Goal: Complete application form

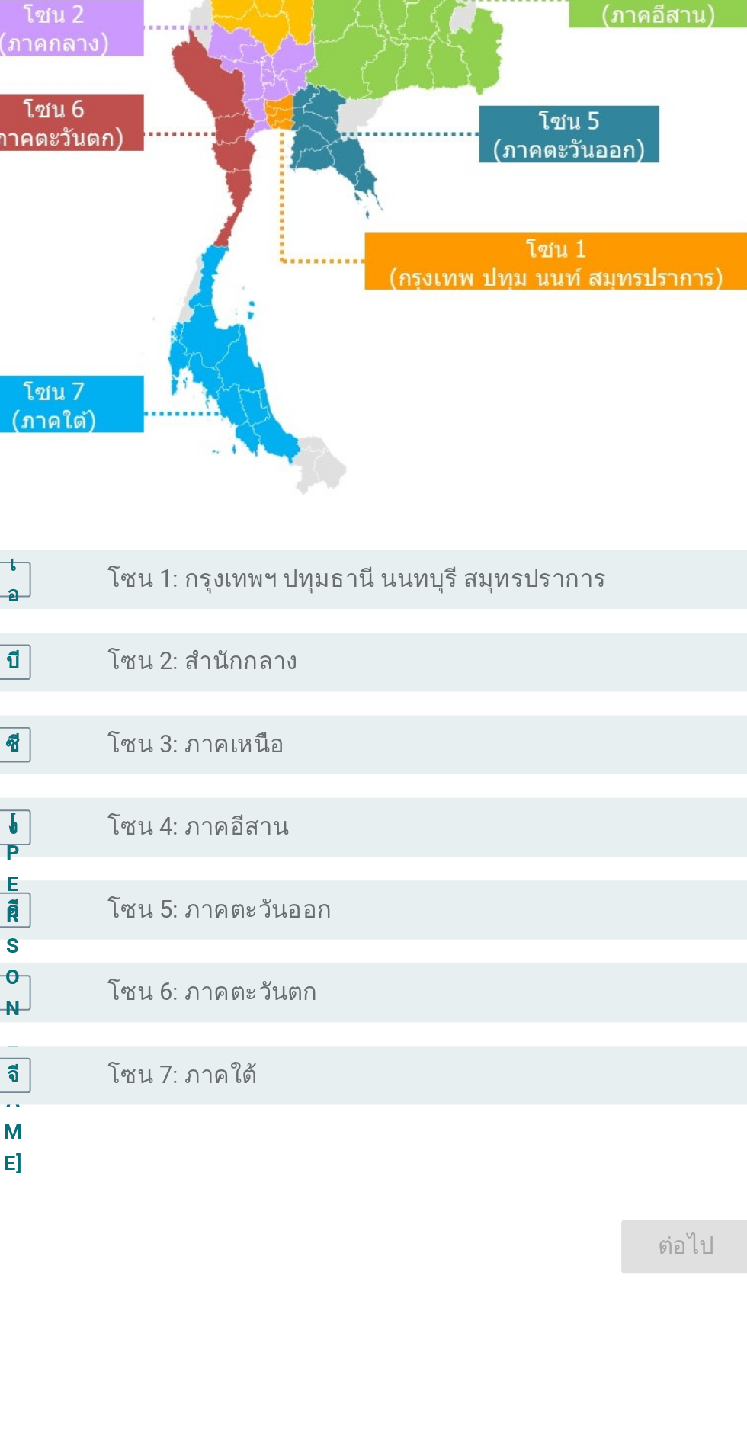
scroll to position [2, 0]
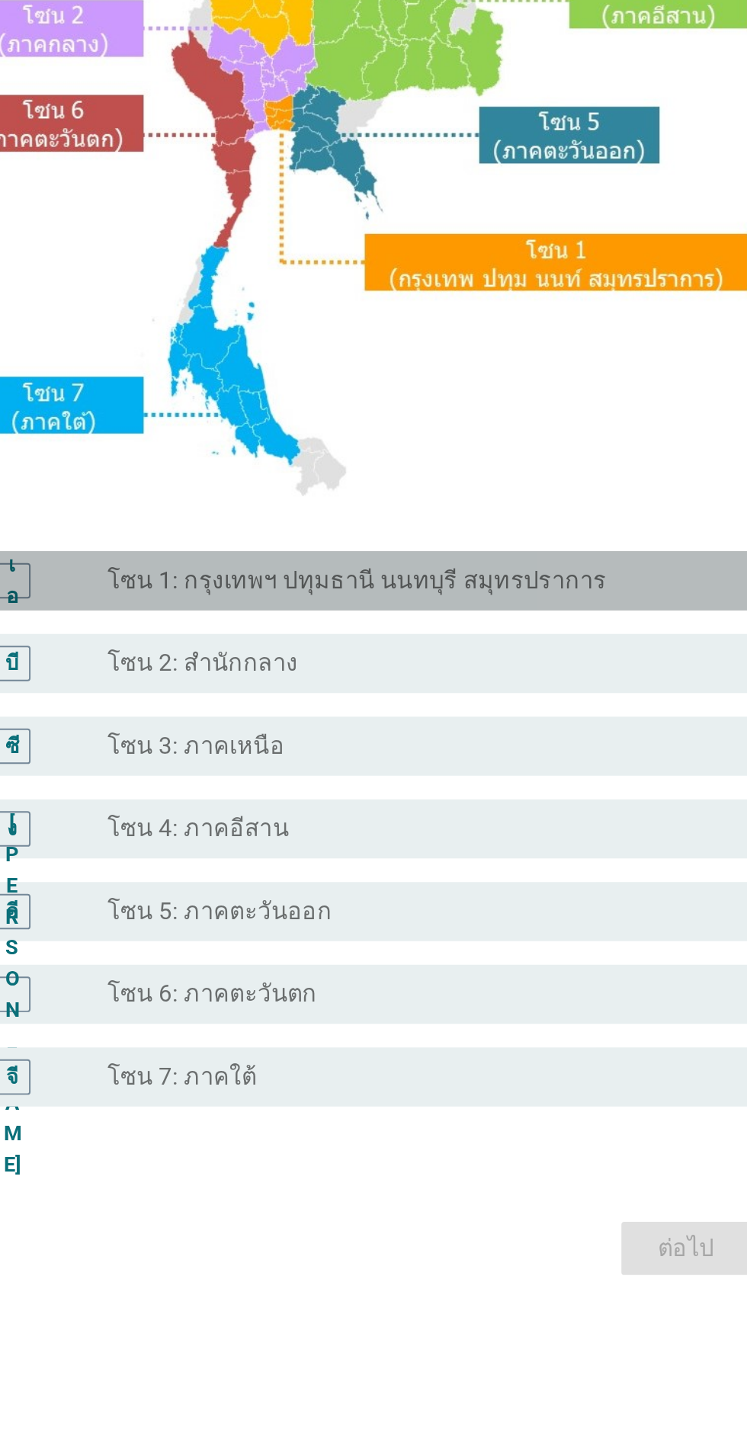
click at [451, 778] on font "โซน 1: กรุงเทพฯ ปทุมธานี นนทบุรี สมุทรปราการ" at bounding box center [377, 770] width 258 height 14
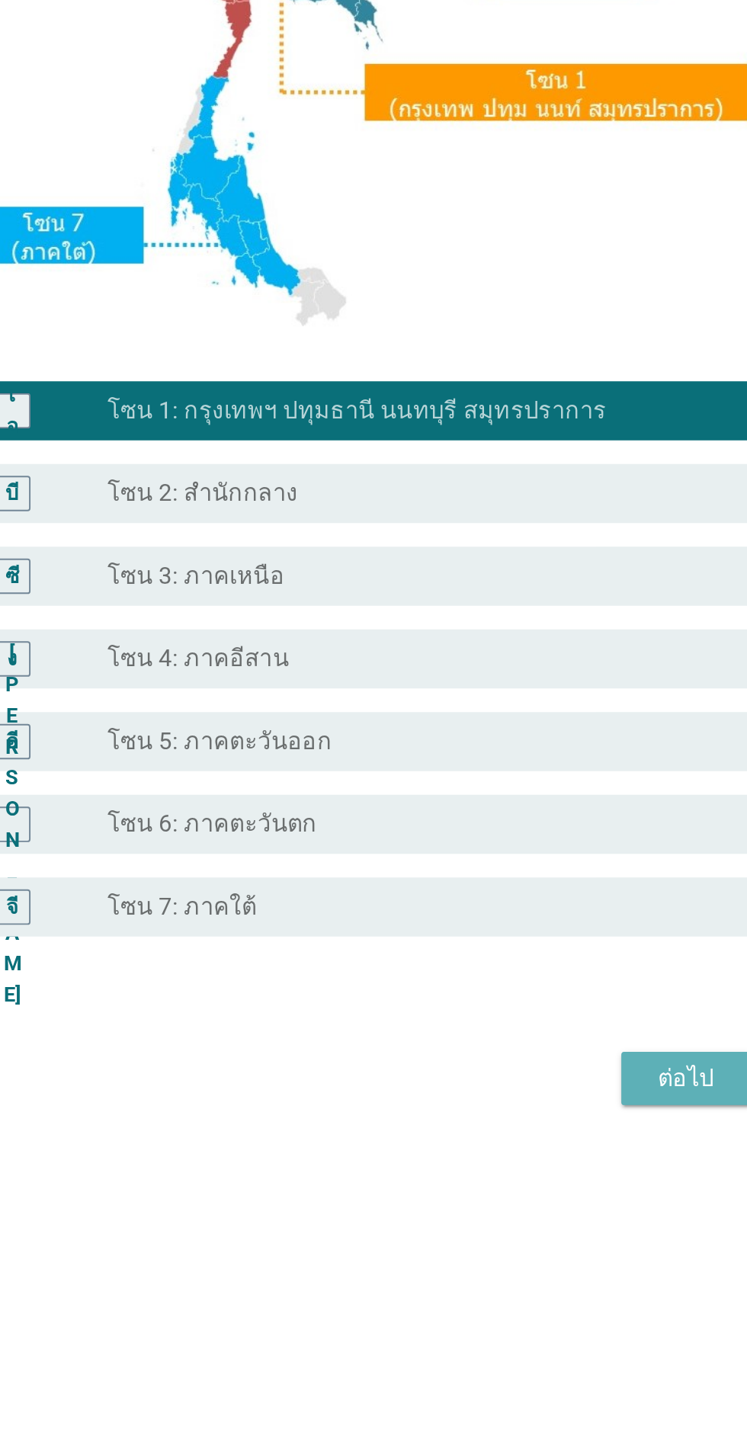
click at [552, 1122] on font "ต่อไป" at bounding box center [546, 1115] width 29 height 14
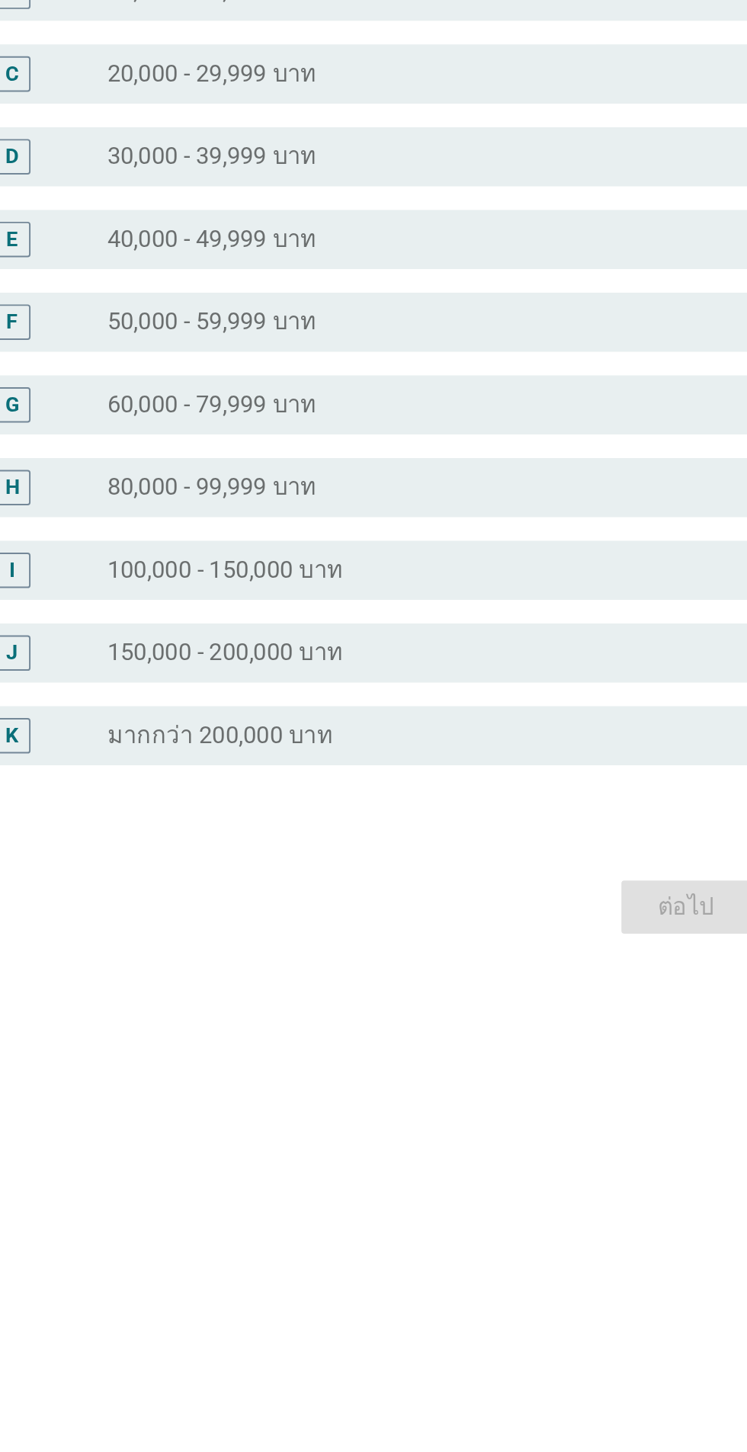
scroll to position [0, 0]
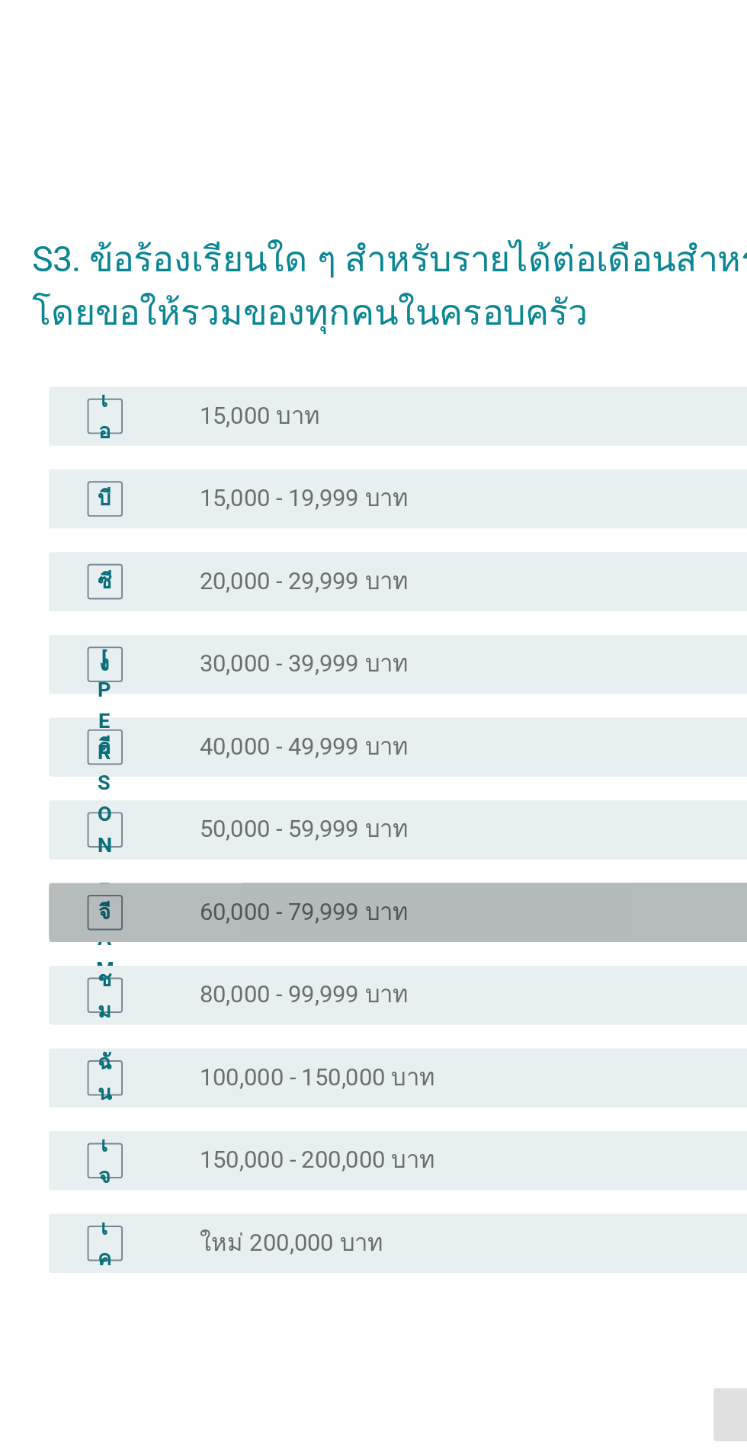
click at [418, 778] on div "ปุ่มวิทยุไม่ได้เลือก 60,000 - 79,999 บาท" at bounding box center [405, 770] width 314 height 15
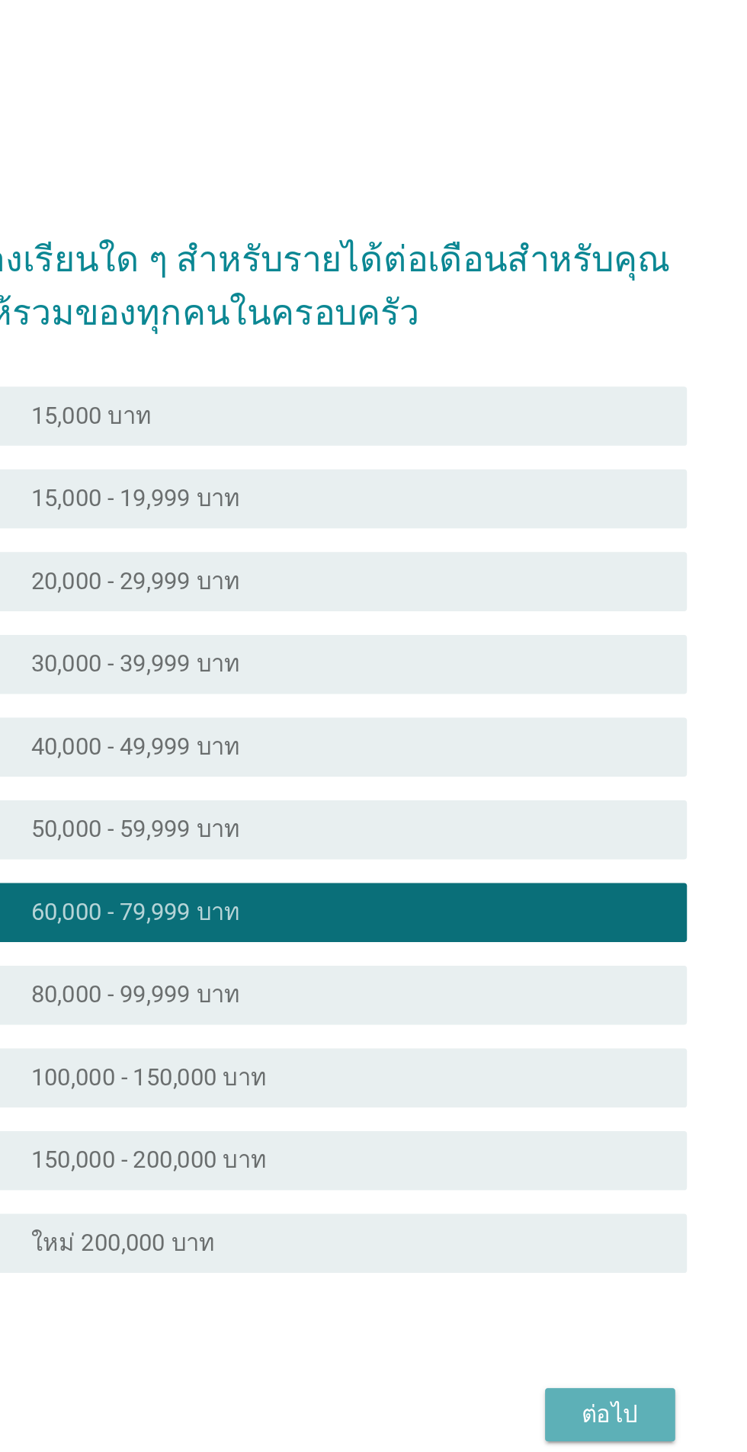
click at [546, 1036] on font "ต่อไป" at bounding box center [546, 1029] width 29 height 14
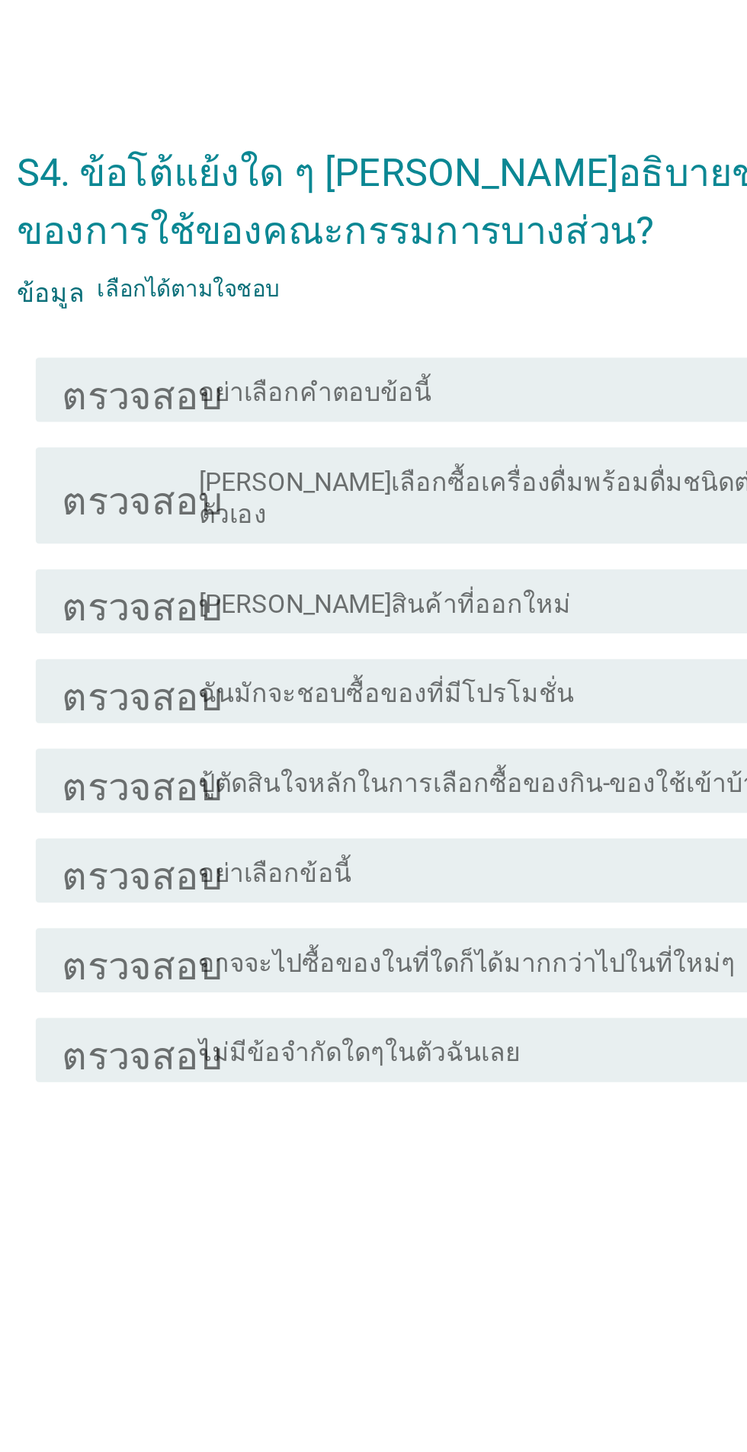
scroll to position [37, 0]
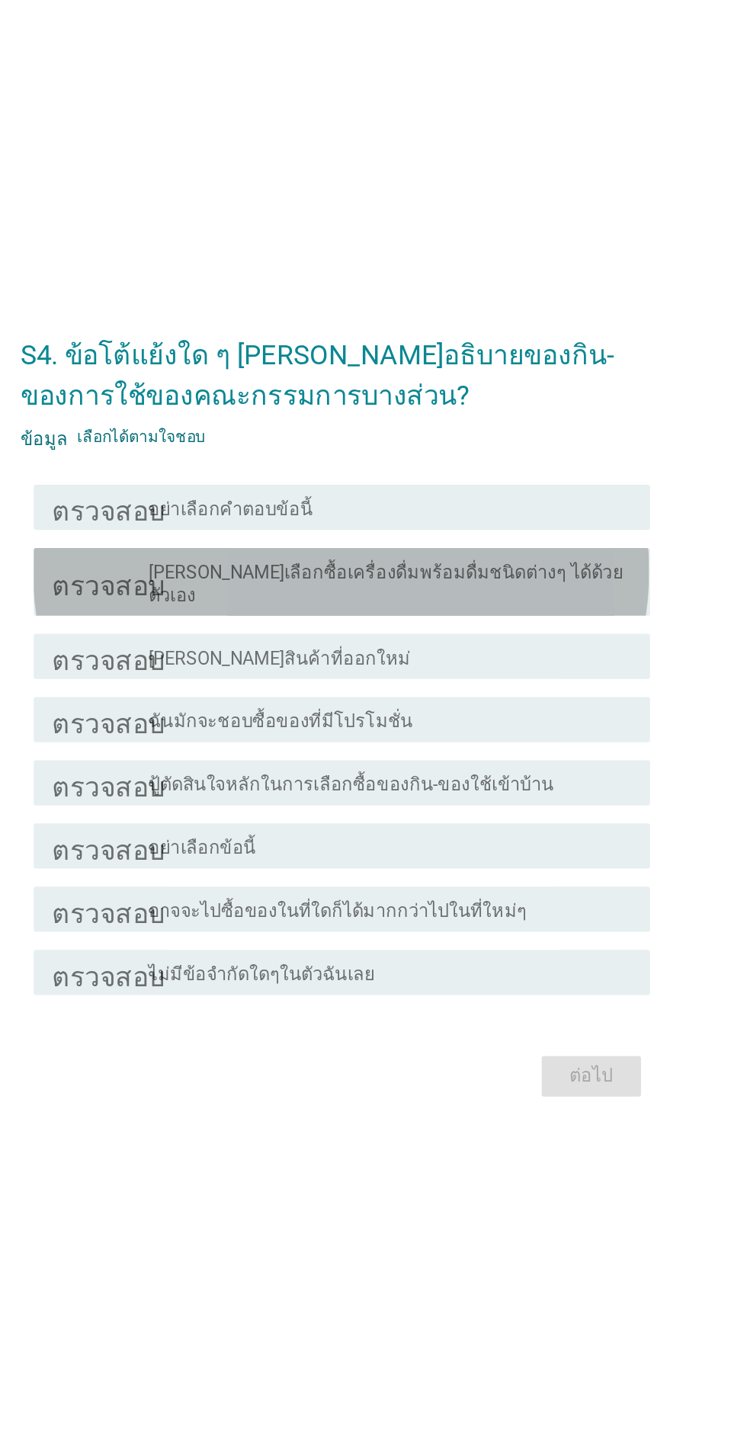
click at [556, 620] on font "คุณสามารถเลือกซื้อเครื่องดื่มพร้อมดื่มชนิดต่างๆ ได้ด้วยตัวเอง" at bounding box center [408, 606] width 320 height 30
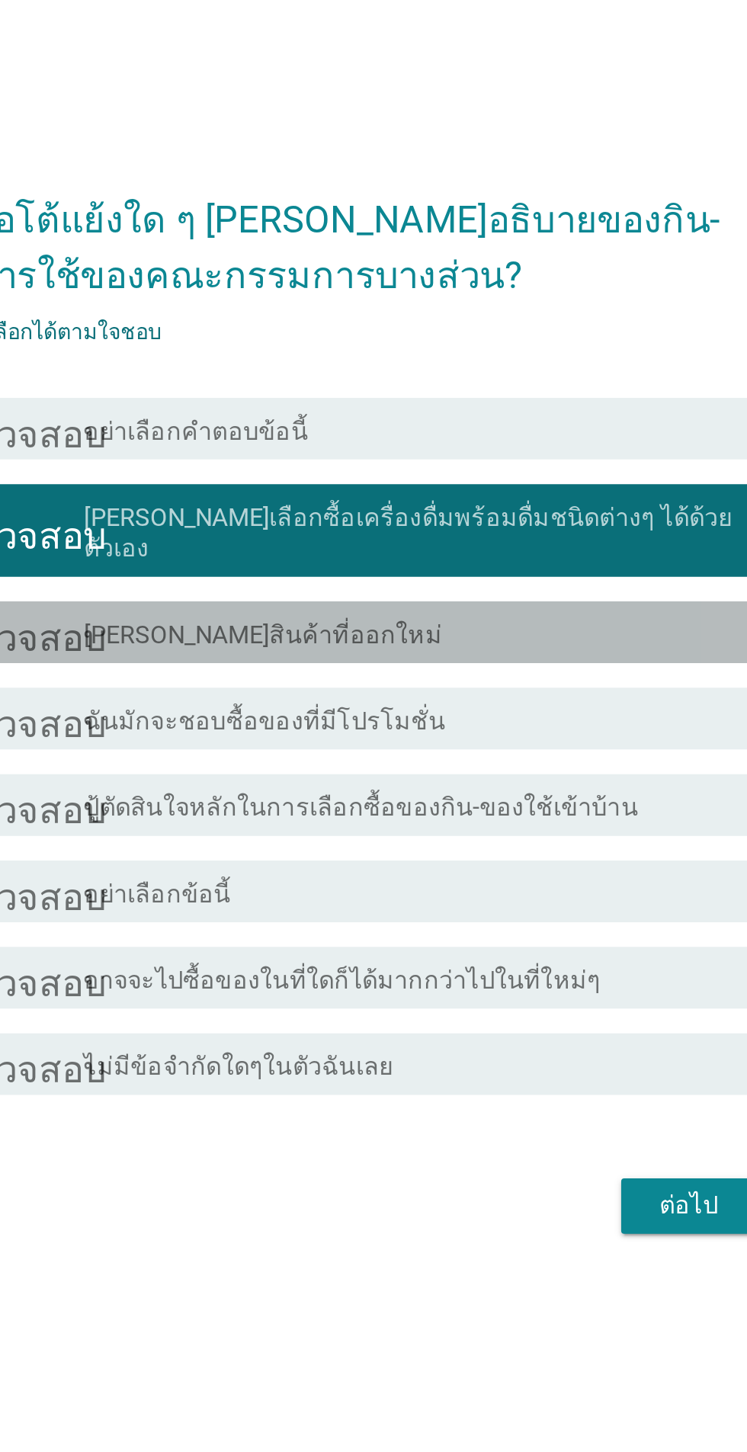
click at [451, 664] on div "โครงร่างกล่องกาเครื่องหมายว่าง ลองสินค้าที่ออกใหม่" at bounding box center [411, 654] width 326 height 18
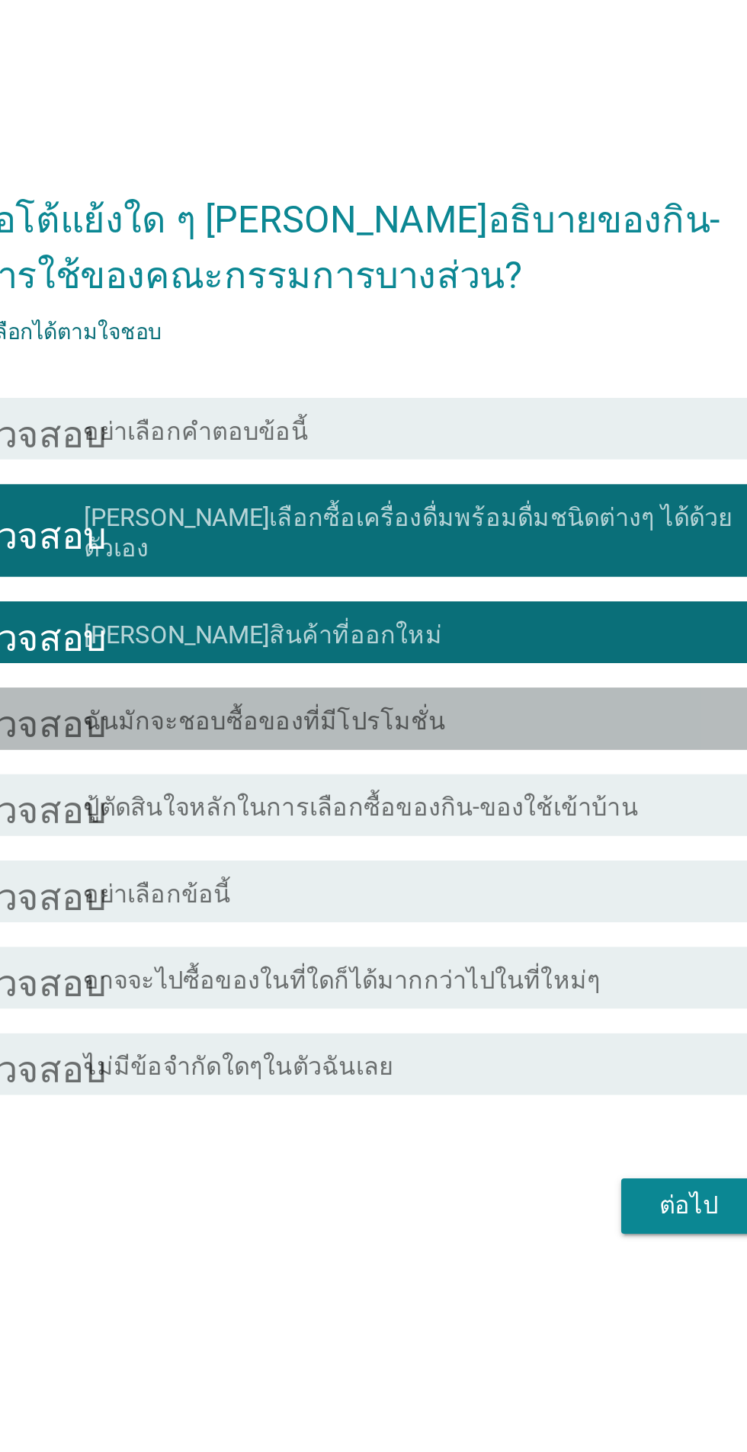
click at [475, 706] on div "โครงร่างกล่องกาเครื่องหมายว่าง ฉันมักจะชอบซื้อของที่มีโปรโมชั่น" at bounding box center [411, 697] width 326 height 18
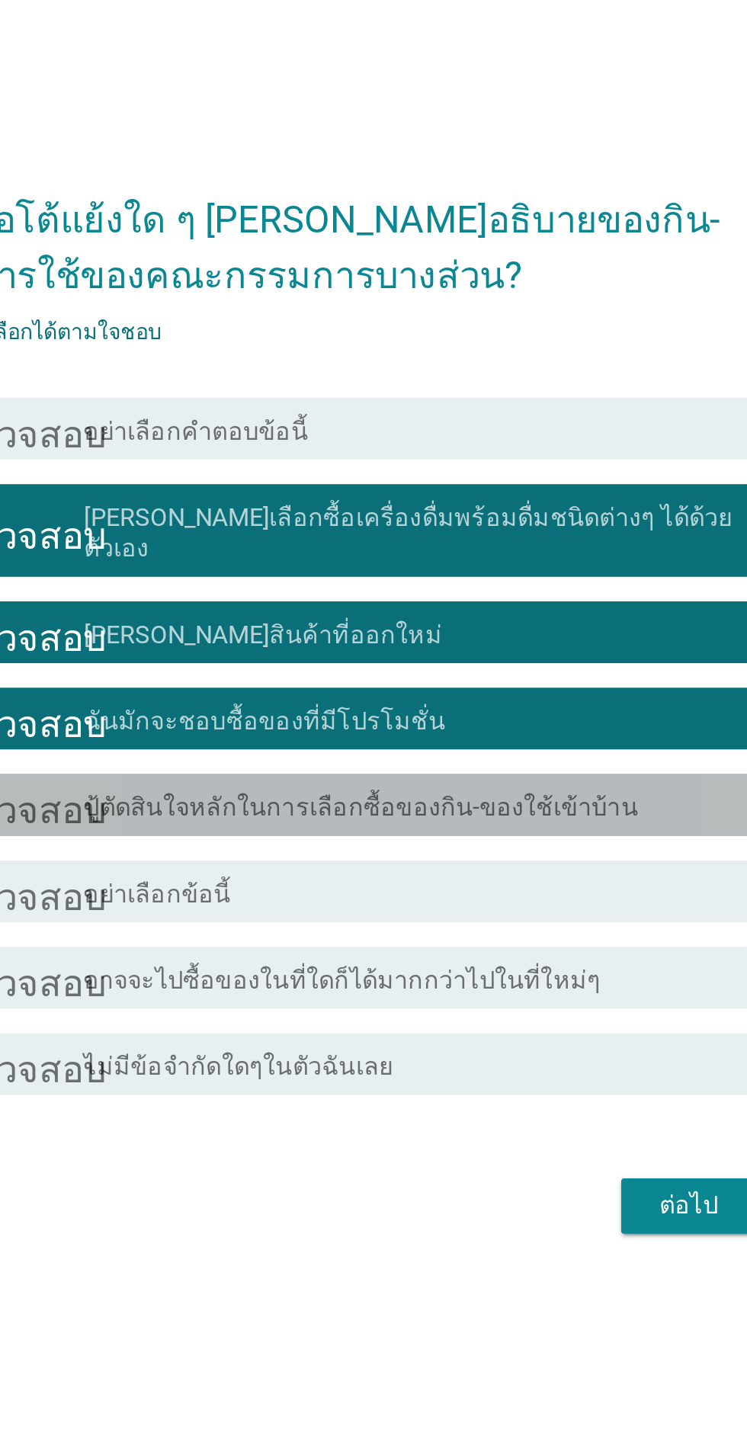
click at [526, 749] on div "โครงร่างกล่องกาเครื่องหมายว่าง ปู้ตัดสินใจหลักในการเลือกซื้อของกิน-ของใช้เข้าบ้…" at bounding box center [411, 740] width 326 height 18
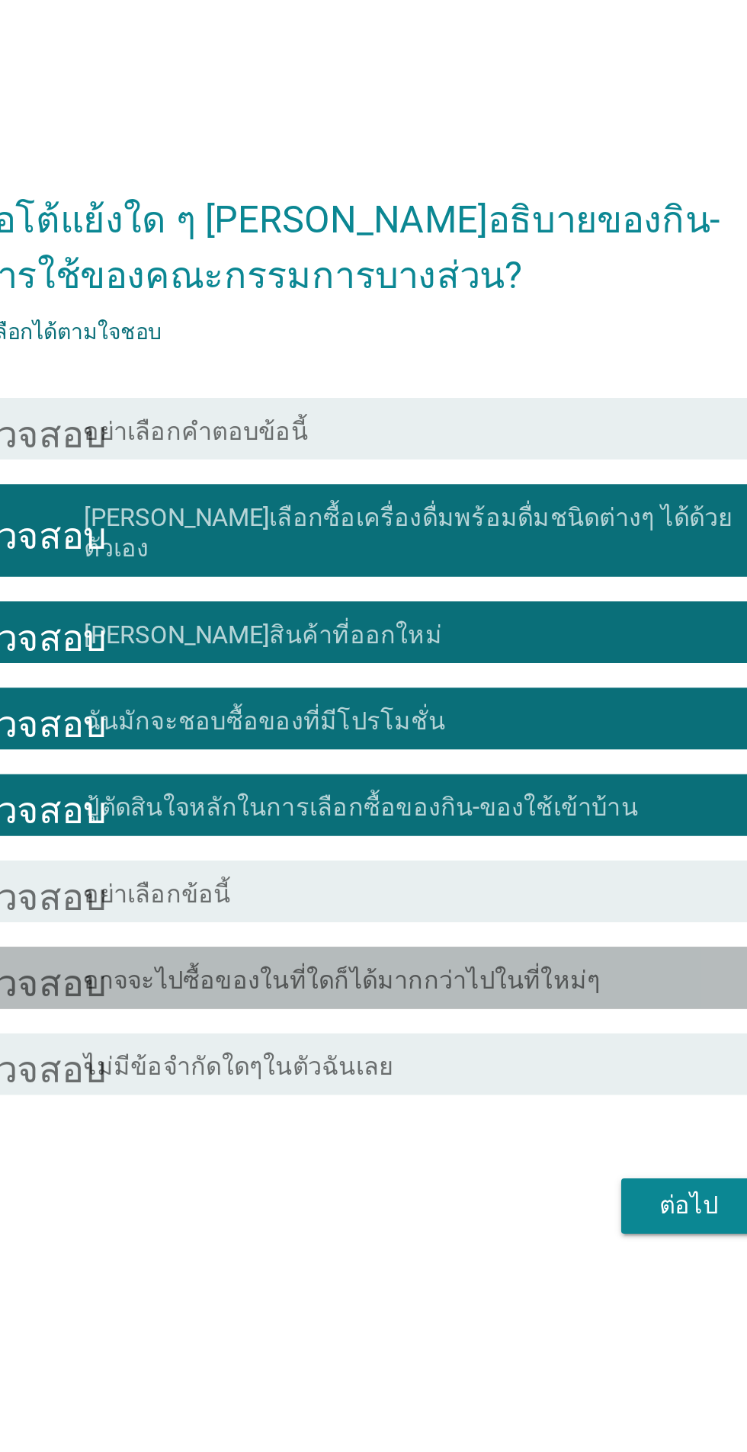
click at [506, 834] on div "โครงร่างกล่องกาเครื่องหมายว่าง อาจจะไปซื้อของในที่ใดก็ได้มากกว่าไปในที่ใหม่ๆ" at bounding box center [411, 825] width 326 height 18
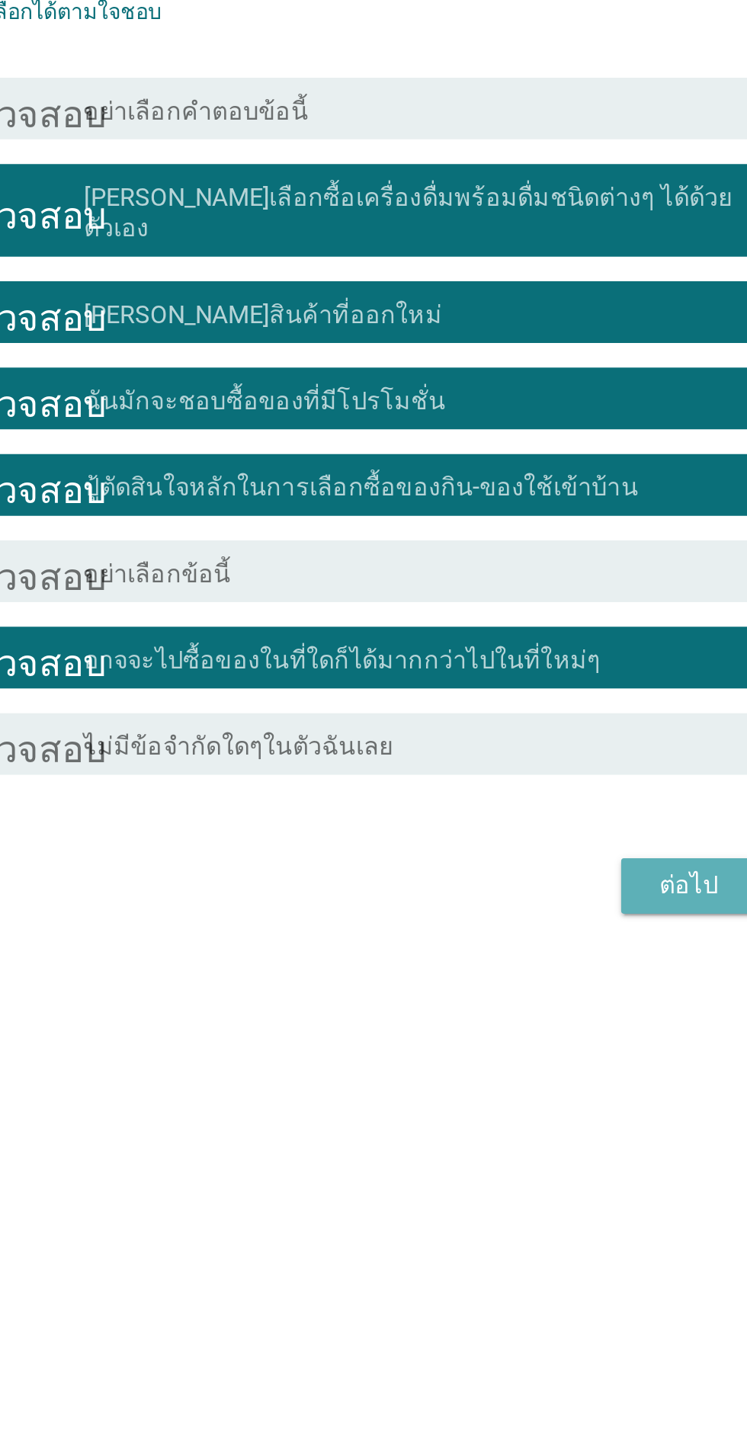
click at [558, 945] on font "ต่อไป" at bounding box center [546, 937] width 29 height 14
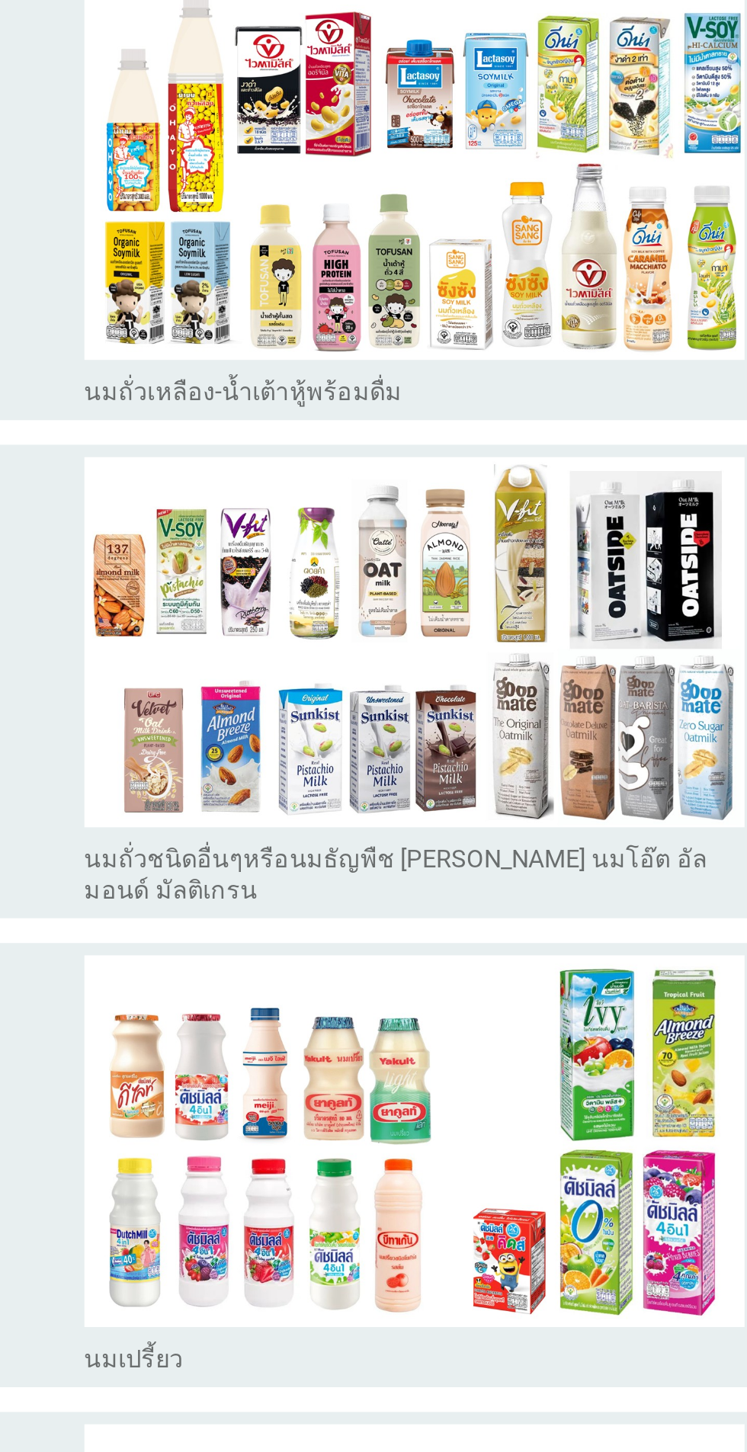
scroll to position [0, 0]
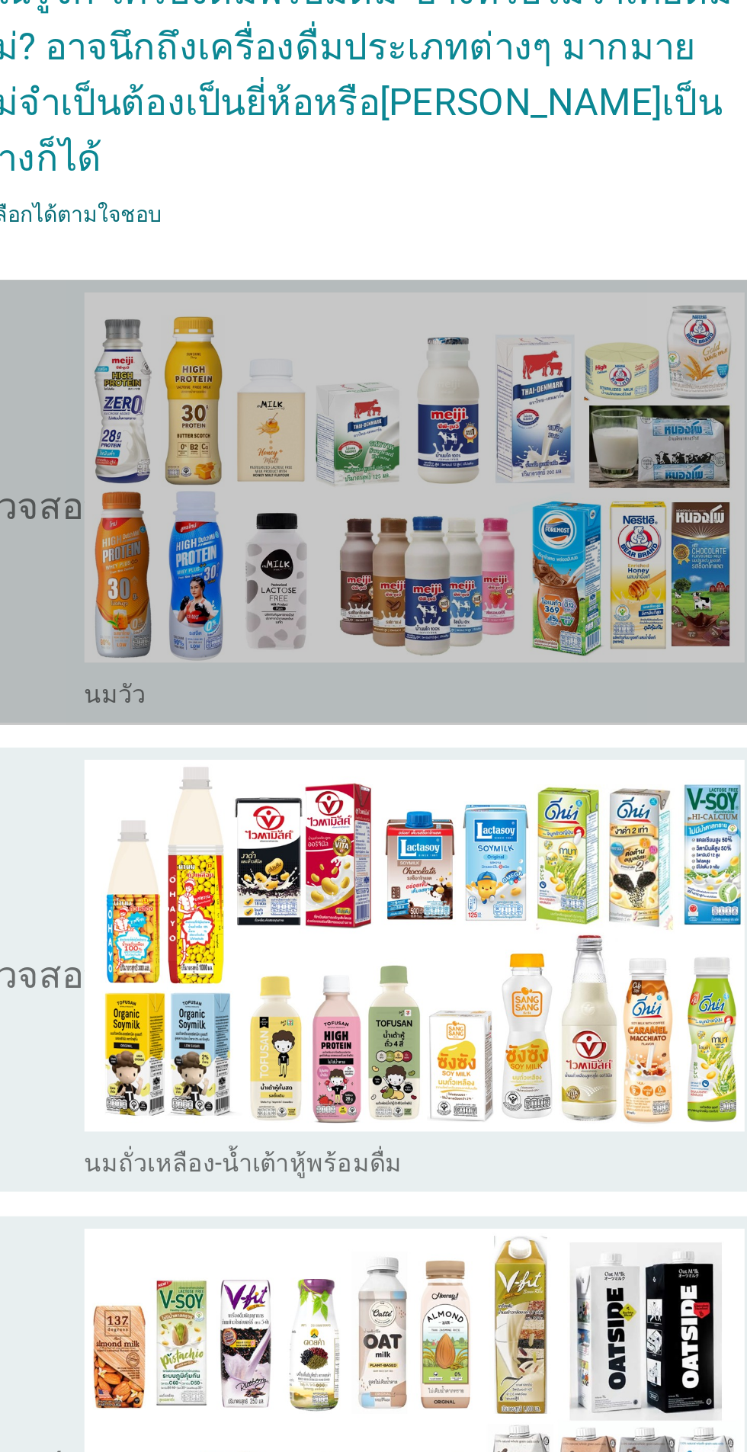
click at [232, 399] on icon "ตรวจสอบ" at bounding box center [220, 348] width 76 height 207
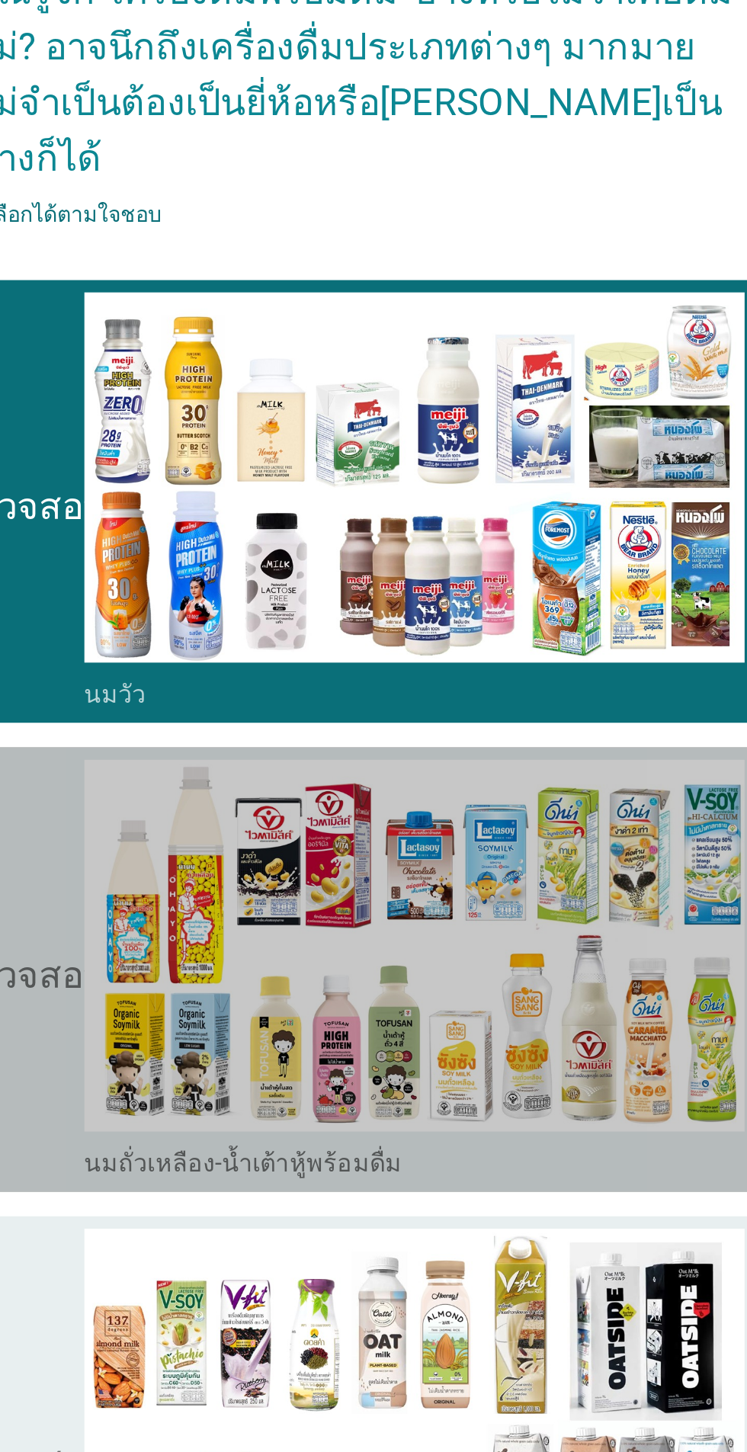
click at [228, 626] on icon "ตรวจสอบ" at bounding box center [220, 579] width 76 height 207
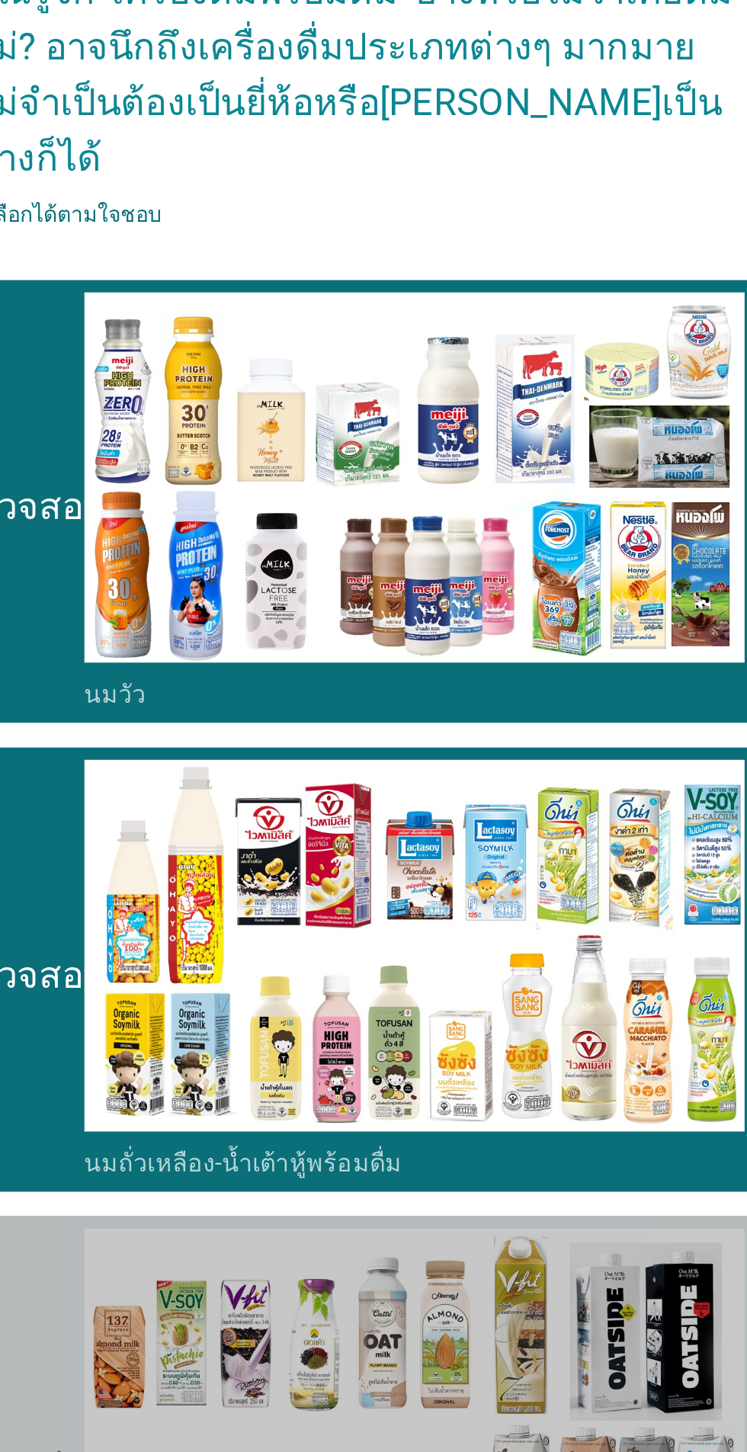
click at [254, 776] on img at bounding box center [411, 800] width 326 height 184
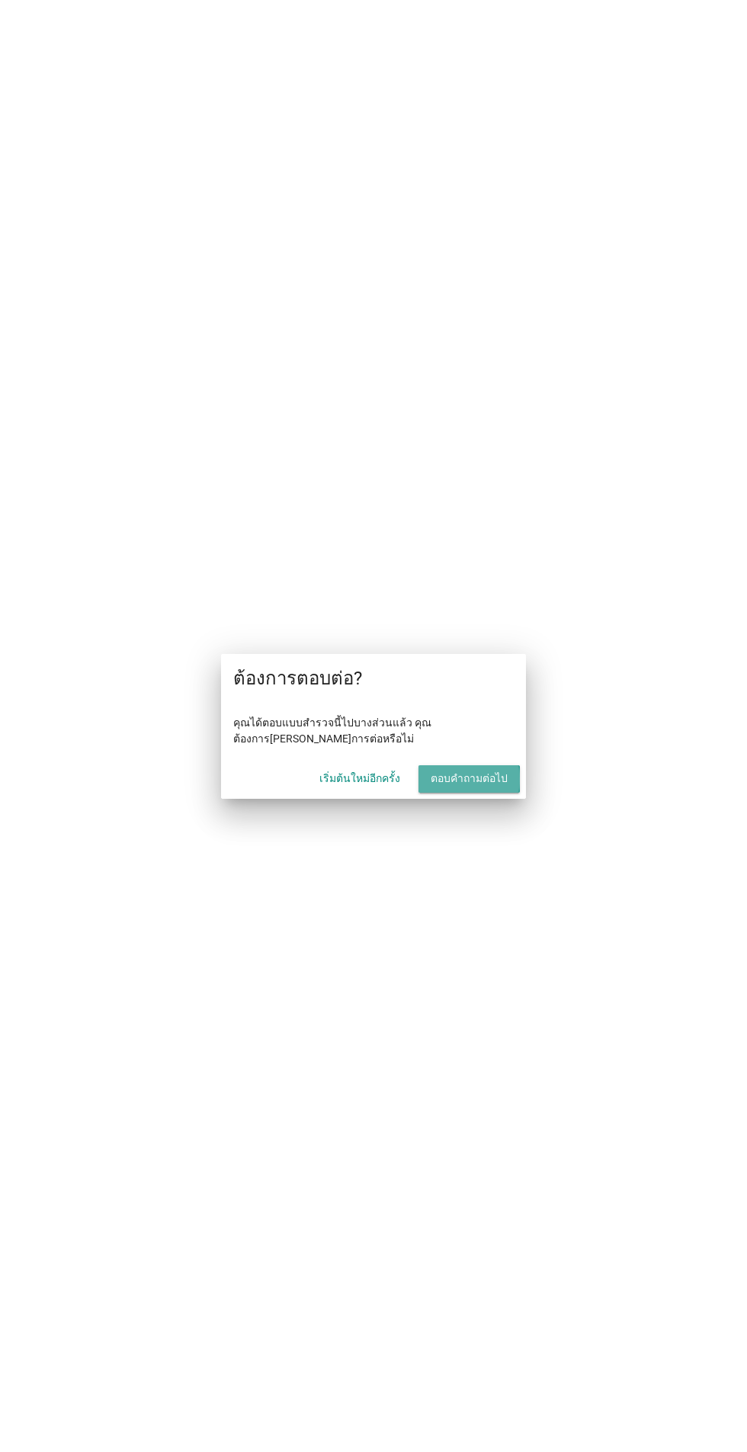
click at [511, 777] on button "ตอบคำถามต่อไป" at bounding box center [468, 778] width 101 height 27
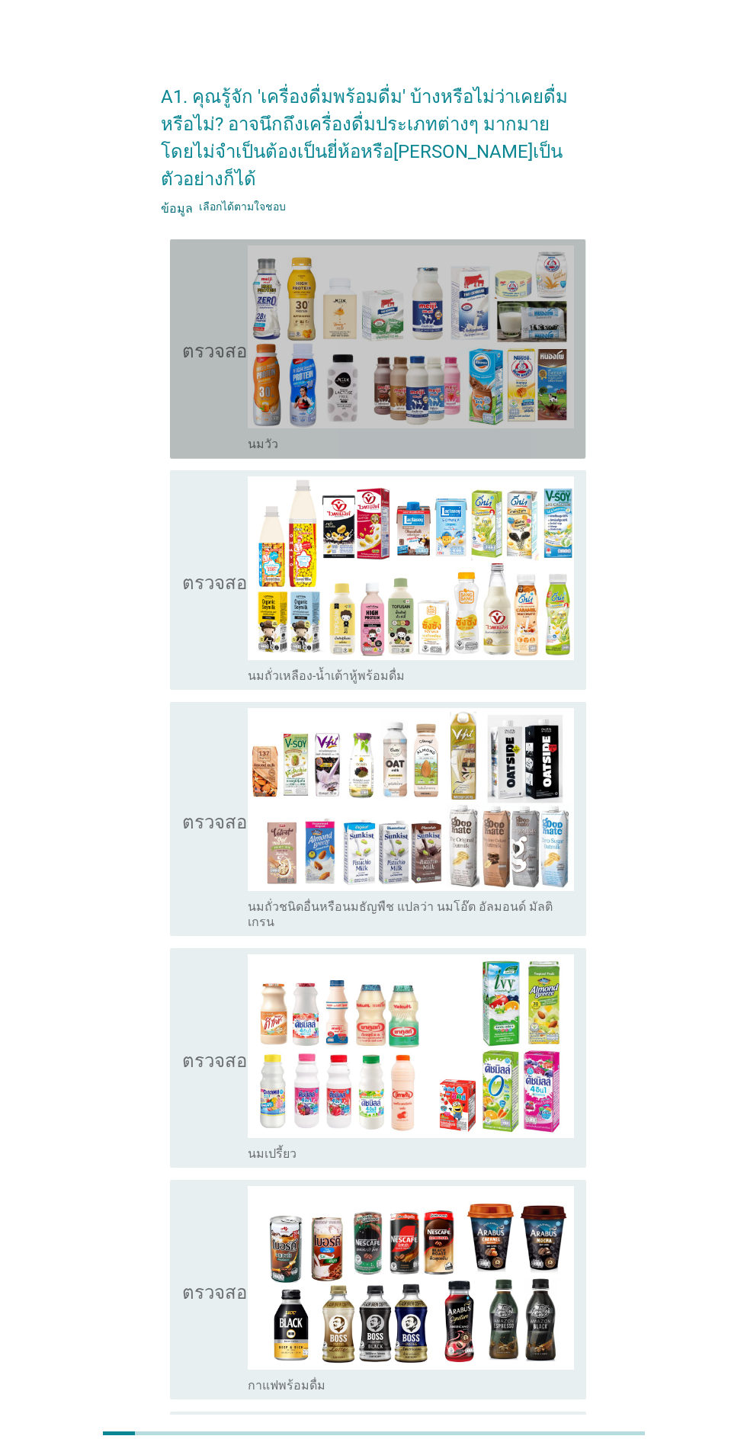
click at [229, 357] on icon "ตรวจสอบ" at bounding box center [220, 348] width 76 height 207
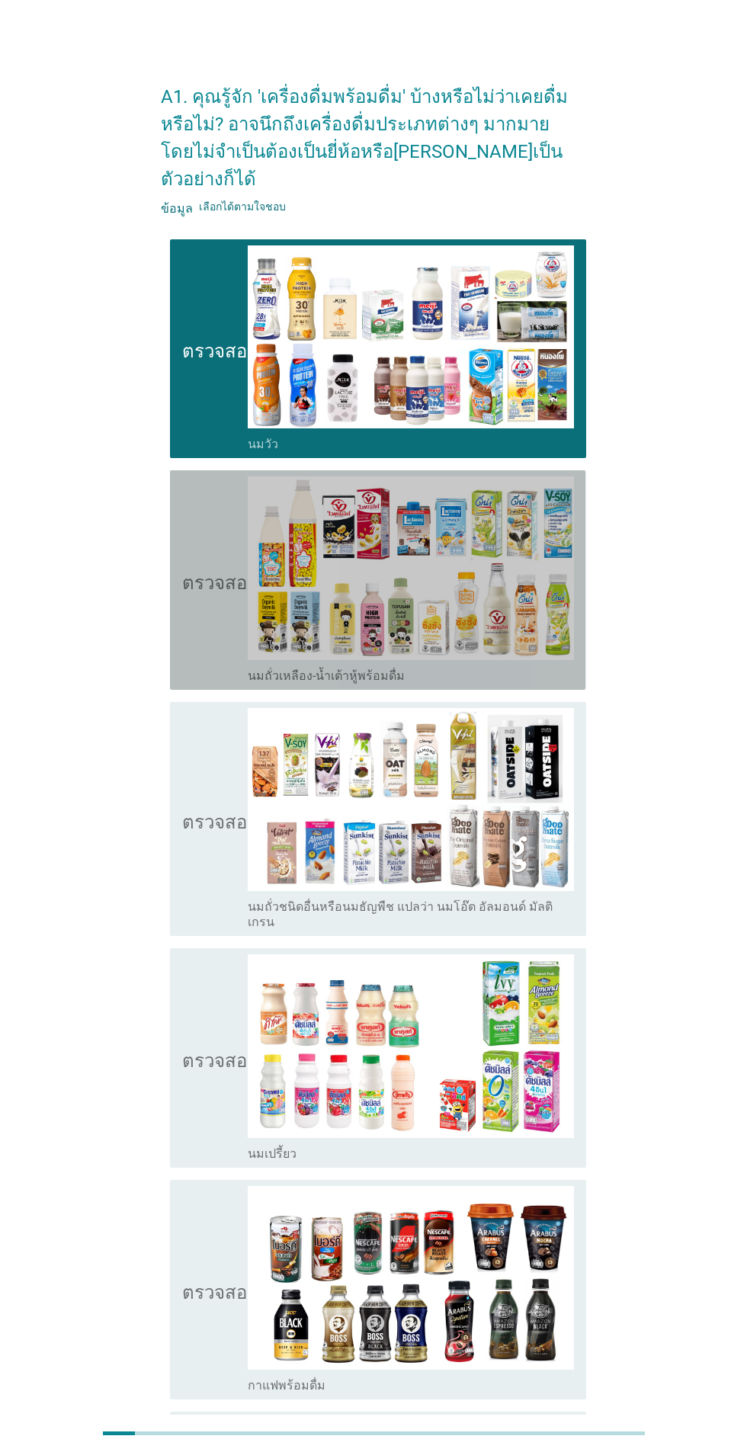
click at [229, 585] on icon "ตรวจสอบ" at bounding box center [220, 579] width 76 height 207
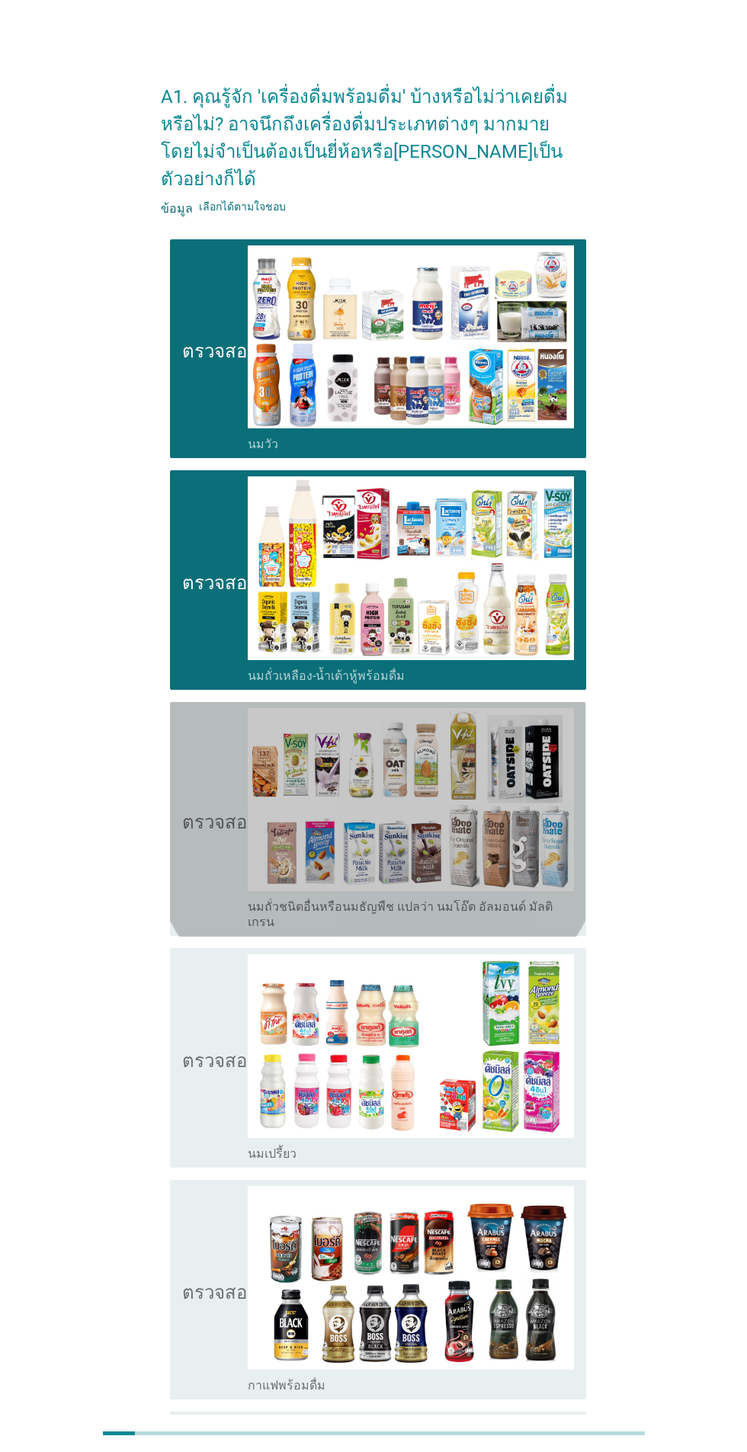
click at [224, 795] on icon "ตรวจสอบ" at bounding box center [220, 819] width 76 height 222
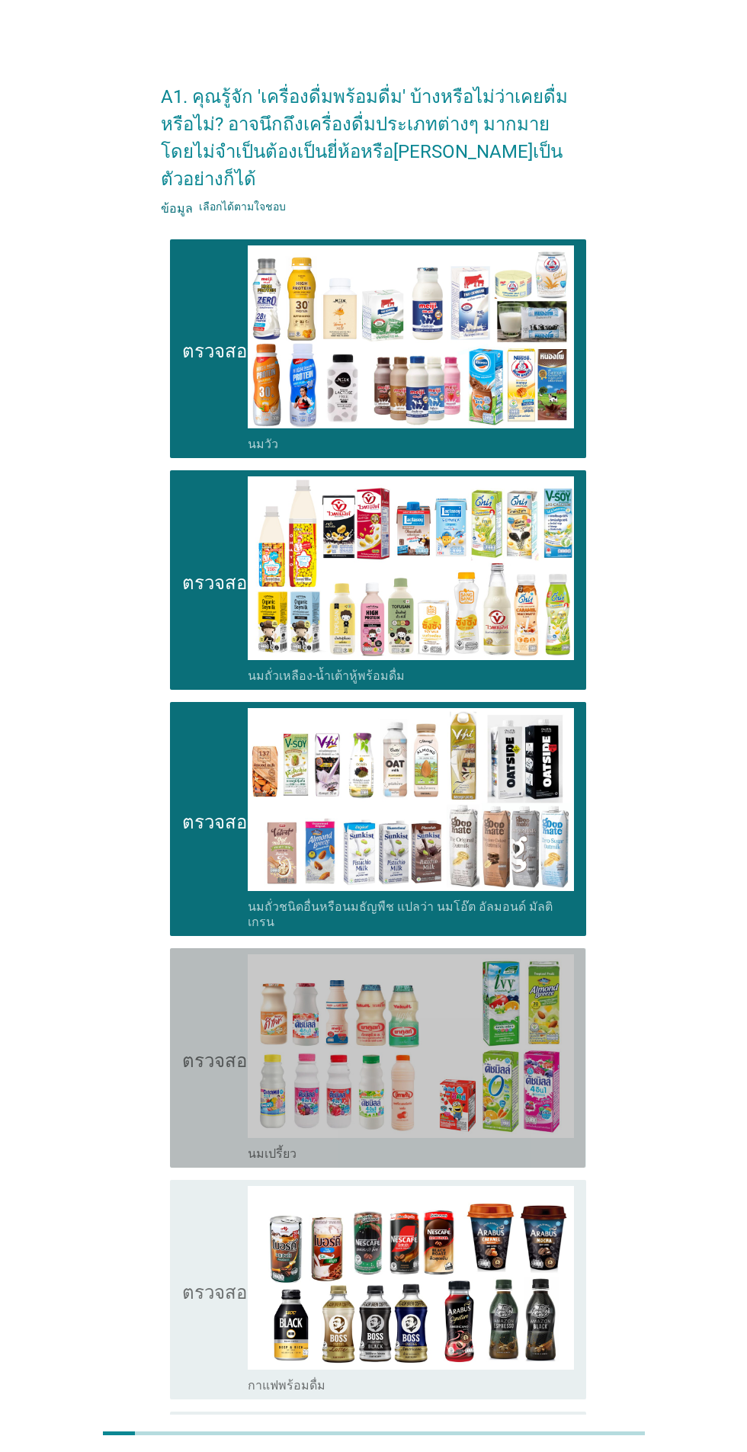
click at [218, 1051] on icon "ตรวจสอบ" at bounding box center [220, 1057] width 76 height 207
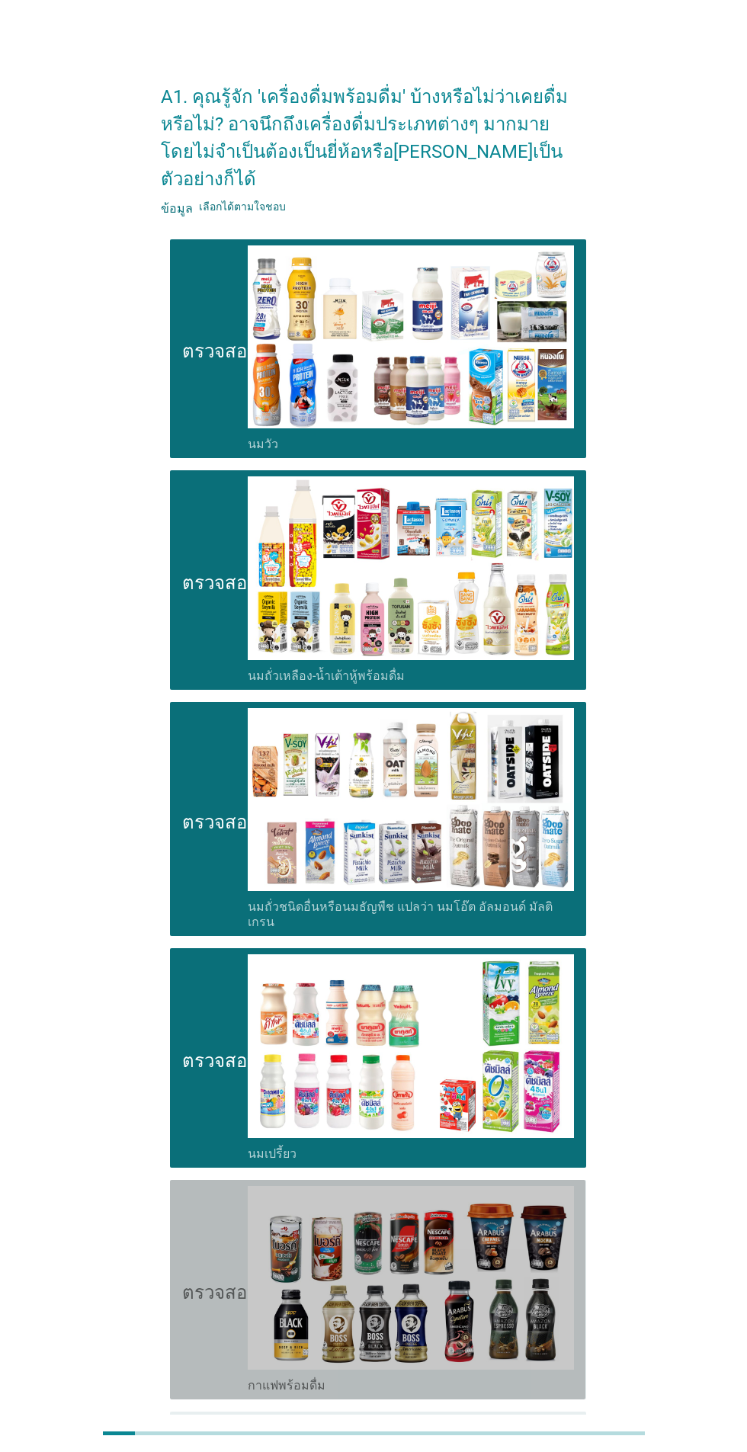
click at [218, 1288] on icon "ตรวจสอบ" at bounding box center [220, 1289] width 76 height 207
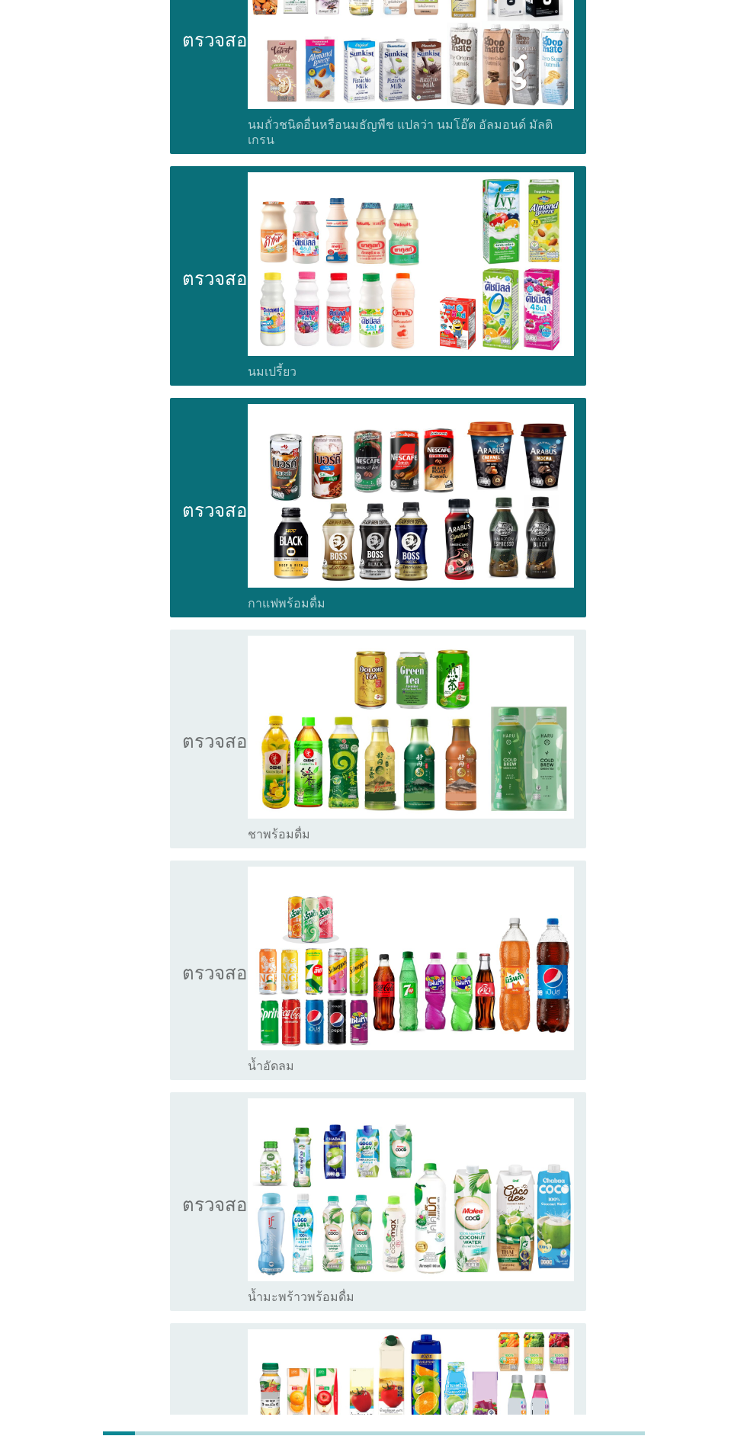
scroll to position [786, 0]
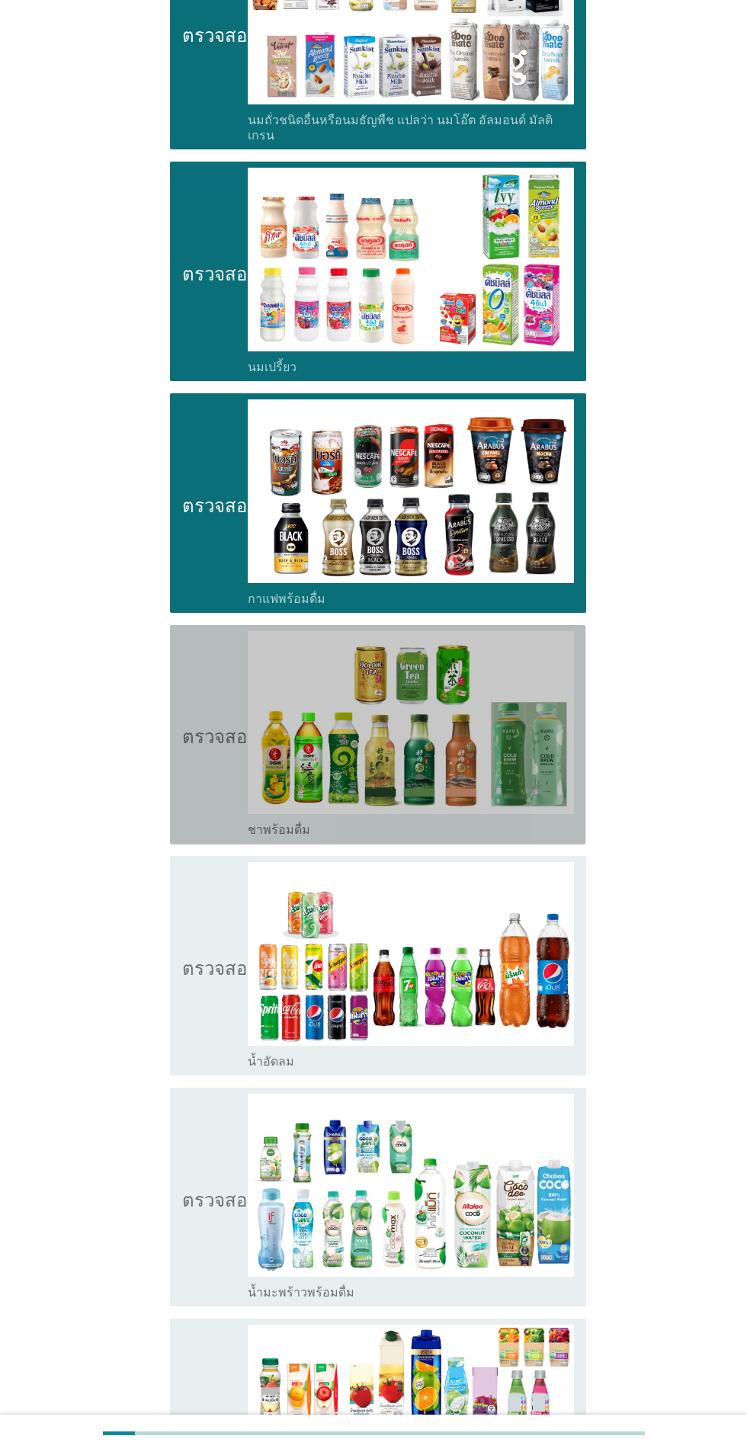
click at [207, 725] on font "ตรวจสอบ" at bounding box center [220, 734] width 76 height 18
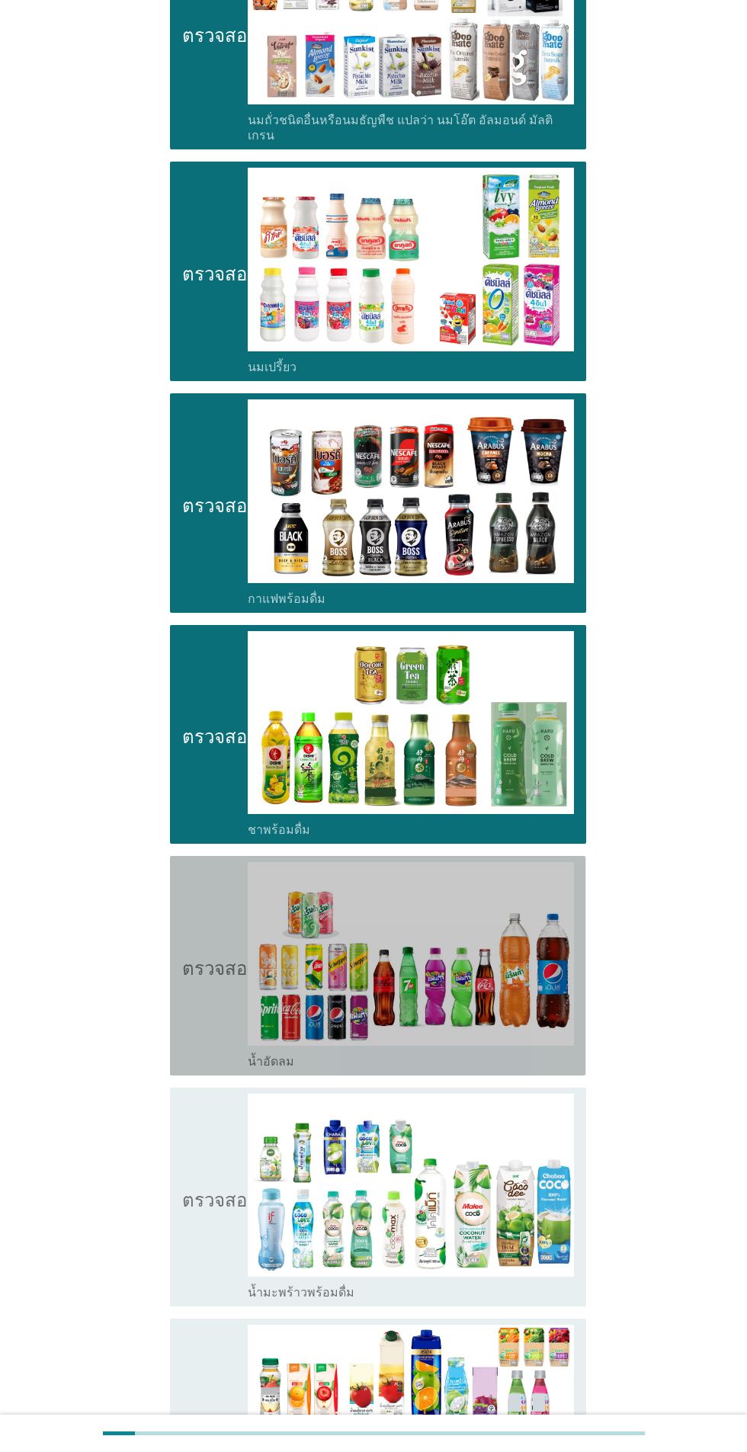
click at [210, 946] on icon "ตรวจสอบ" at bounding box center [220, 965] width 76 height 207
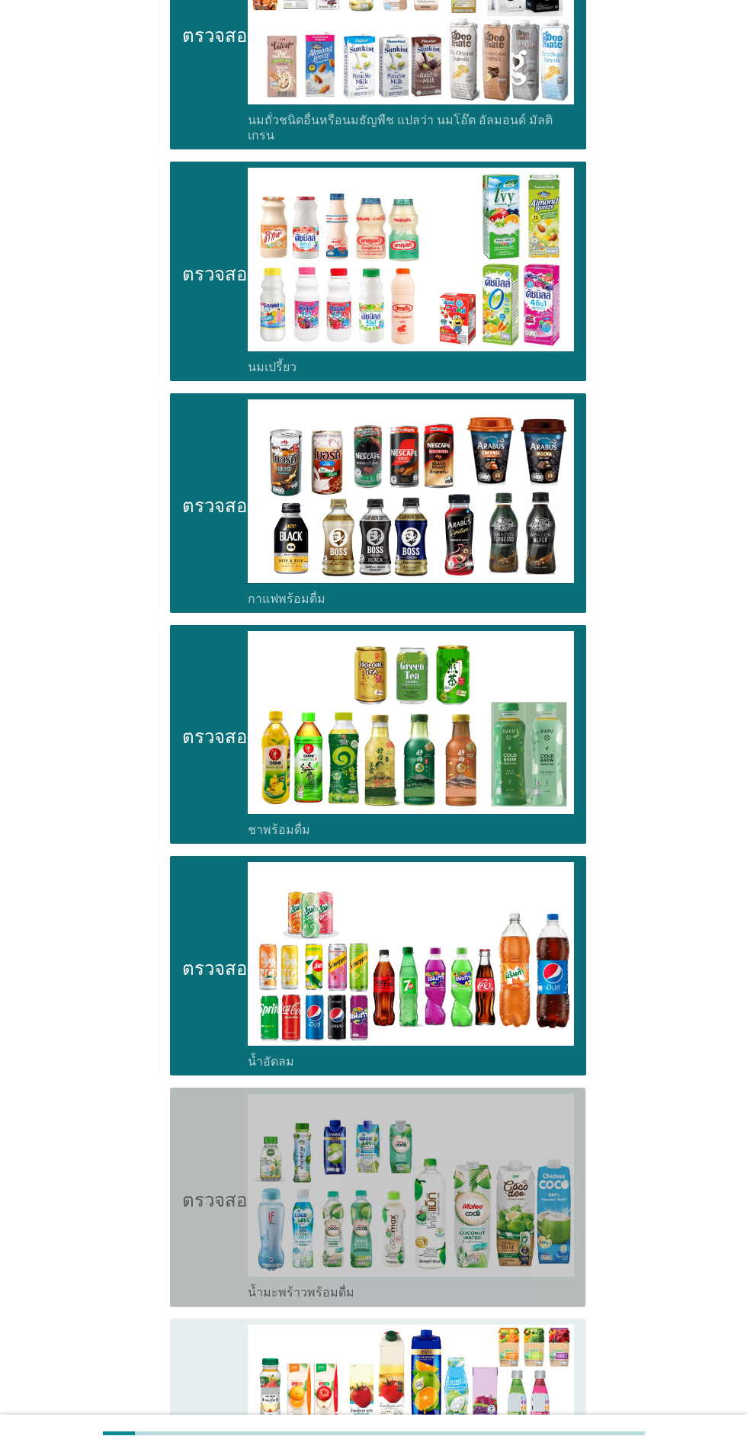
click at [222, 1184] on icon "ตรวจสอบ" at bounding box center [220, 1196] width 76 height 207
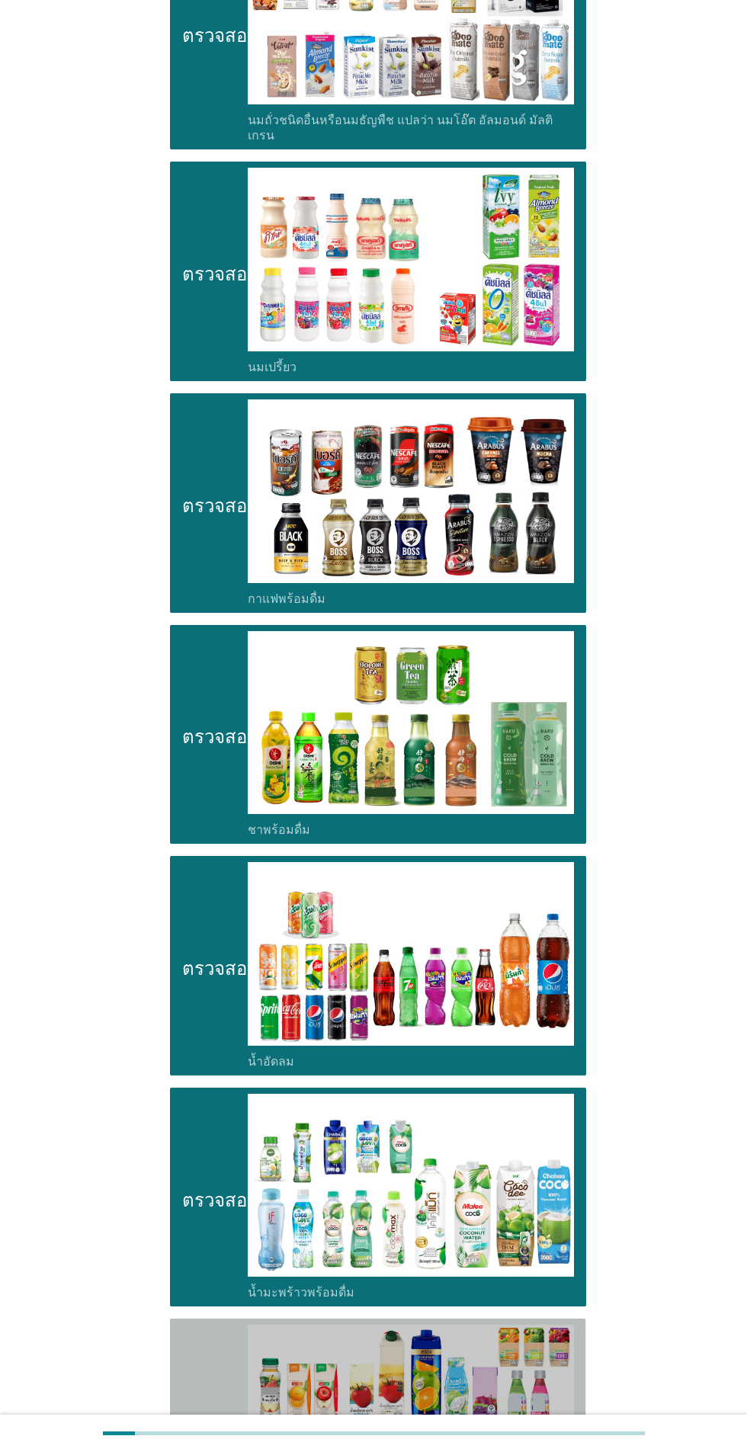
click at [226, 1403] on icon "ตรวจสอบ" at bounding box center [220, 1427] width 76 height 207
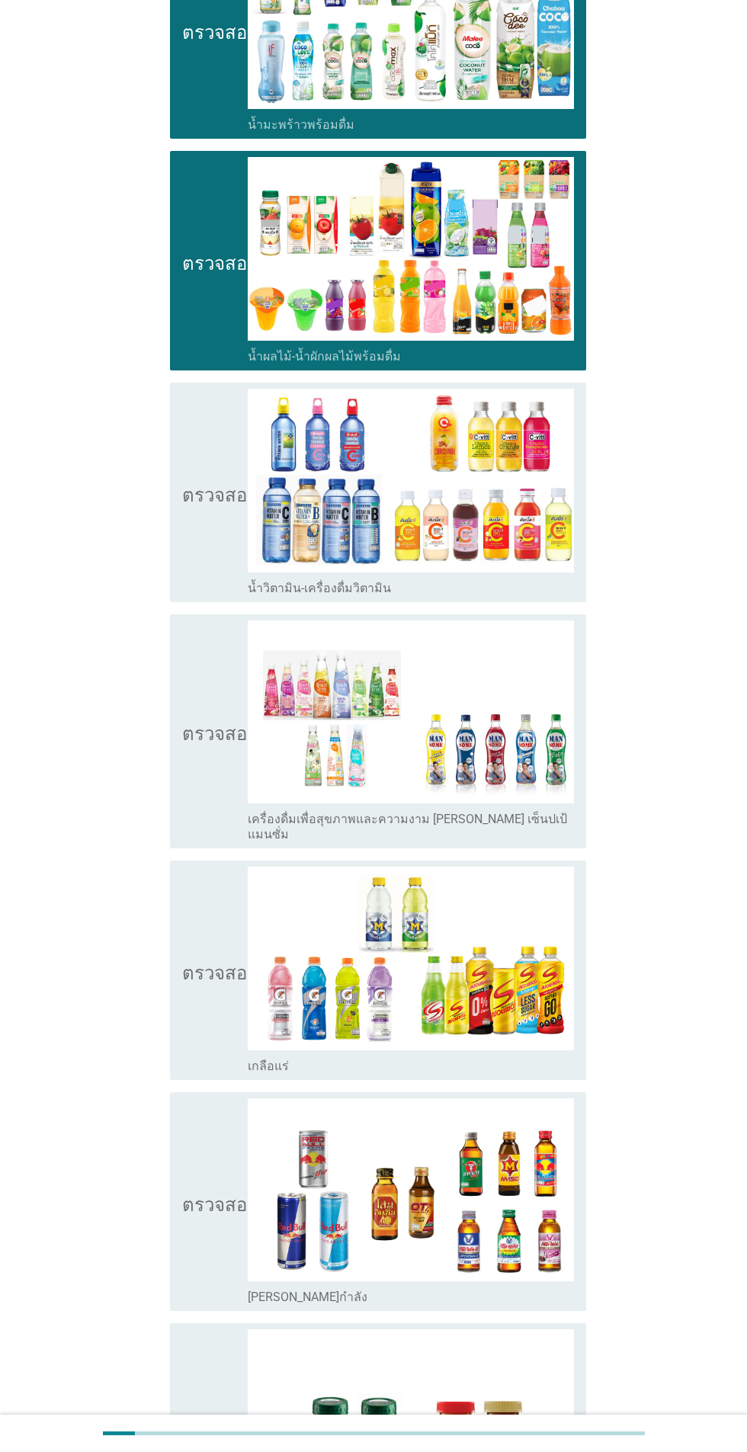
scroll to position [2103, 0]
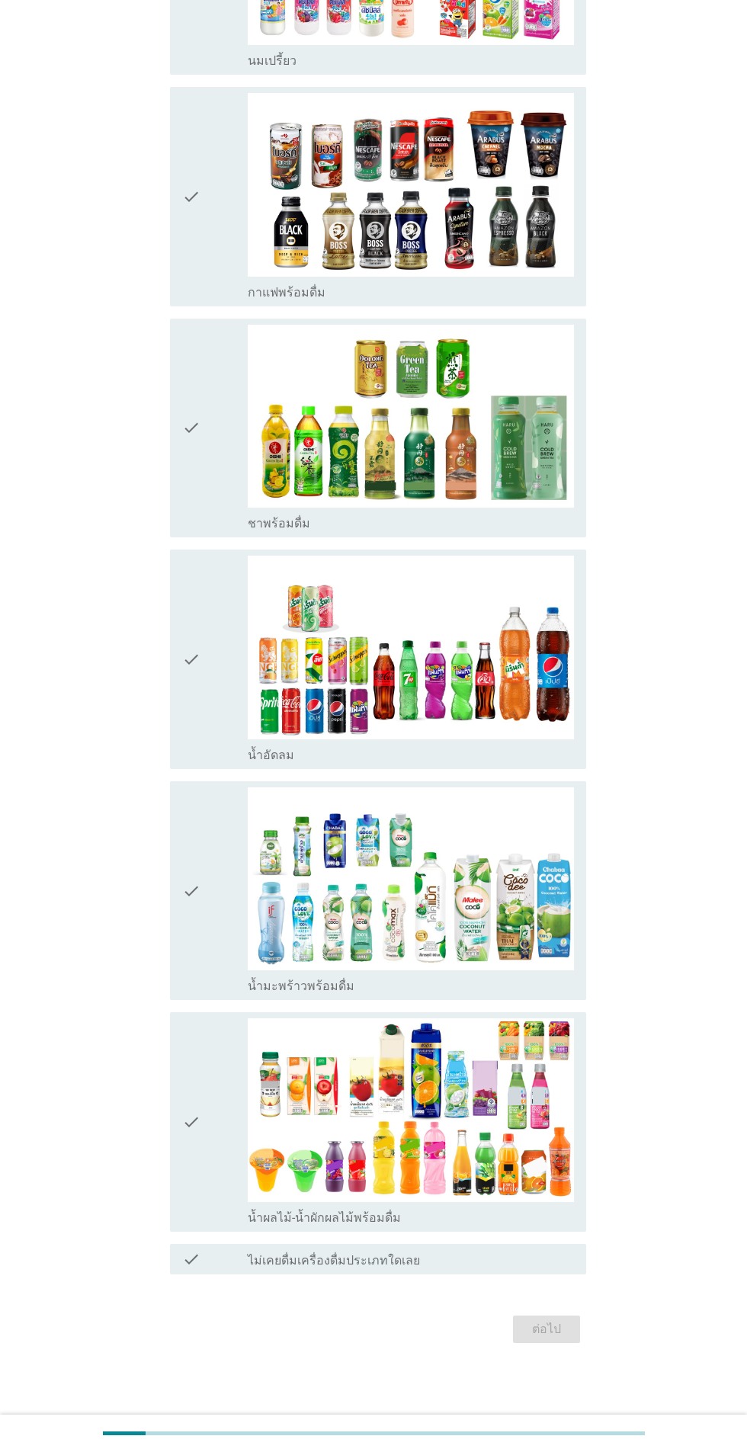
scroll to position [0, 0]
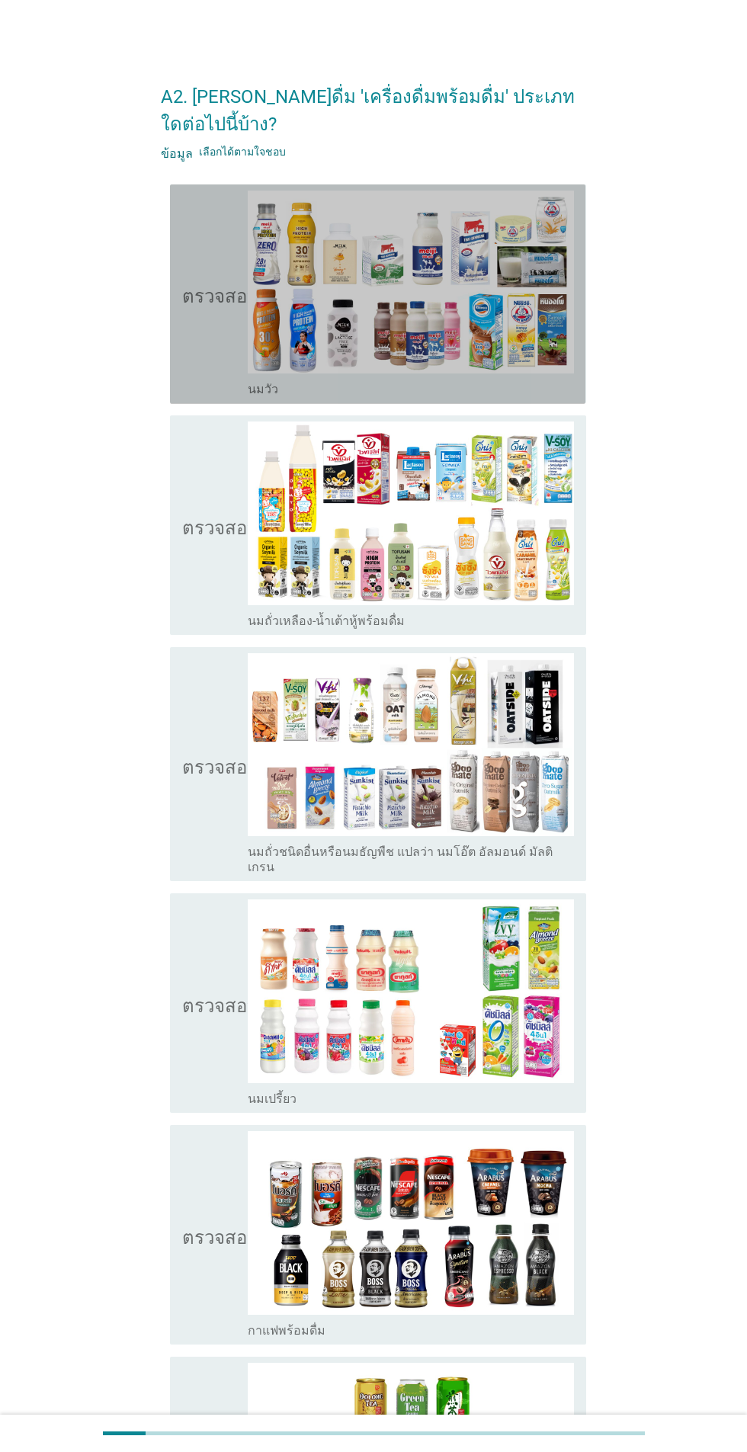
click at [212, 306] on icon "ตรวจสอบ" at bounding box center [220, 293] width 76 height 207
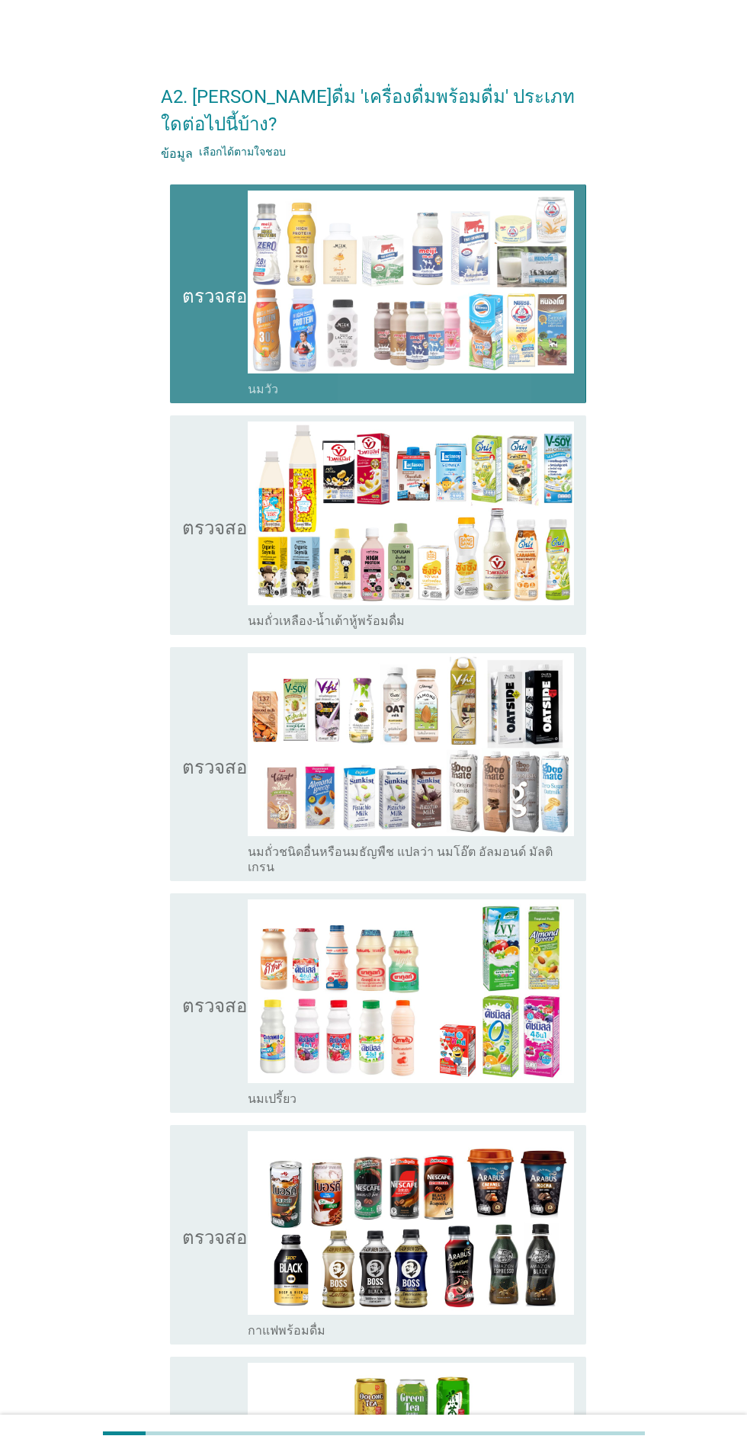
click at [215, 507] on icon "ตรวจสอบ" at bounding box center [220, 524] width 76 height 207
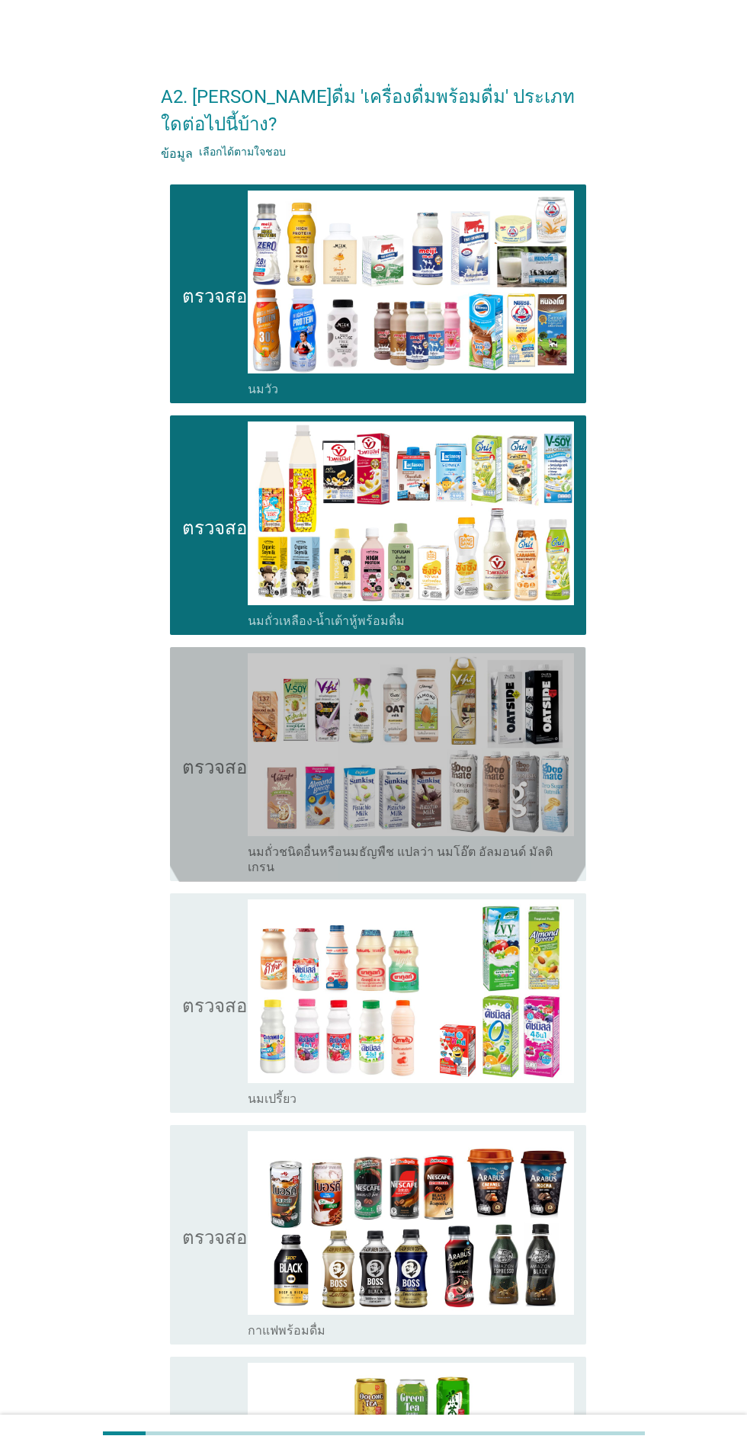
click at [250, 763] on img at bounding box center [411, 745] width 326 height 184
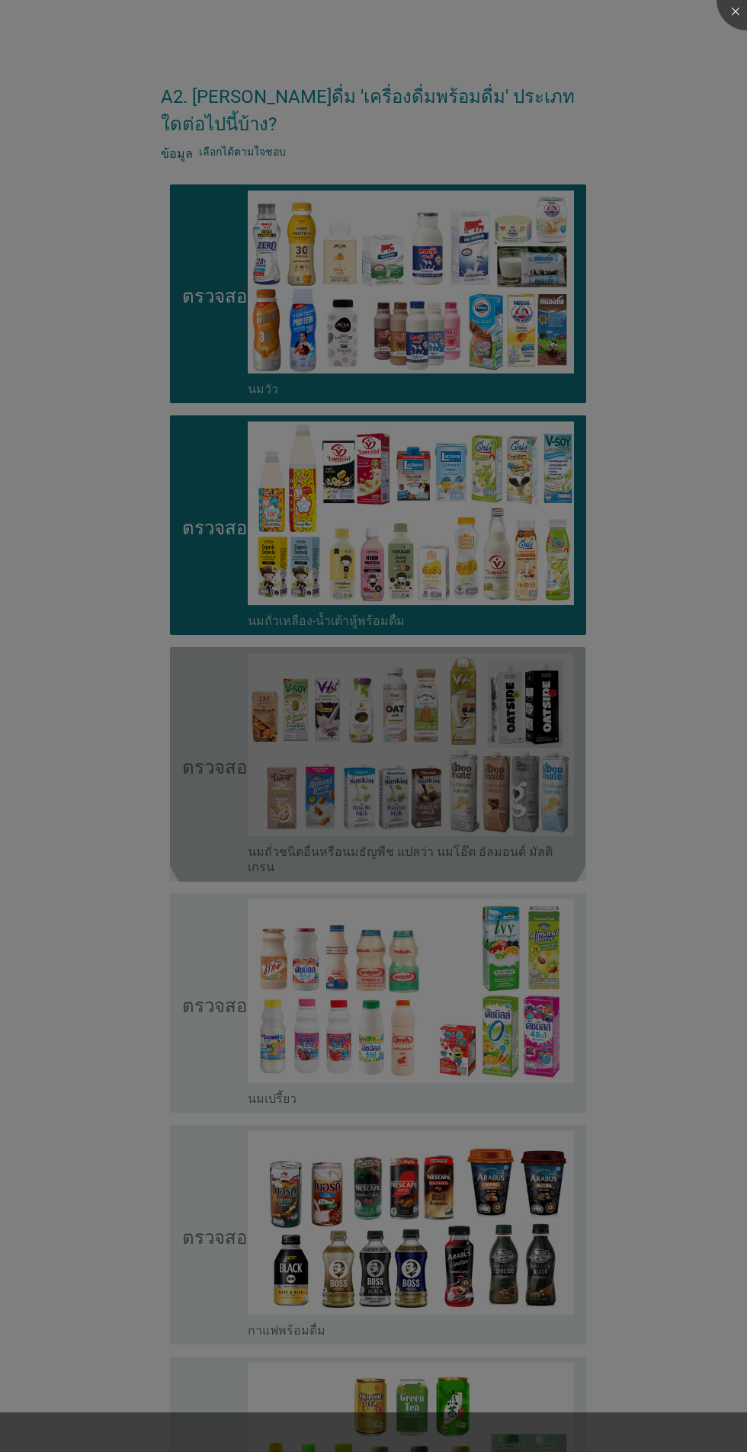
click at [226, 989] on div at bounding box center [373, 726] width 747 height 1452
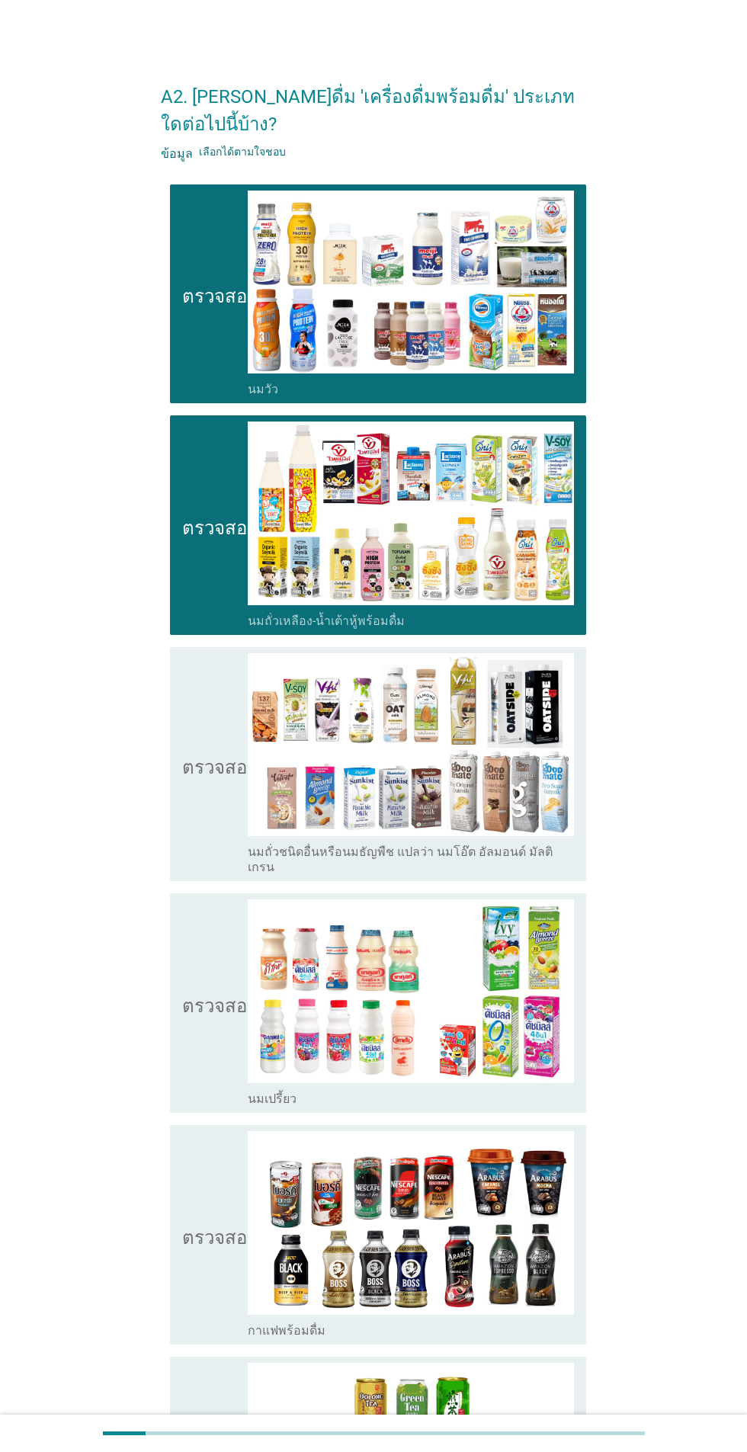
click at [187, 986] on icon "ตรวจสอบ" at bounding box center [220, 1002] width 76 height 207
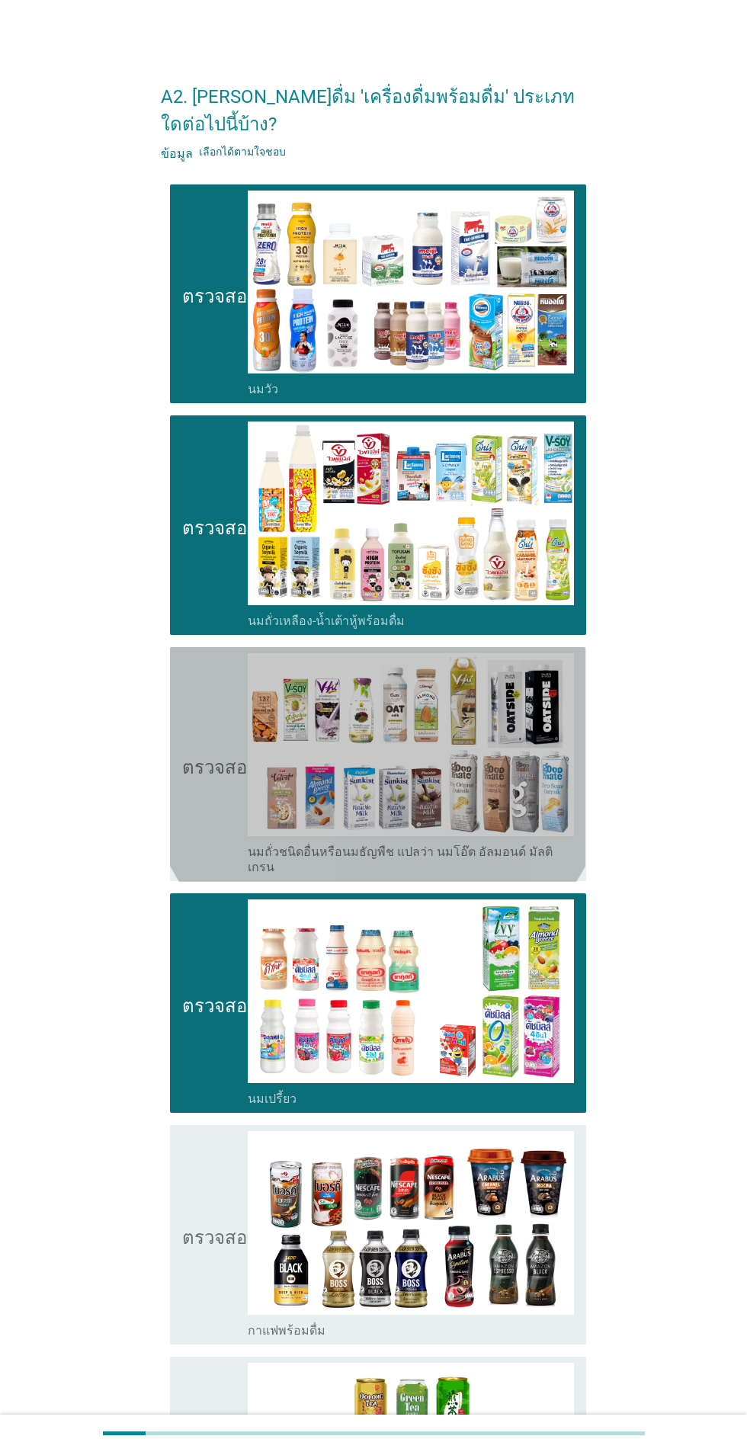
click at [206, 714] on icon "ตรวจสอบ" at bounding box center [220, 764] width 76 height 222
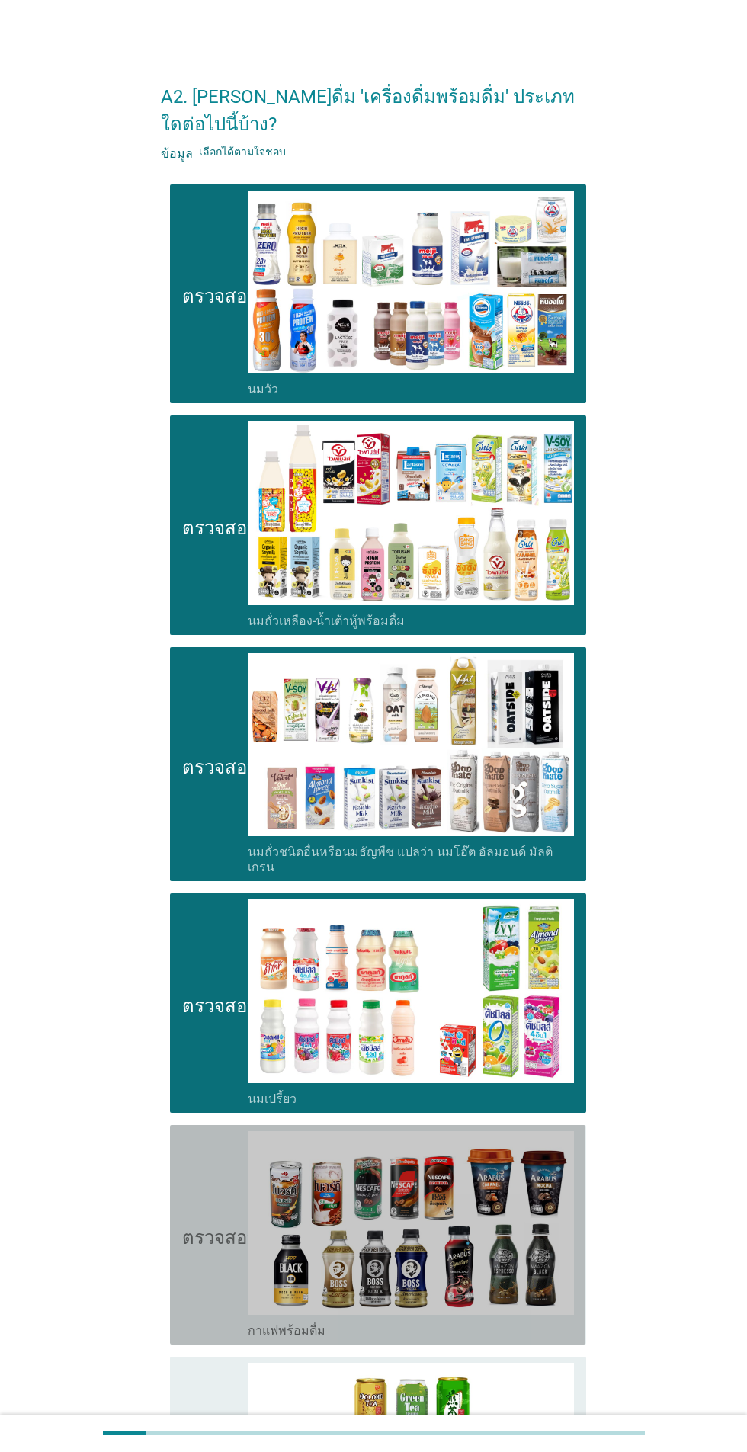
click at [203, 1212] on icon "ตรวจสอบ" at bounding box center [220, 1234] width 76 height 207
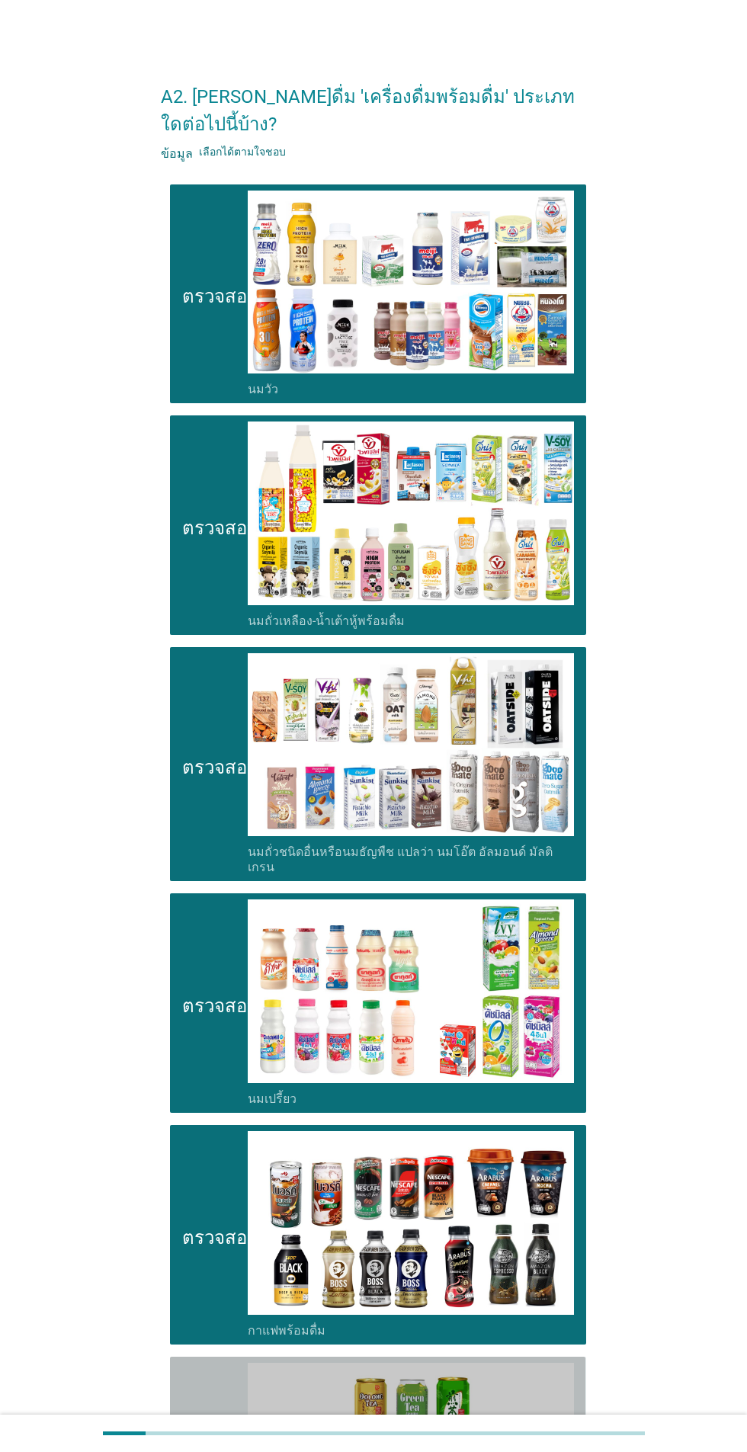
click at [223, 1451] on font "ตรวจสอบ" at bounding box center [220, 1465] width 76 height 18
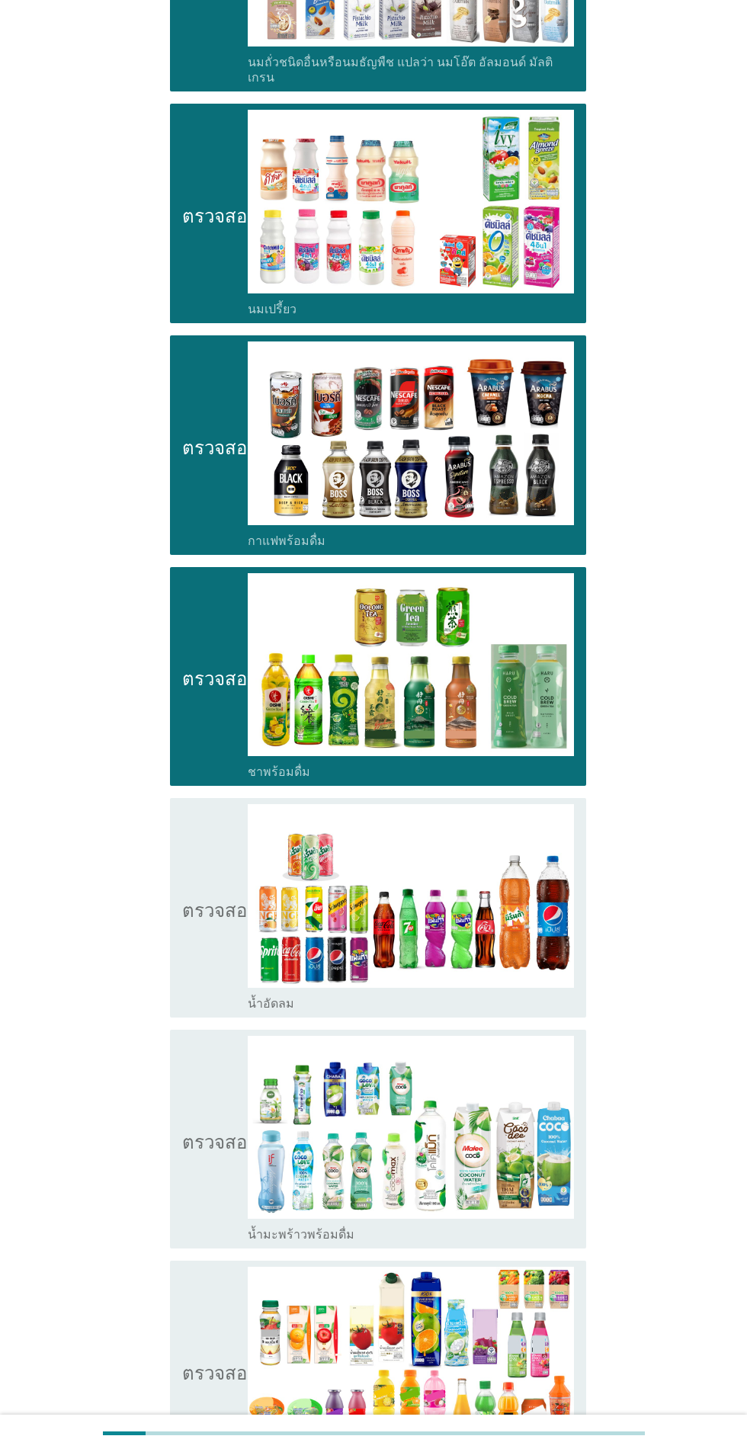
scroll to position [891, 0]
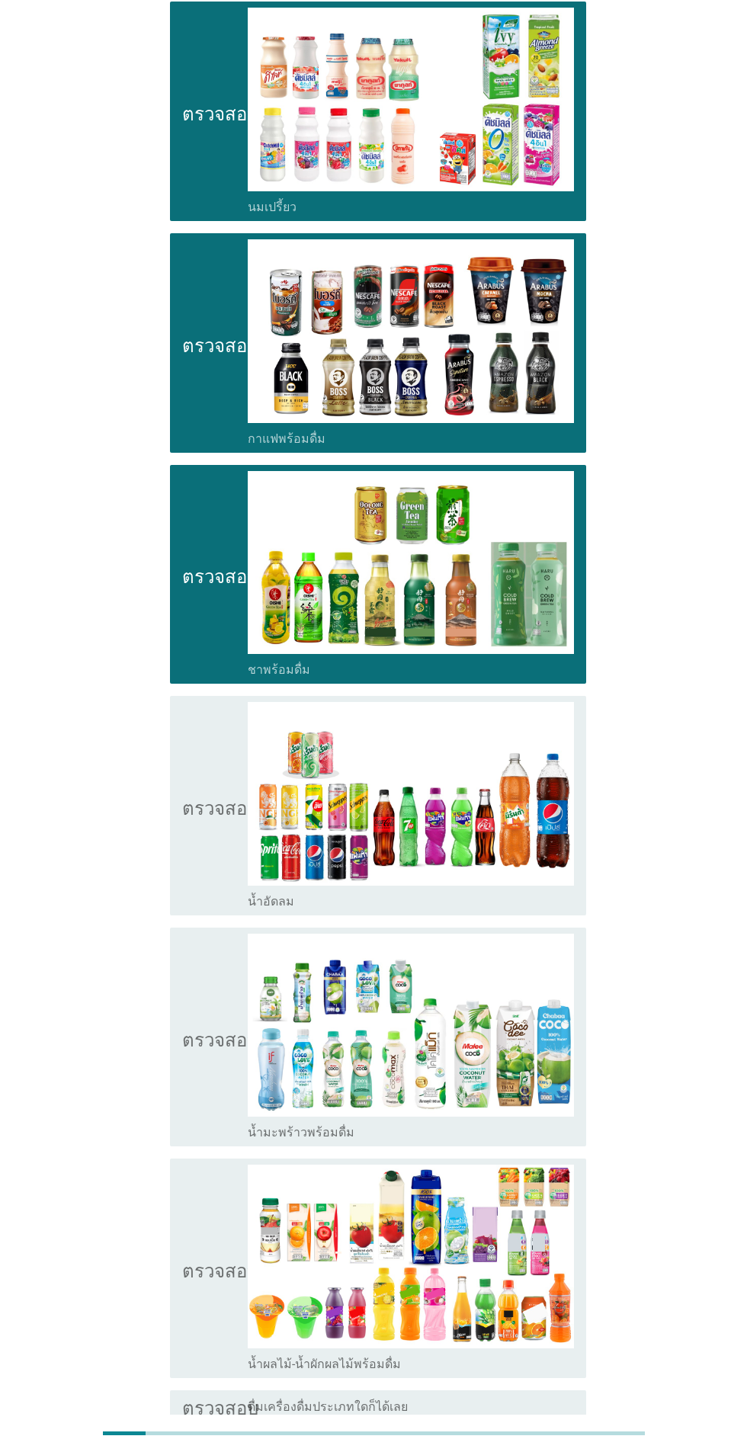
click at [565, 1451] on button "ต่อไป" at bounding box center [546, 1474] width 67 height 27
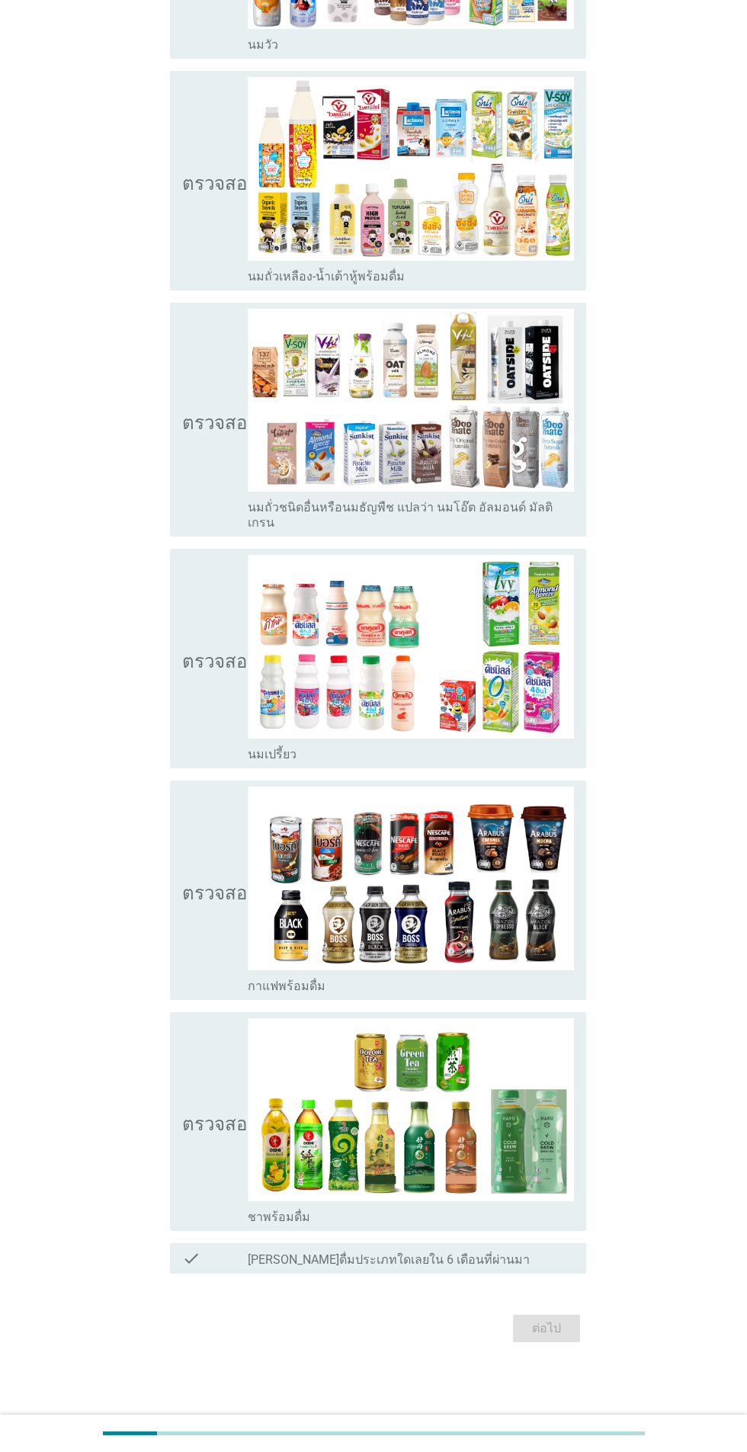
scroll to position [0, 0]
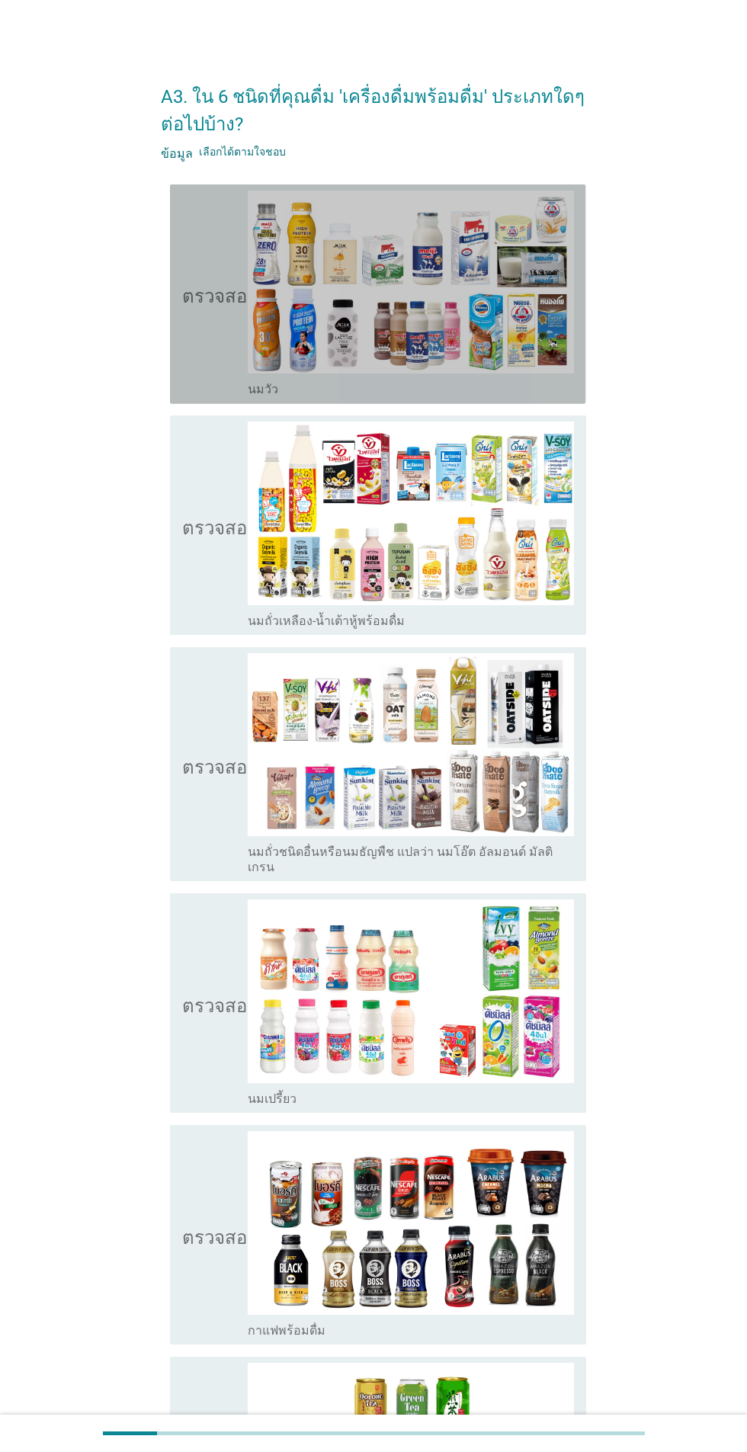
click at [220, 333] on icon "ตรวจสอบ" at bounding box center [220, 293] width 76 height 207
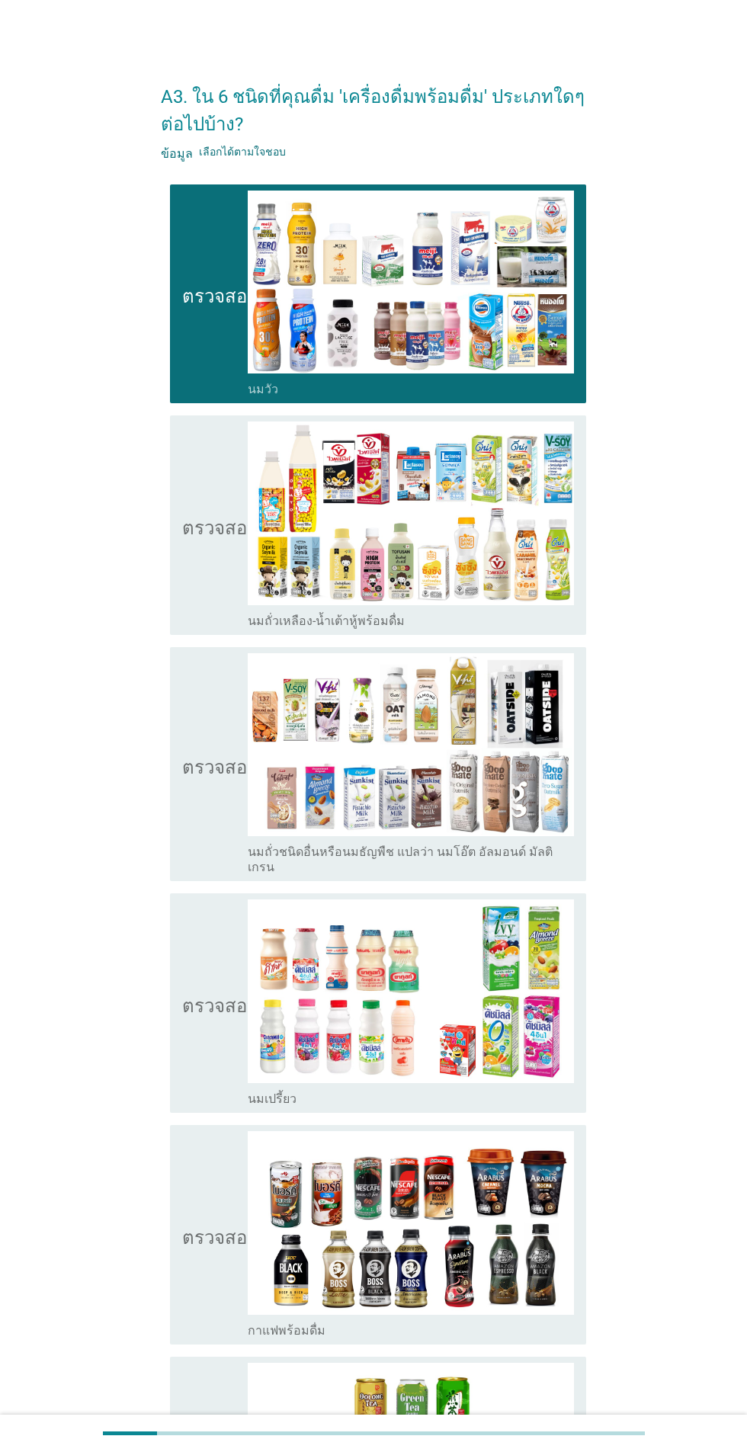
click at [221, 559] on icon "ตรวจสอบ" at bounding box center [220, 524] width 76 height 207
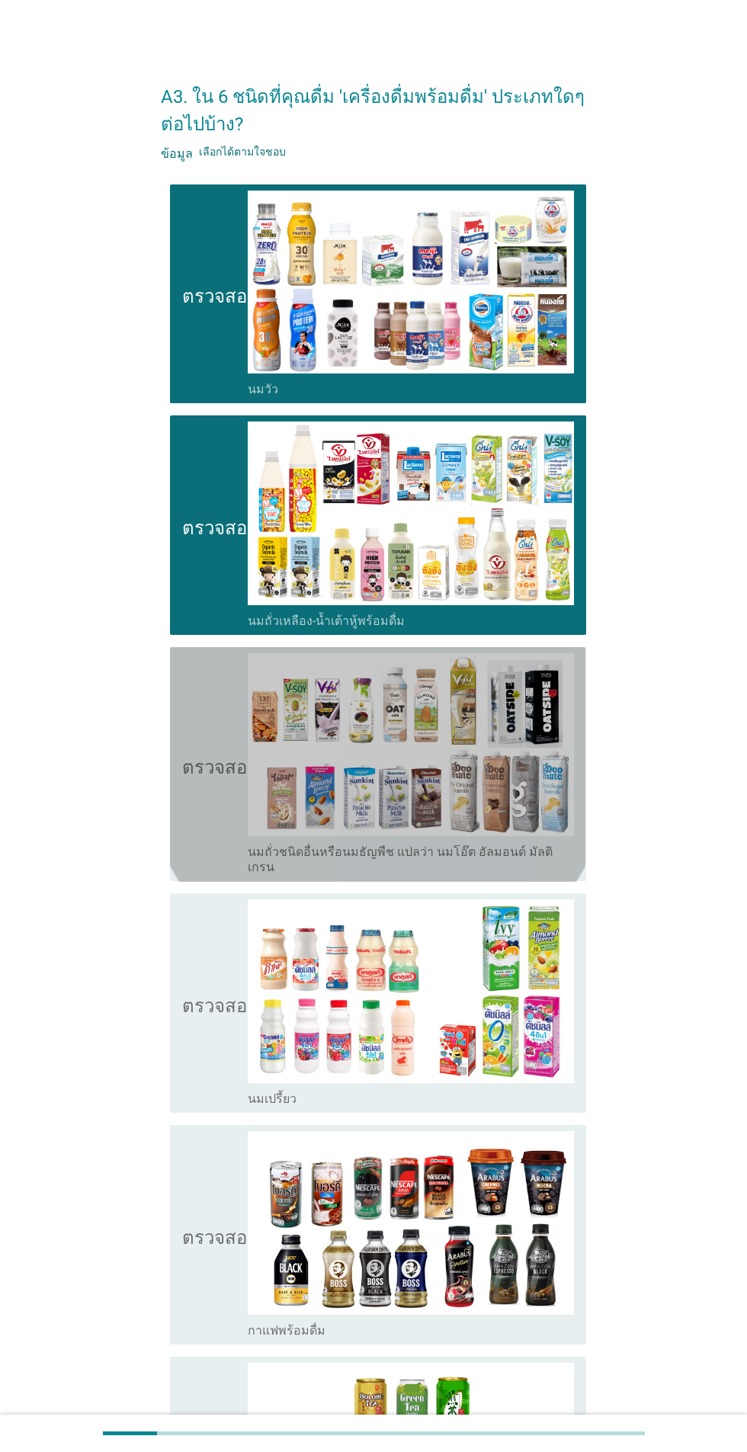
click at [248, 724] on div "โครงร่างกล่องกาเครื่องหมายว่าง นมถั่วชนิดอื่นหรือนมธัญพืช แปลว่า นมโอ๊ต อัลมอนด…" at bounding box center [411, 764] width 326 height 222
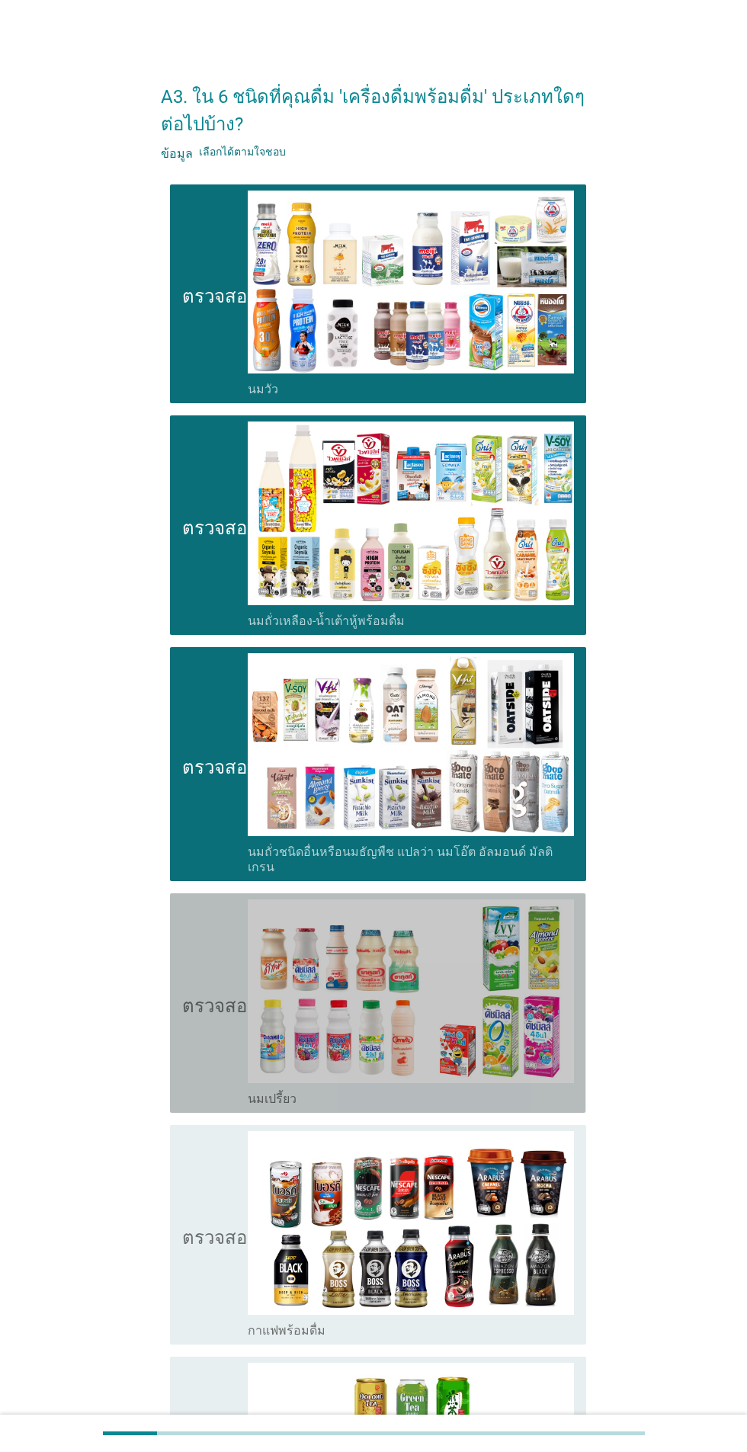
click at [211, 944] on icon "ตรวจสอบ" at bounding box center [220, 1002] width 76 height 207
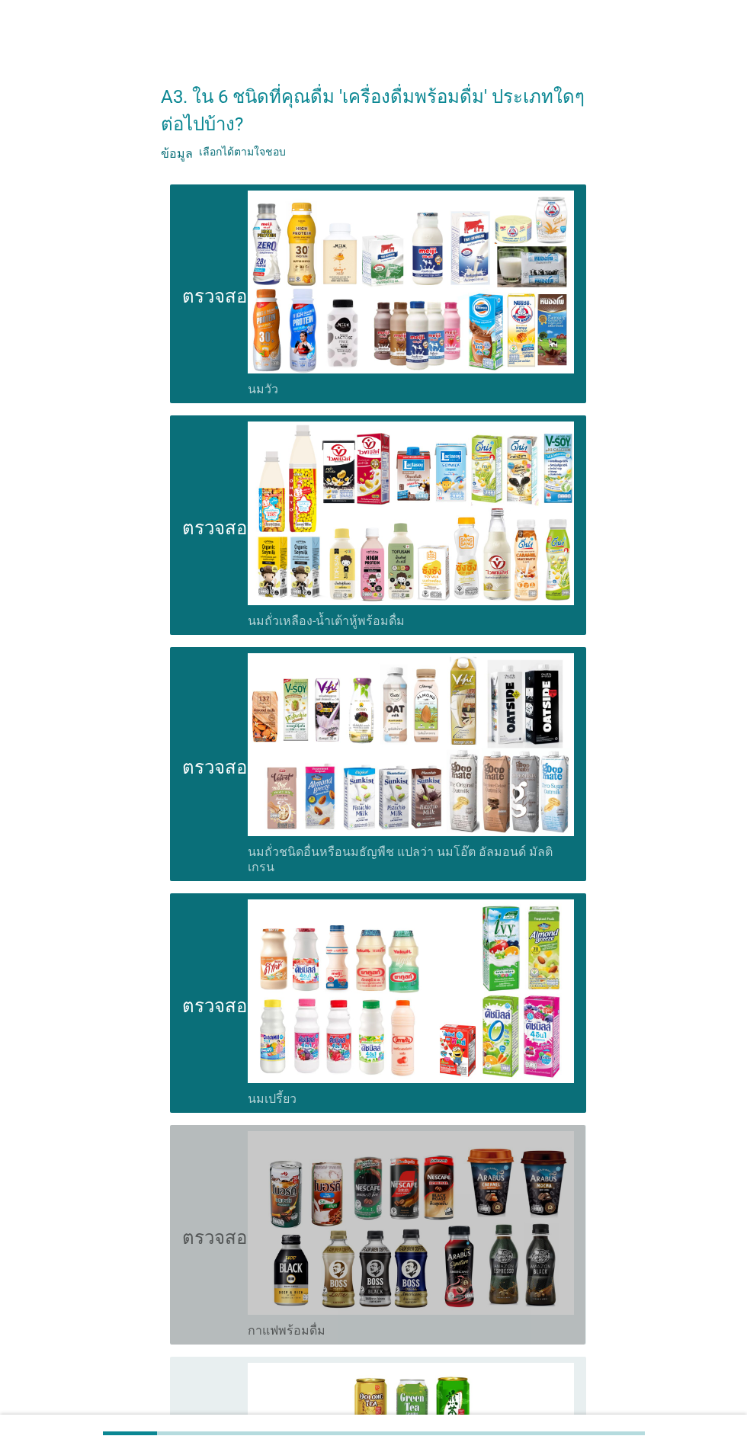
click at [206, 1200] on icon "ตรวจสอบ" at bounding box center [220, 1234] width 76 height 207
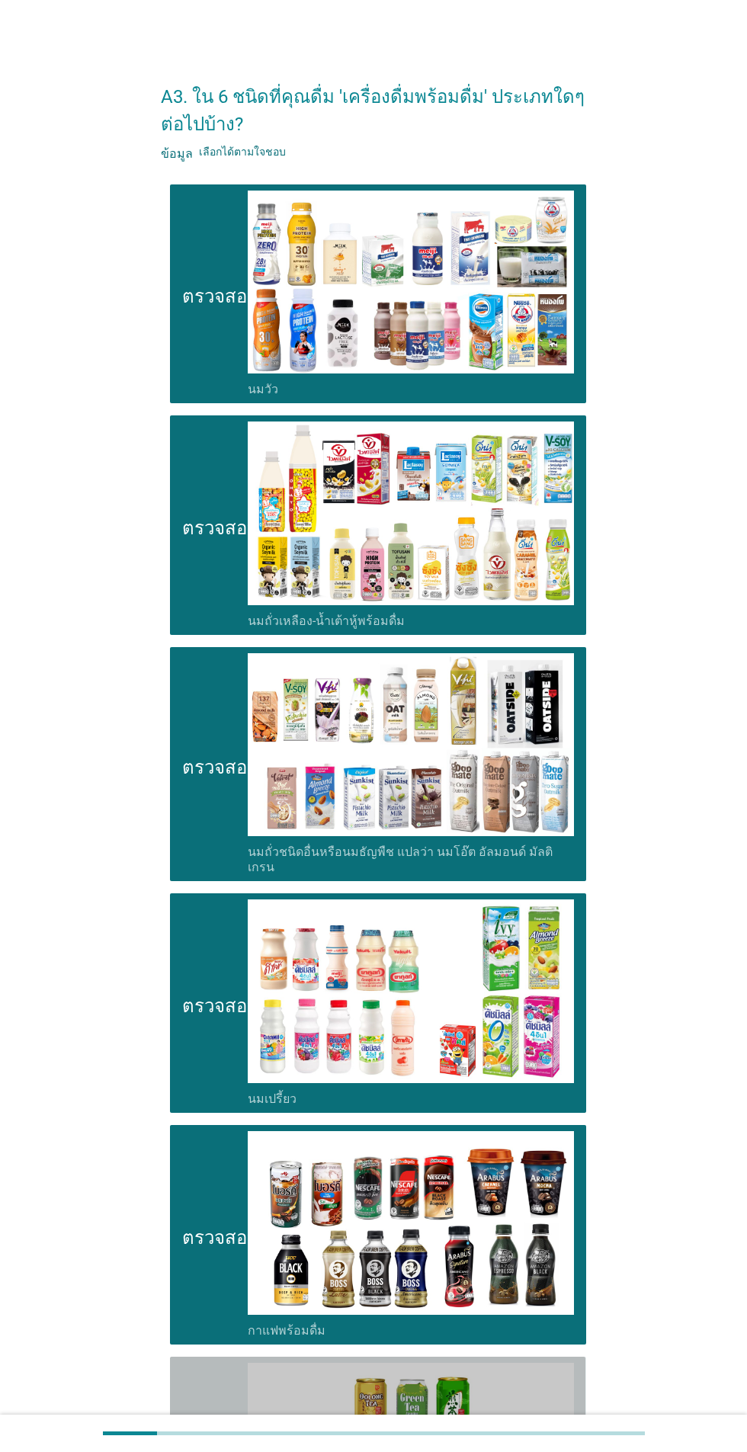
click at [217, 1451] on font "ตรวจสอบ" at bounding box center [220, 1465] width 76 height 18
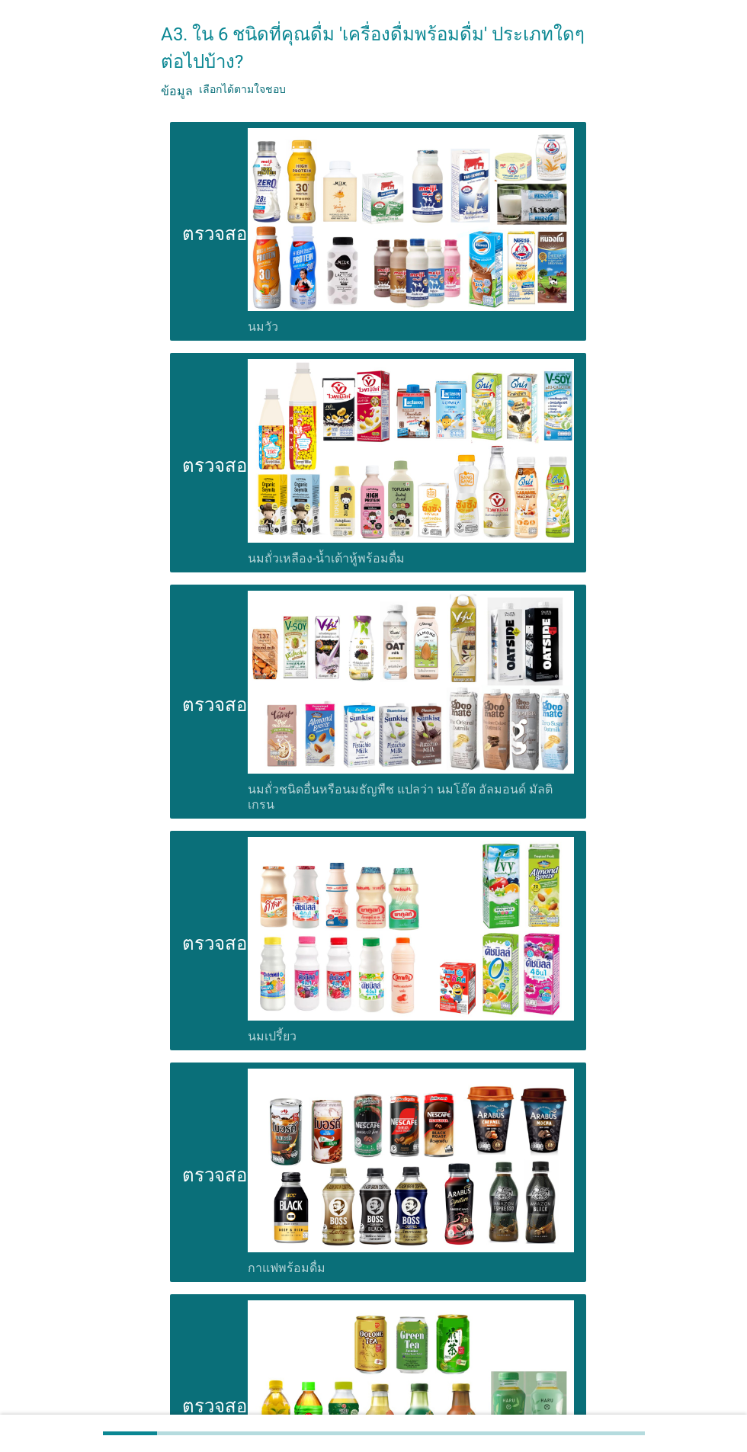
scroll to position [226, 0]
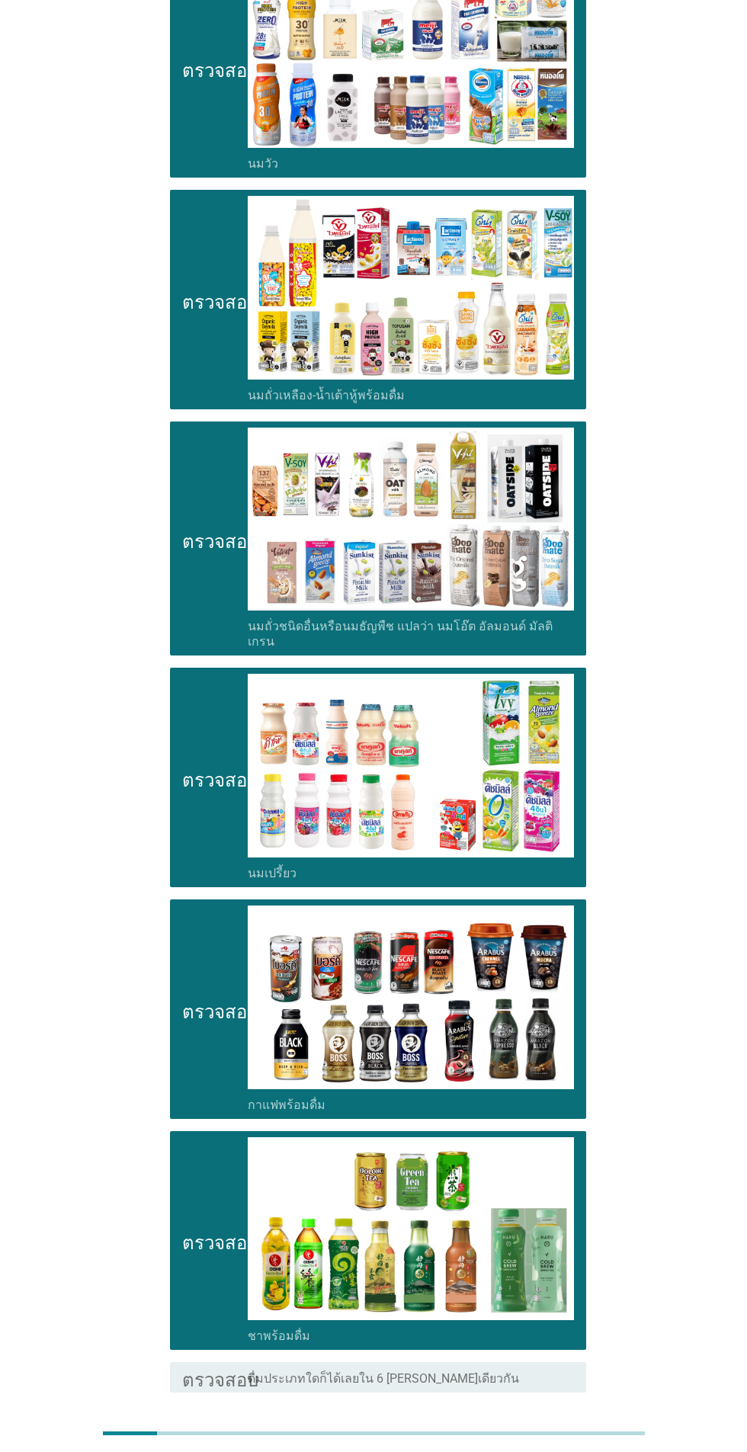
click at [561, 1438] on div "ต่อไป" at bounding box center [546, 1447] width 43 height 18
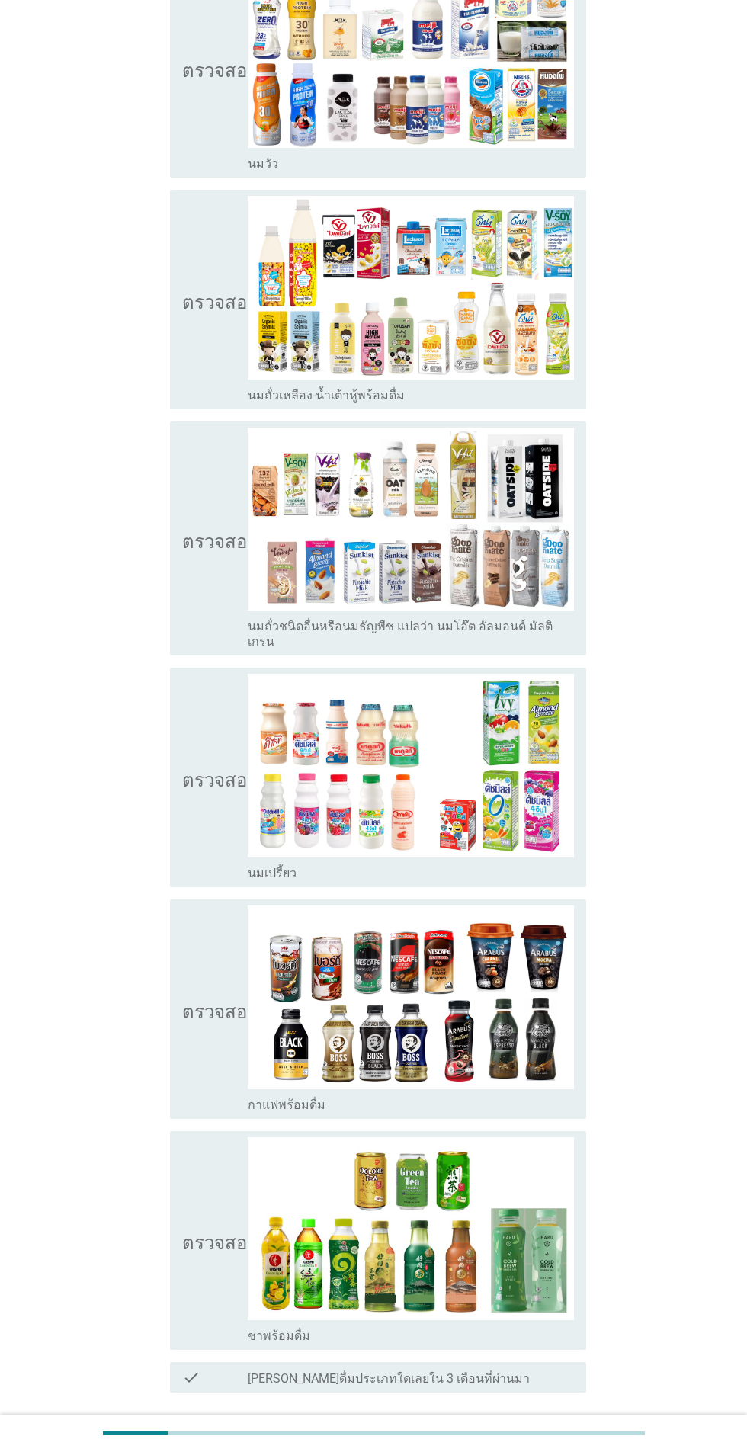
scroll to position [0, 0]
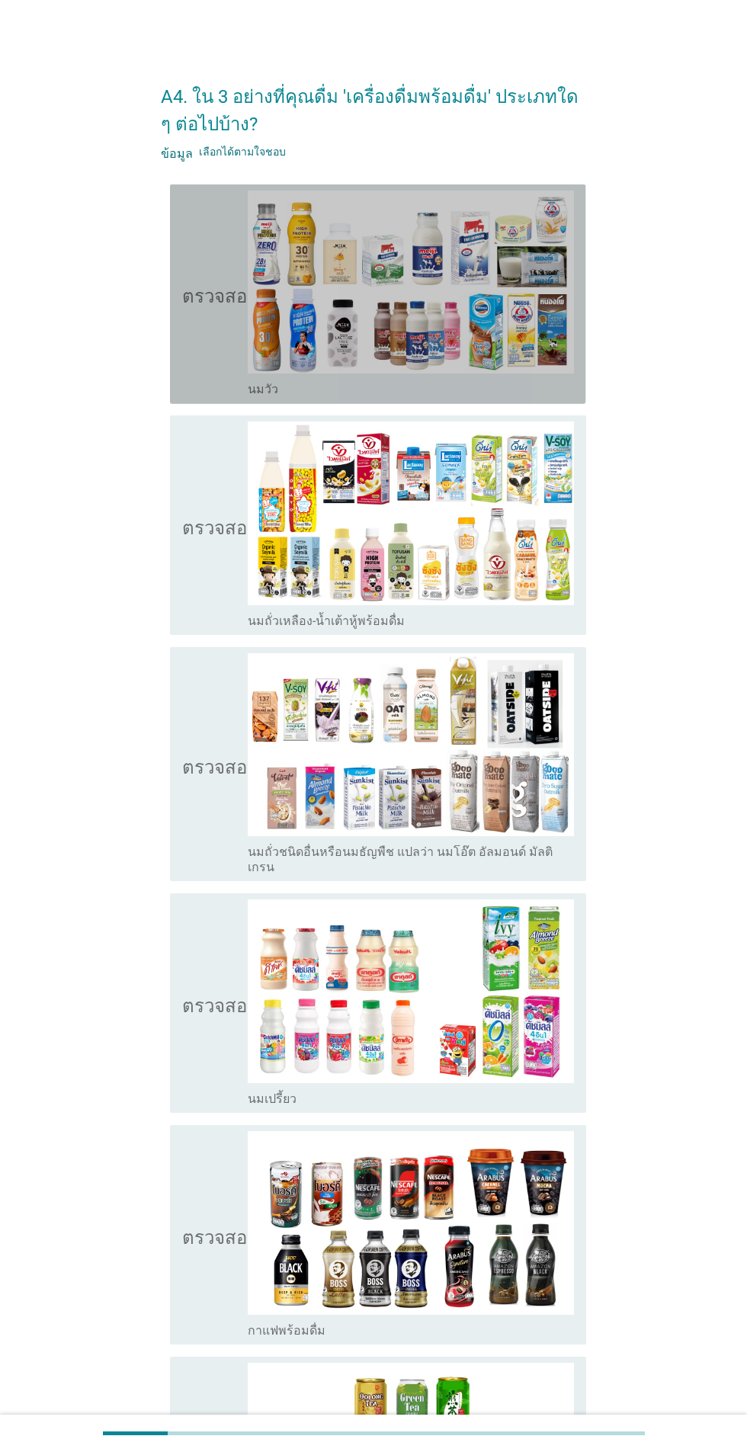
click at [211, 325] on icon "ตรวจสอบ" at bounding box center [220, 293] width 76 height 207
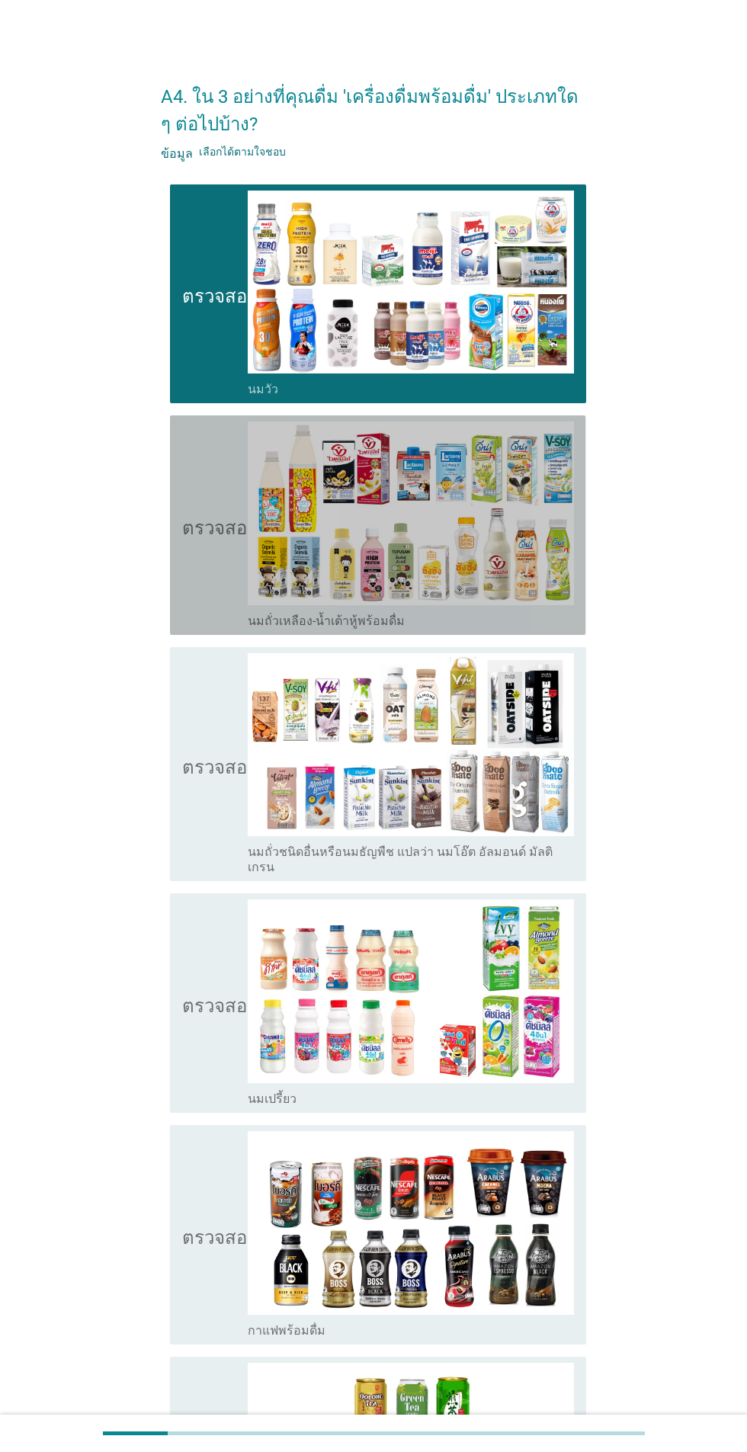
click at [206, 548] on icon "ตรวจสอบ" at bounding box center [220, 524] width 76 height 207
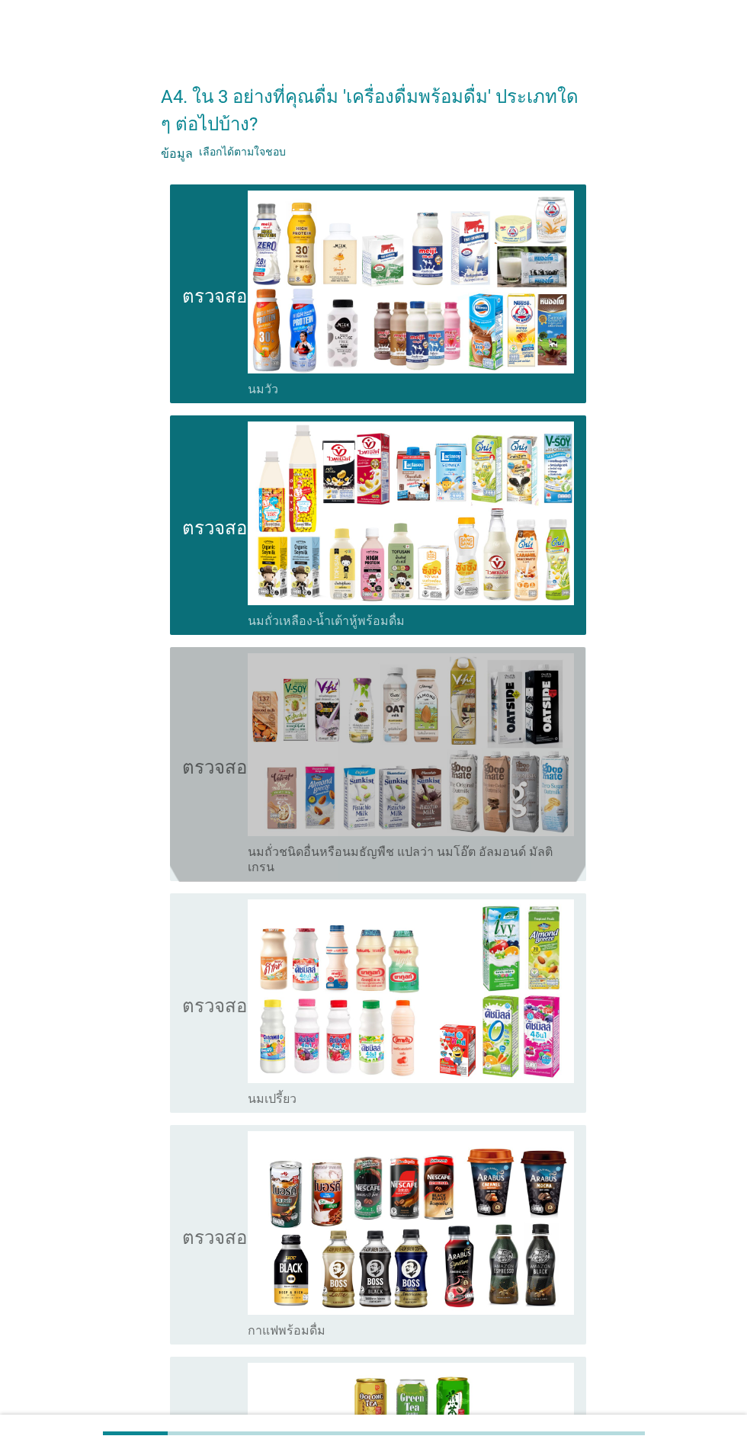
click at [212, 786] on icon "ตรวจสอบ" at bounding box center [220, 764] width 76 height 222
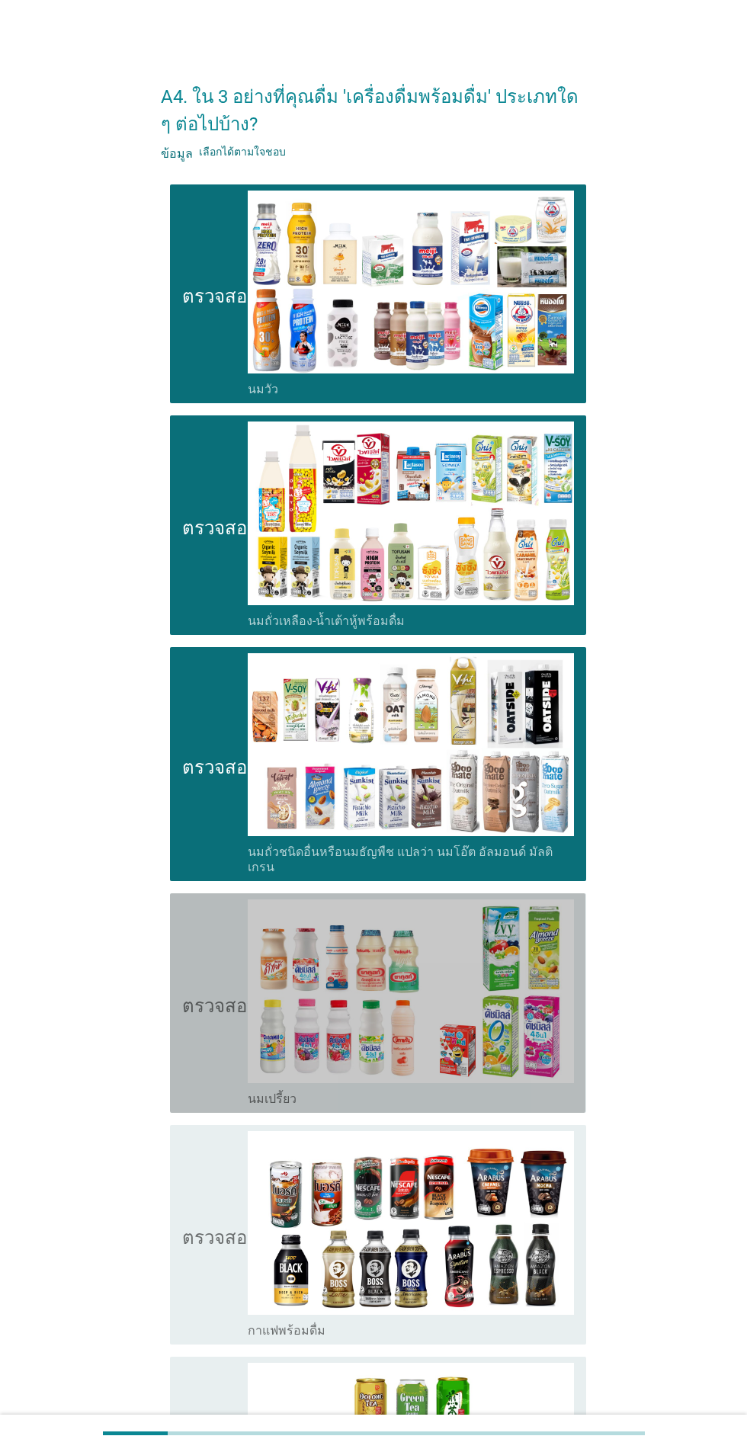
click at [222, 1025] on icon "ตรวจสอบ" at bounding box center [220, 1002] width 76 height 207
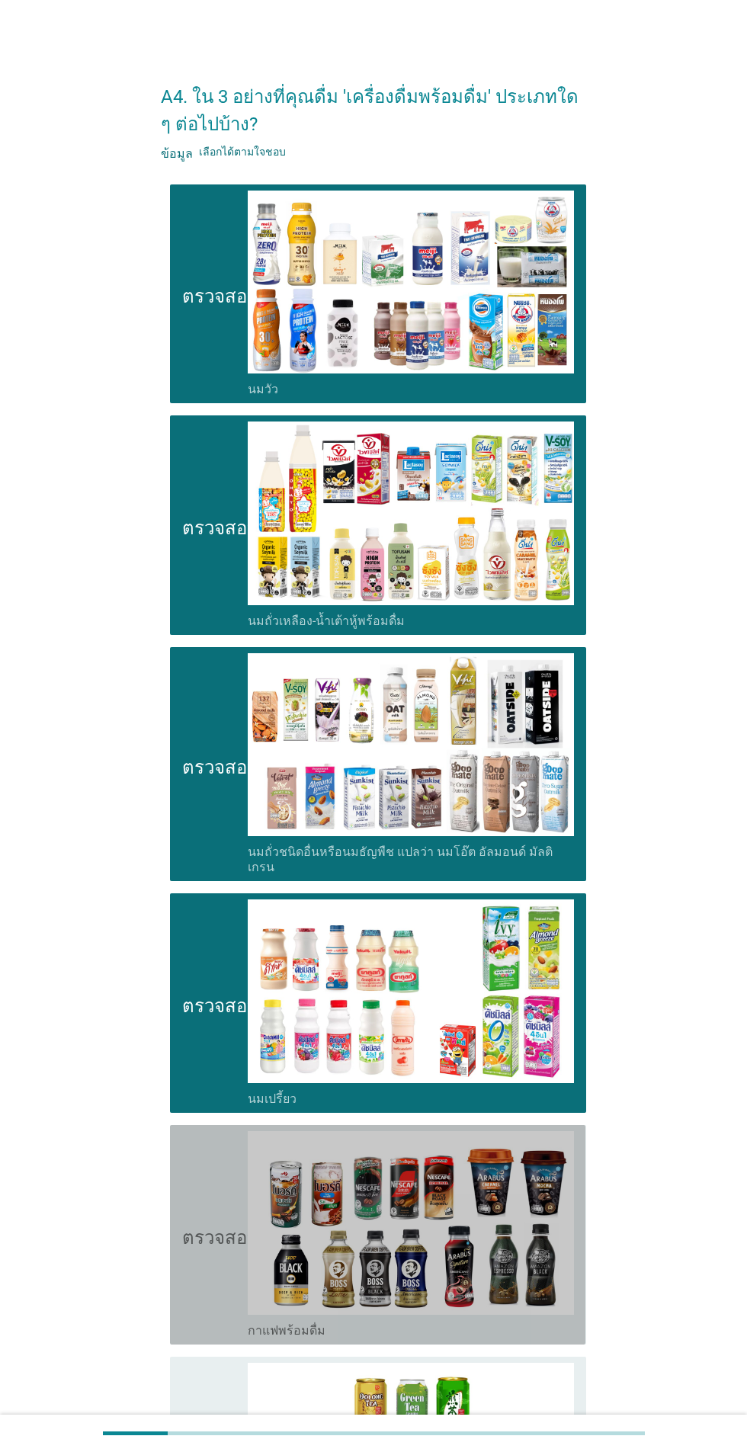
click at [218, 1225] on font "ตรวจสอบ" at bounding box center [220, 1234] width 76 height 18
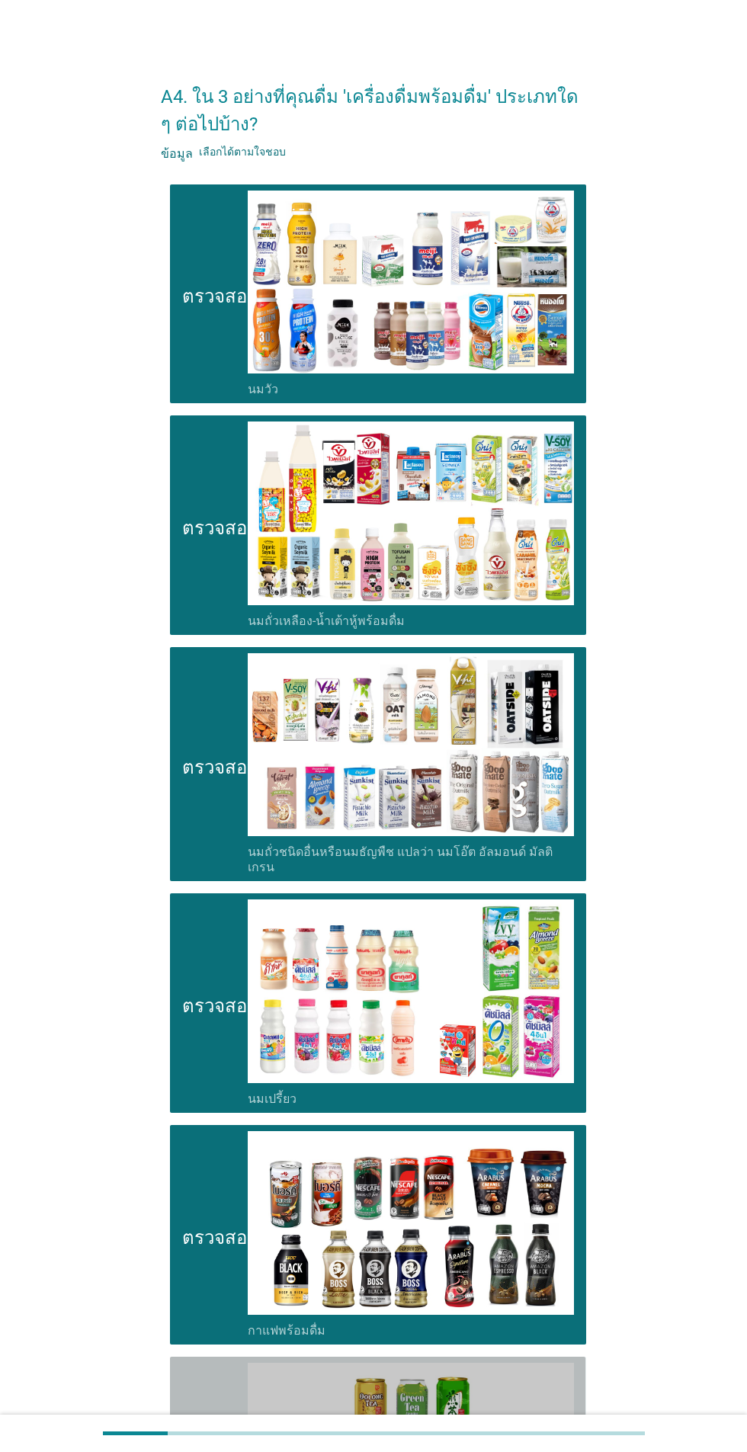
click at [204, 1417] on icon "ตรวจสอบ" at bounding box center [220, 1465] width 76 height 207
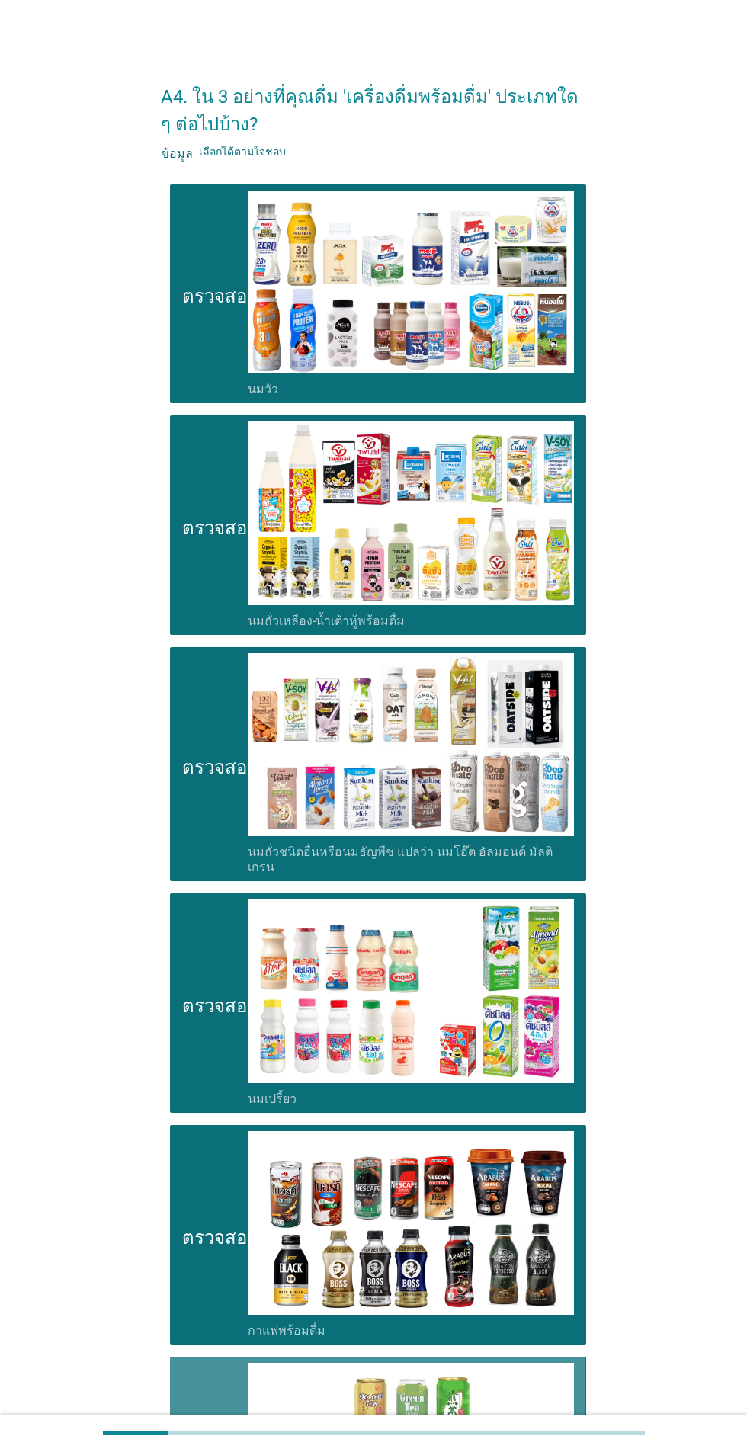
scroll to position [226, 0]
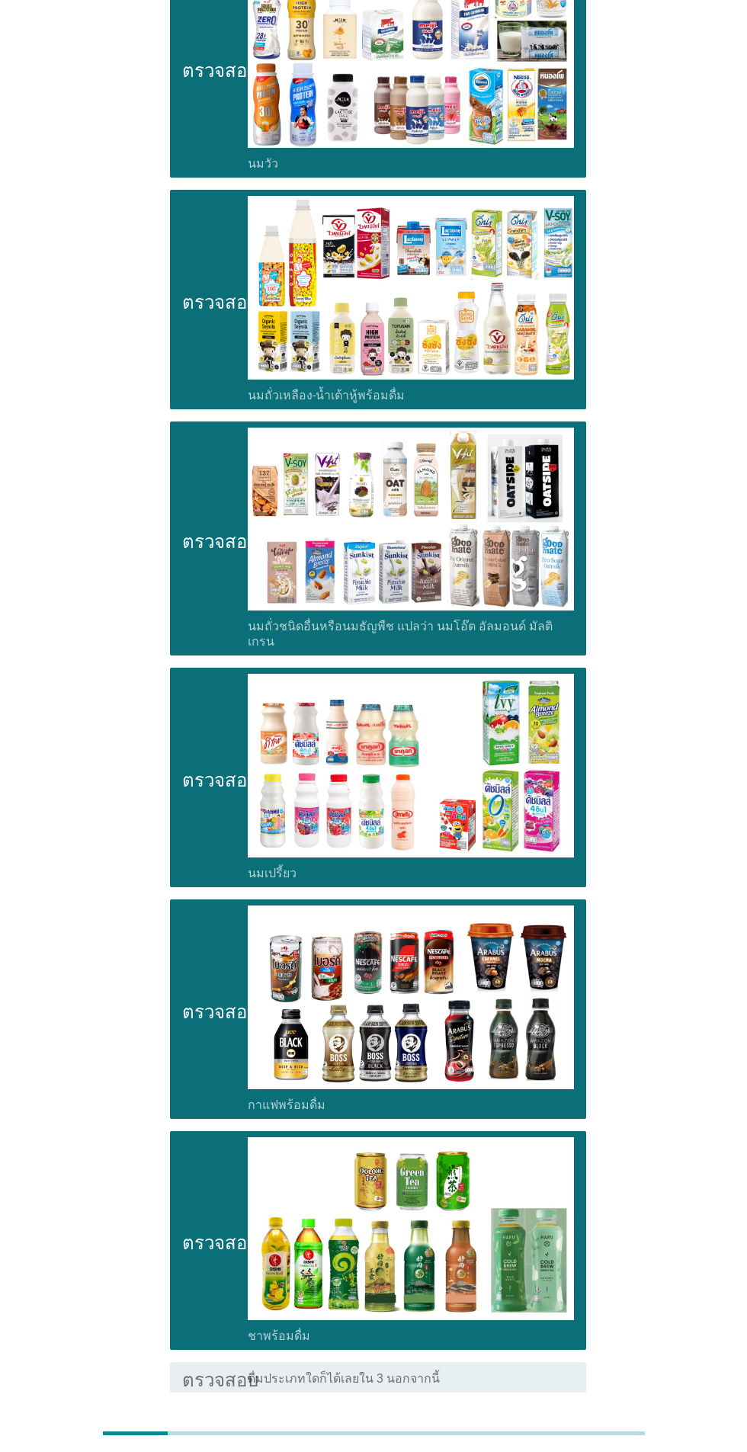
click at [560, 1439] on font "ต่อไป" at bounding box center [546, 1446] width 29 height 14
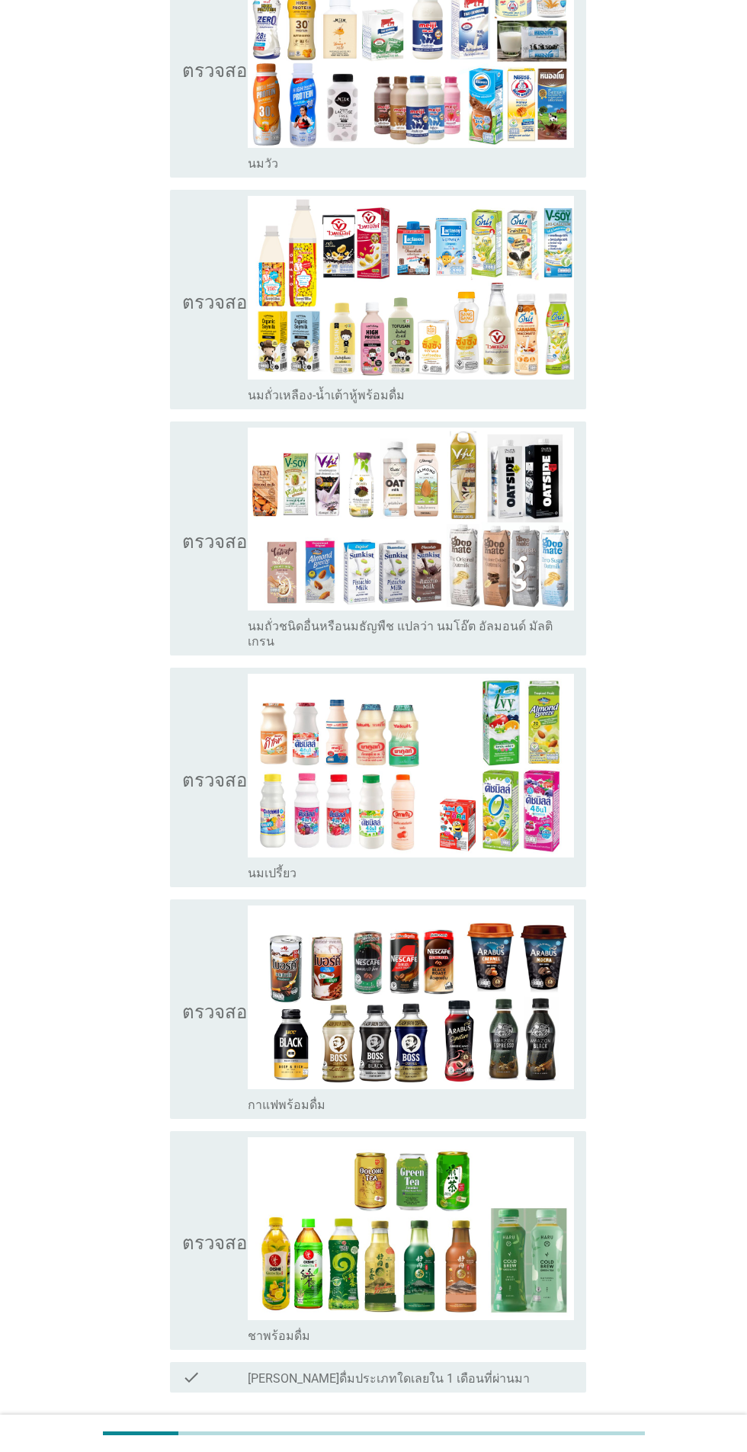
scroll to position [0, 0]
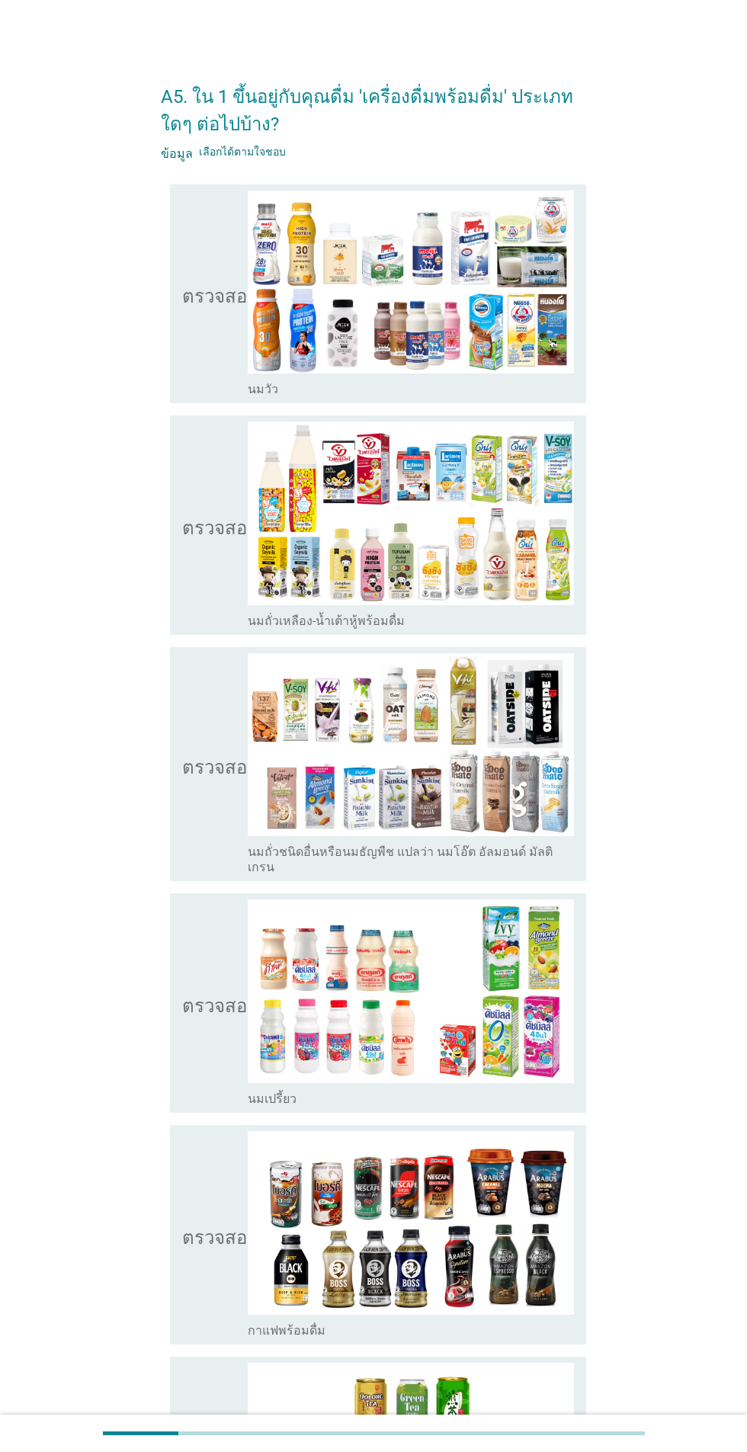
click at [223, 331] on icon "ตรวจสอบ" at bounding box center [220, 293] width 76 height 207
click at [248, 549] on img at bounding box center [411, 513] width 326 height 184
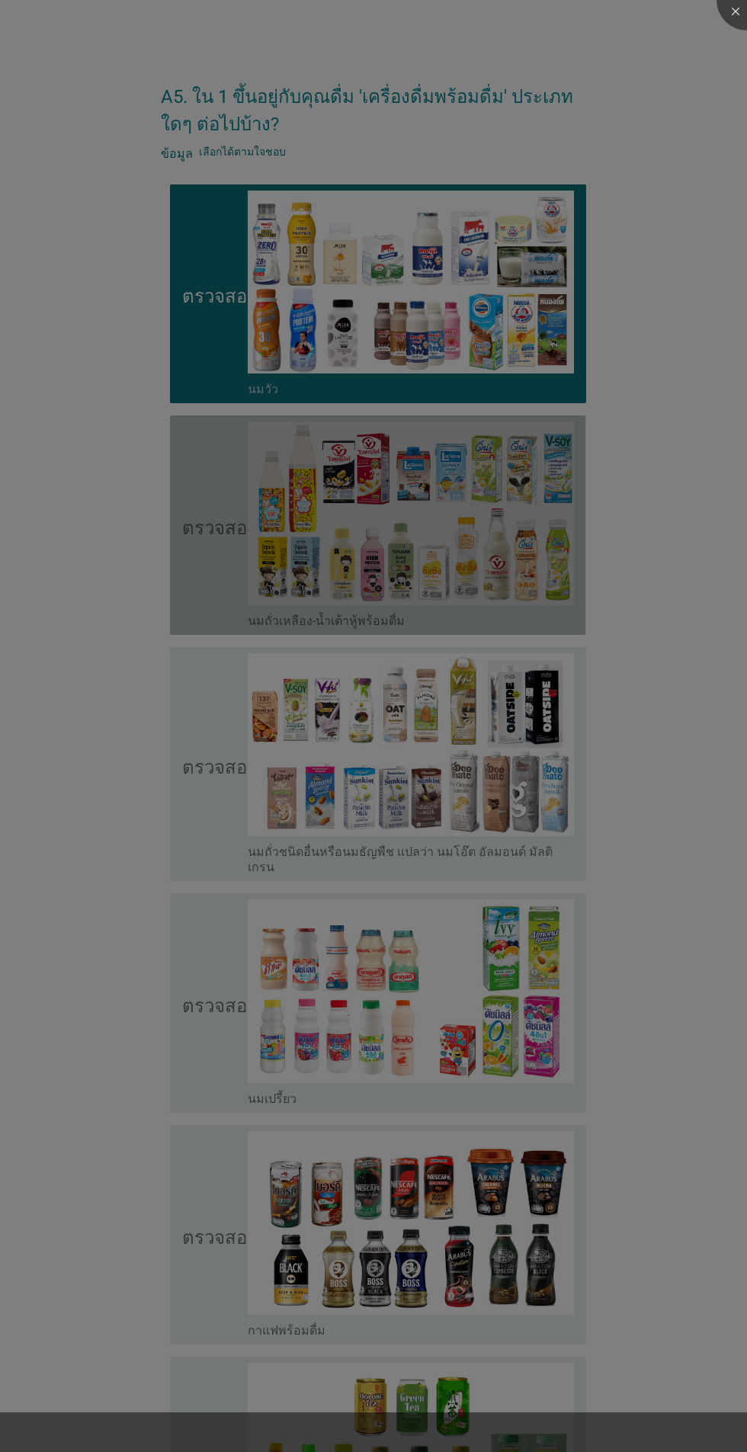
click at [240, 772] on div at bounding box center [373, 726] width 747 height 1452
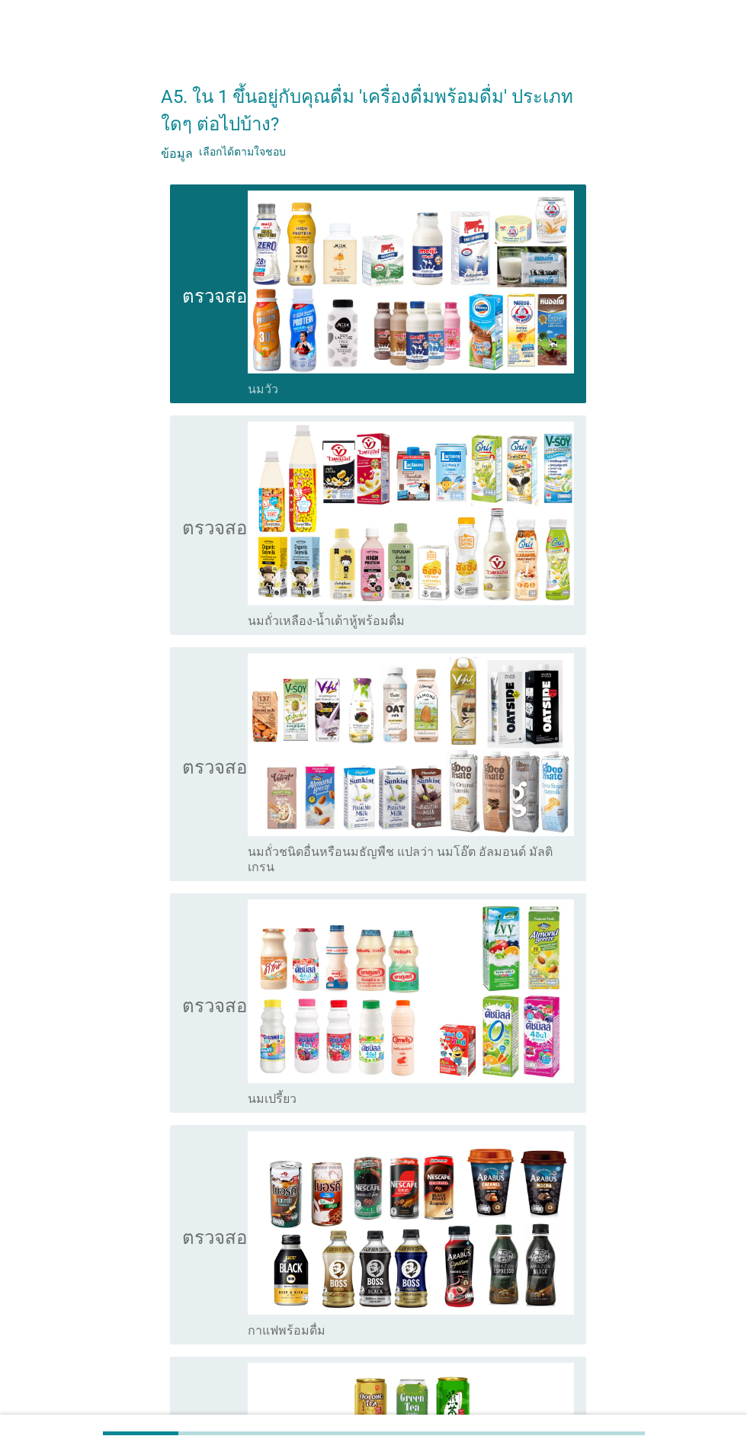
click at [208, 808] on icon "ตรวจสอบ" at bounding box center [220, 764] width 76 height 222
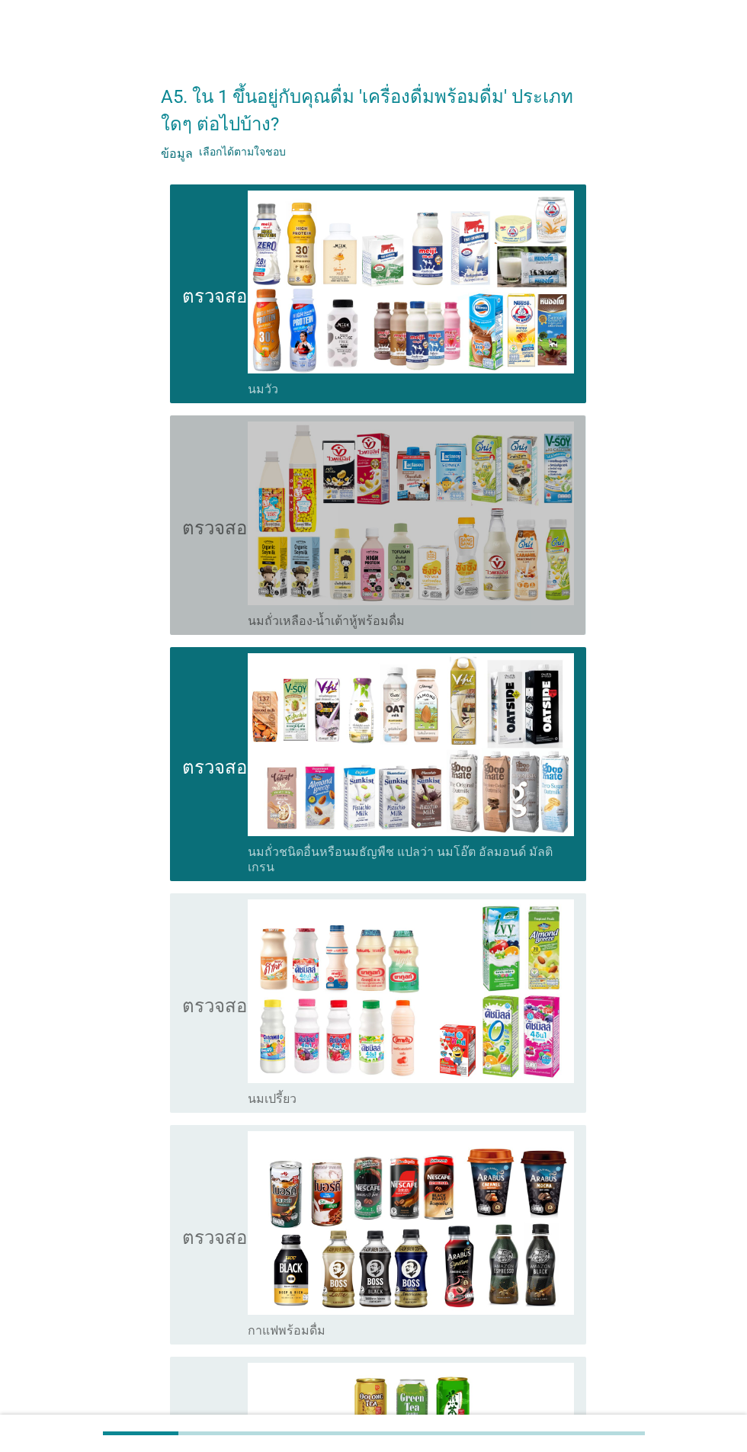
click at [222, 507] on icon "ตรวจสอบ" at bounding box center [220, 524] width 76 height 207
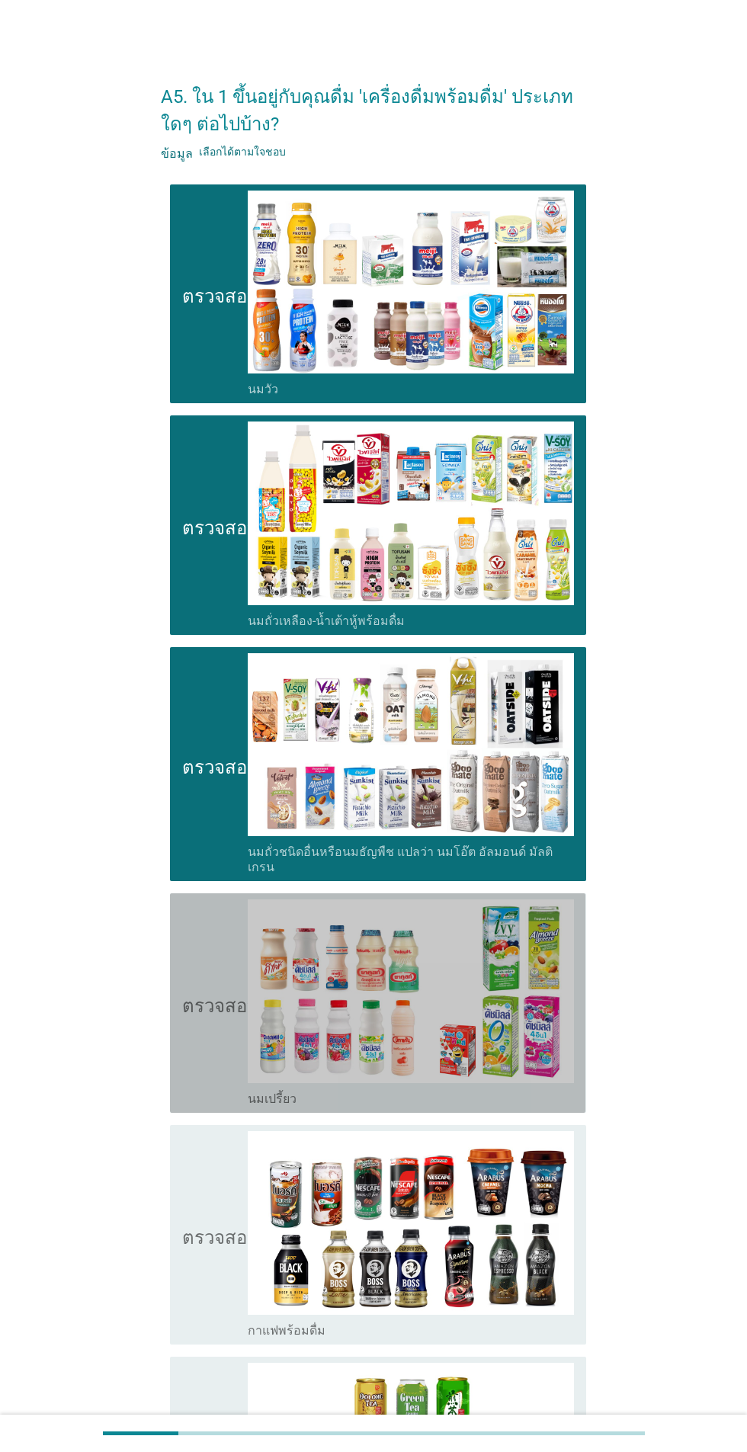
click at [209, 1010] on icon "ตรวจสอบ" at bounding box center [220, 1002] width 76 height 207
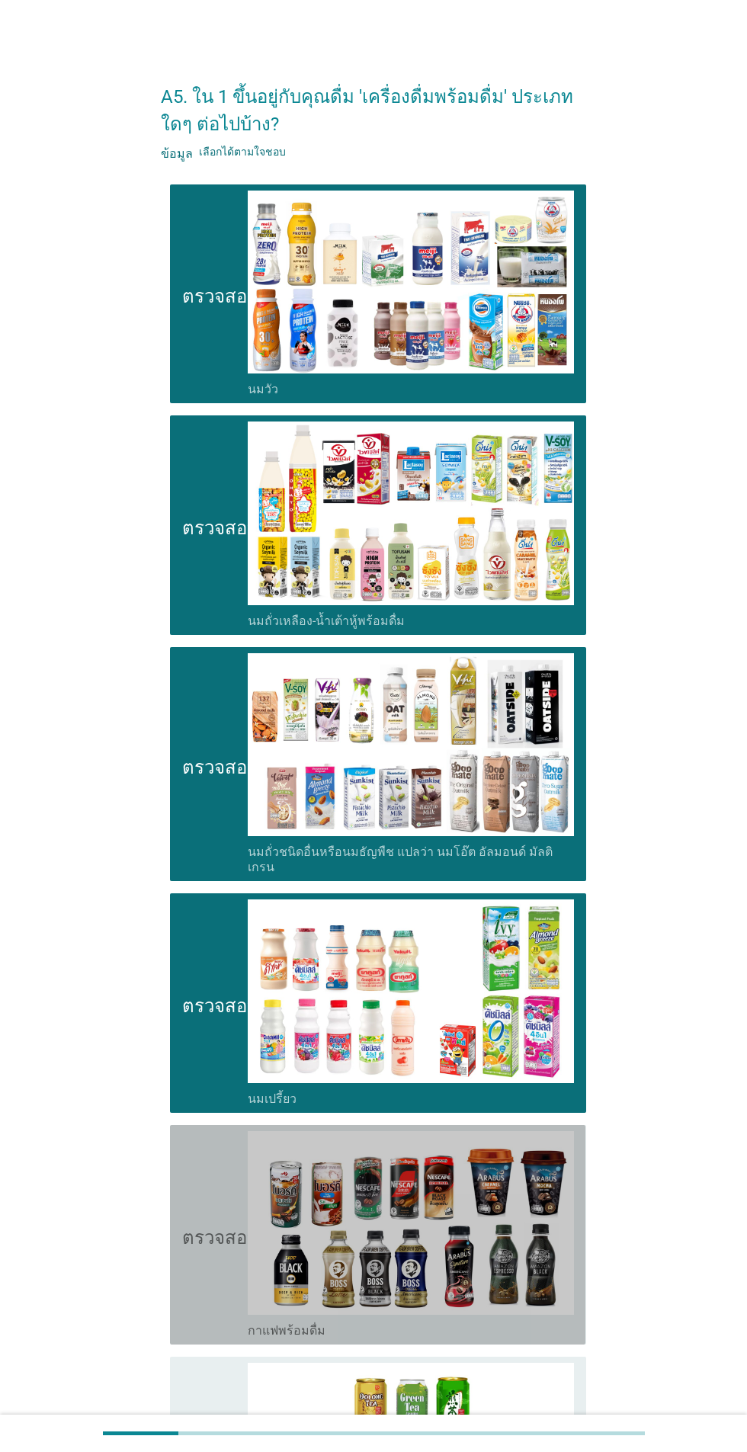
click at [206, 1238] on icon "ตรวจสอบ" at bounding box center [220, 1234] width 76 height 207
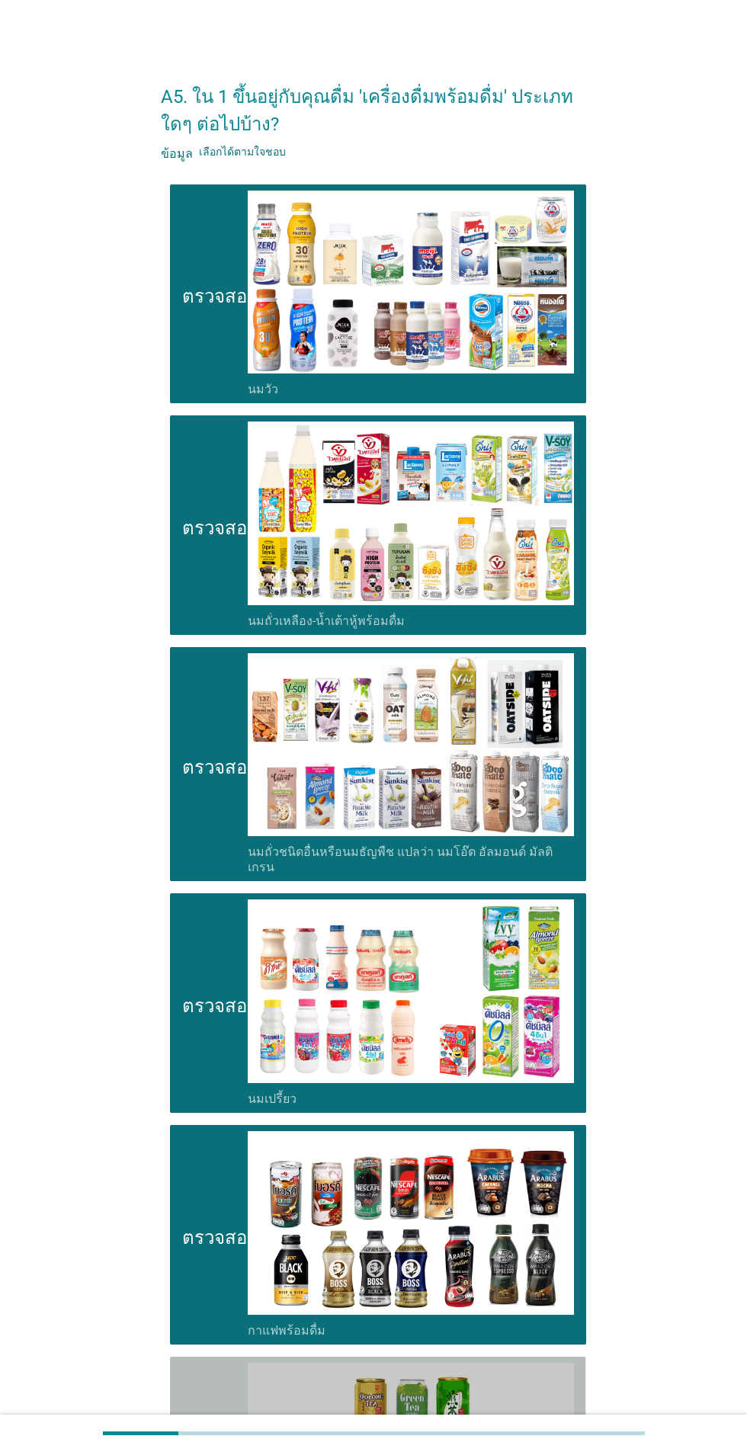
click at [214, 1428] on icon "ตรวจสอบ" at bounding box center [220, 1465] width 76 height 207
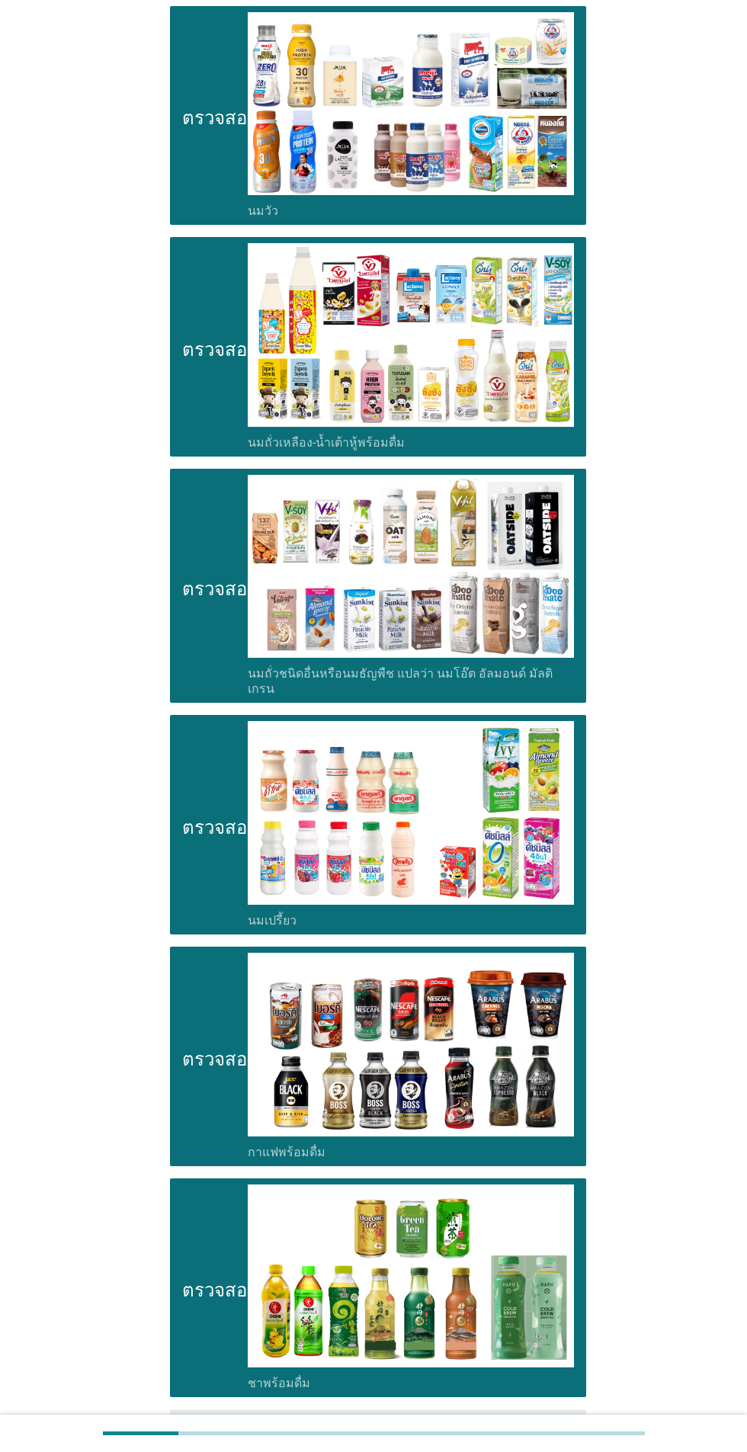
scroll to position [226, 0]
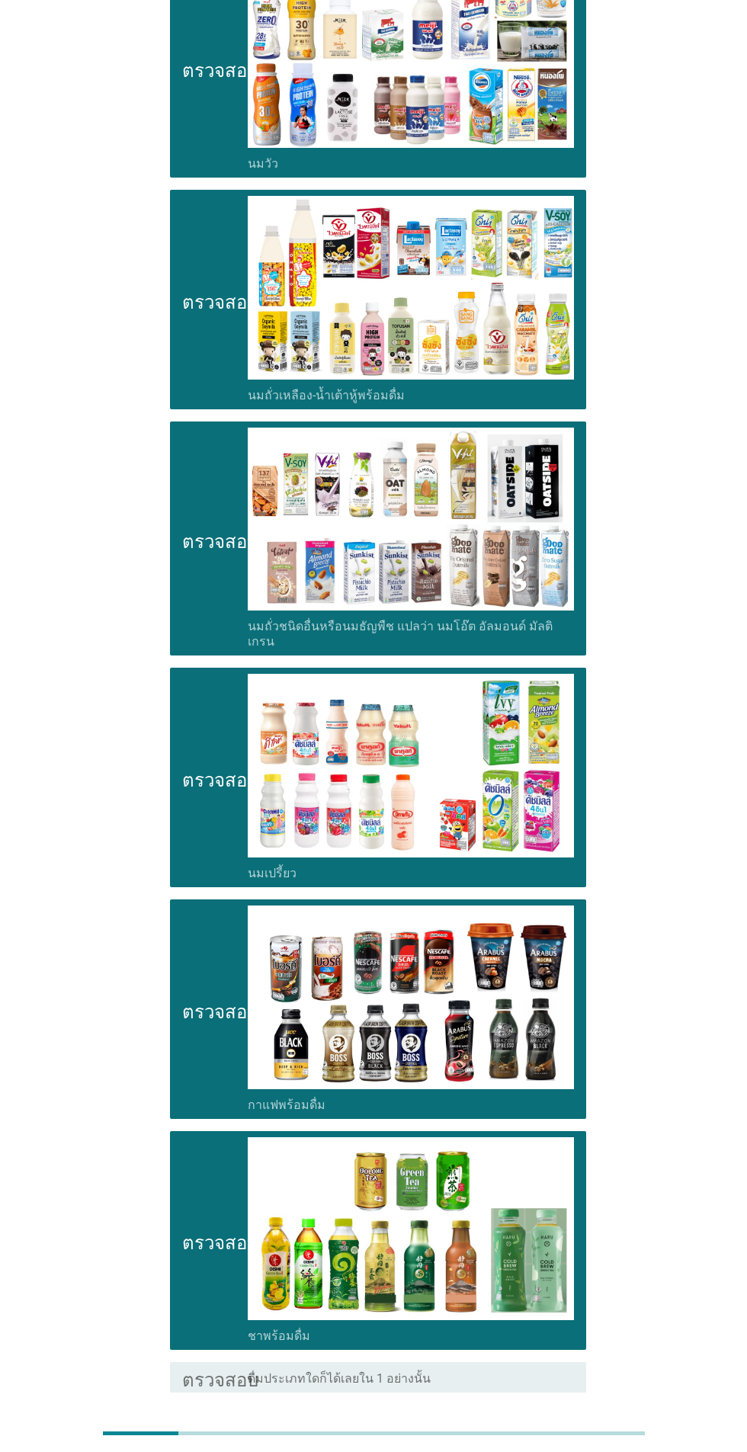
click at [568, 1442] on button "ต่อไป" at bounding box center [546, 1446] width 67 height 27
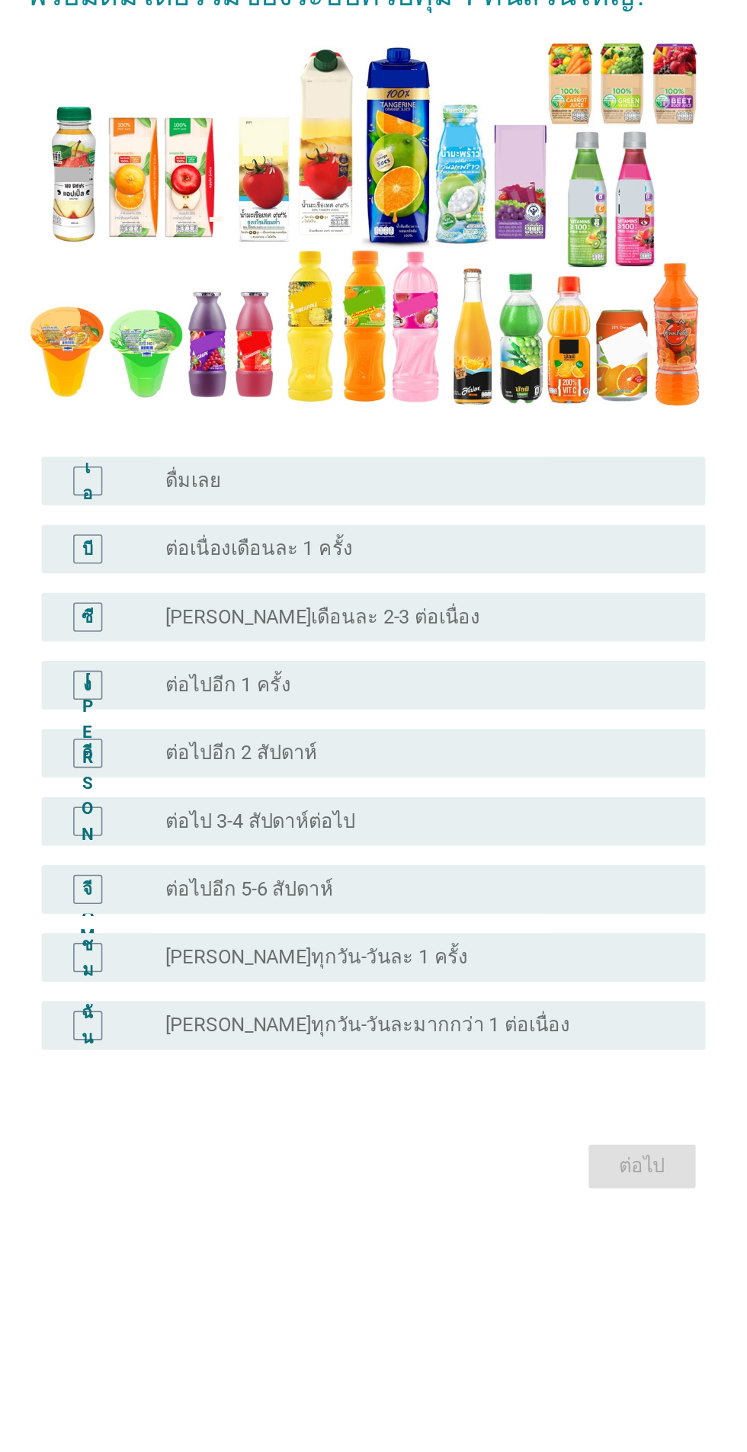
scroll to position [9, 0]
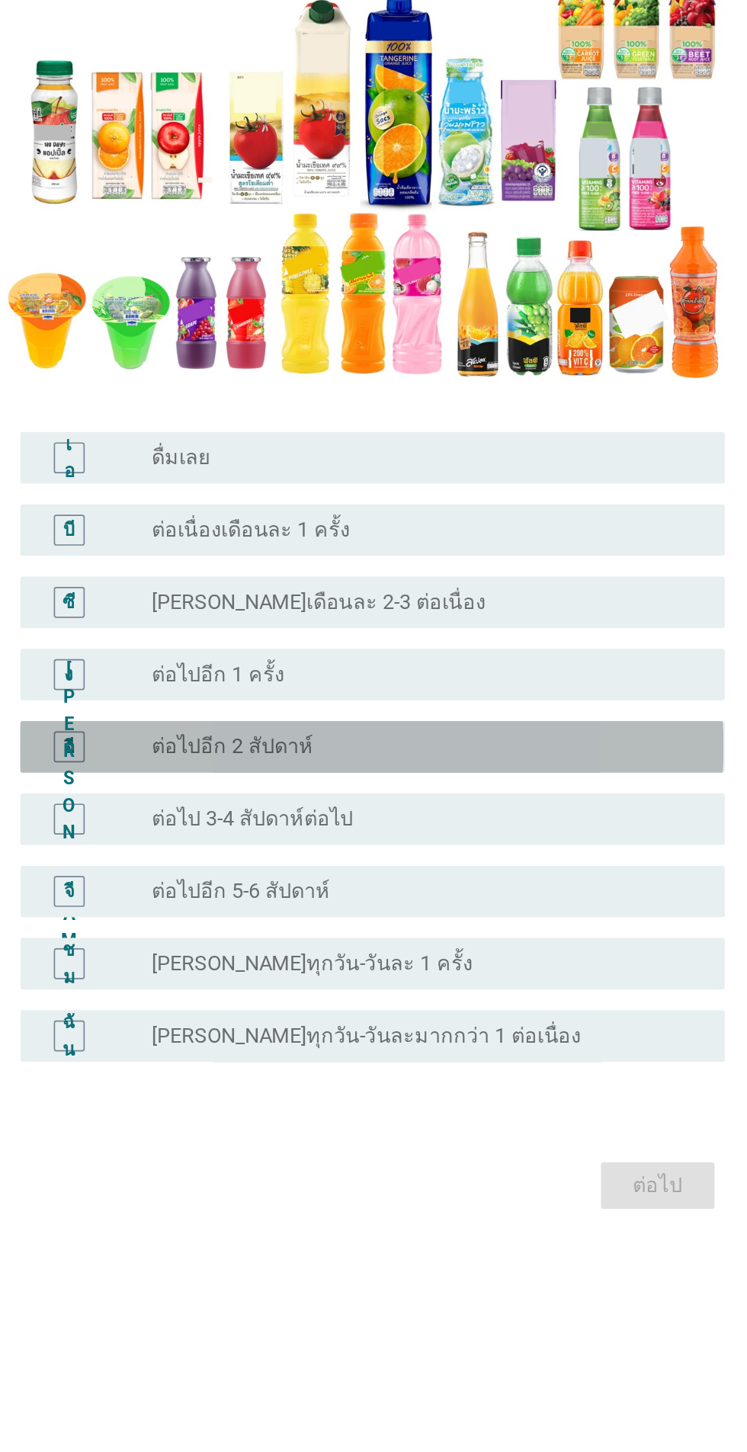
click at [384, 865] on div "ปุ่มวิทยุไม่ได้เลือก ต่อไปอีก 2 สัปดาห์" at bounding box center [405, 857] width 314 height 15
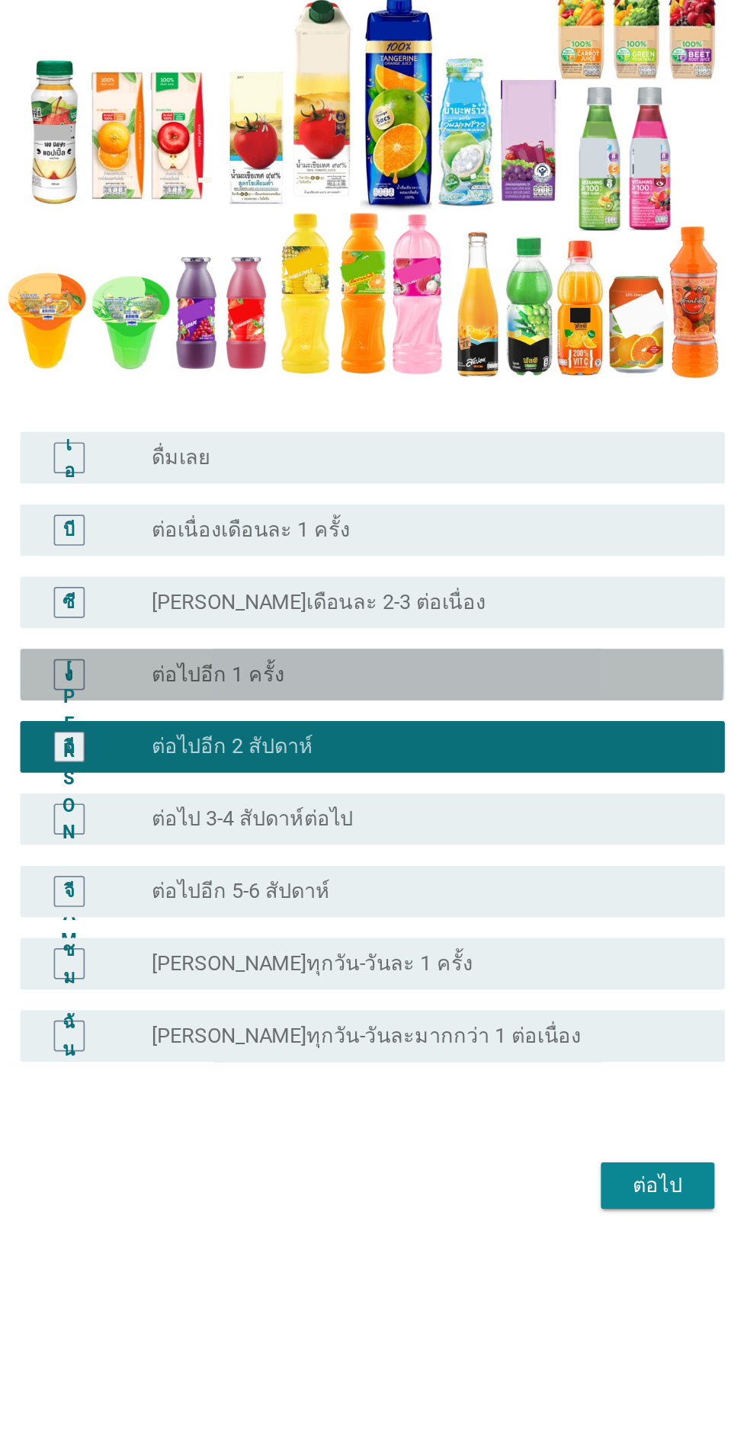
click at [396, 822] on div "ปุ่มวิทยุไม่ได้เลือก ต่อไปอีก 1 ครั้ง" at bounding box center [405, 814] width 314 height 15
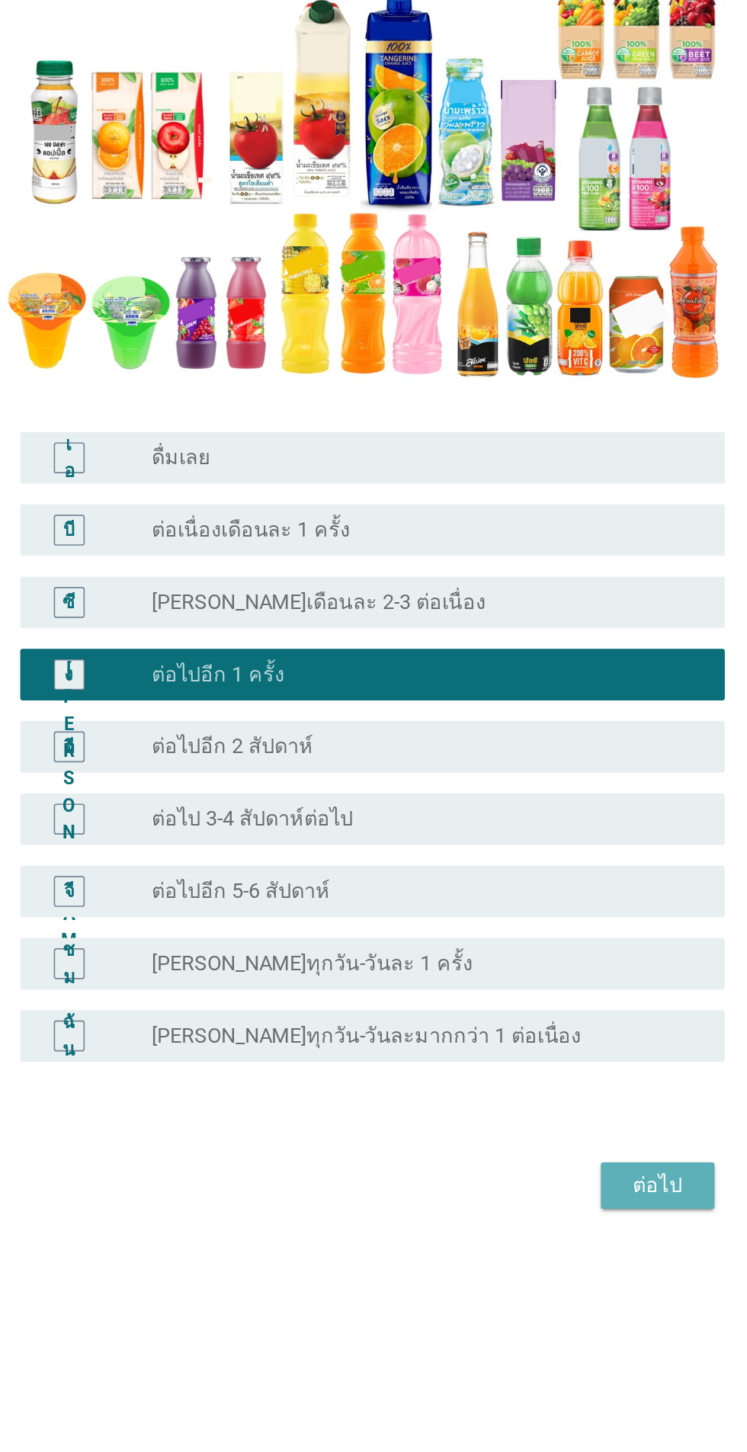
click at [562, 1125] on div "ต่อไป" at bounding box center [546, 1116] width 43 height 18
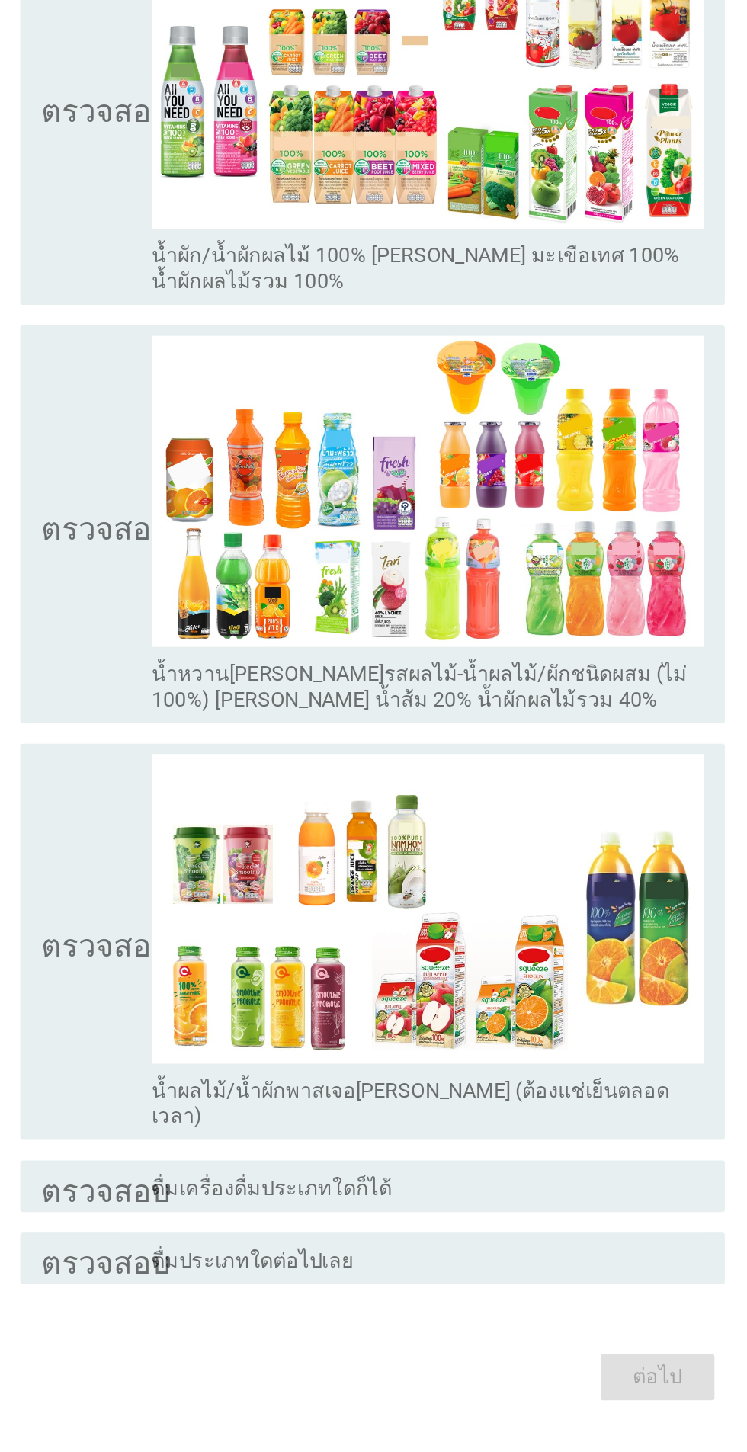
scroll to position [0, 0]
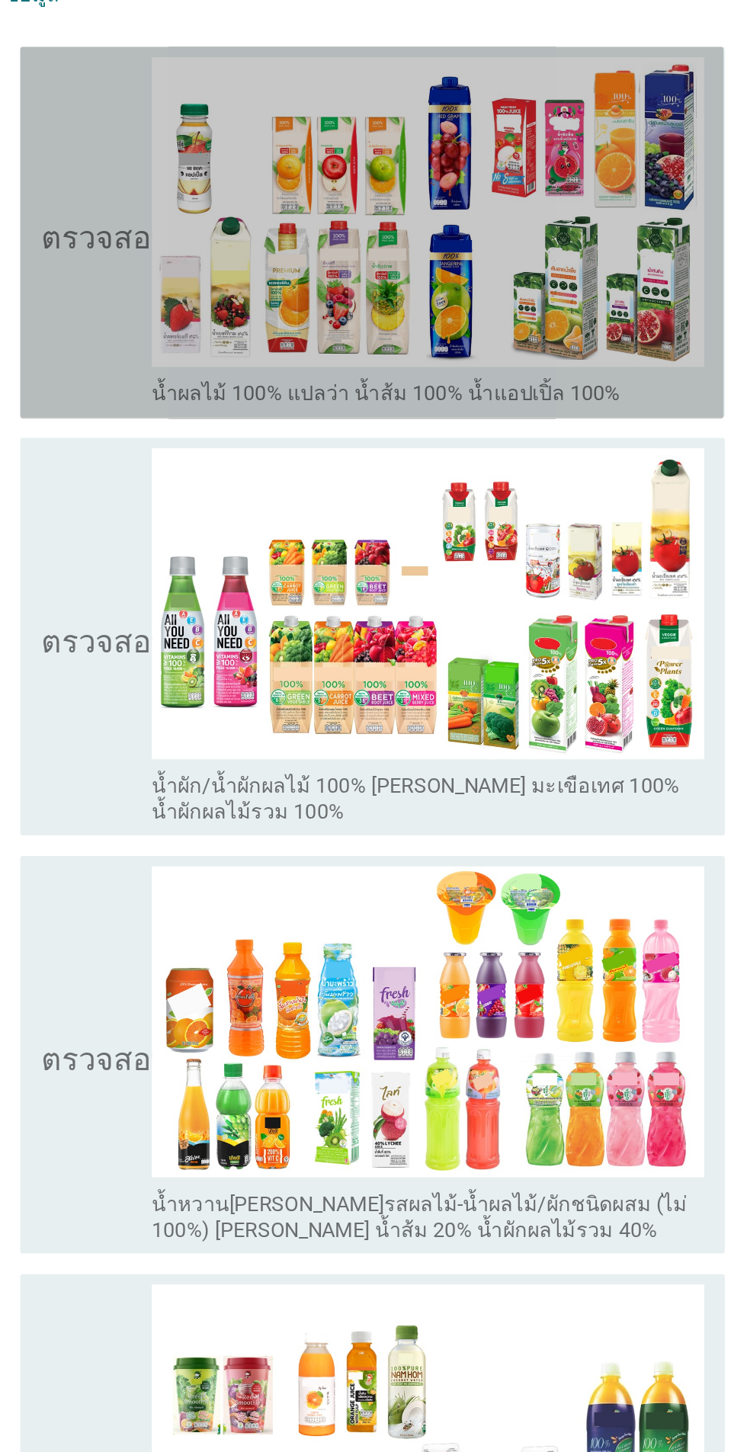
click at [220, 453] on icon "ตรวจสอบ" at bounding box center [220, 348] width 76 height 207
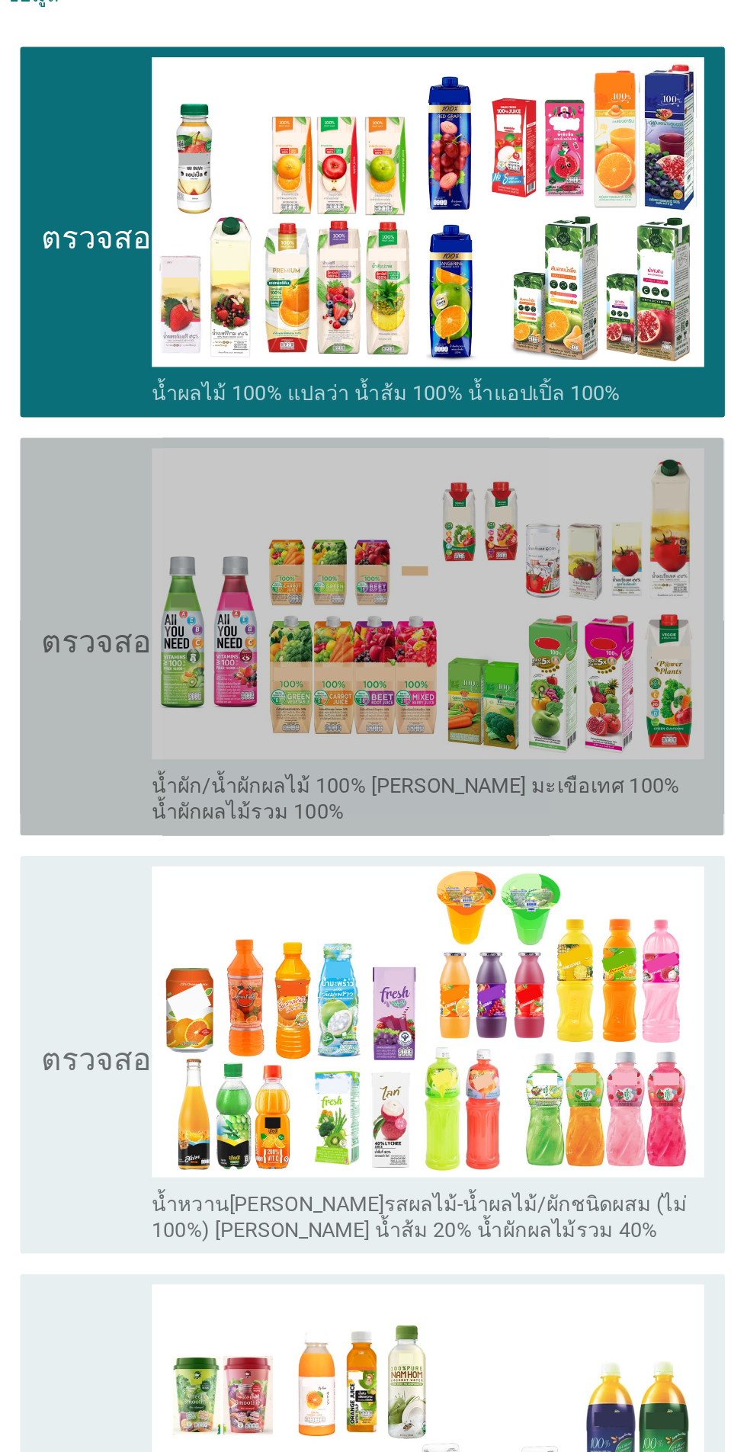
click at [192, 693] on icon "ตรวจสอบ" at bounding box center [220, 587] width 76 height 222
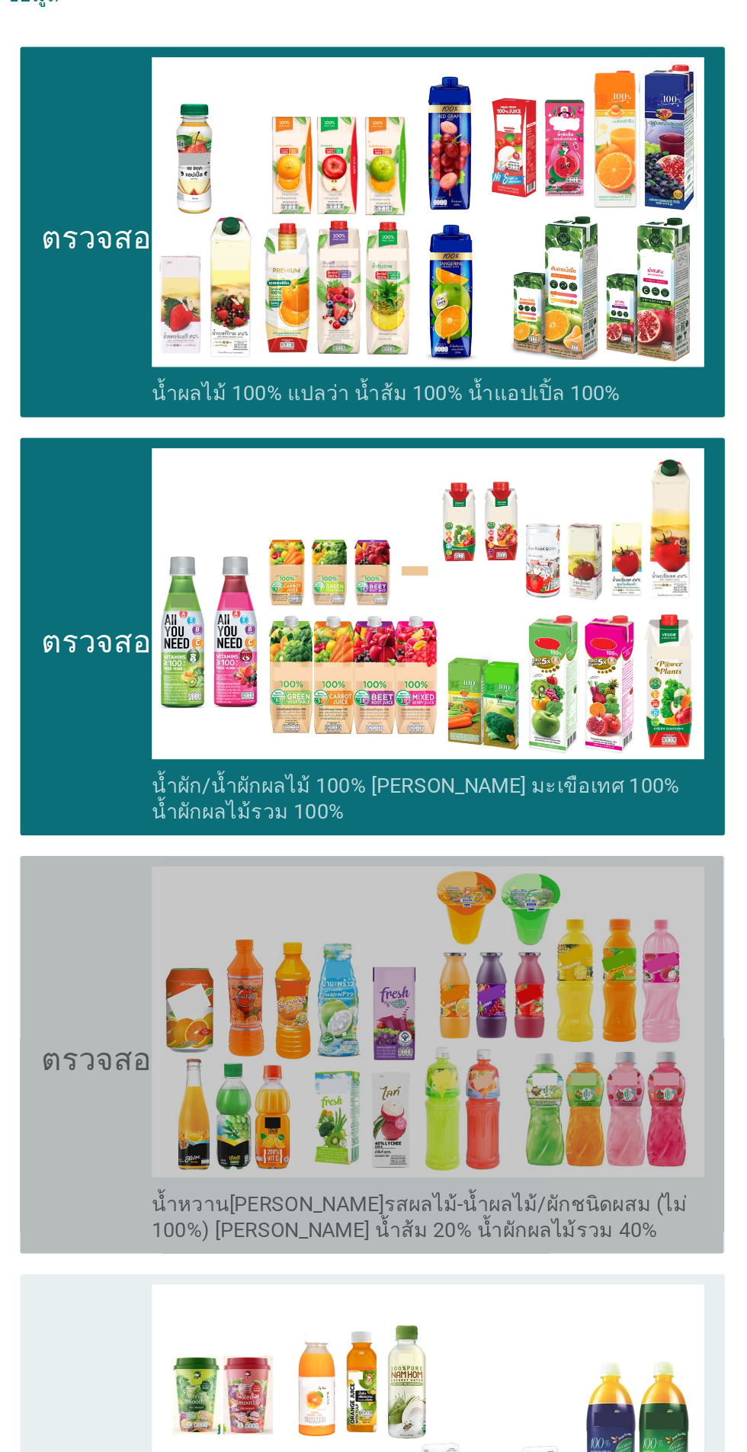
click at [193, 907] on icon "ตรวจสอบ" at bounding box center [220, 834] width 76 height 222
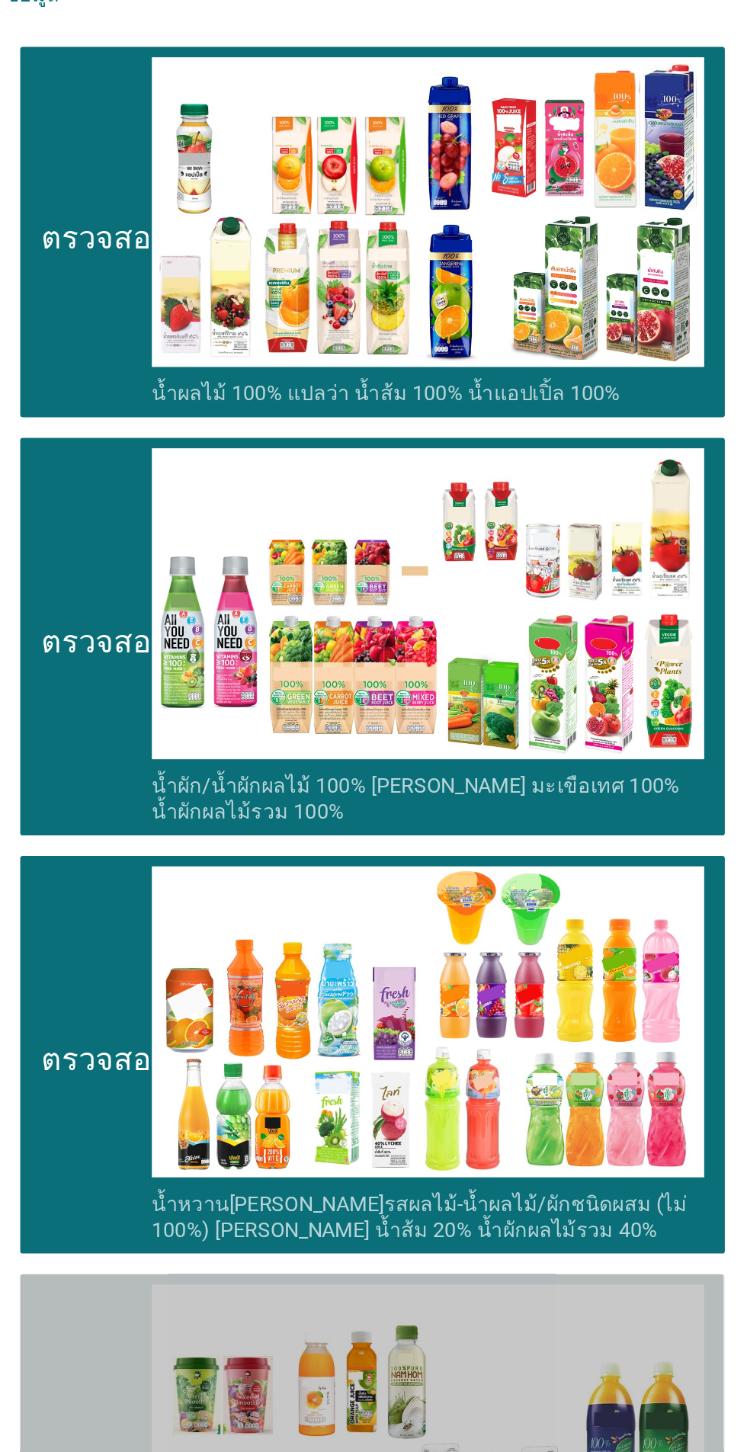
click at [206, 1085] on icon "ตรวจสอบ" at bounding box center [220, 1081] width 76 height 222
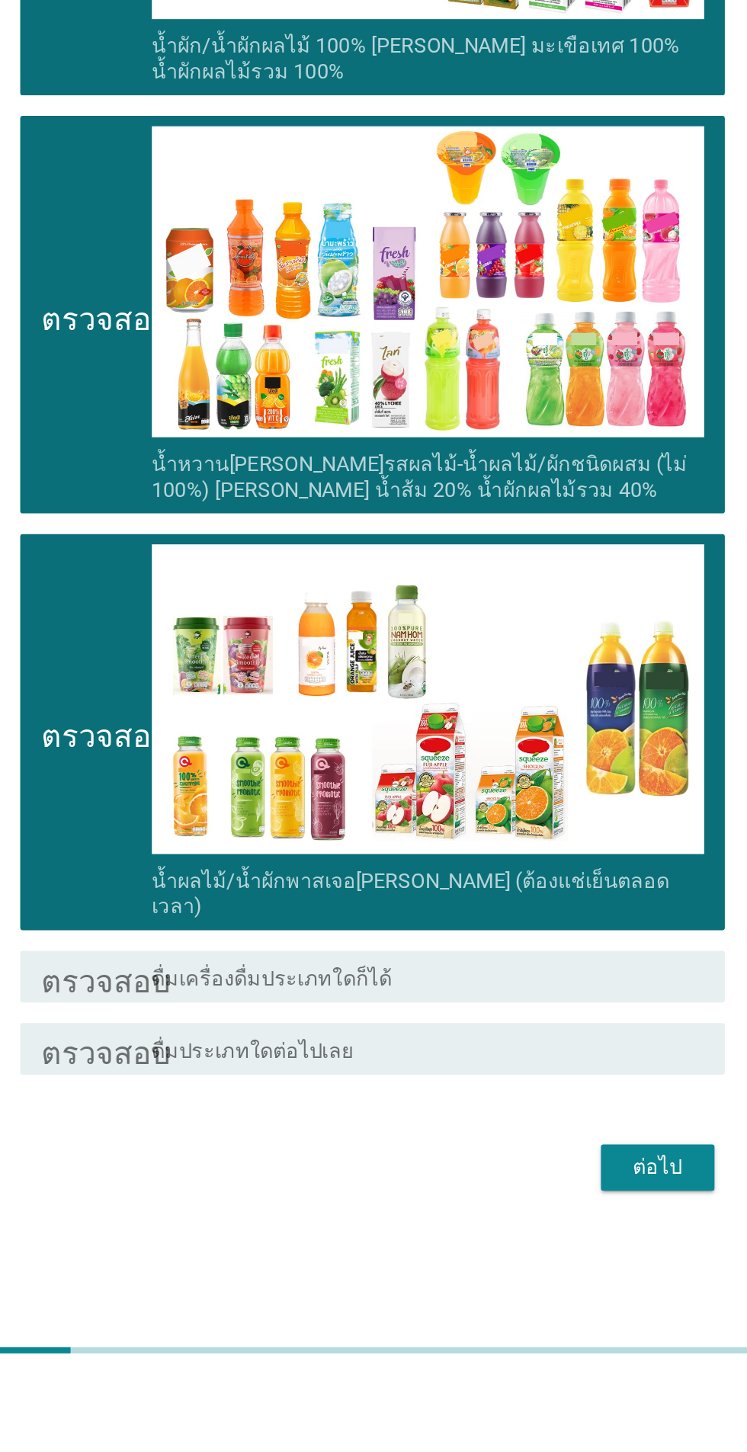
scroll to position [22, 0]
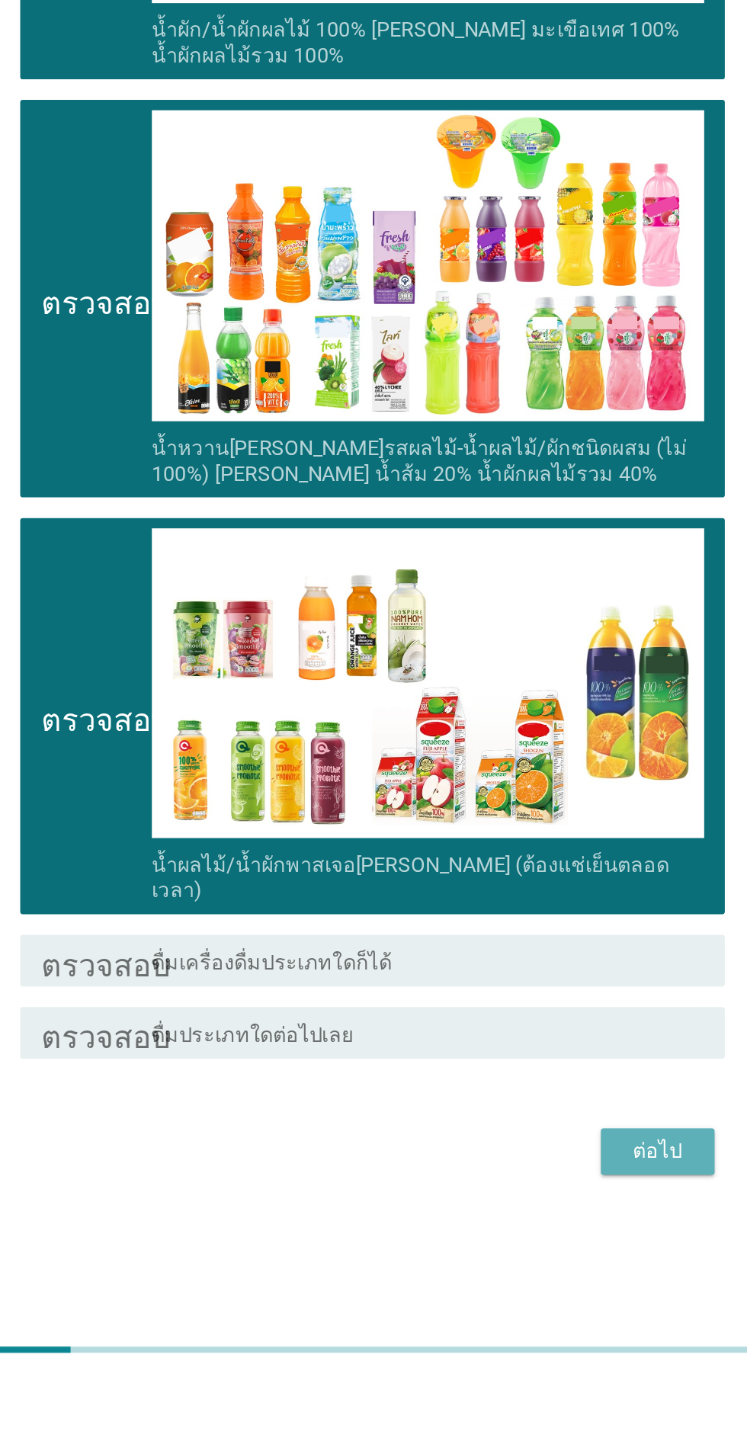
click at [549, 1330] on button "ต่อไป" at bounding box center [546, 1315] width 67 height 27
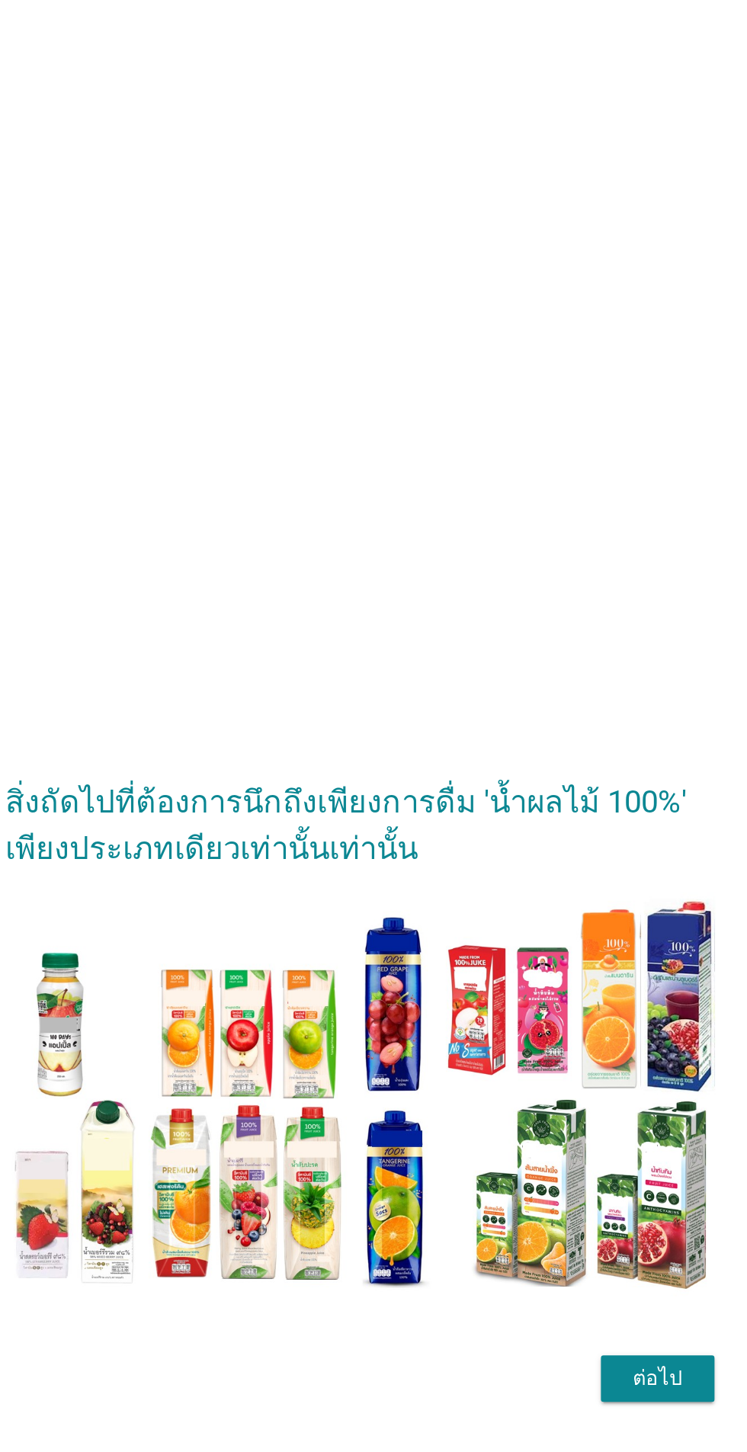
scroll to position [37, 0]
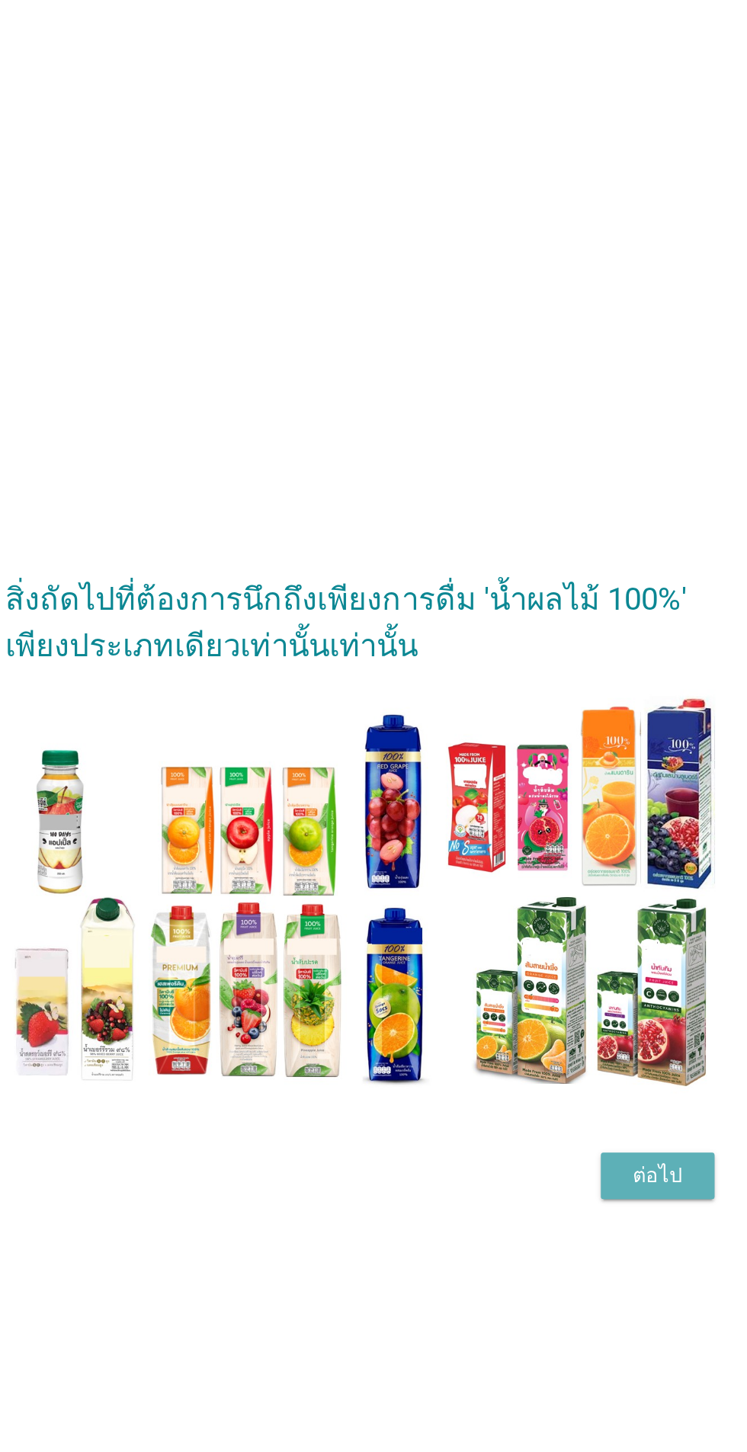
click at [543, 872] on font "ต่อไป" at bounding box center [546, 864] width 29 height 14
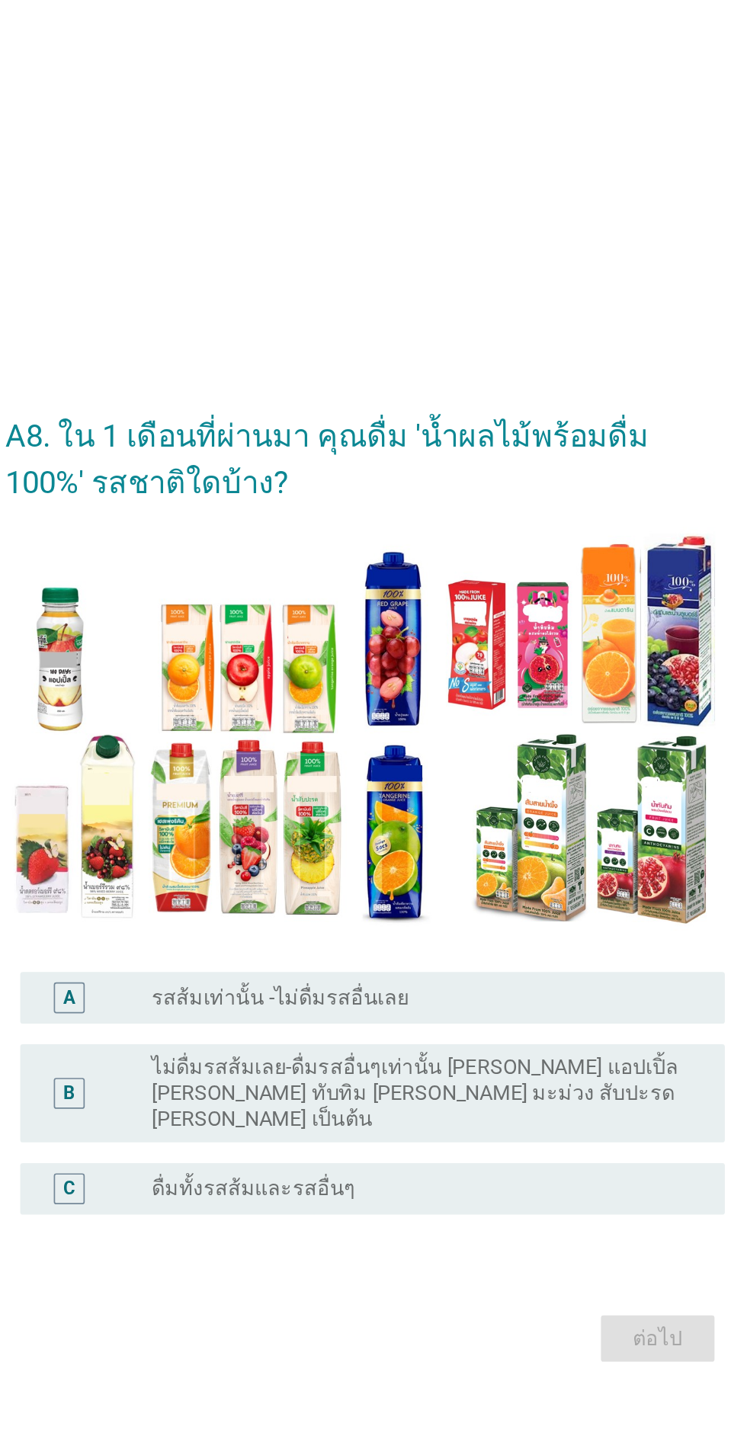
scroll to position [0, 0]
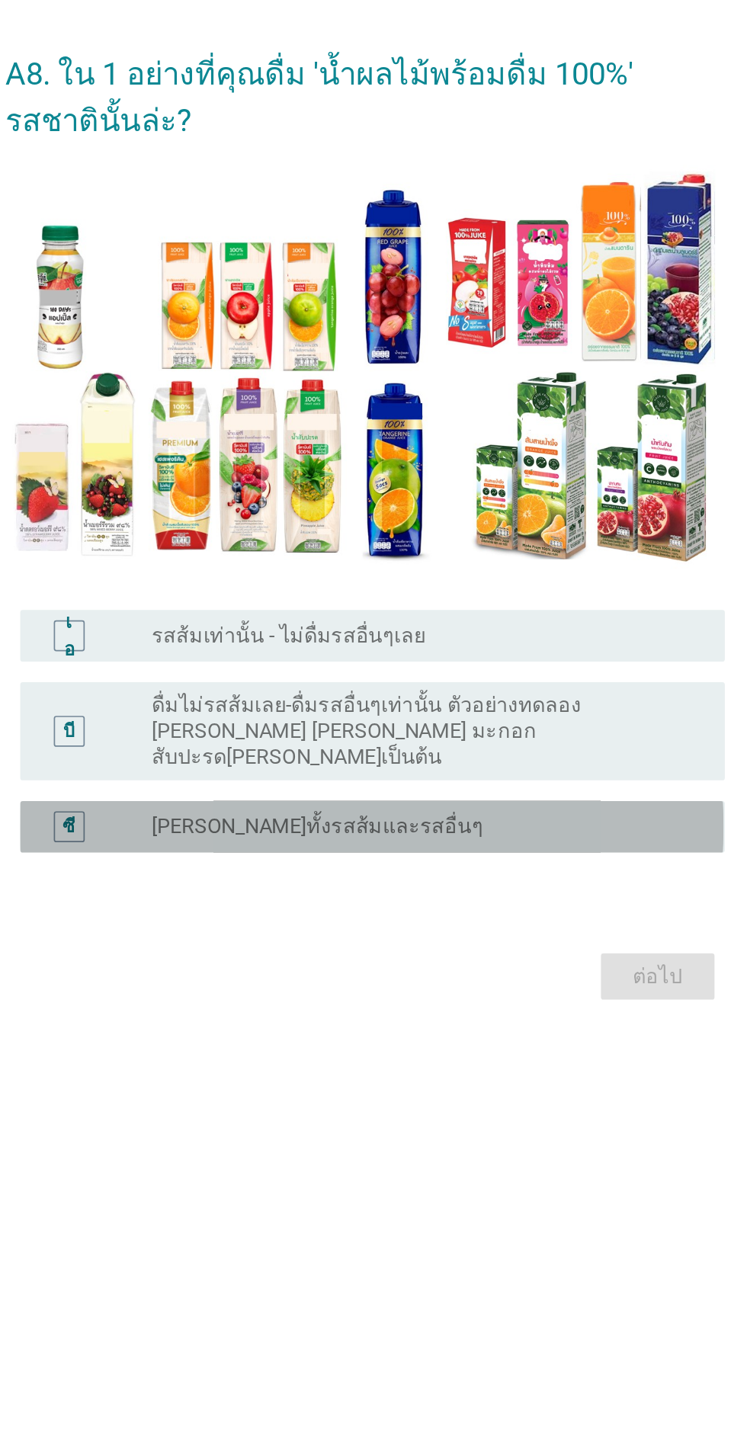
click at [434, 917] on div "ปุ่มวิทยุไม่ได้เลือก เสริมสร้างทั้งรสส้มและรสอื่นๆ" at bounding box center [405, 908] width 314 height 15
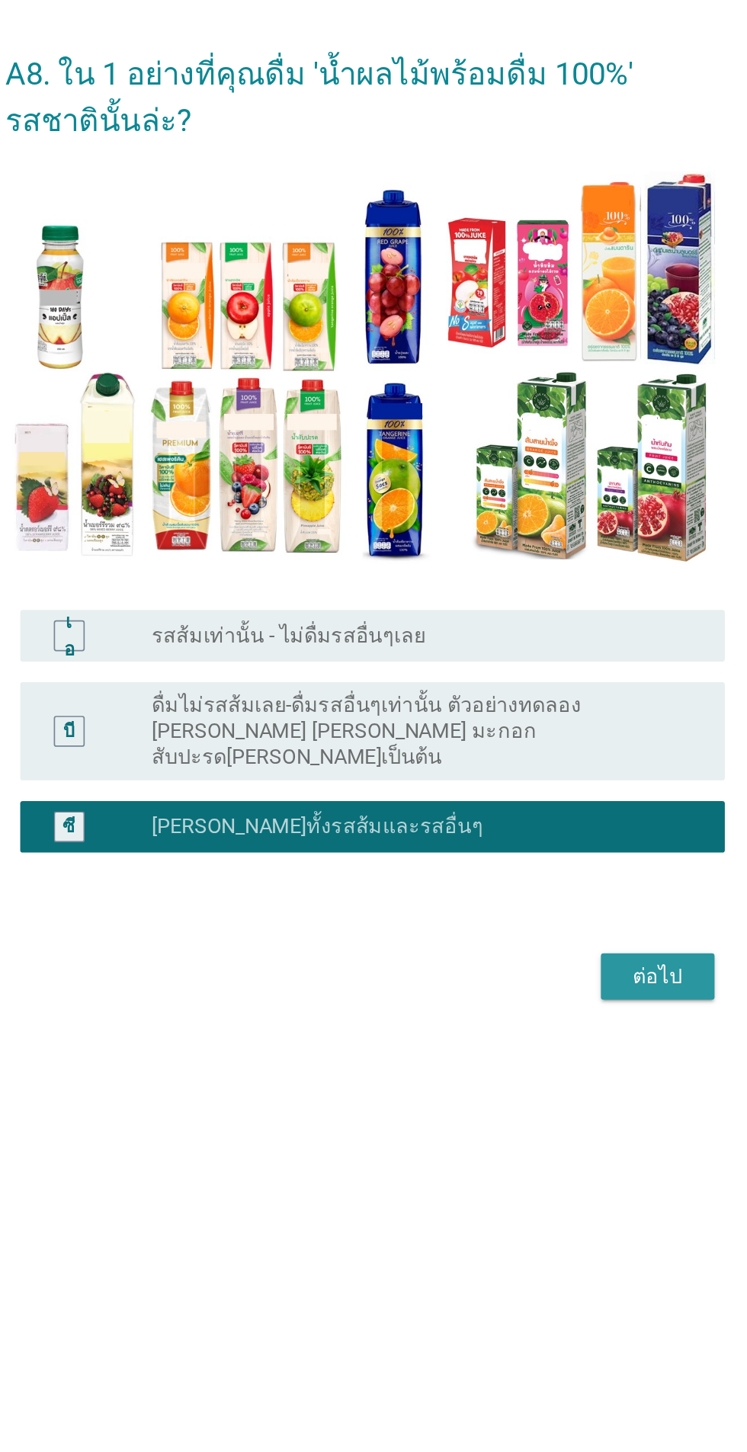
click at [552, 1004] on font "ต่อไป" at bounding box center [546, 997] width 29 height 14
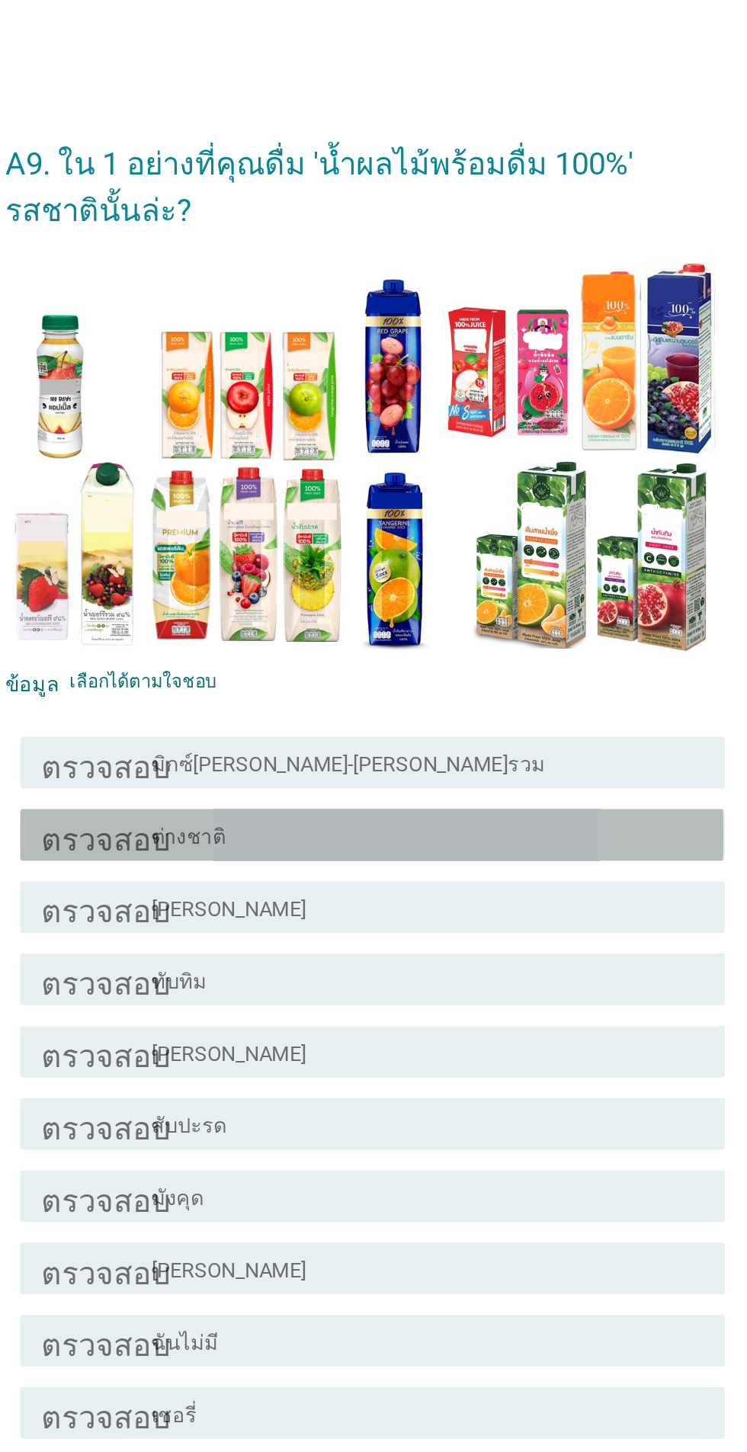
click at [421, 491] on div "โครงร่างกล่องกาเครื่องหมายว่าง ต่างชาติ" at bounding box center [411, 493] width 326 height 18
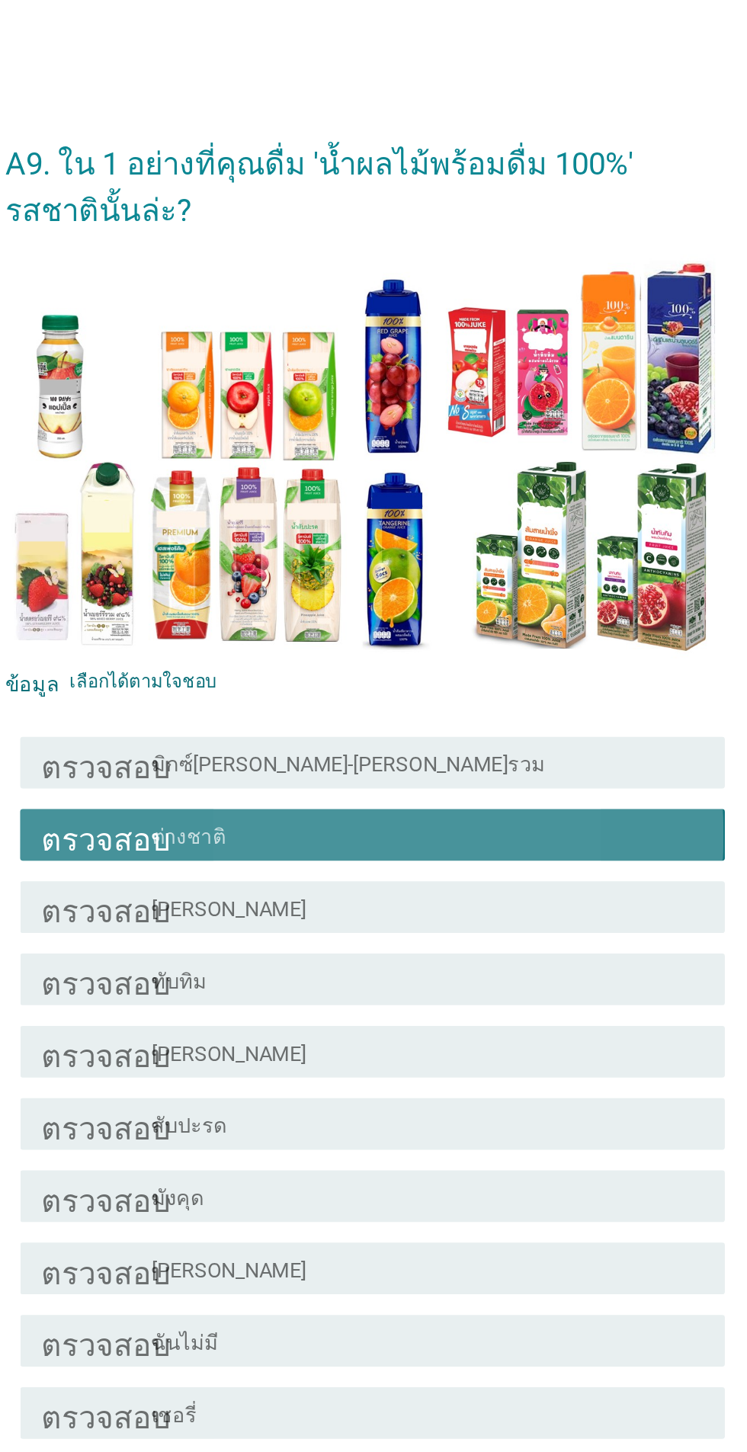
click at [409, 610] on div "ตรวจสอบ โครงร่างกล่องกาเครื่องหมายว่าง ลิ้นจี่" at bounding box center [377, 621] width 415 height 30
click at [425, 703] on div "โครงร่างกล่องกาเครื่องหมายว่าง มังคุด" at bounding box center [411, 706] width 326 height 18
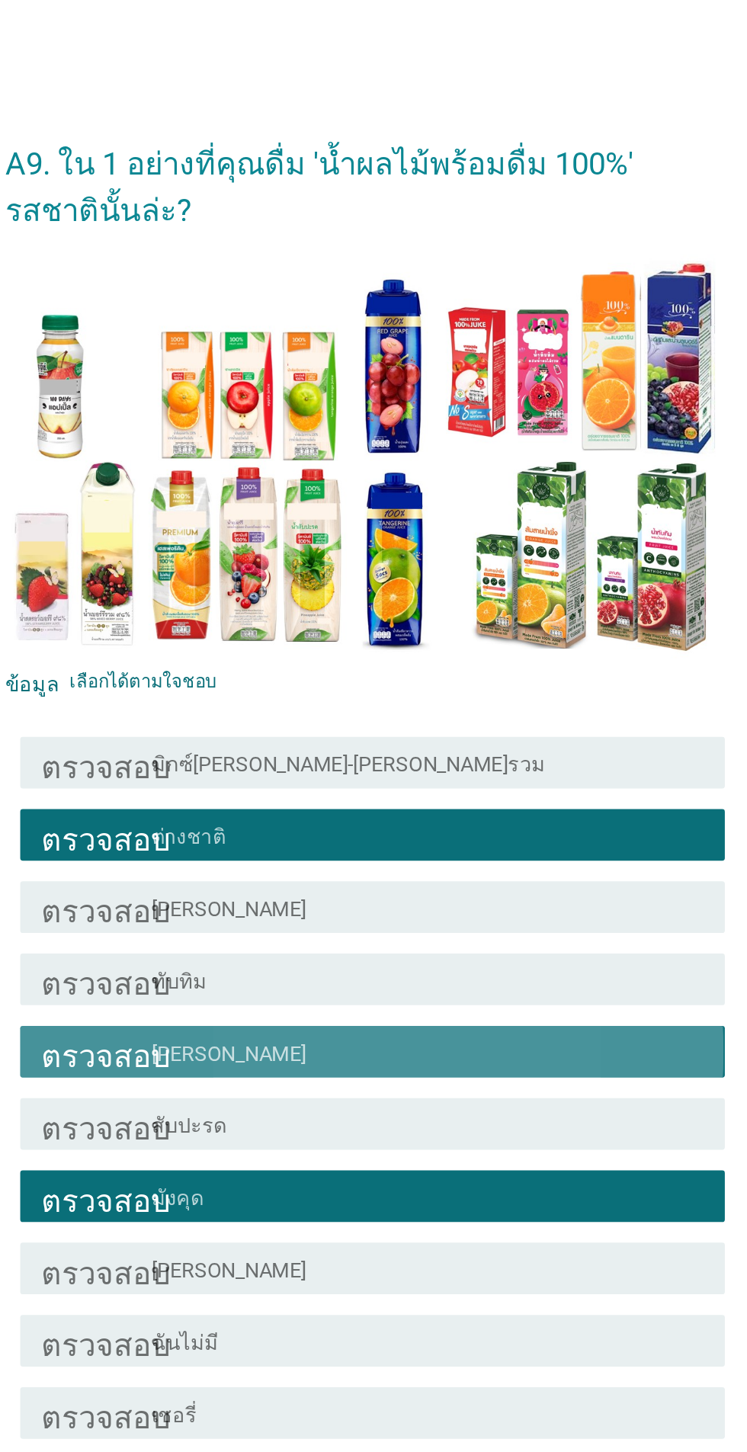
click at [444, 820] on div "ตรวจสอบ โครงร่างกล่องกาเครื่องหมายว่าง เชอรี่" at bounding box center [377, 834] width 415 height 30
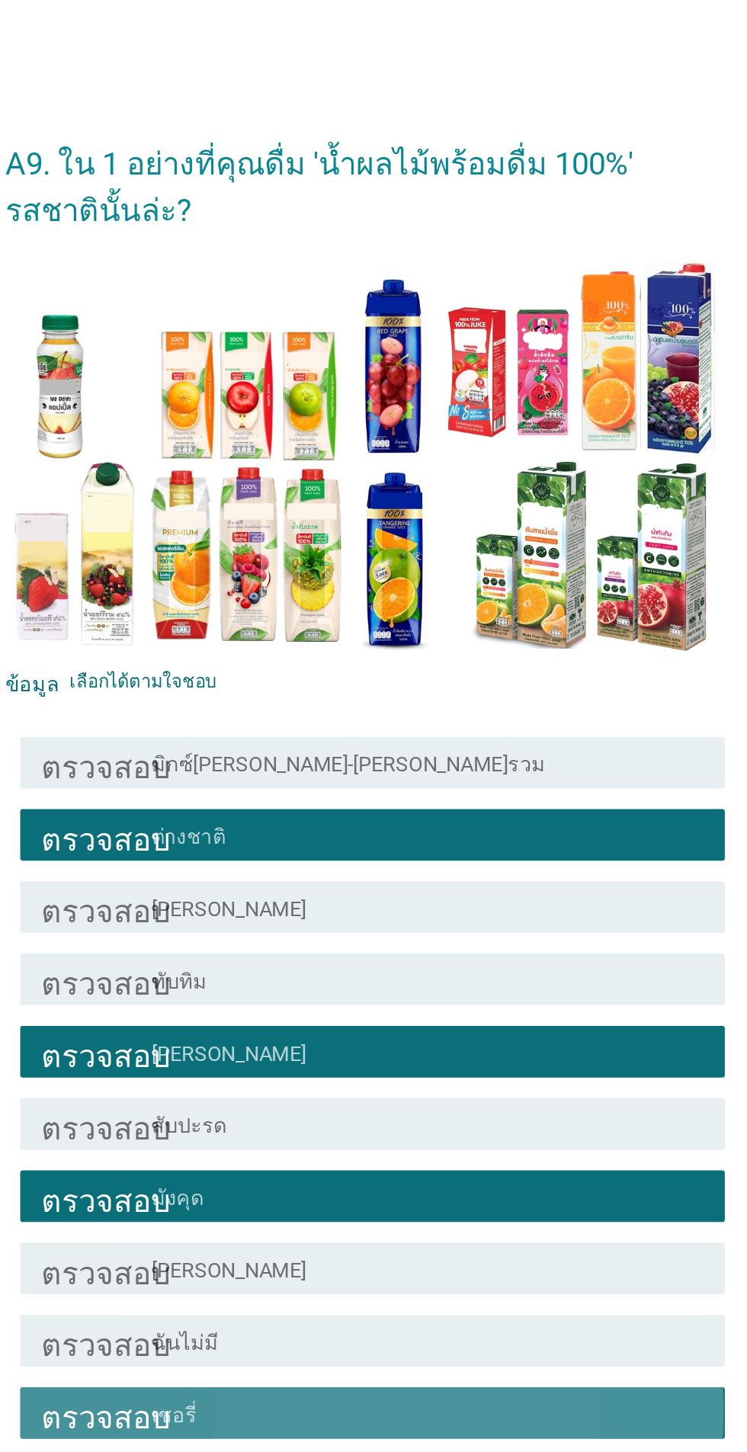
click at [460, 881] on div "โครงร่างกล่องกาเครื่องหมายว่าง รูพรุน" at bounding box center [411, 877] width 326 height 18
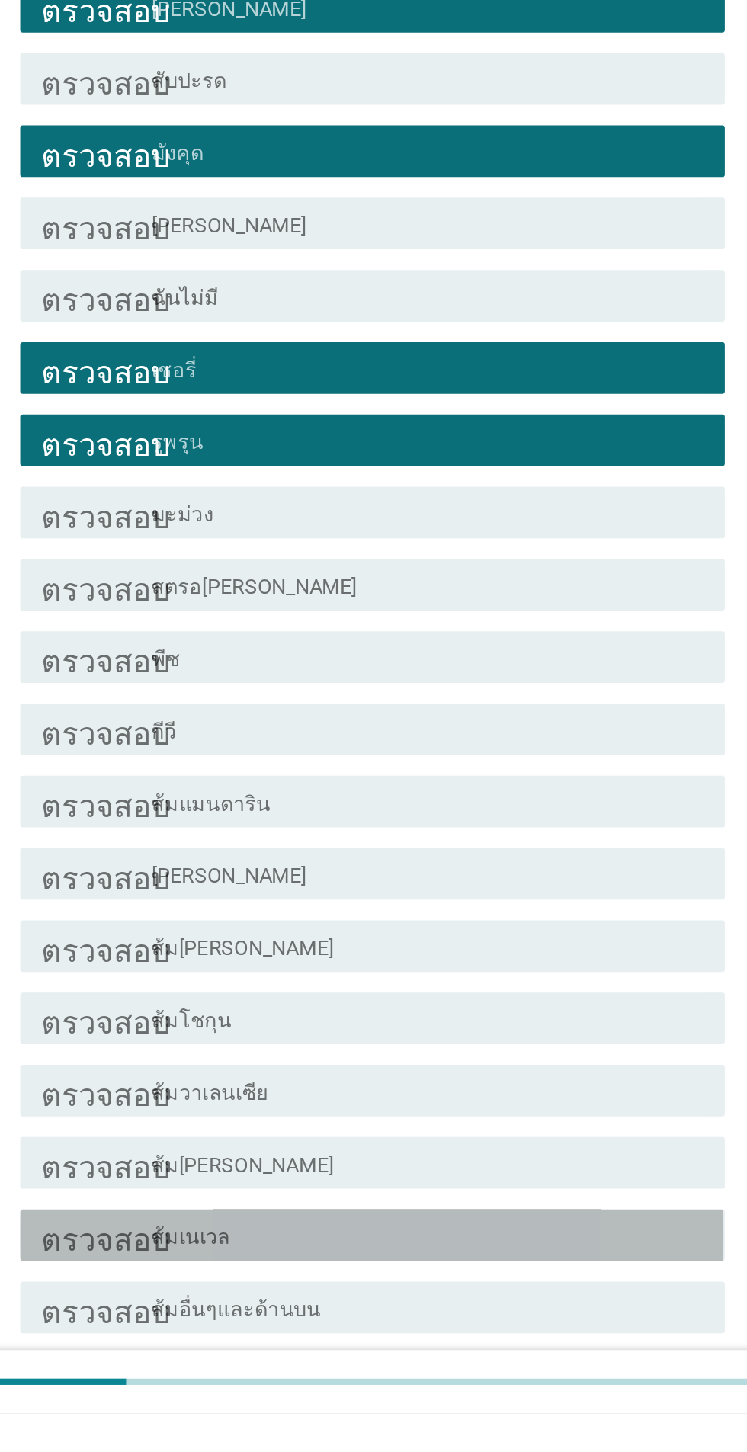
click at [431, 1344] on div "โครงร่างกล่องกาเครื่องหมายว่าง ส้มเนเวล" at bounding box center [411, 1346] width 326 height 18
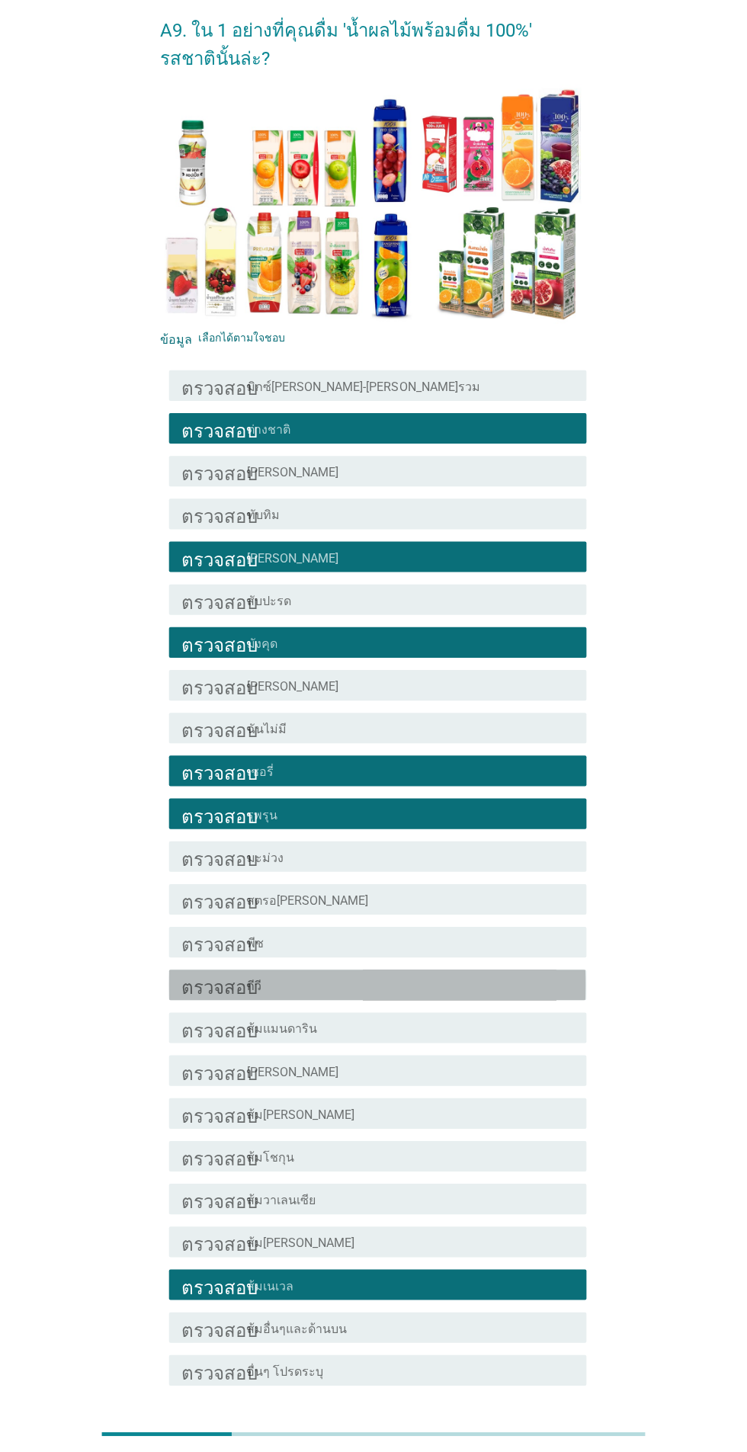
scroll to position [63, 0]
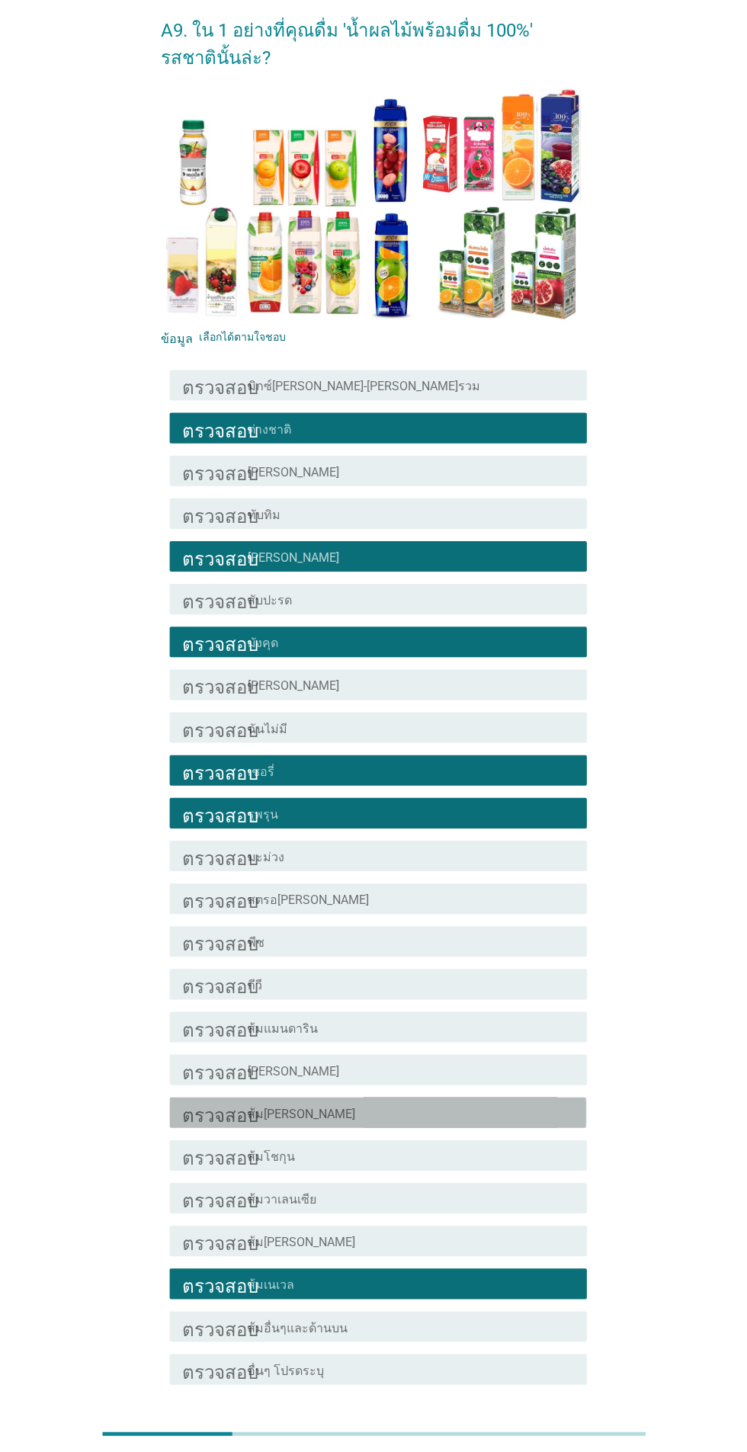
click at [411, 1120] on div "โครงร่างกล่องกาเครื่องหมายว่าง ส้มสายน้ำผึ้ง" at bounding box center [411, 1112] width 326 height 18
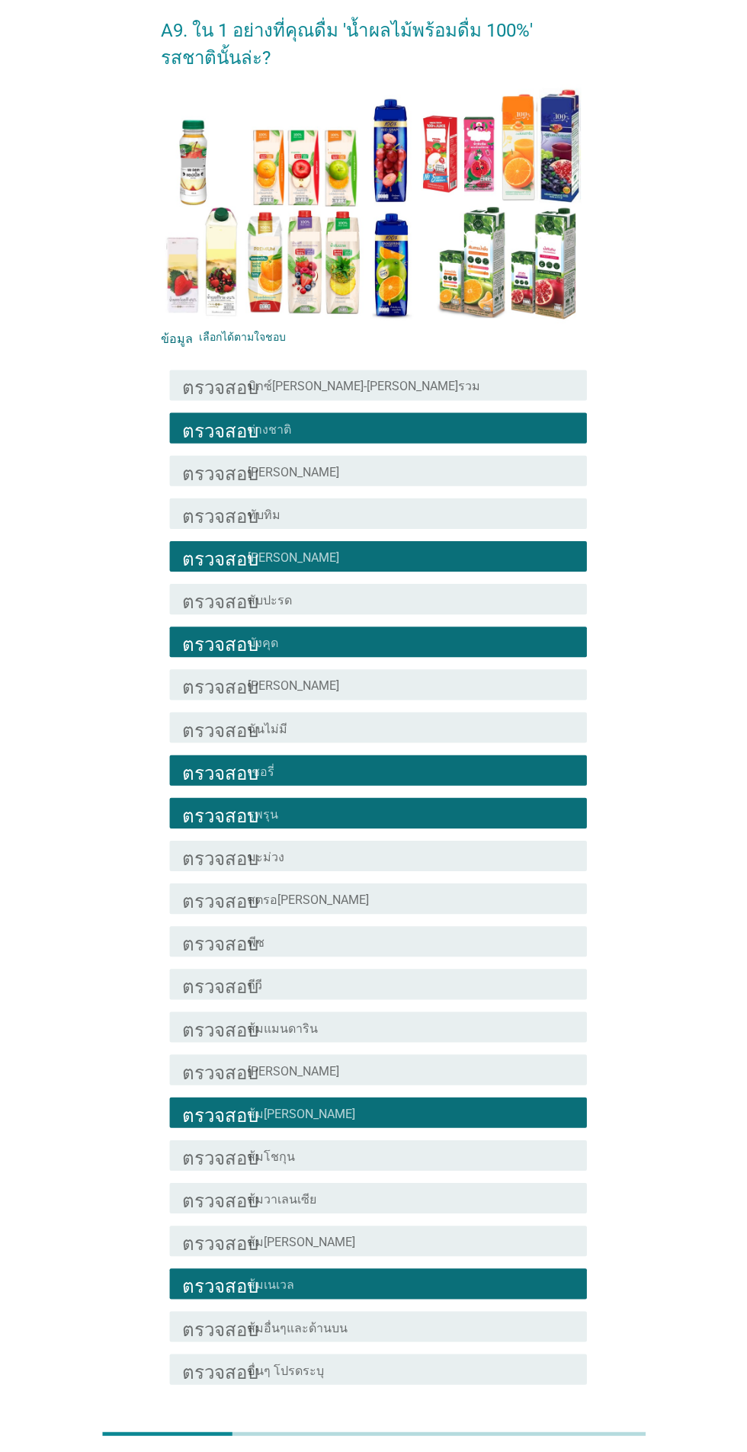
click at [397, 939] on div "โครงร่างกล่องกาเครื่องหมายว่าง พีช" at bounding box center [411, 942] width 326 height 18
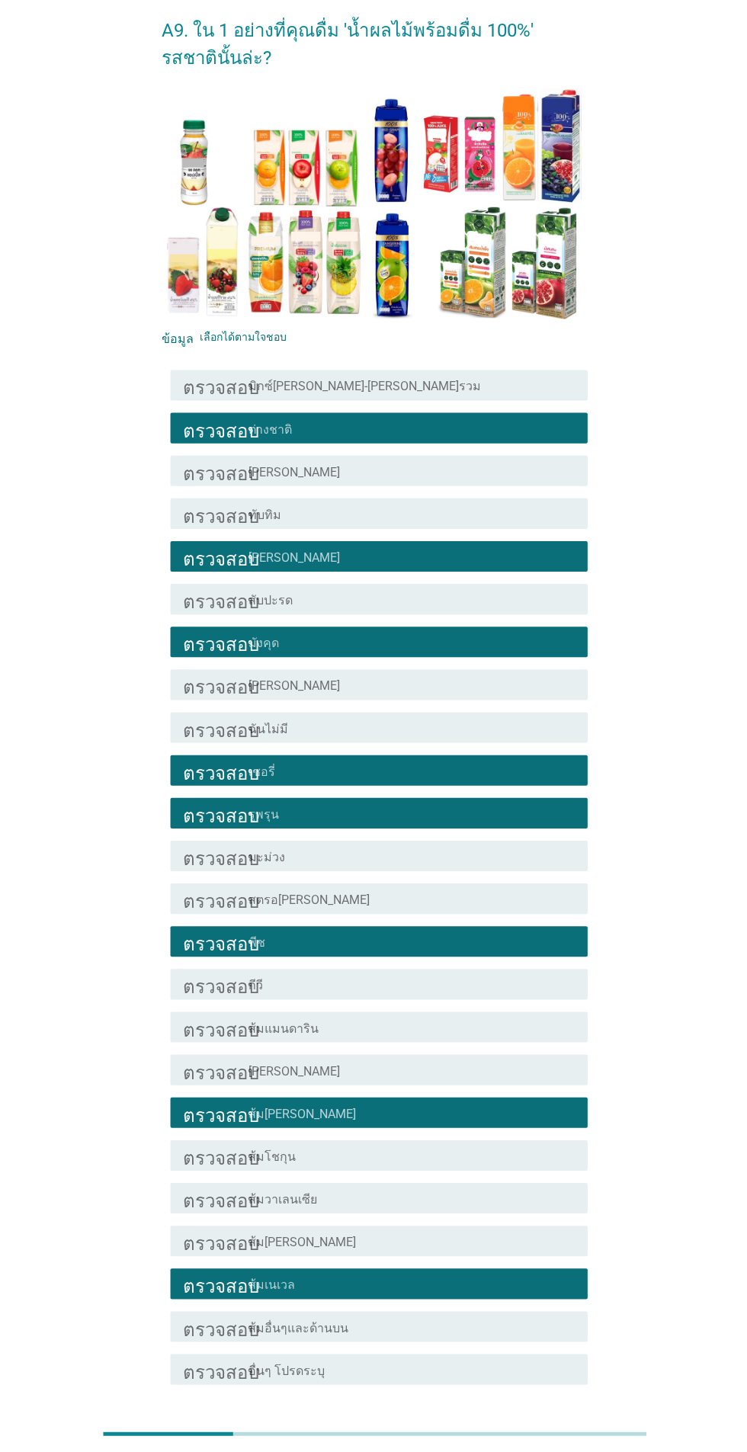
click at [565, 1451] on button "ต่อไป" at bounding box center [546, 1438] width 67 height 27
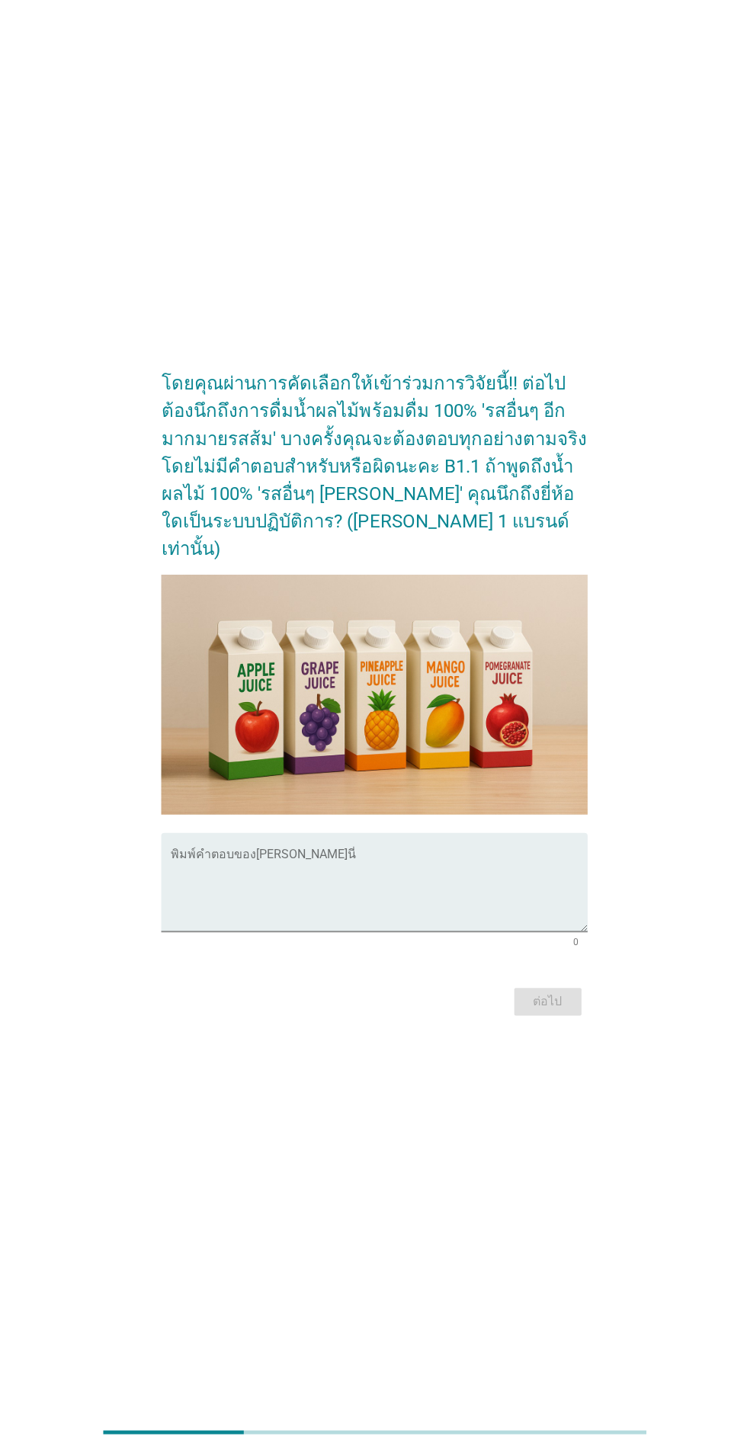
scroll to position [0, 0]
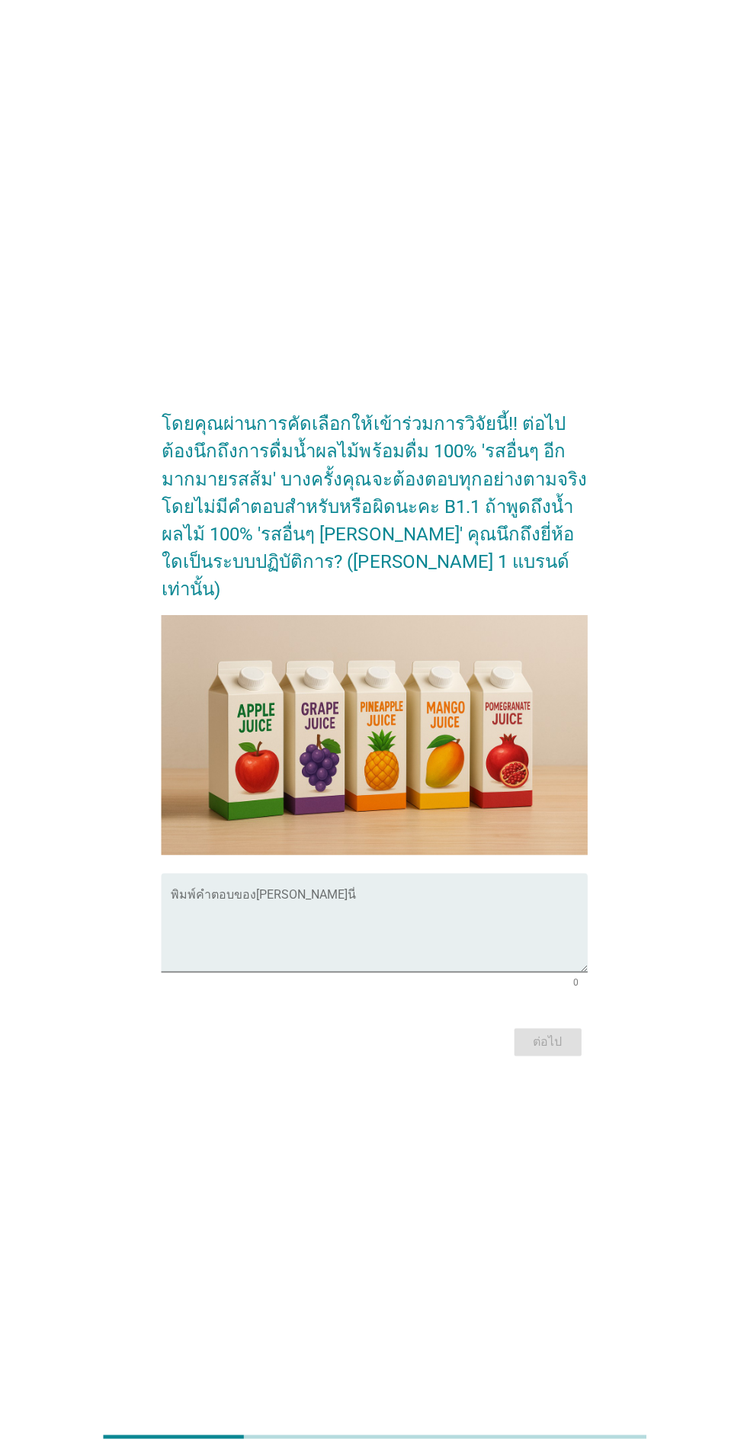
click at [248, 969] on textarea "พิมพ์คำตอบของคุณที่นี่" at bounding box center [377, 929] width 415 height 80
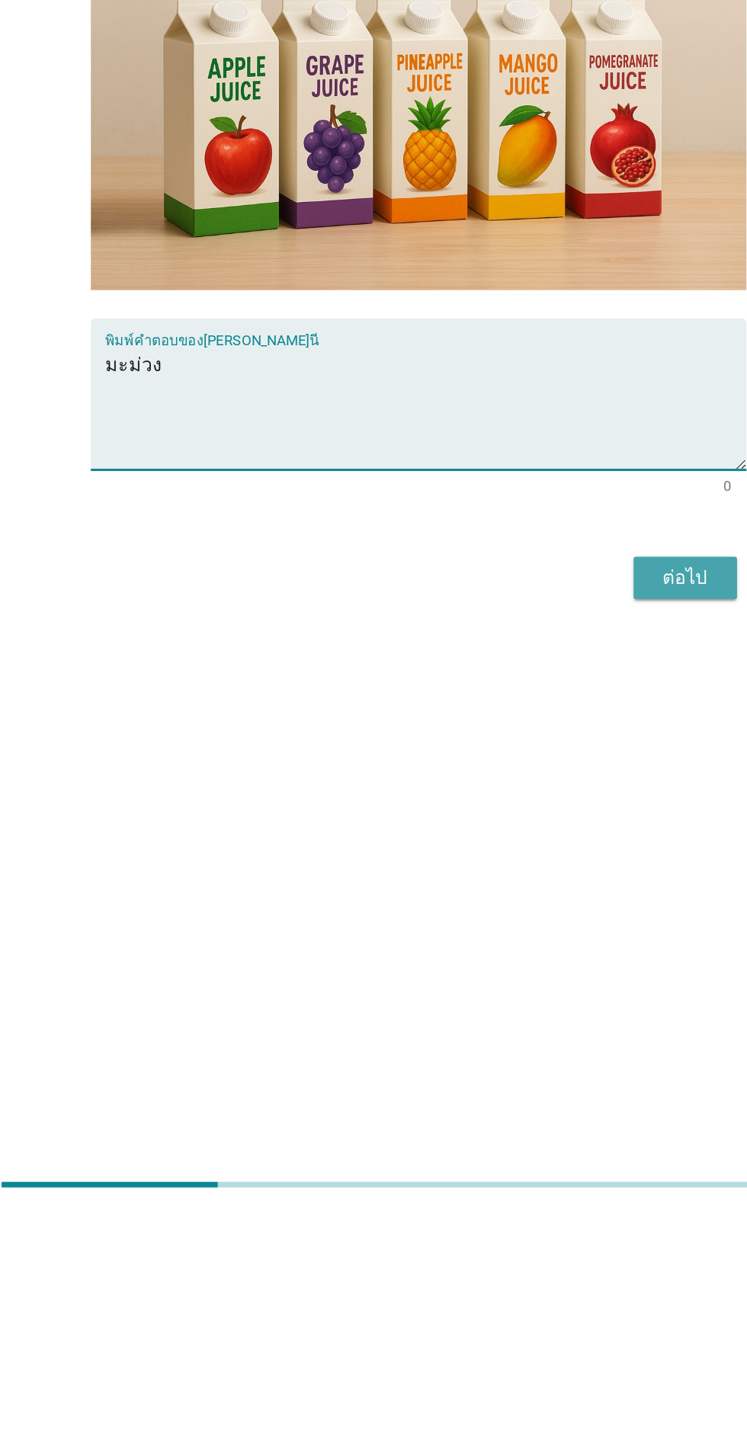
type textarea "มะม่วง"
click at [552, 1053] on button "ต่อไป" at bounding box center [546, 1039] width 67 height 27
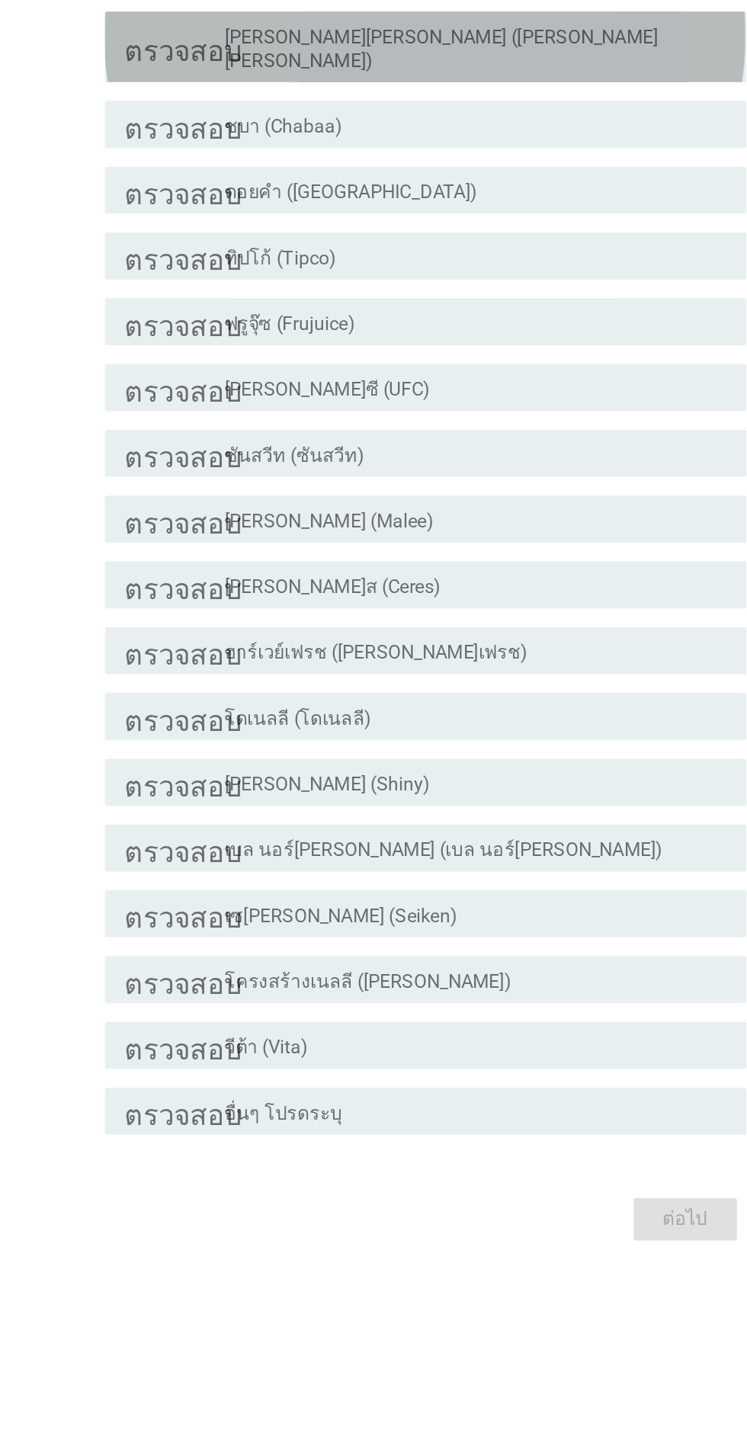
click at [411, 423] on div "โครงร่างกล่องกาเครื่องหมายว่าง กรีนการ์เด้น (กรีนการ์เด้น)" at bounding box center [411, 406] width 326 height 34
click at [383, 508] on div "โครงร่างกล่องกาเครื่องหมายว่าง ดอยคำ (Doi-Khham)" at bounding box center [411, 499] width 326 height 18
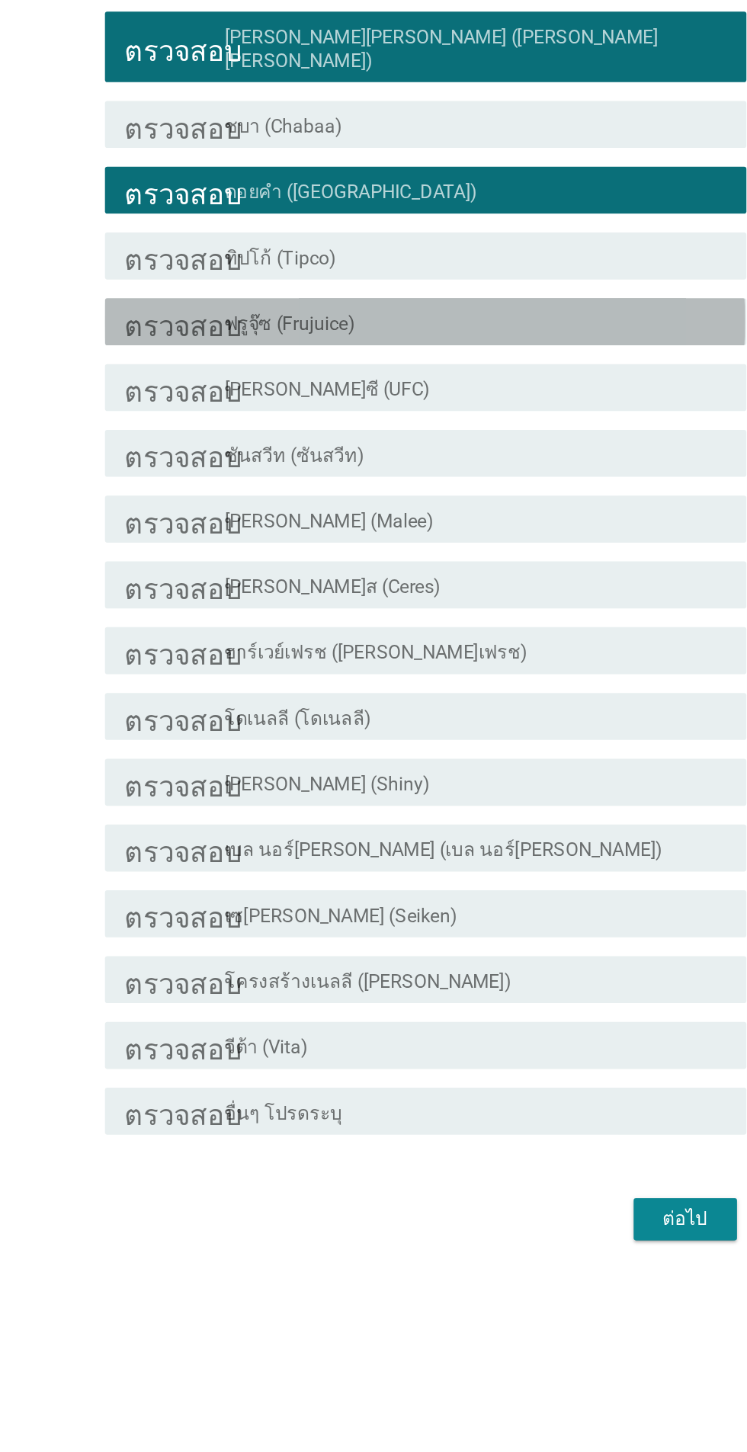
click at [330, 593] on font "ฟรูจุ๊ซ (Frujuice)" at bounding box center [290, 585] width 85 height 14
click at [349, 728] on div "ตรวจสอบ โครงร่างกล่องกาเครื่องหมายว่าง มาลี (Malee)" at bounding box center [377, 712] width 415 height 30
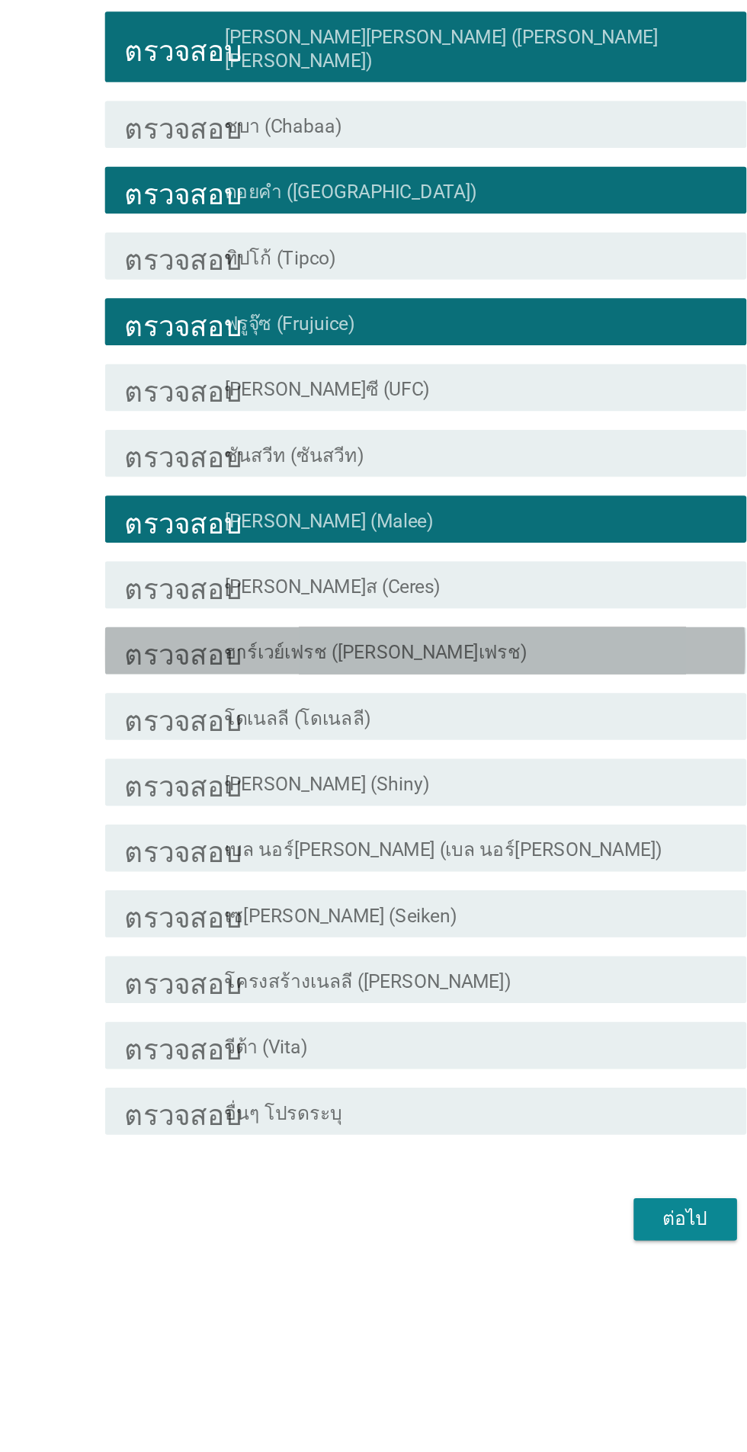
click at [348, 806] on font "ฮาร์เวย์เฟรช (ฮาร์วีย์เฟรช)" at bounding box center [346, 799] width 197 height 14
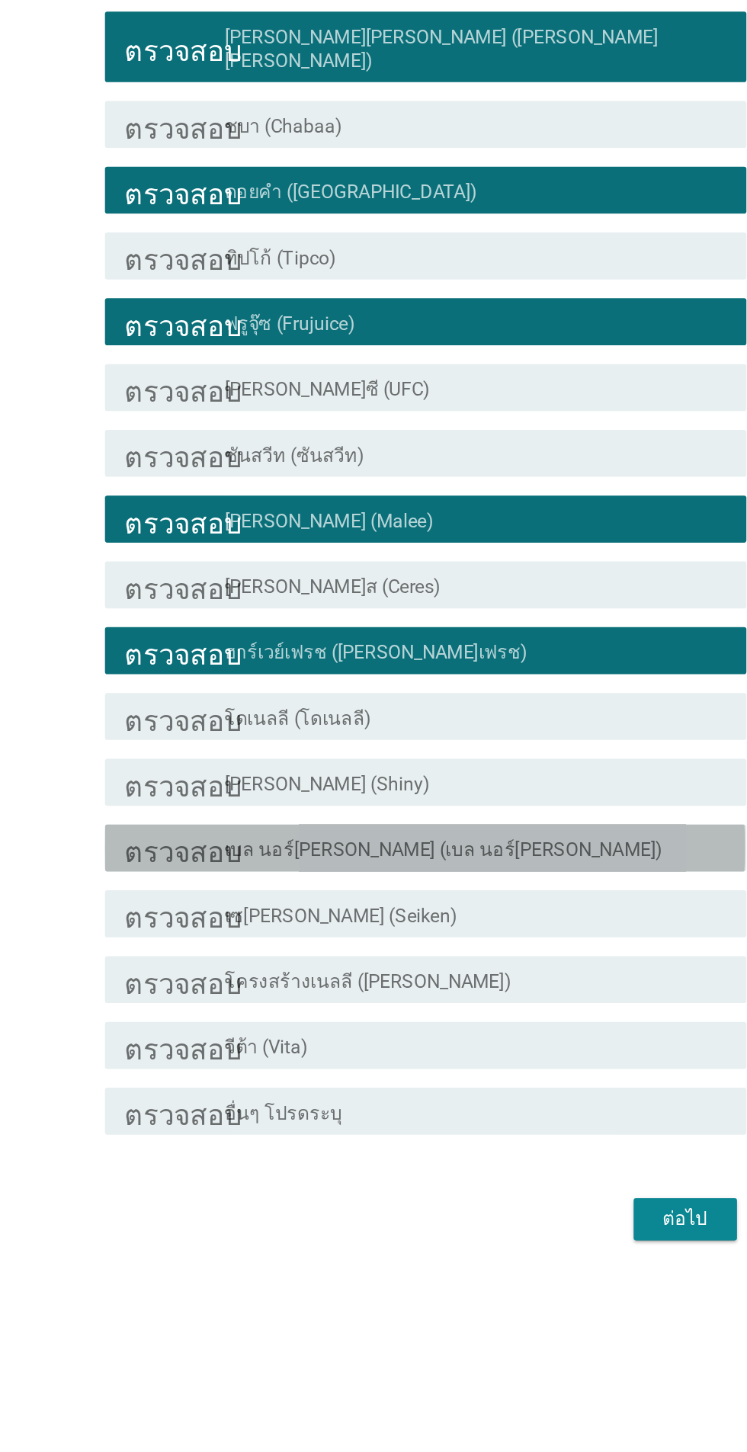
click at [367, 934] on font "เบล นอร์มังดี (เบล นอร์มังดี)" at bounding box center [390, 927] width 284 height 14
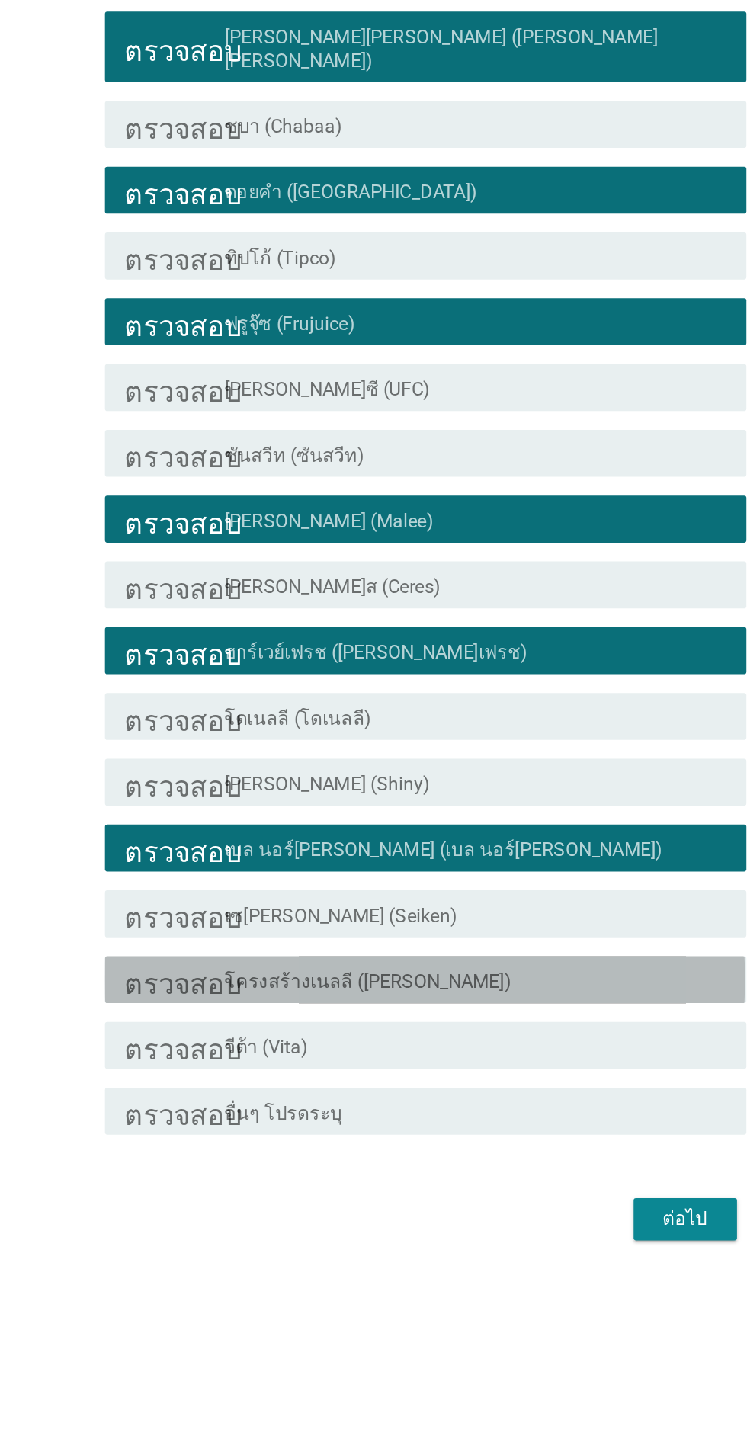
click at [411, 1026] on div "ตรวจสอบ โครงร่างกล่องกาเครื่องหมายว่าง โครงสร้างเนลลี (Martinellis)" at bounding box center [377, 1011] width 415 height 30
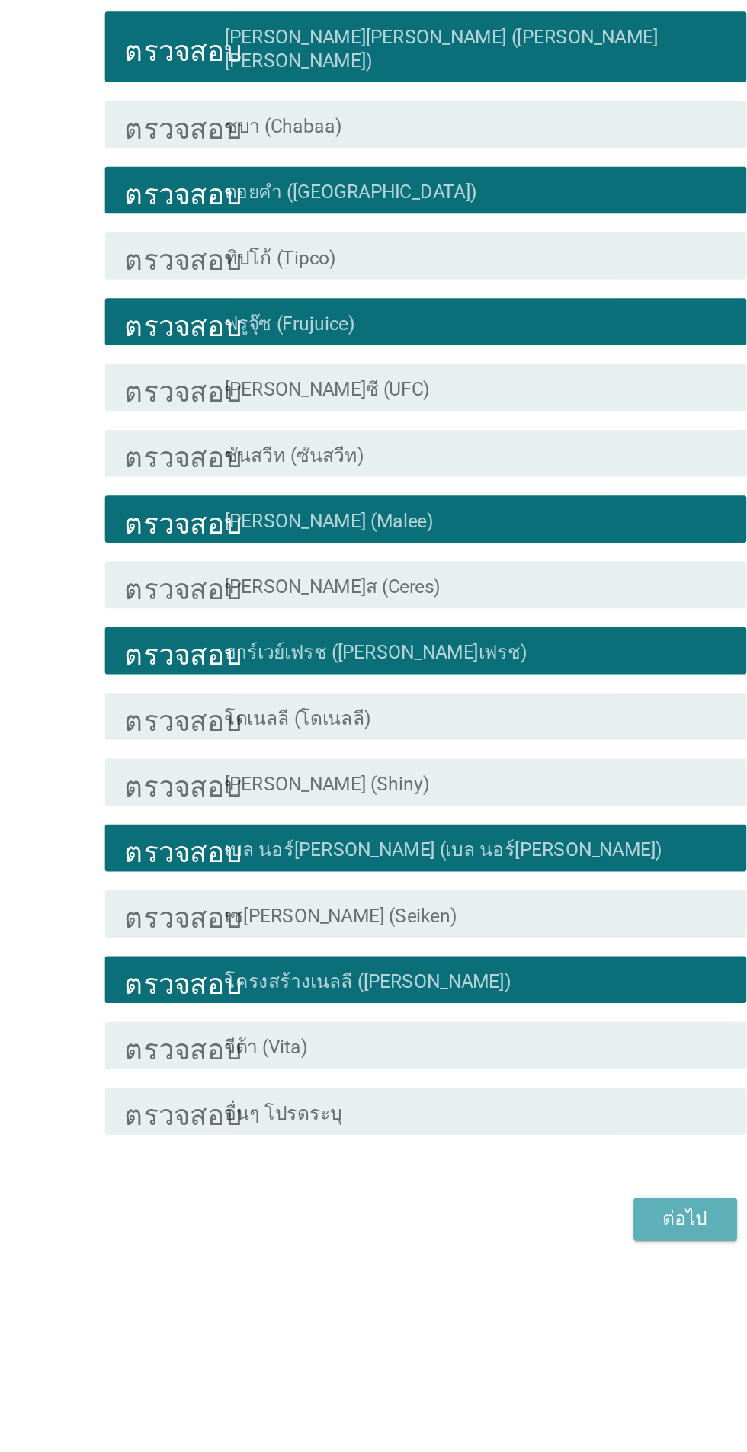
click at [550, 1173] on font "ต่อไป" at bounding box center [546, 1166] width 29 height 14
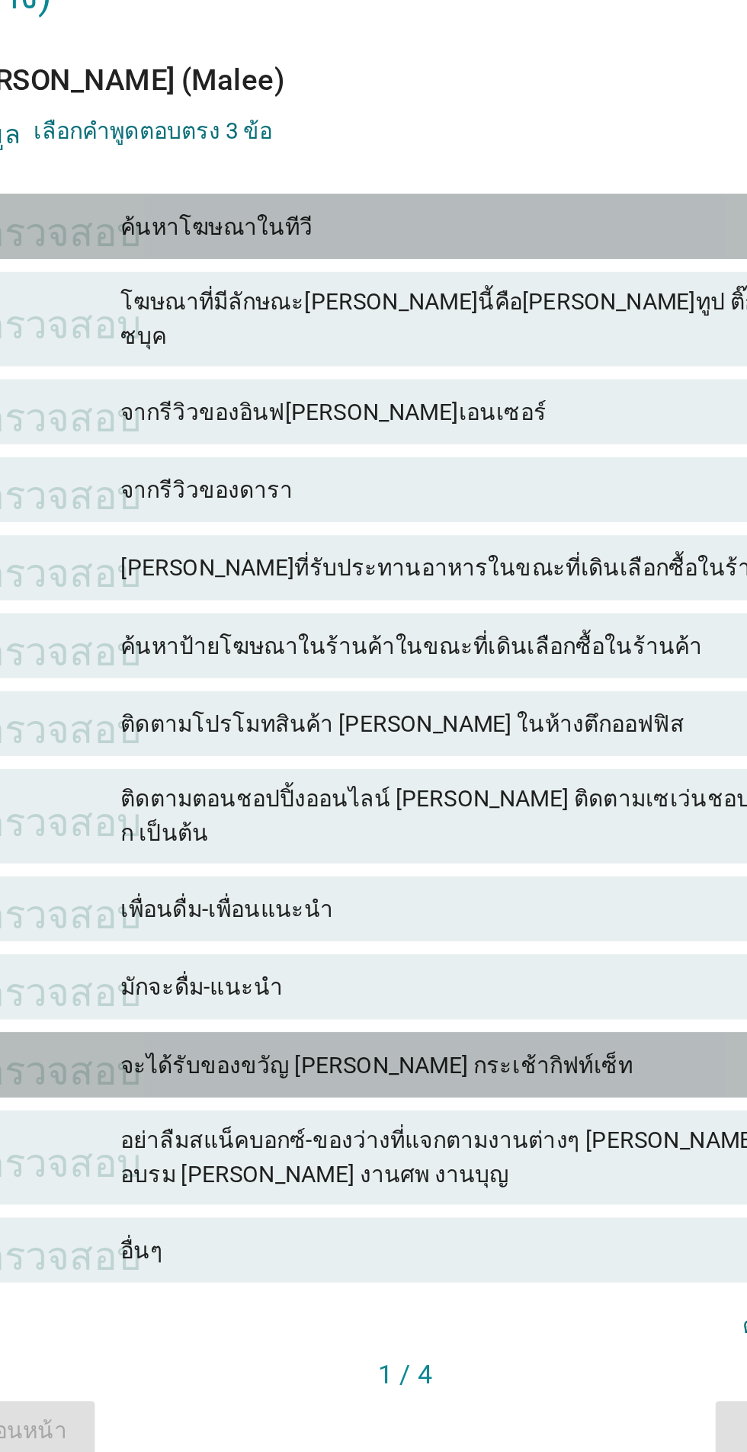
scroll to position [80, 0]
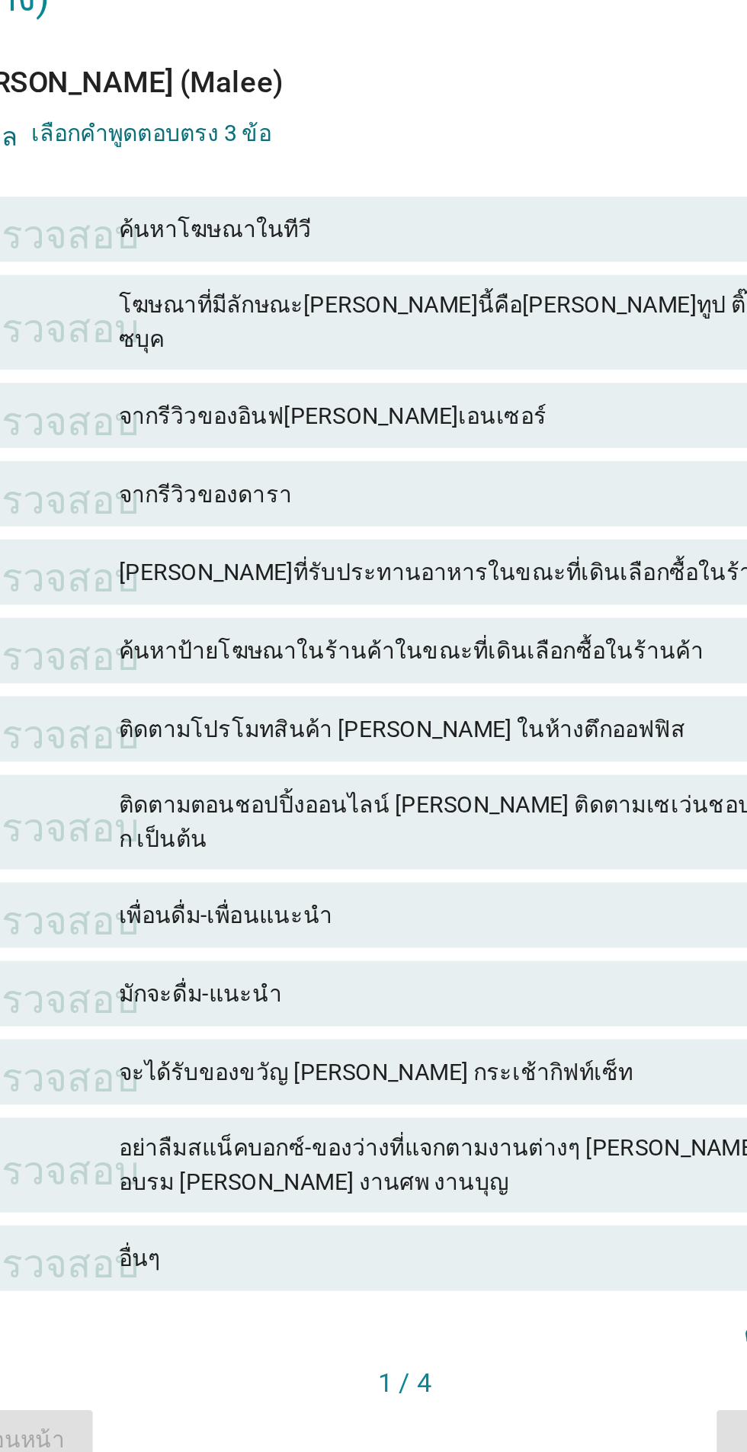
click at [378, 504] on font "ค้นหาโฆษณาในทีวี" at bounding box center [407, 496] width 334 height 16
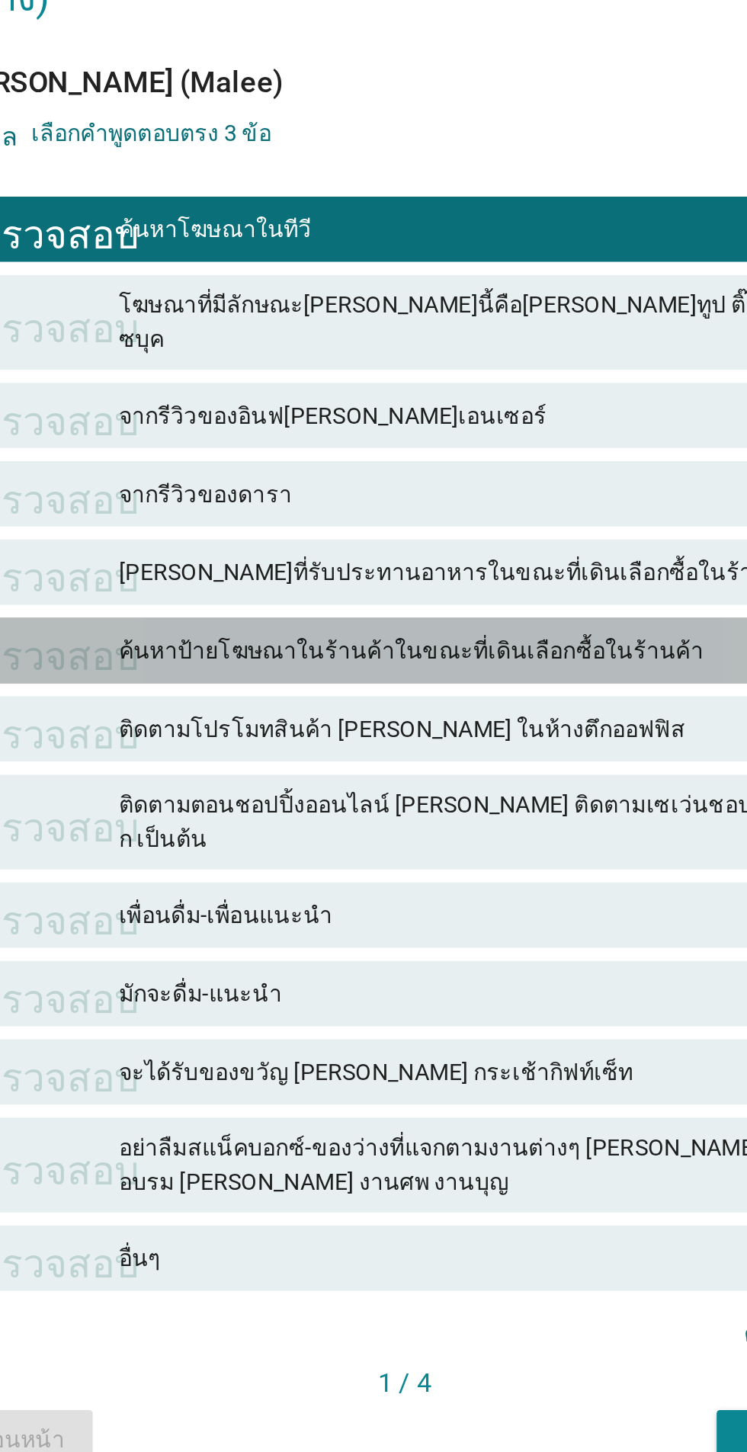
click at [424, 696] on font "ค้นหาป้ายโฆษณาในร้านค้าในขณะที่เดินเลือกซื้อในร้านค้า" at bounding box center [376, 692] width 273 height 12
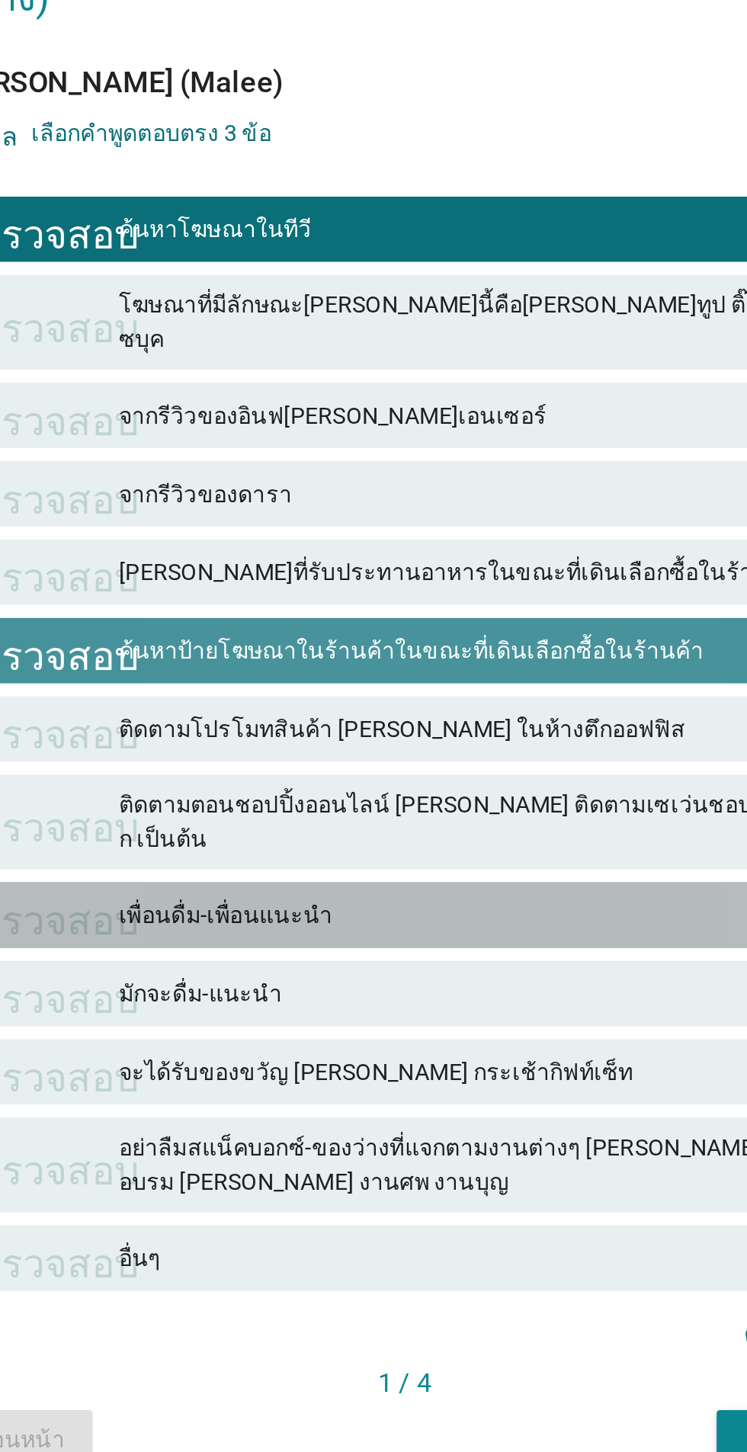
click at [418, 808] on font "เพื่อนดื่ม-เพื่อนแนะนำ" at bounding box center [407, 816] width 334 height 16
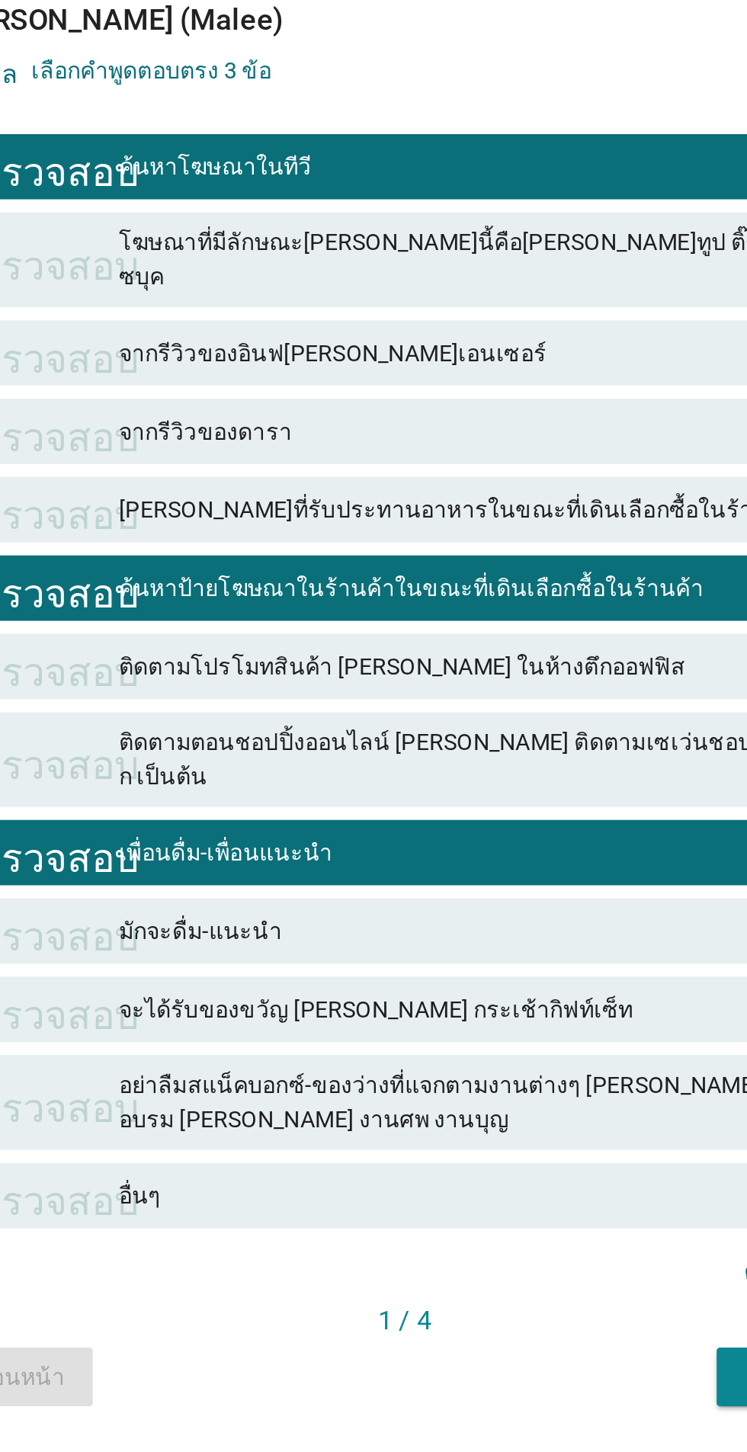
scroll to position [37, 0]
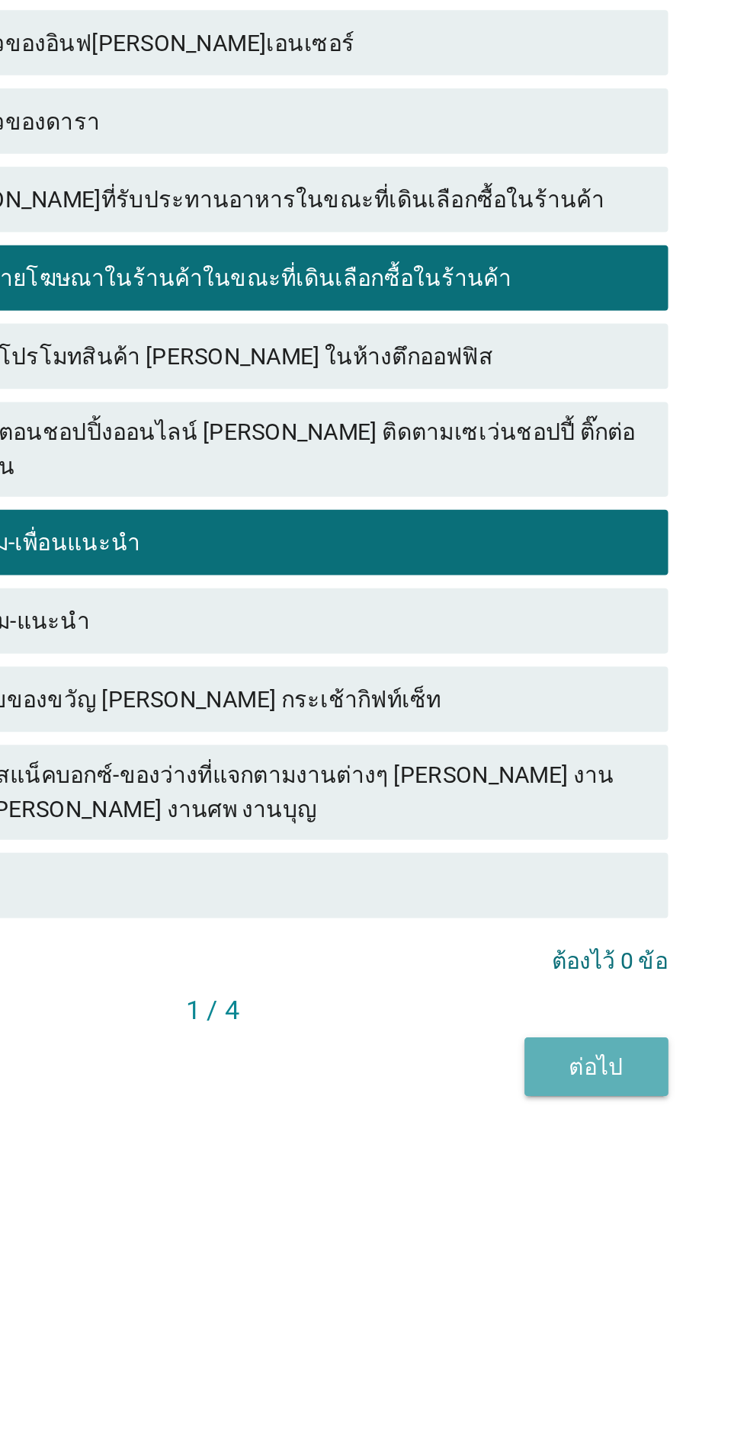
click at [565, 1069] on div "ต่อไป" at bounding box center [552, 1061] width 43 height 16
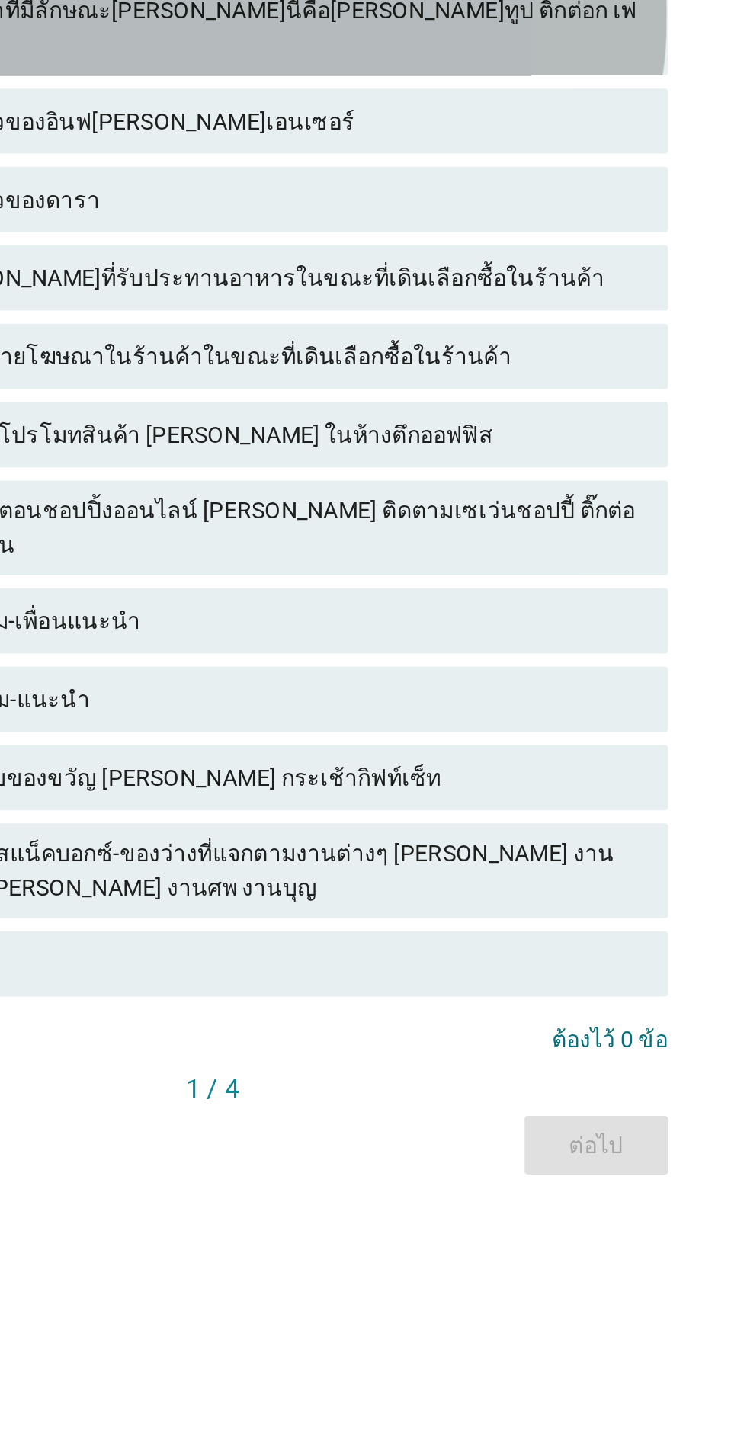
click at [437, 590] on font "โฆษณาที่มีลักษณะเช่นนี้คือยูทูป ติ๊กต่อก เฟซบุค" at bounding box center [405, 576] width 331 height 28
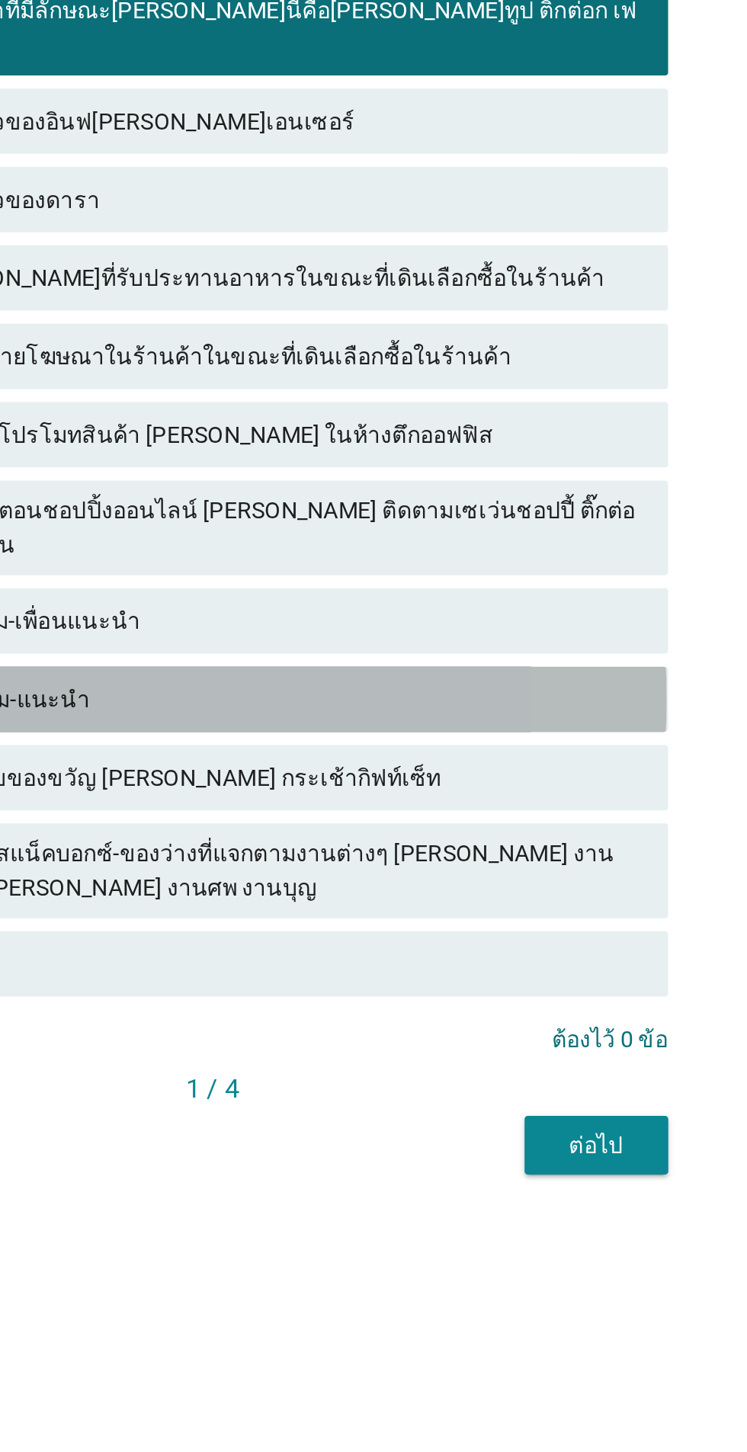
click at [448, 904] on div "ตรวจสอบ มักจะดื่ม-แนะนำ" at bounding box center [373, 889] width 424 height 30
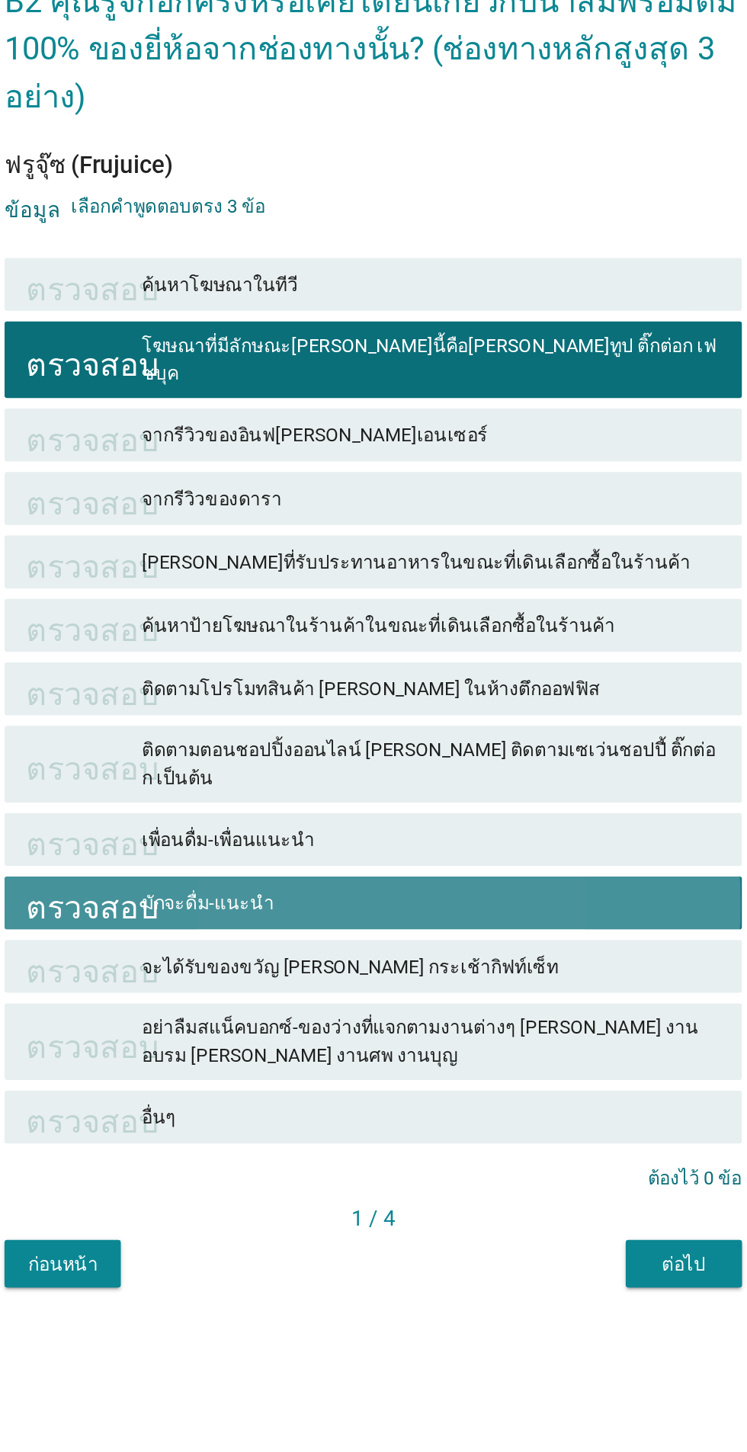
click at [433, 898] on div "มักจะดื่ม-แนะนำ" at bounding box center [407, 889] width 334 height 18
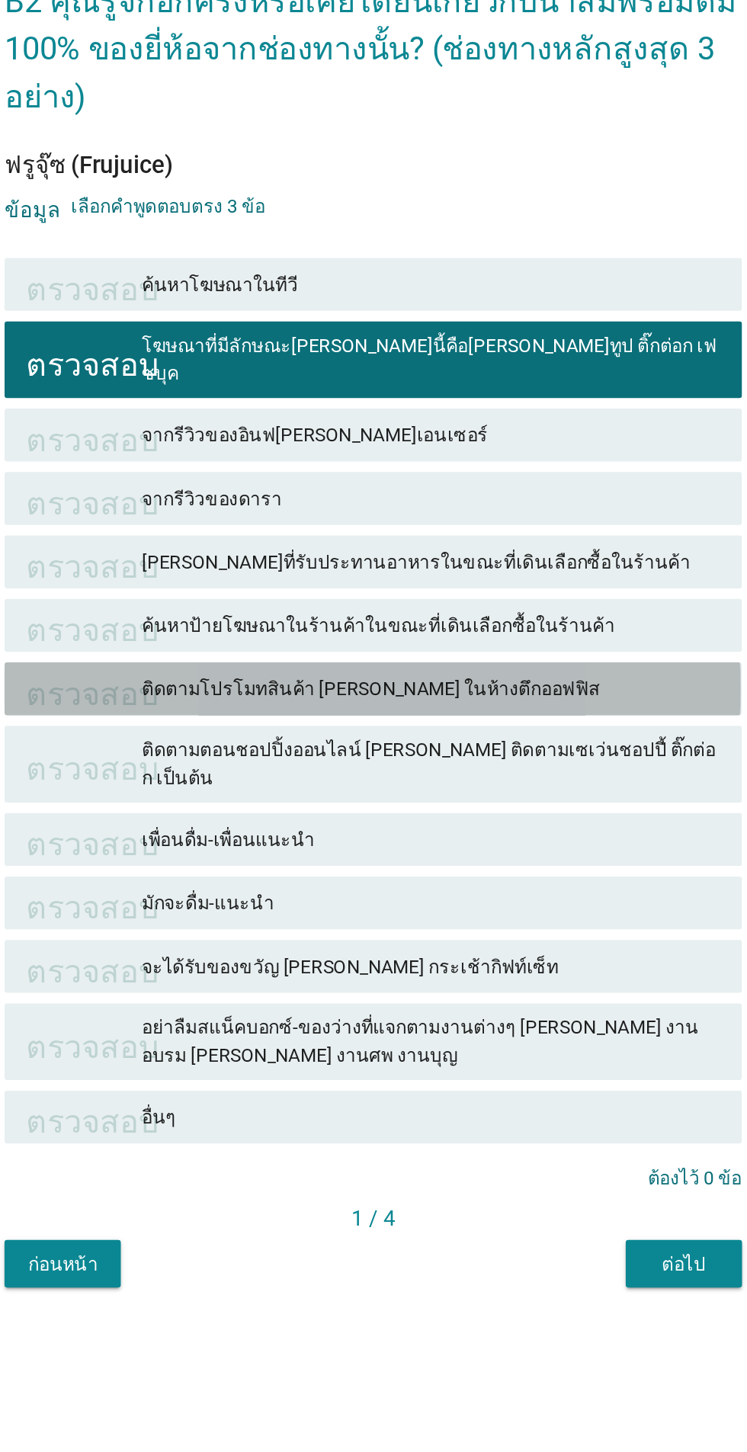
click at [440, 774] on font "ติดตามโปรโมทสินค้า เช่น ในห้างตึกออฟฟิส" at bounding box center [407, 766] width 334 height 16
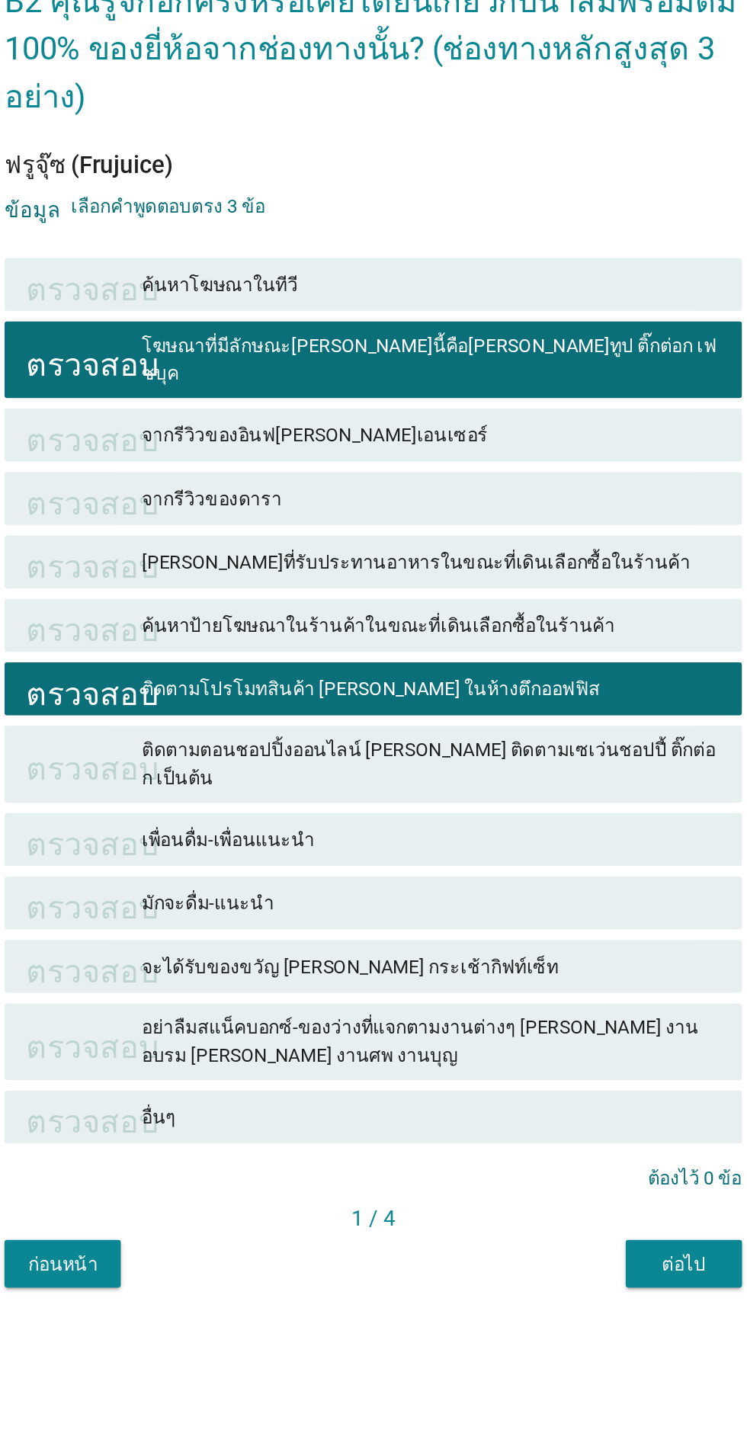
click at [425, 671] on div "ตรวจสอบ จากรีวิวของดารา" at bounding box center [373, 656] width 424 height 30
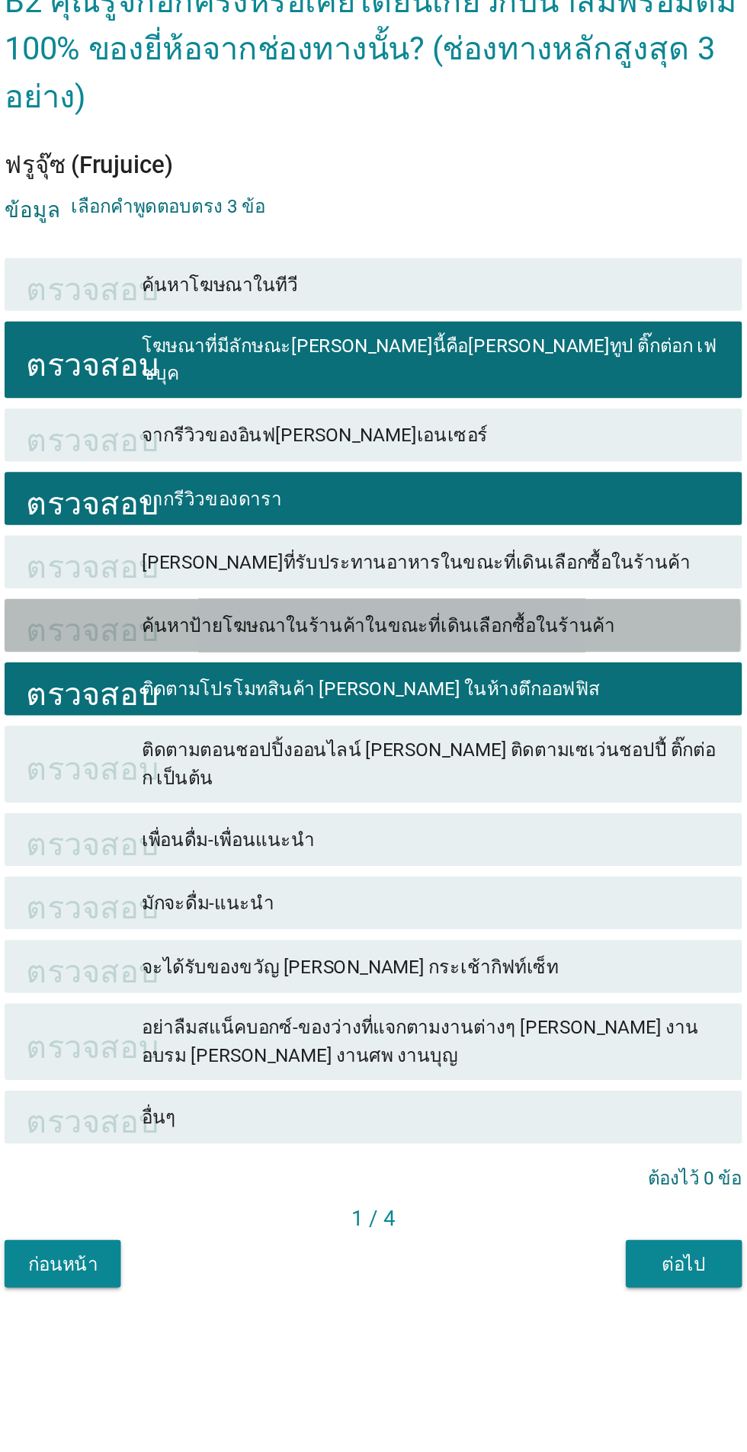
click at [354, 738] on font "ค้นหาป้ายโฆษณาในร้านค้าในขณะที่เดินเลือกซื้อในร้านค้า" at bounding box center [407, 730] width 334 height 16
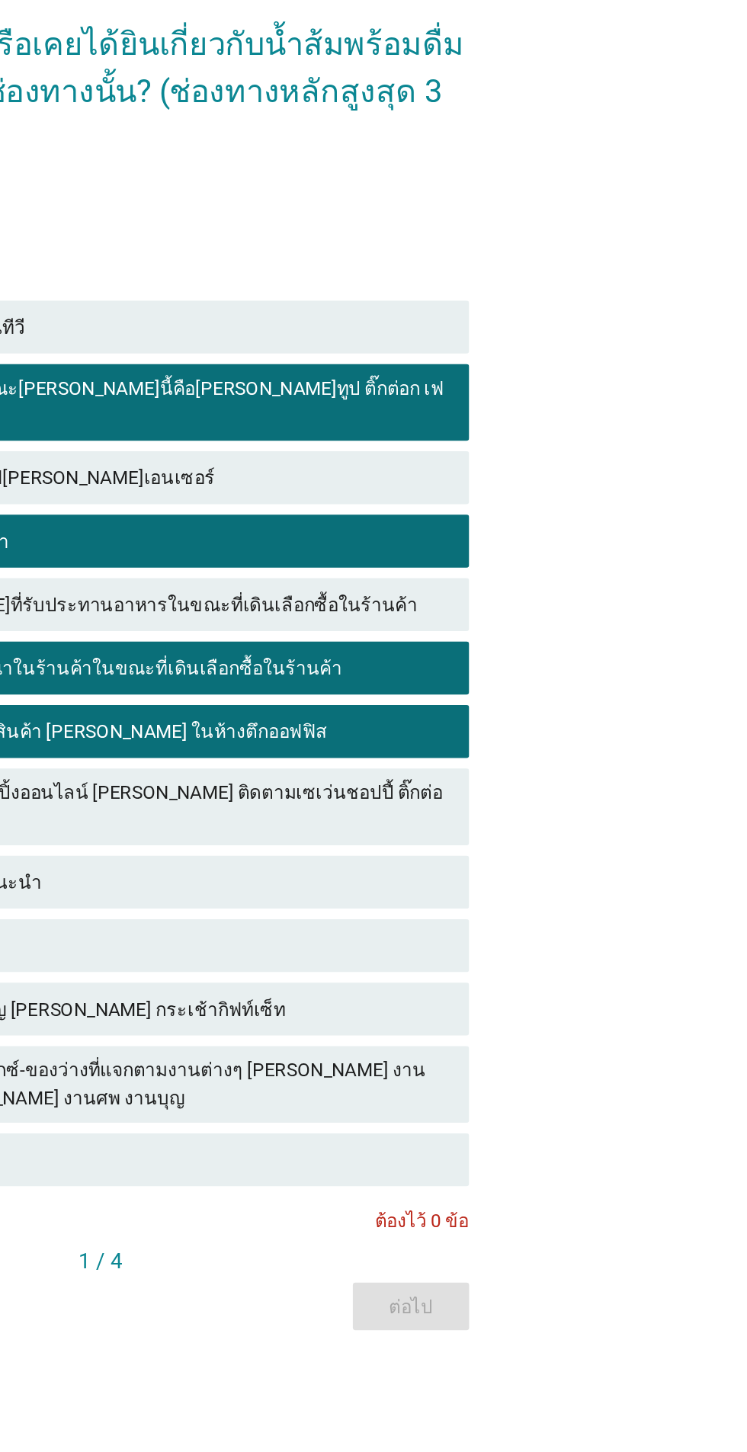
click at [566, 1111] on div "ก่อนหน้า ต่อไป" at bounding box center [373, 1097] width 424 height 27
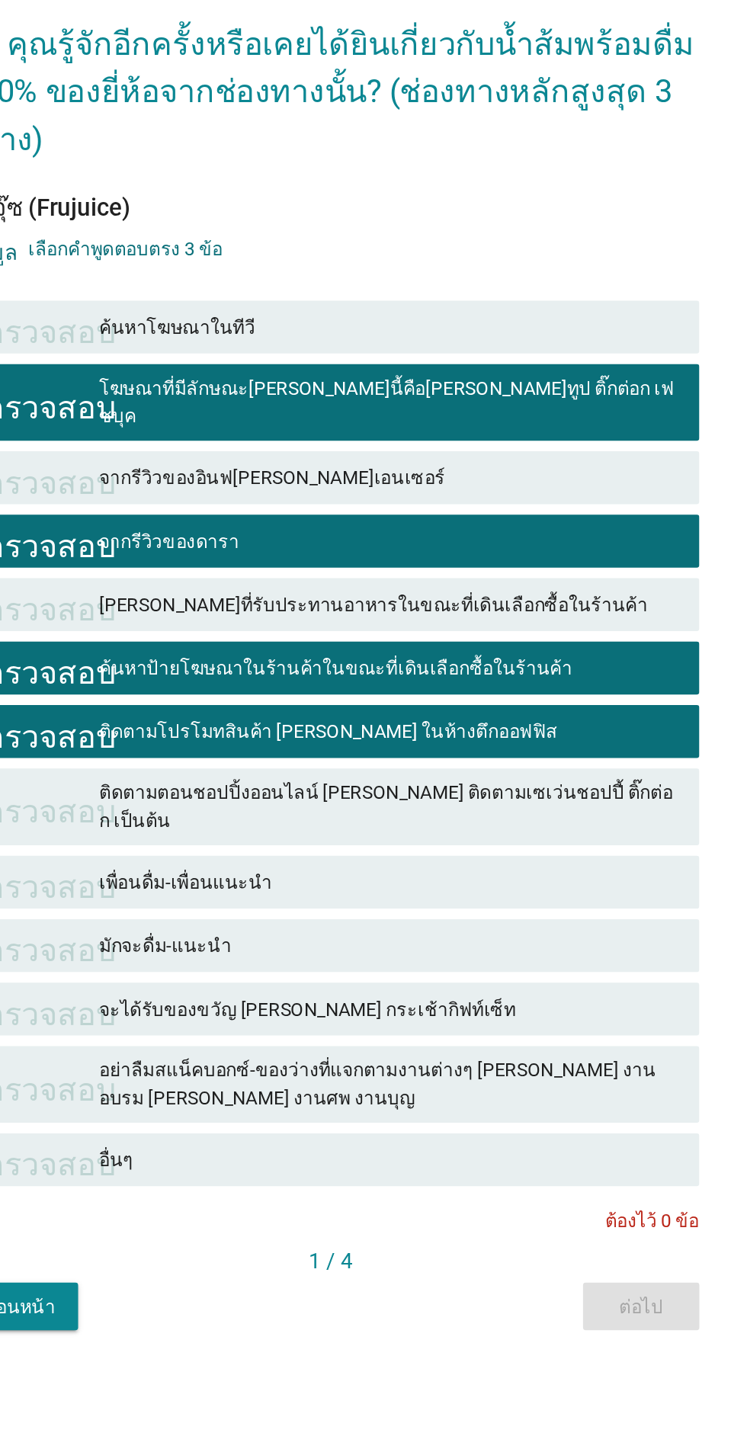
click at [580, 1093] on div "ฟรูจุ๊ซ (Frujuice) ข้อมูล เลือกคำพูดตอบตรง 3 ข้อ ตรวจสอบ ค้นหาโฆษณาในทีวี ตรวจส…" at bounding box center [373, 774] width 424 height 673
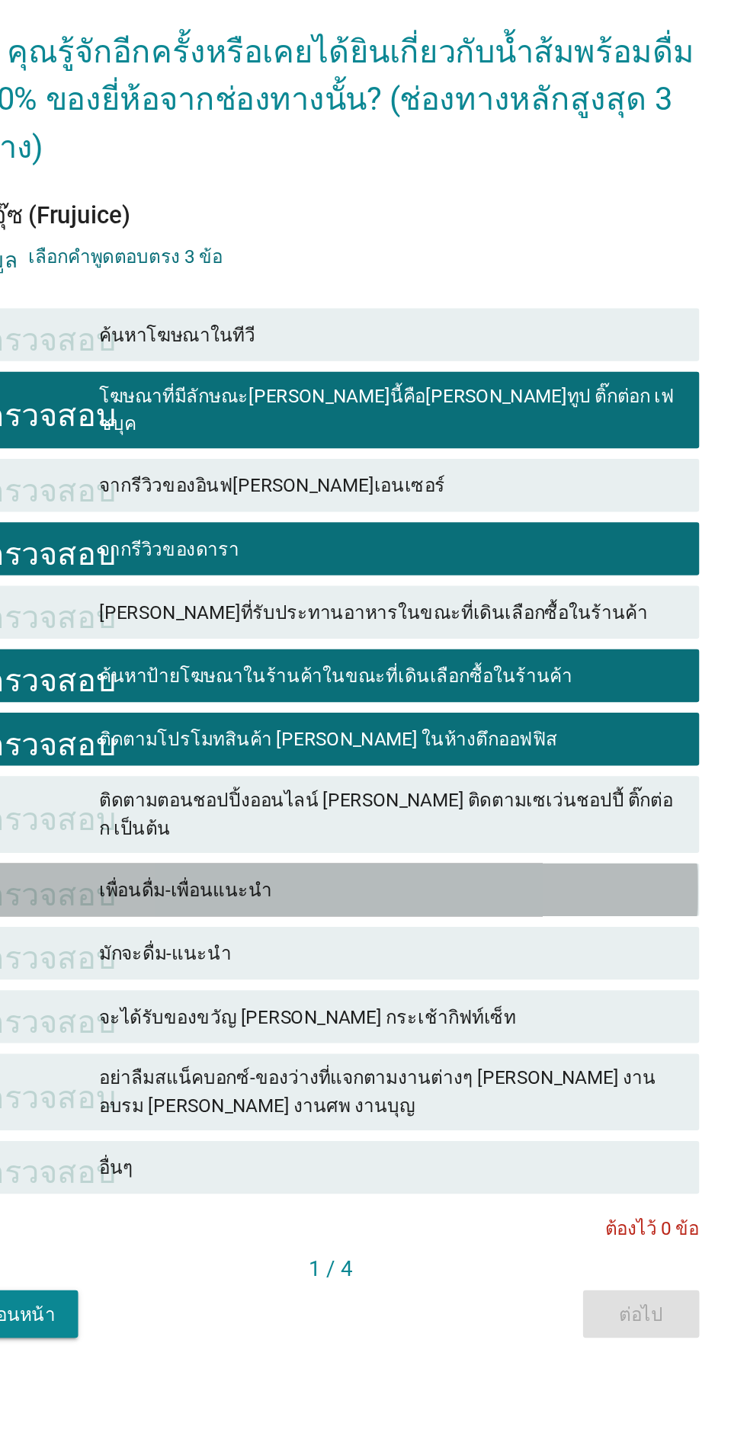
click at [436, 868] on div "ตรวจสอบ เพื่อนดื่ม-เพื่อนแนะนำ" at bounding box center [373, 852] width 424 height 30
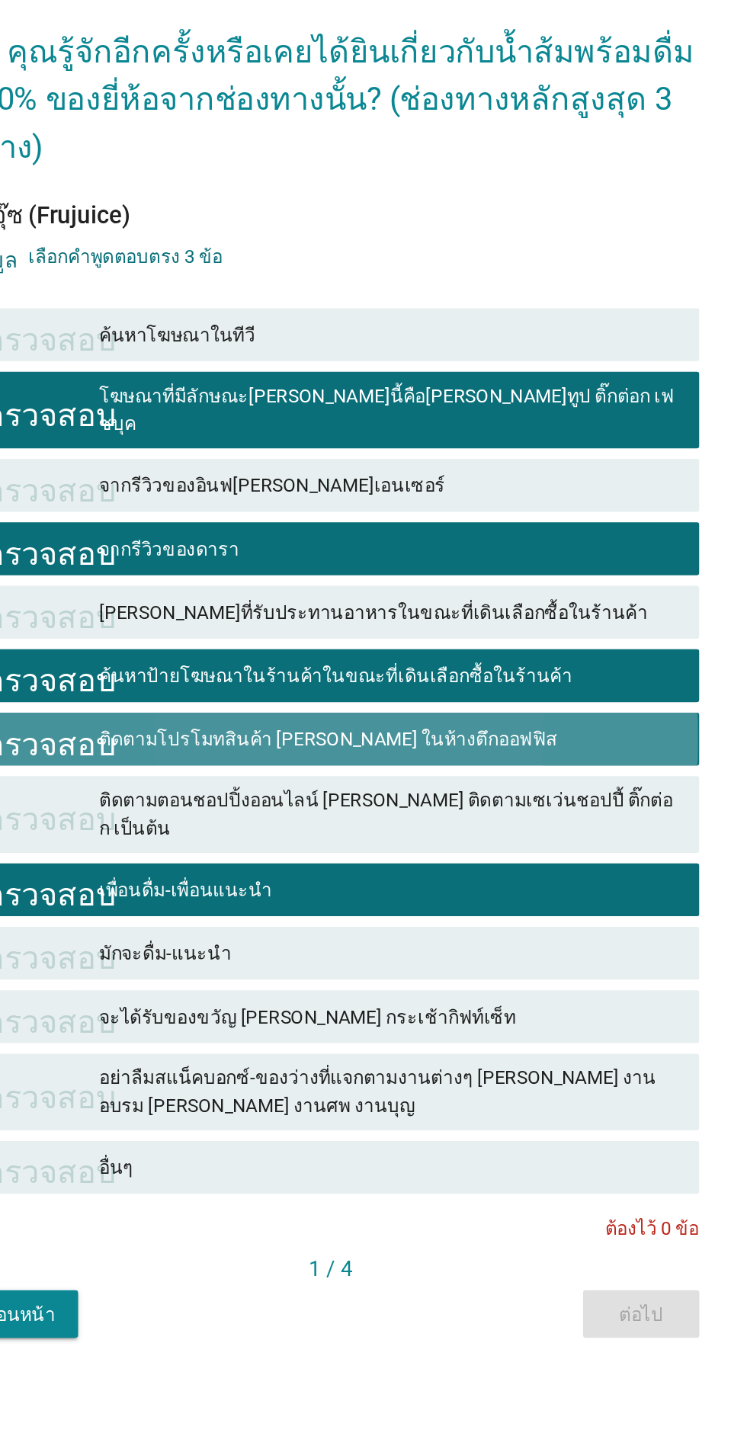
click at [348, 772] on font "ติดตามโปรโมทสินค้า เช่น ในห้างตึกออฟฟิส" at bounding box center [372, 766] width 264 height 12
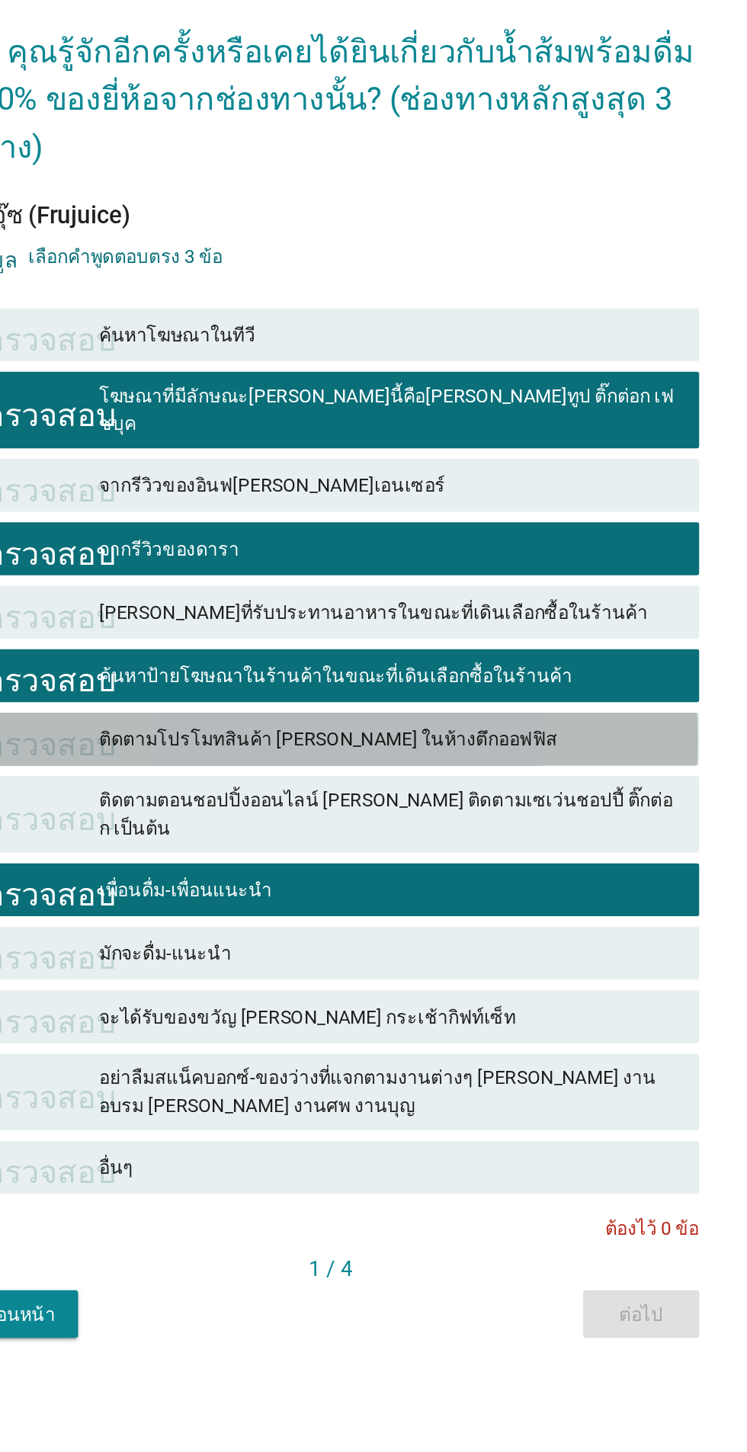
click at [377, 772] on font "ติดตามโปรโมทสินค้า เช่น ในห้างตึกออฟฟิส" at bounding box center [372, 766] width 264 height 12
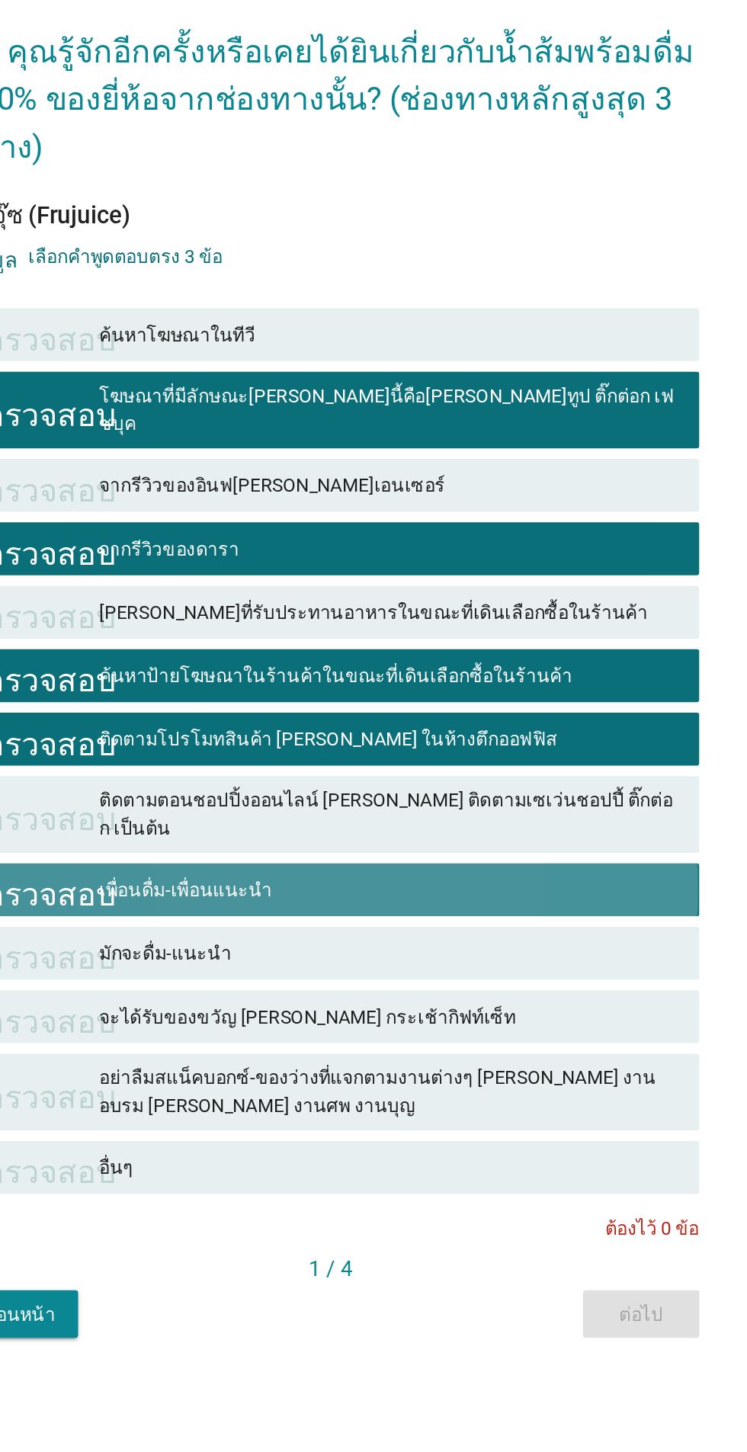
click at [383, 868] on div "ตรวจสอบ เพื่อนดื่ม-เพื่อนแนะนำ" at bounding box center [373, 852] width 424 height 30
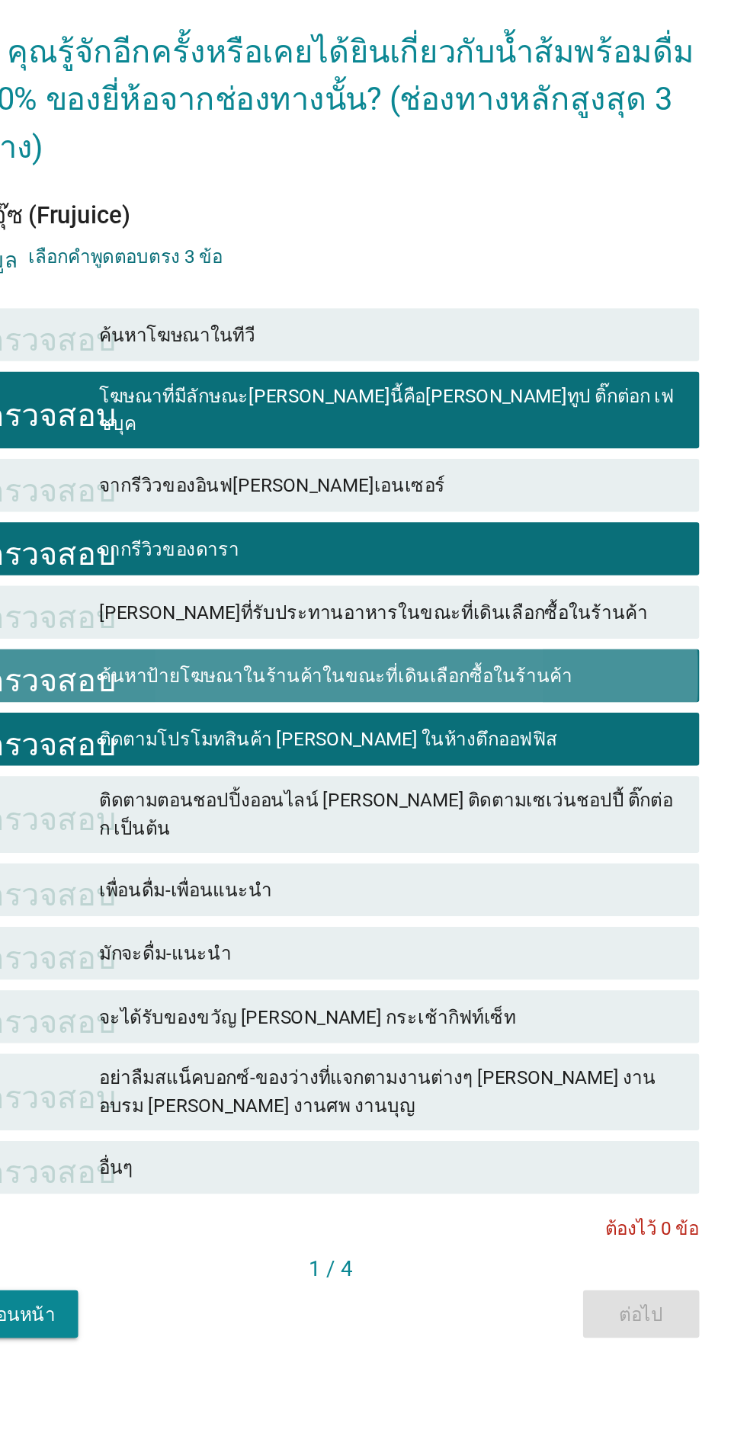
click at [448, 735] on font "ค้นหาป้ายโฆษณาในร้านค้าในขณะที่เดินเลือกซื้อในร้านค้า" at bounding box center [376, 729] width 273 height 12
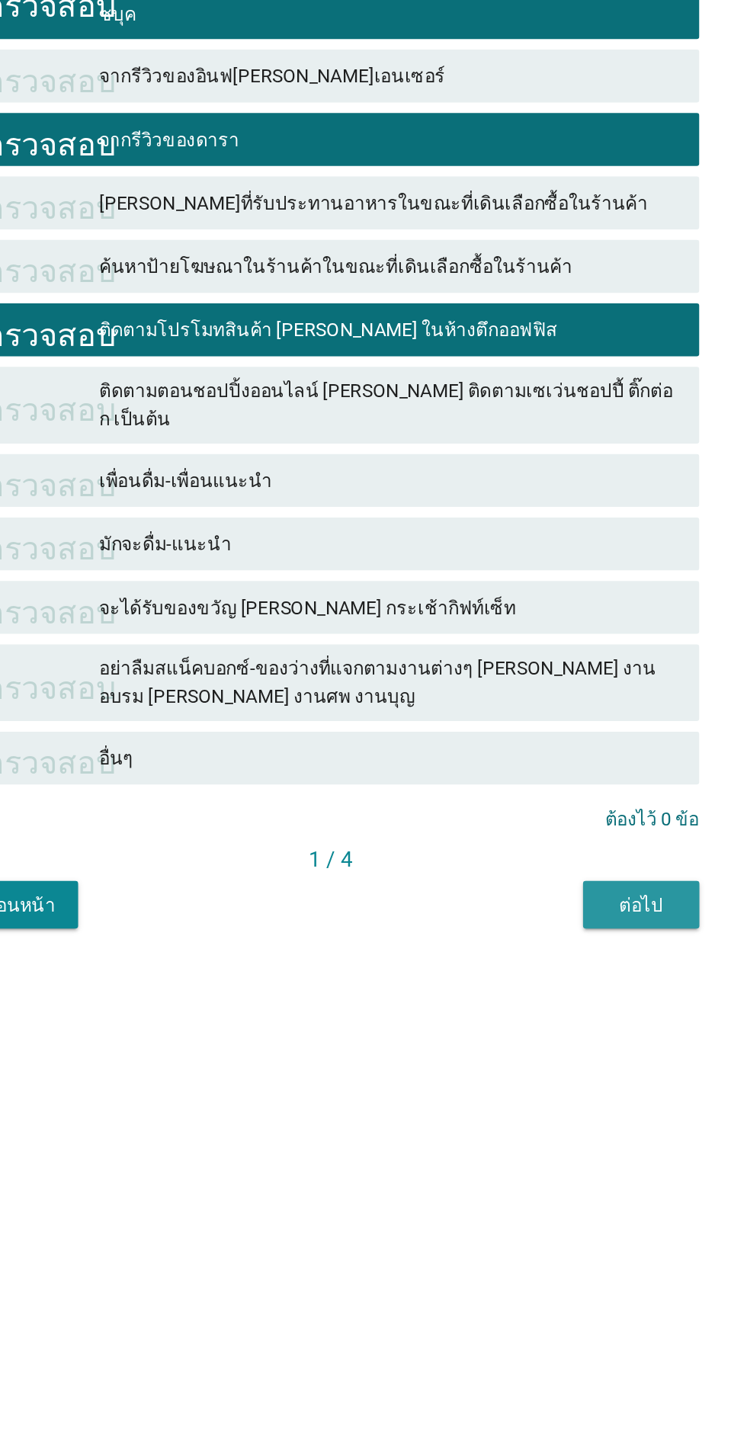
click at [562, 1103] on font "ต่อไป" at bounding box center [551, 1097] width 25 height 12
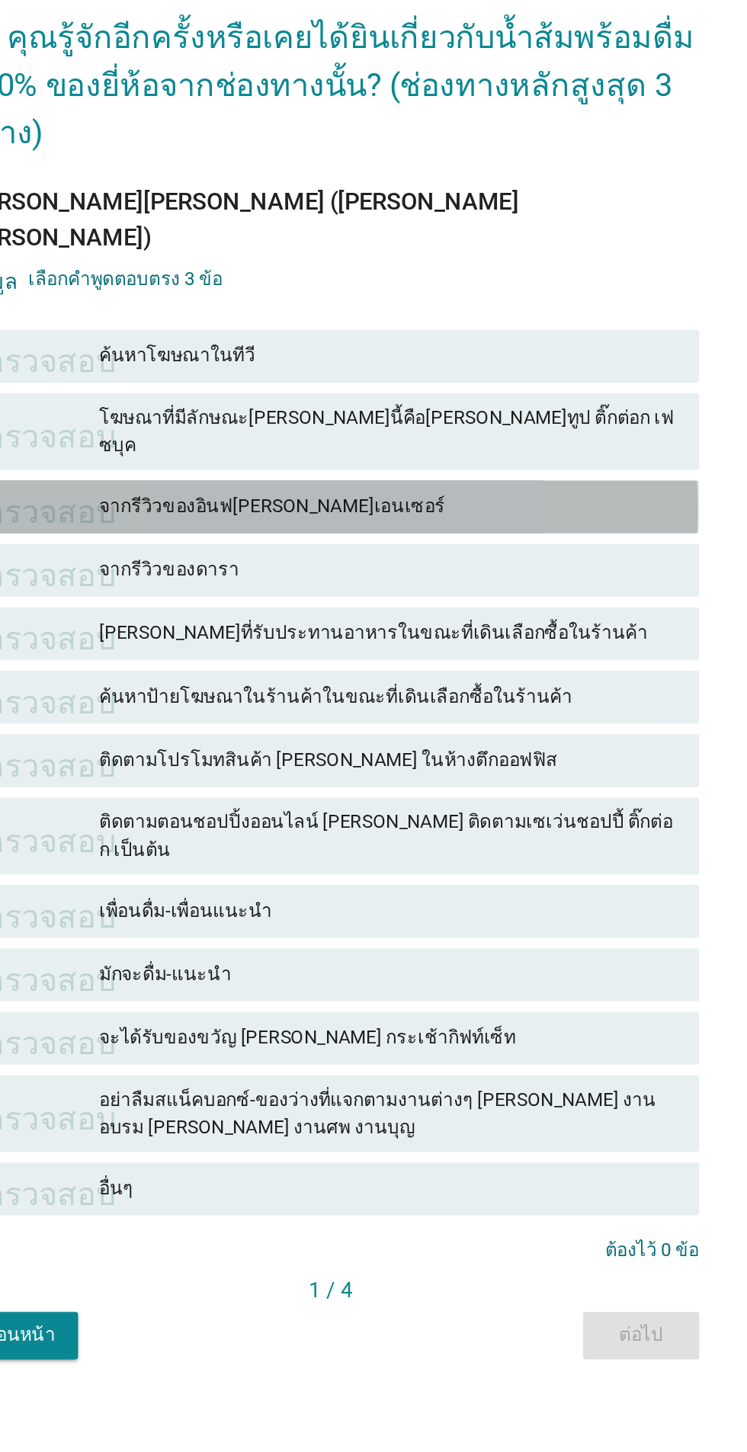
click at [367, 638] on font "จากรีวิวของอินฟลูเอนเซอร์" at bounding box center [407, 630] width 334 height 16
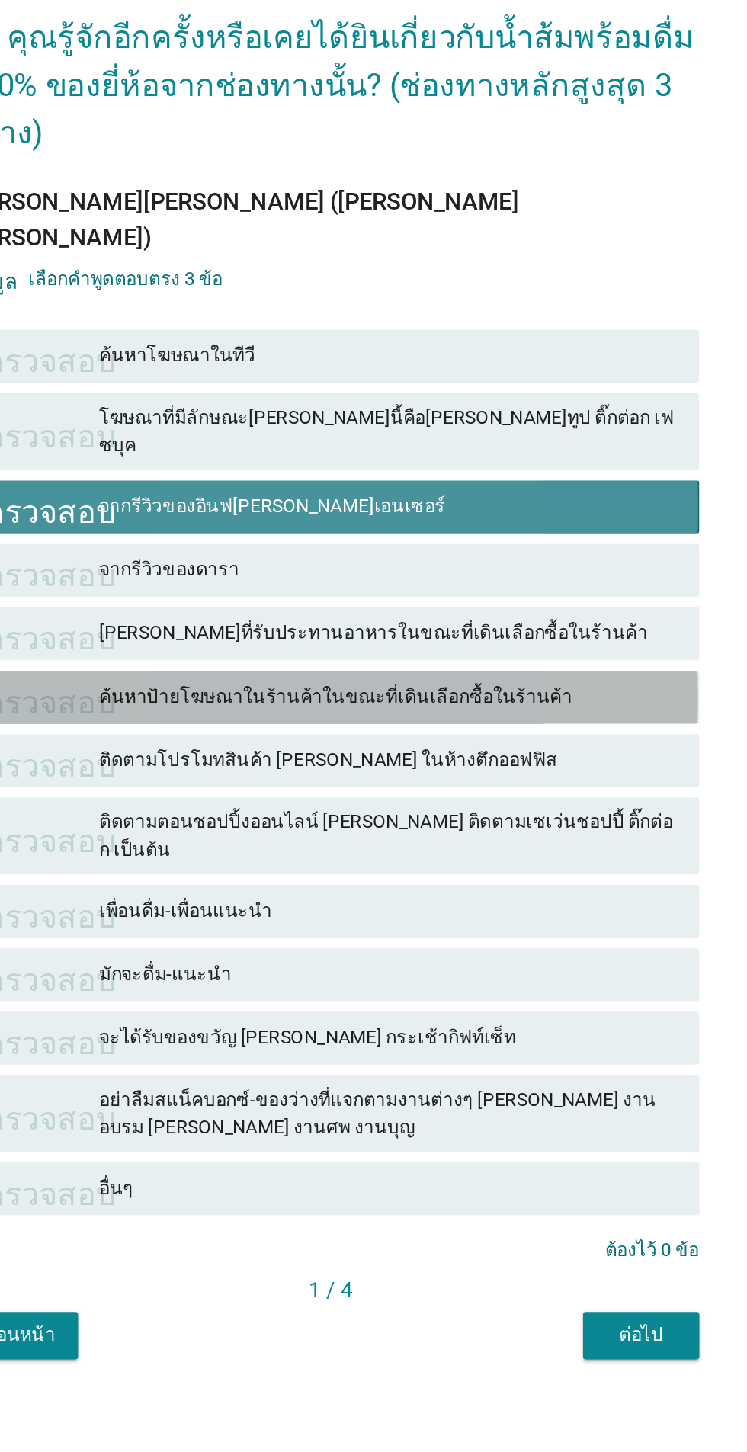
click at [382, 749] on div "ค้นหาป้ายโฆษณาในร้านค้าในขณะที่เดินเลือกซื้อในร้านค้า" at bounding box center [407, 740] width 334 height 18
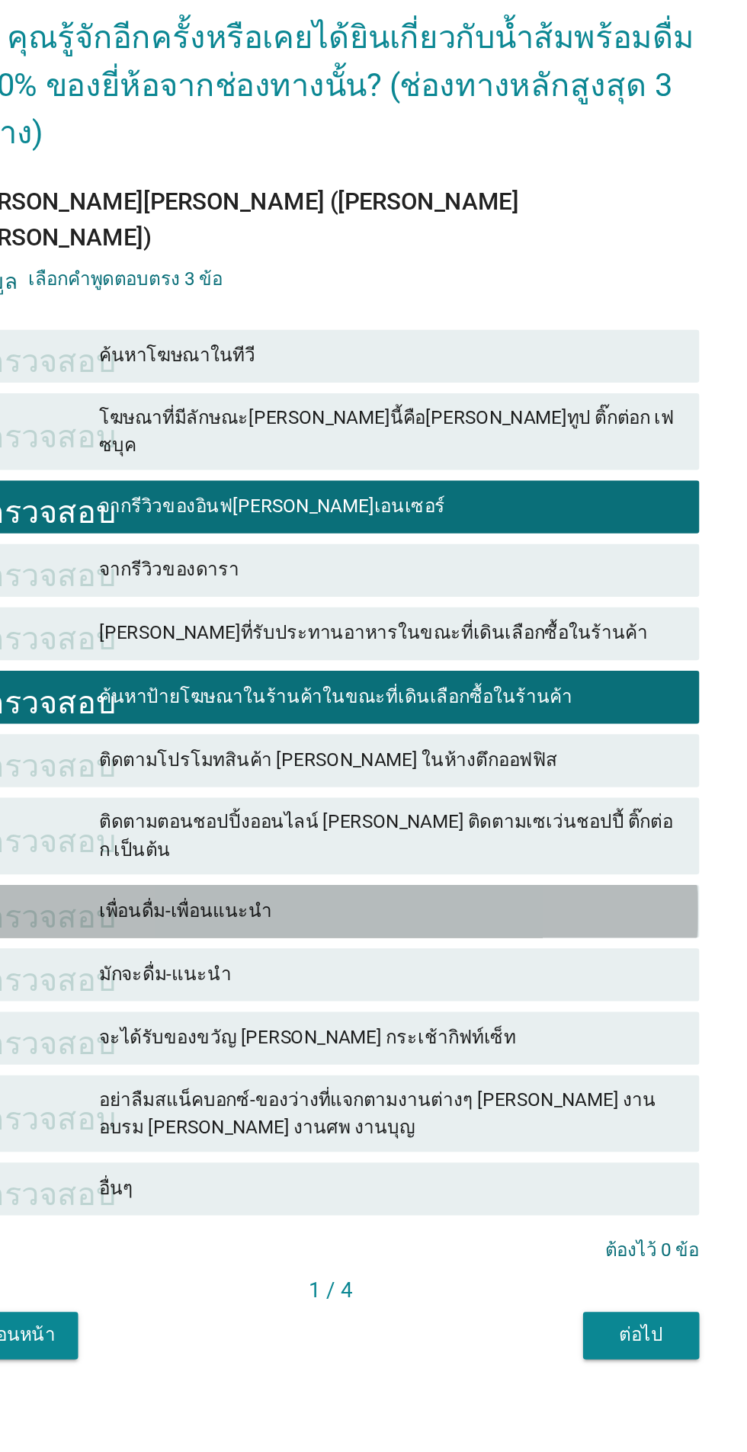
click at [382, 879] on div "ตรวจสอบ เพื่อนดื่ม-เพื่อนแนะนำ" at bounding box center [373, 863] width 424 height 30
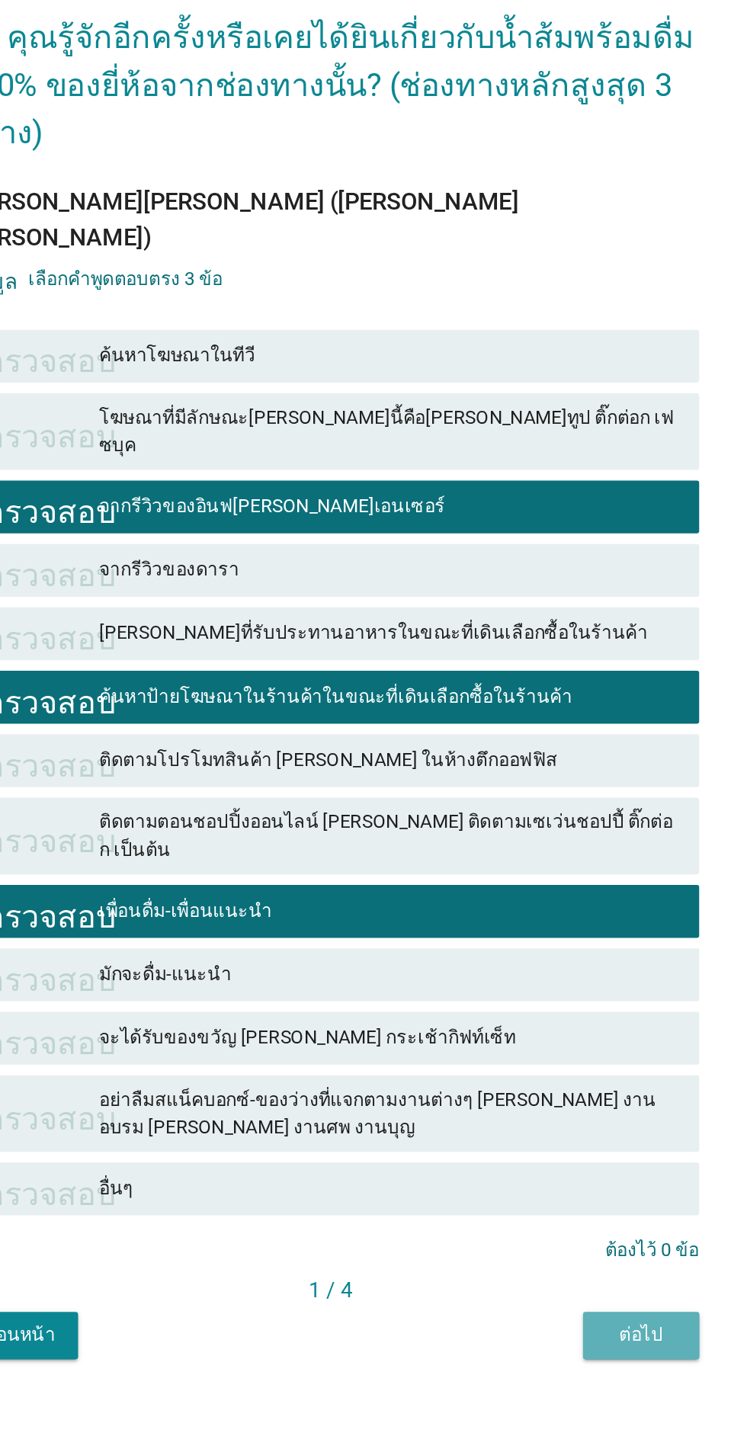
click at [565, 1113] on font "ต่อไป" at bounding box center [551, 1107] width 25 height 12
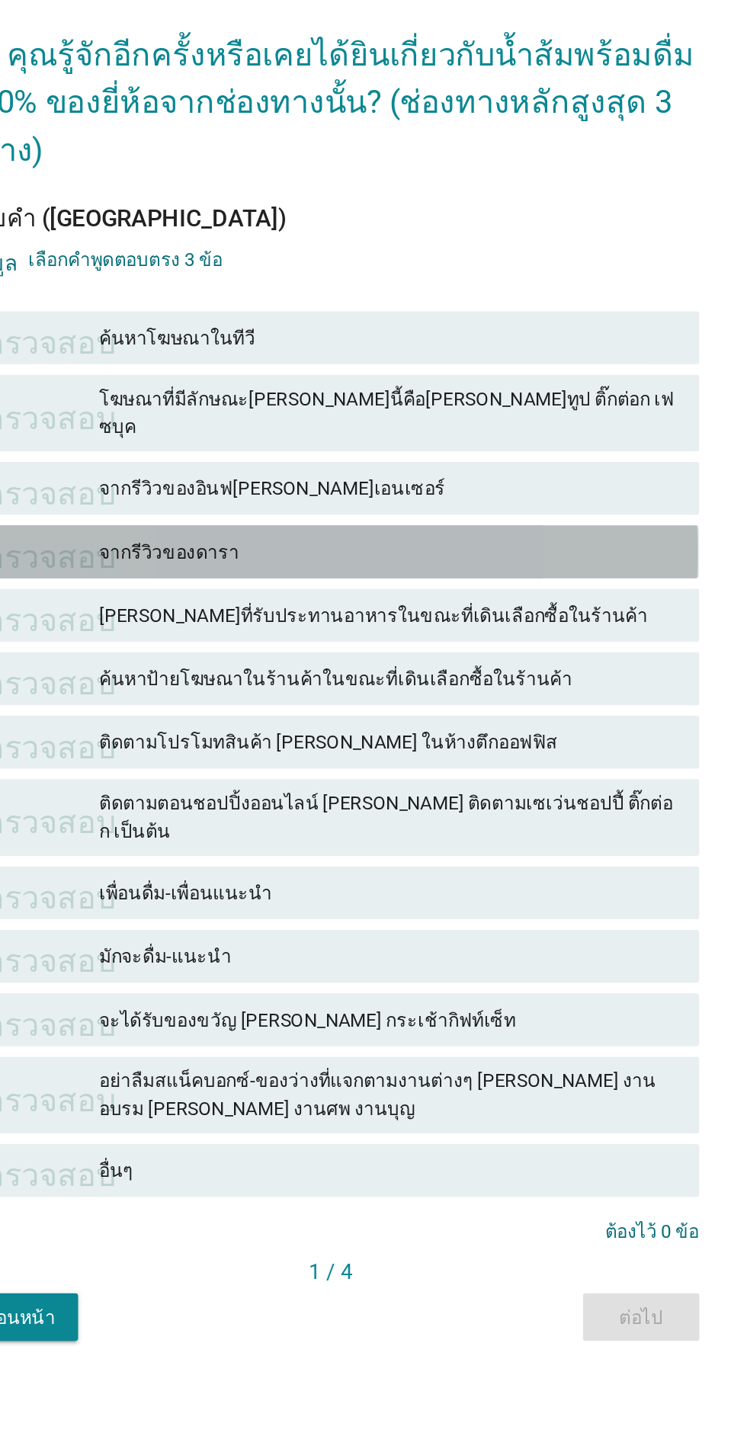
click at [363, 664] on font "จากรีวิวของดารา" at bounding box center [407, 656] width 334 height 16
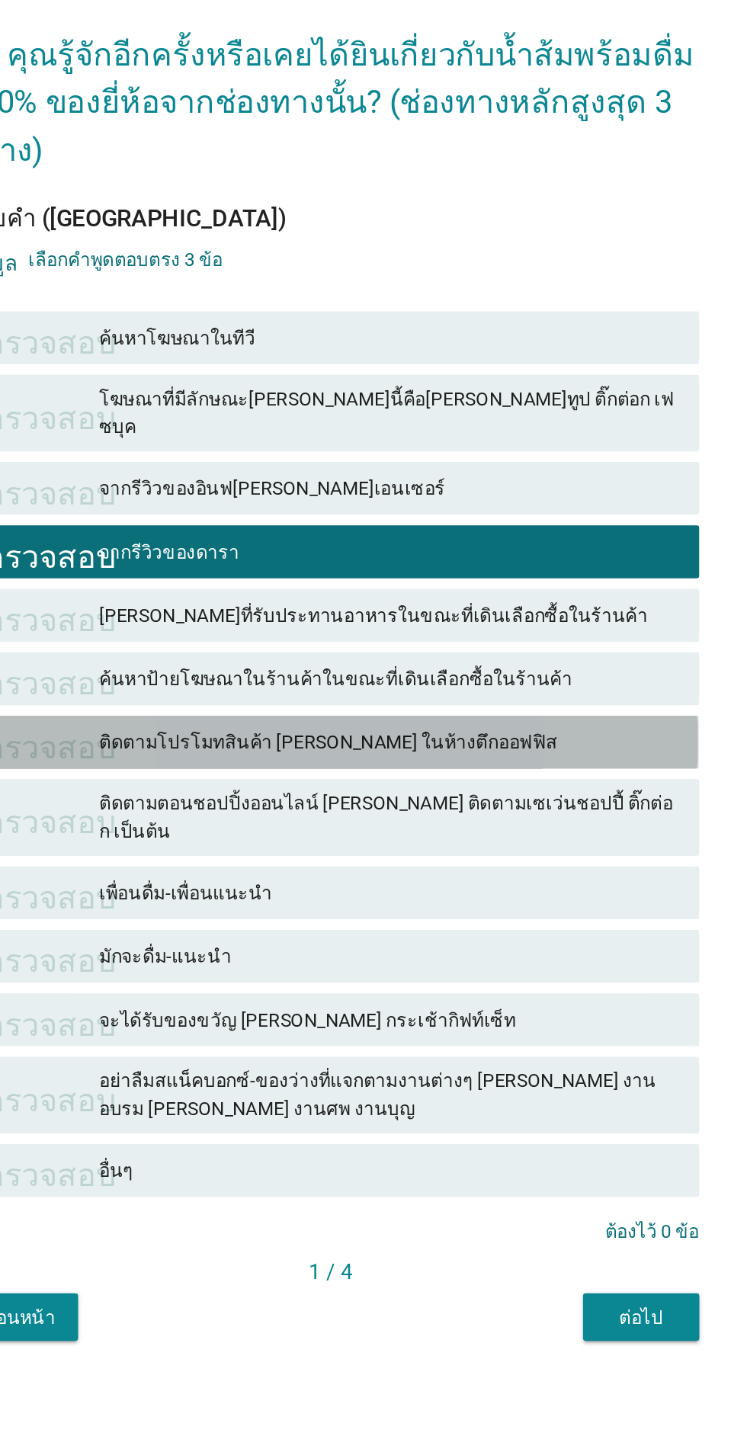
click at [377, 772] on font "ติดตามโปรโมทสินค้า เช่น ในห้างตึกออฟฟิส" at bounding box center [372, 766] width 264 height 12
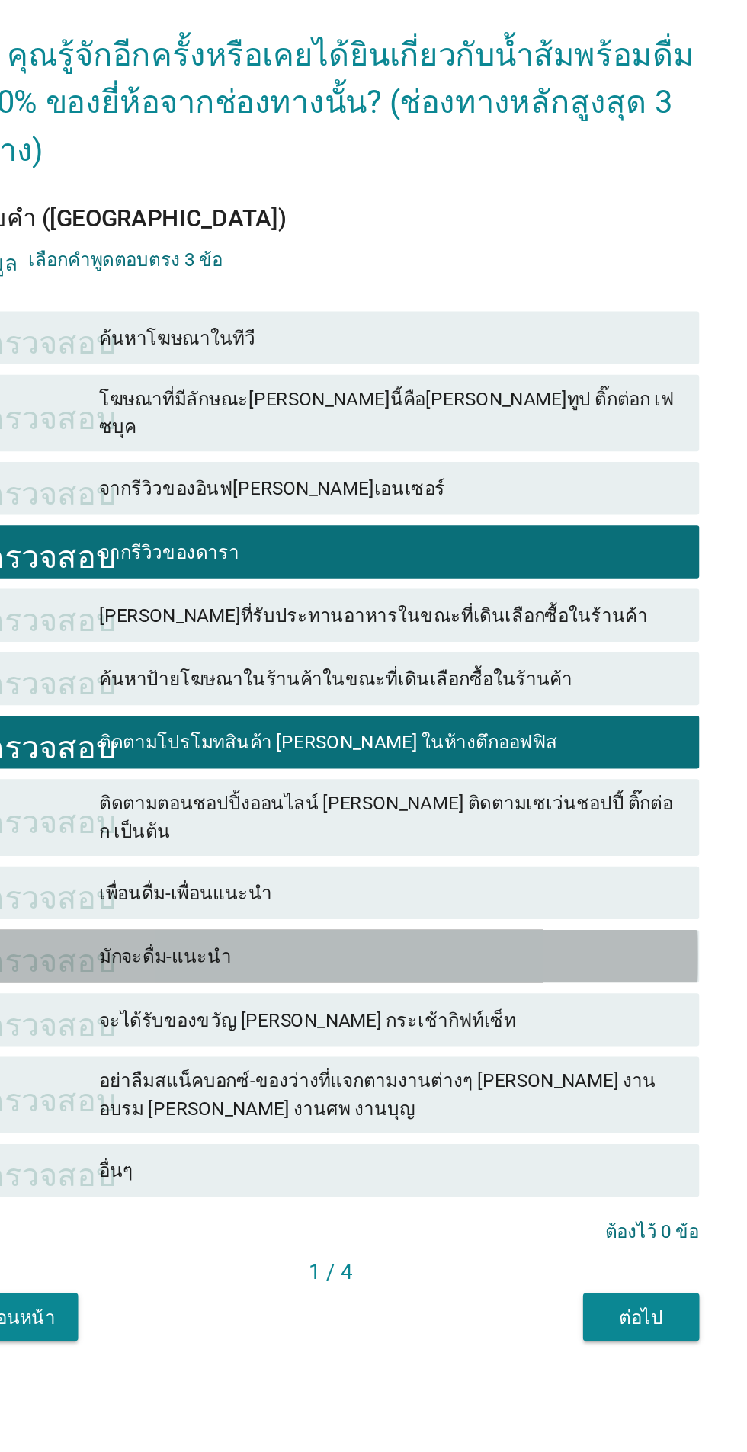
click at [400, 904] on div "ตรวจสอบ มักจะดื่ม-แนะนำ" at bounding box center [373, 889] width 424 height 30
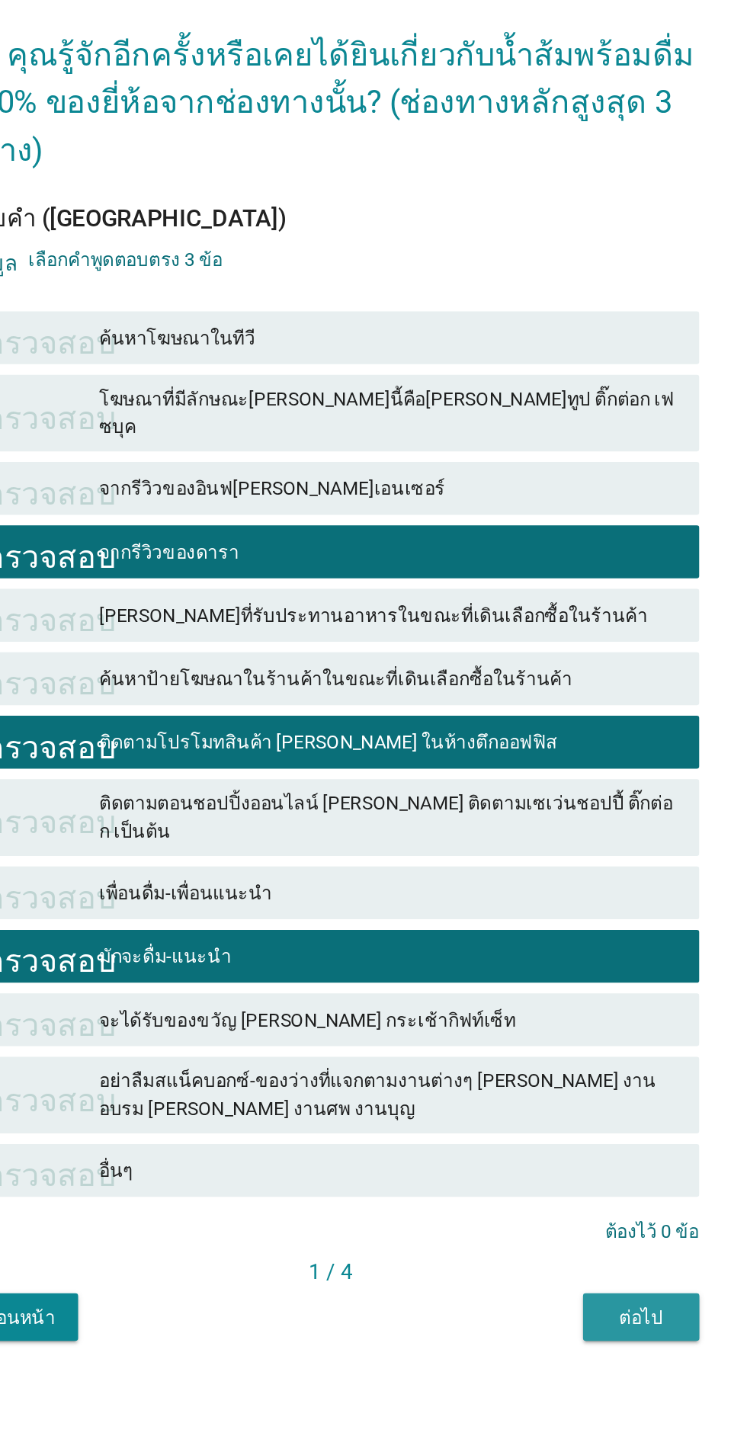
click at [573, 1111] on button "ต่อไป" at bounding box center [552, 1097] width 67 height 27
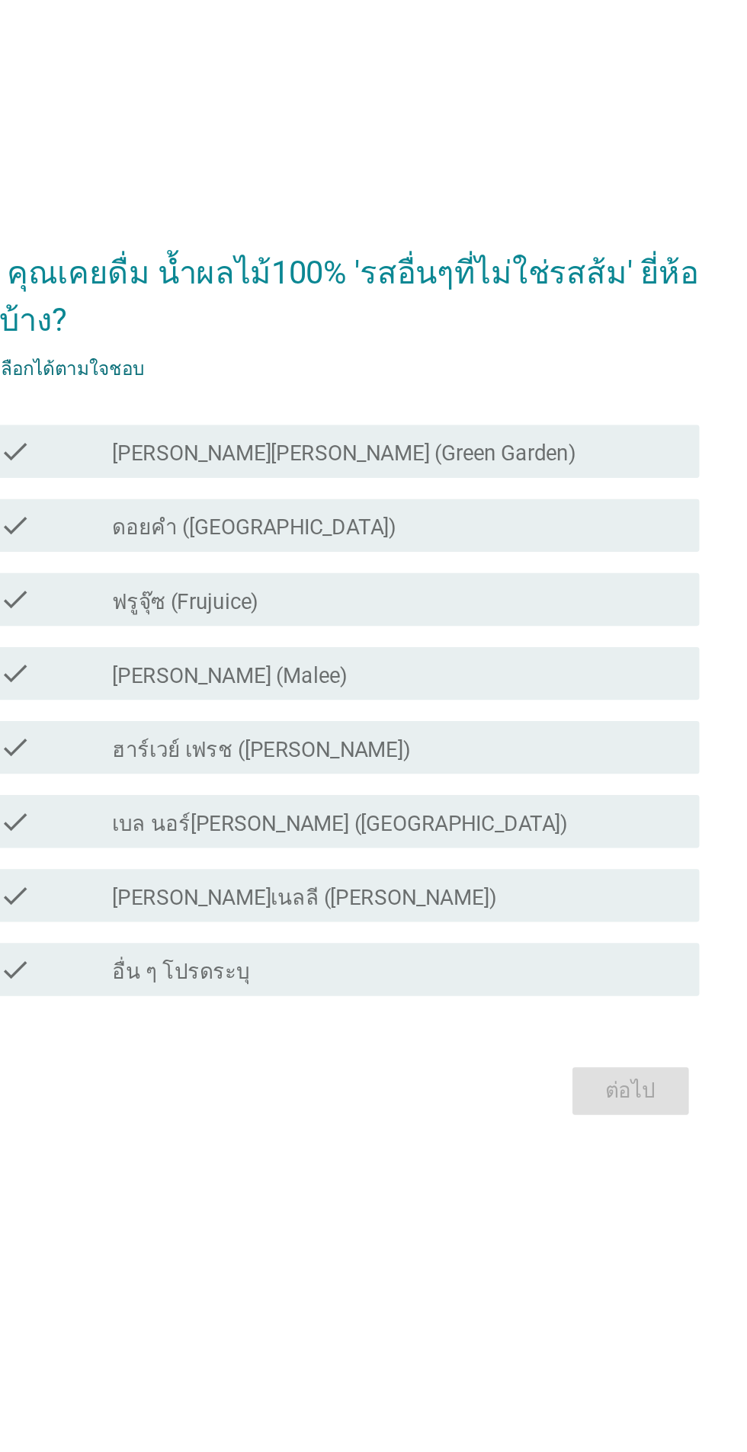
scroll to position [111, 0]
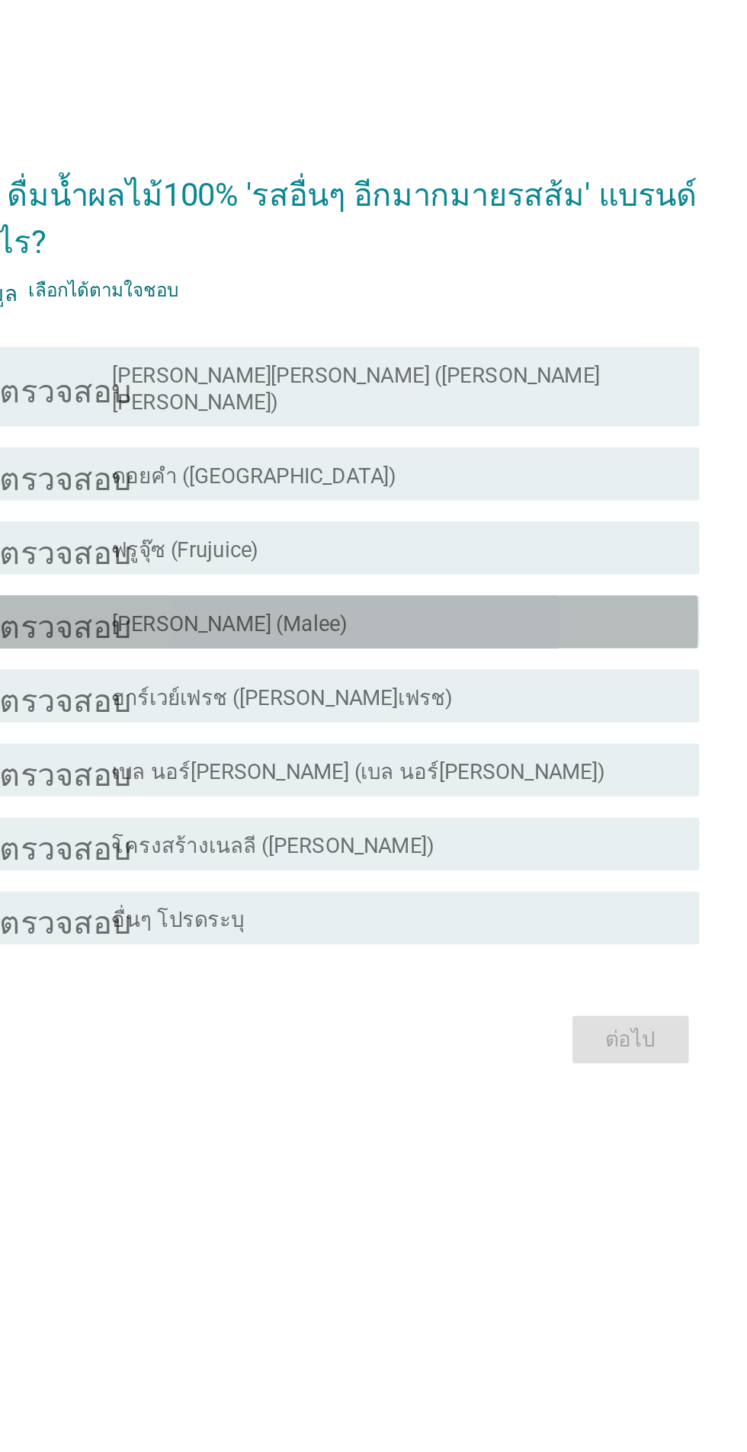
click at [443, 687] on div "โครงร่างกล่องกาเครื่องหมายว่าง มาลี (Malee)" at bounding box center [411, 696] width 326 height 18
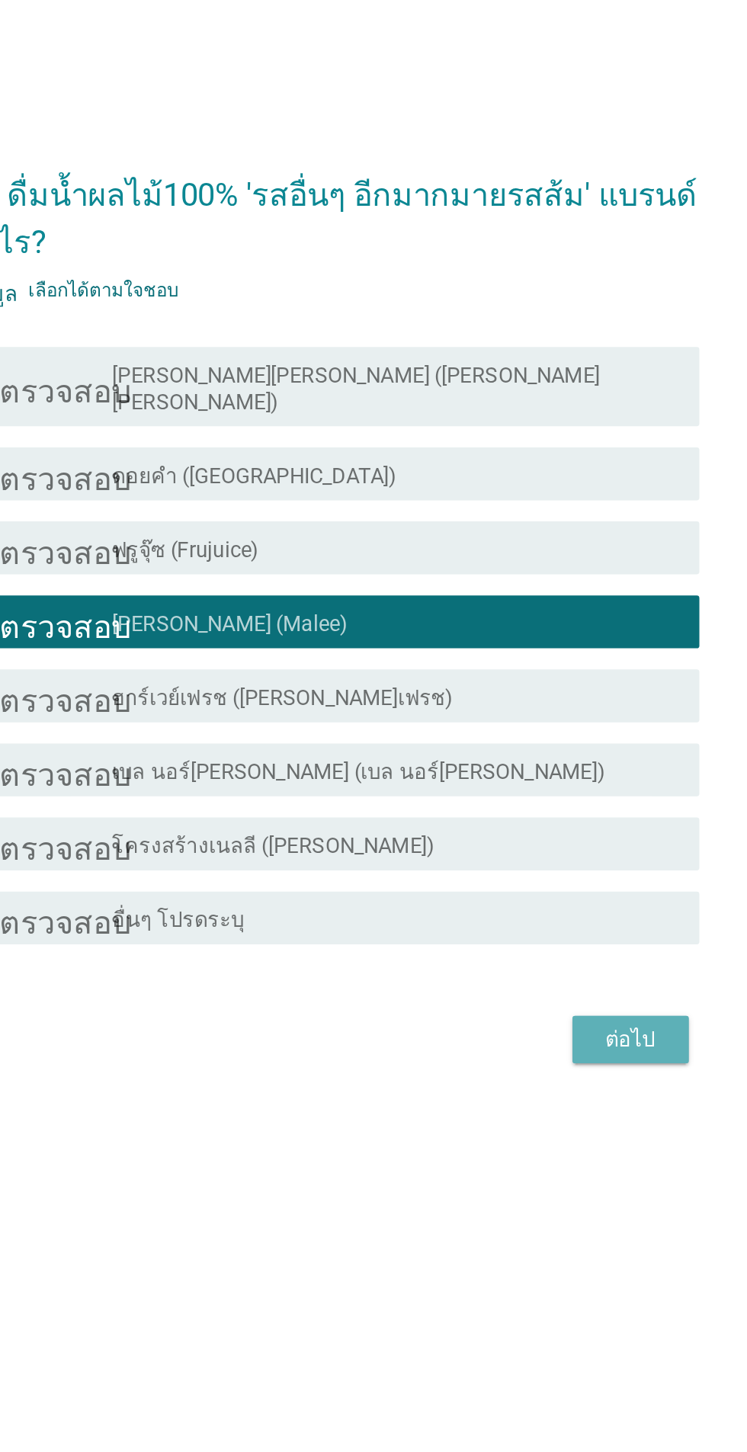
click at [555, 930] on font "ต่อไป" at bounding box center [546, 937] width 29 height 14
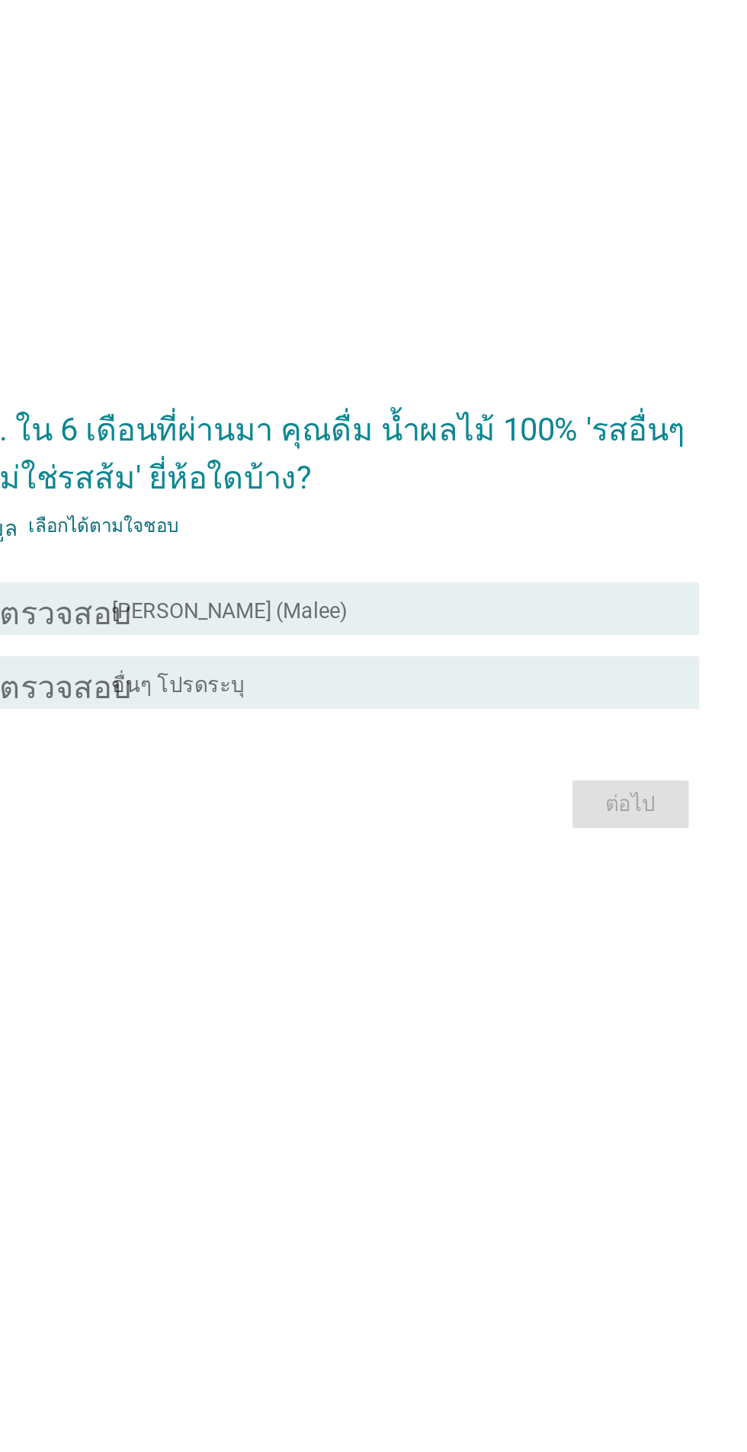
scroll to position [128, 0]
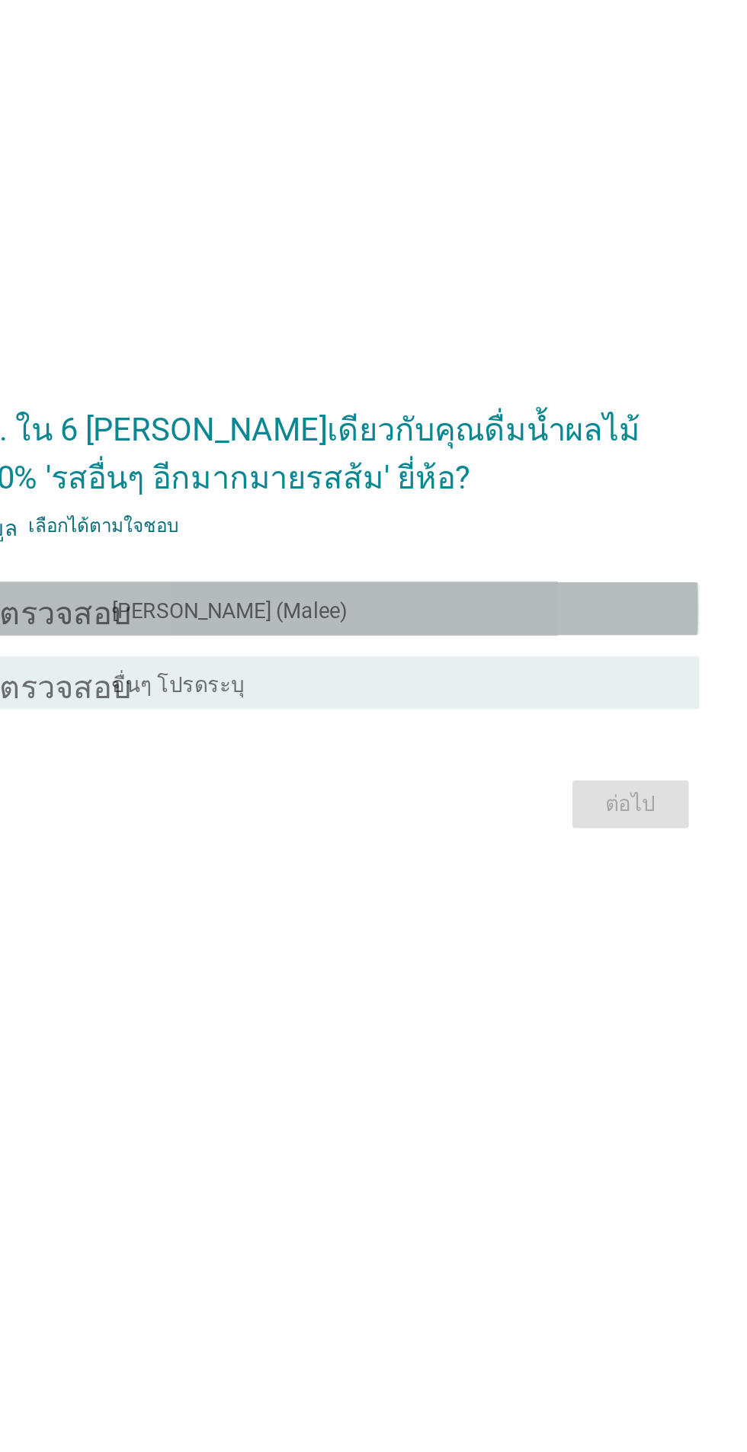
click at [419, 680] on div "โครงร่างกล่องกาเครื่องหมายว่าง มาลี (Malee)" at bounding box center [411, 689] width 326 height 18
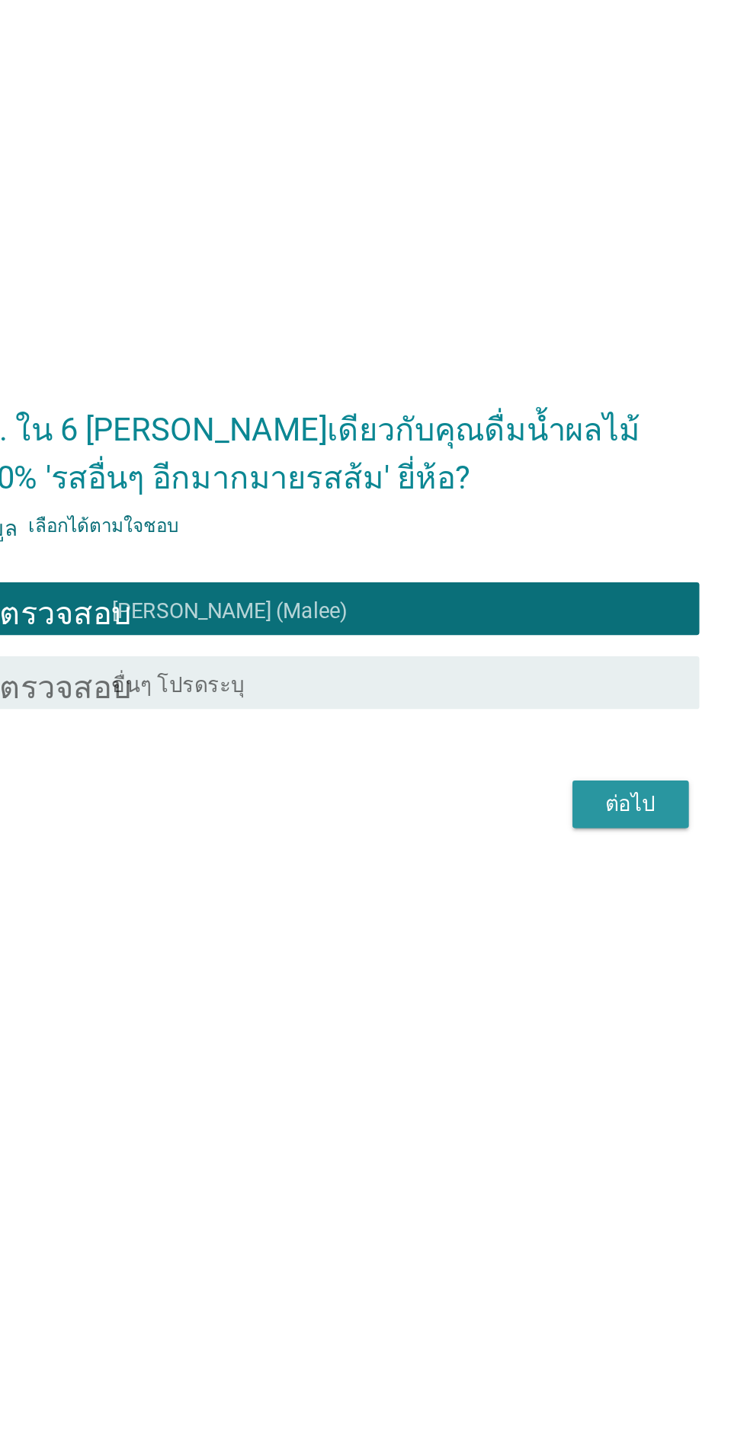
click at [559, 794] on font "ต่อไป" at bounding box center [546, 801] width 29 height 14
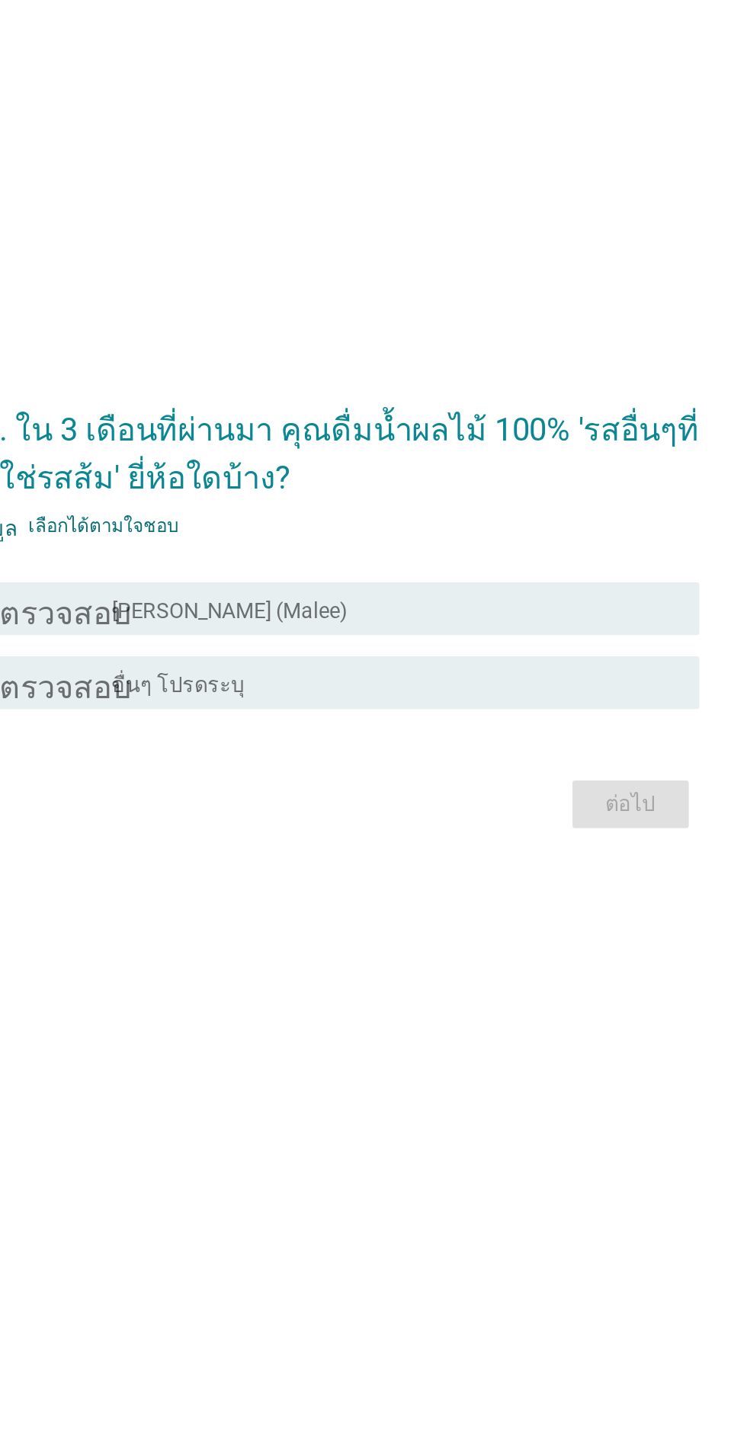
scroll to position [0, 0]
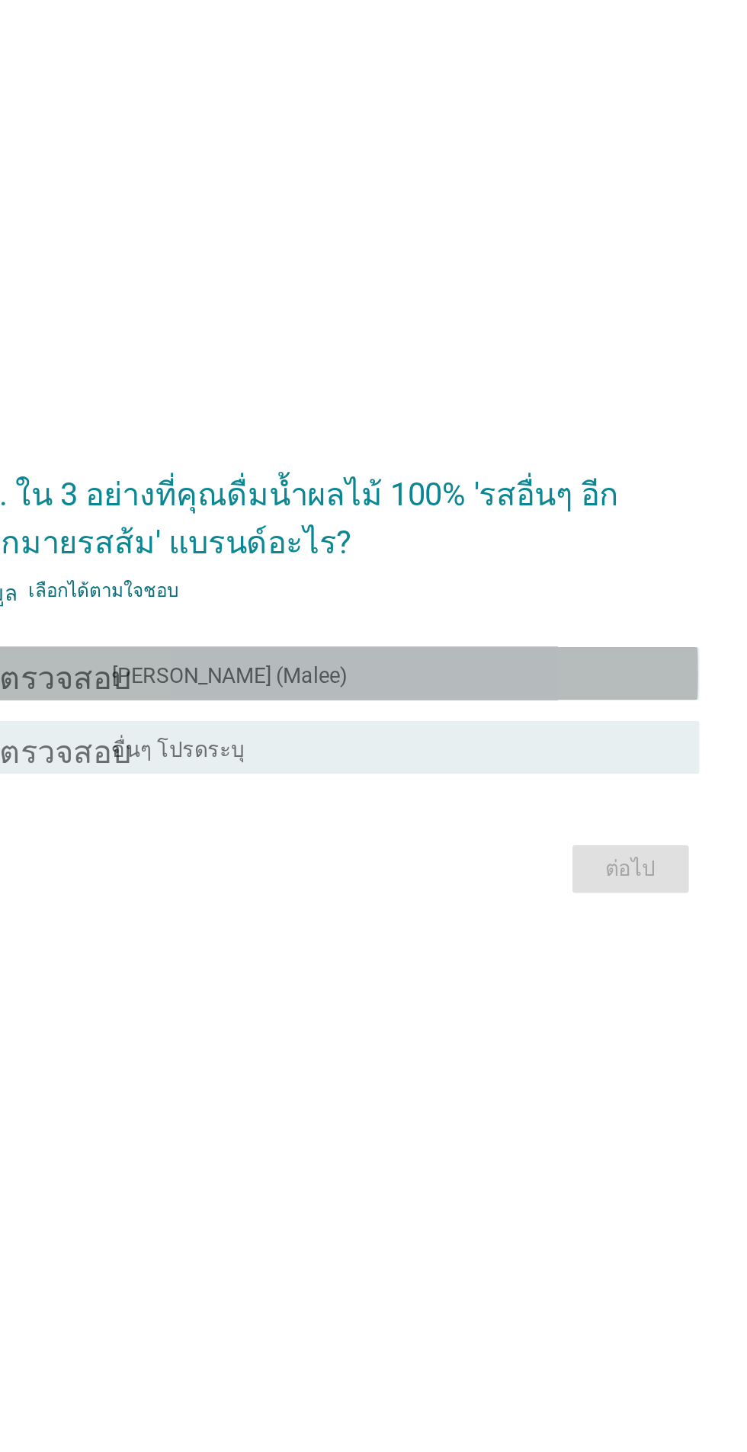
click at [496, 735] on div "โครงร่างกล่องกาเครื่องหมายว่าง มาลี (Malee)" at bounding box center [411, 726] width 326 height 18
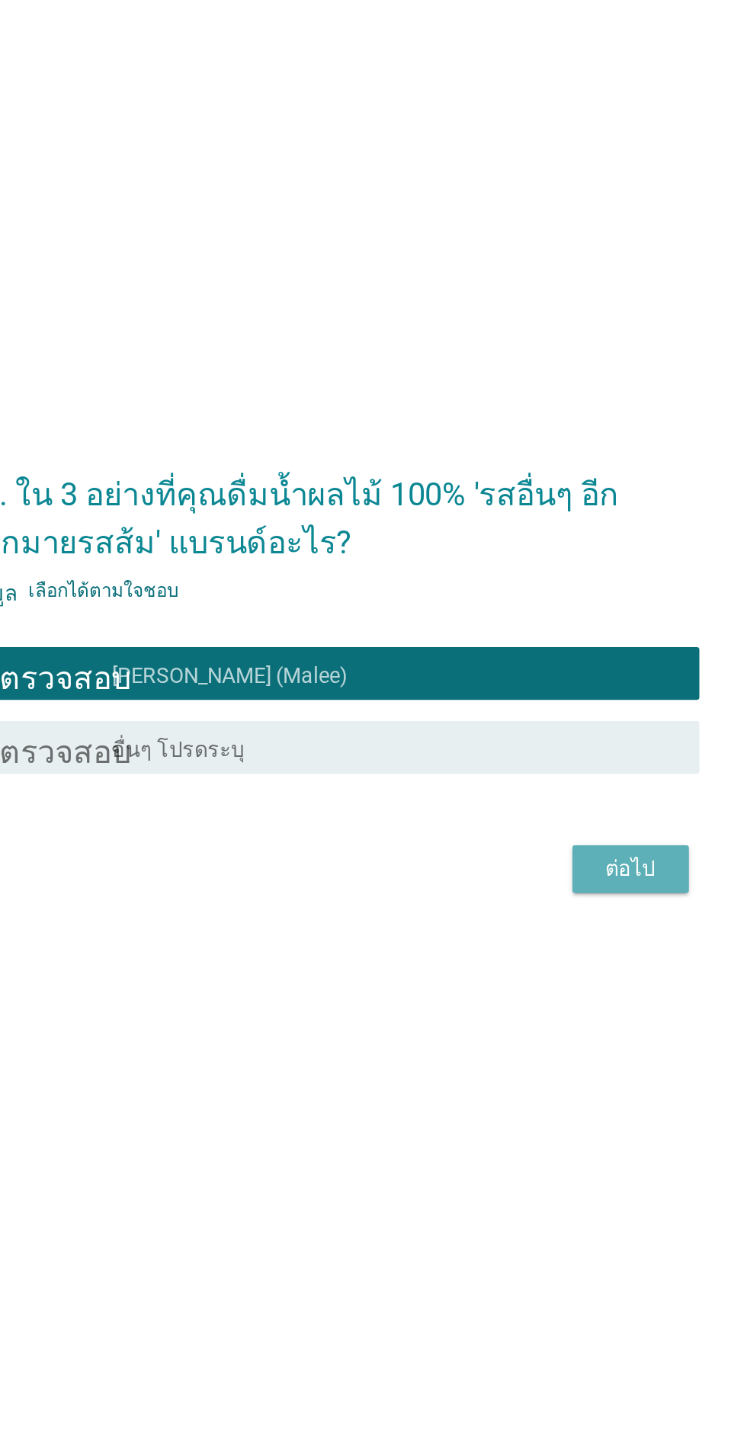
click at [529, 853] on button "ต่อไป" at bounding box center [546, 838] width 67 height 27
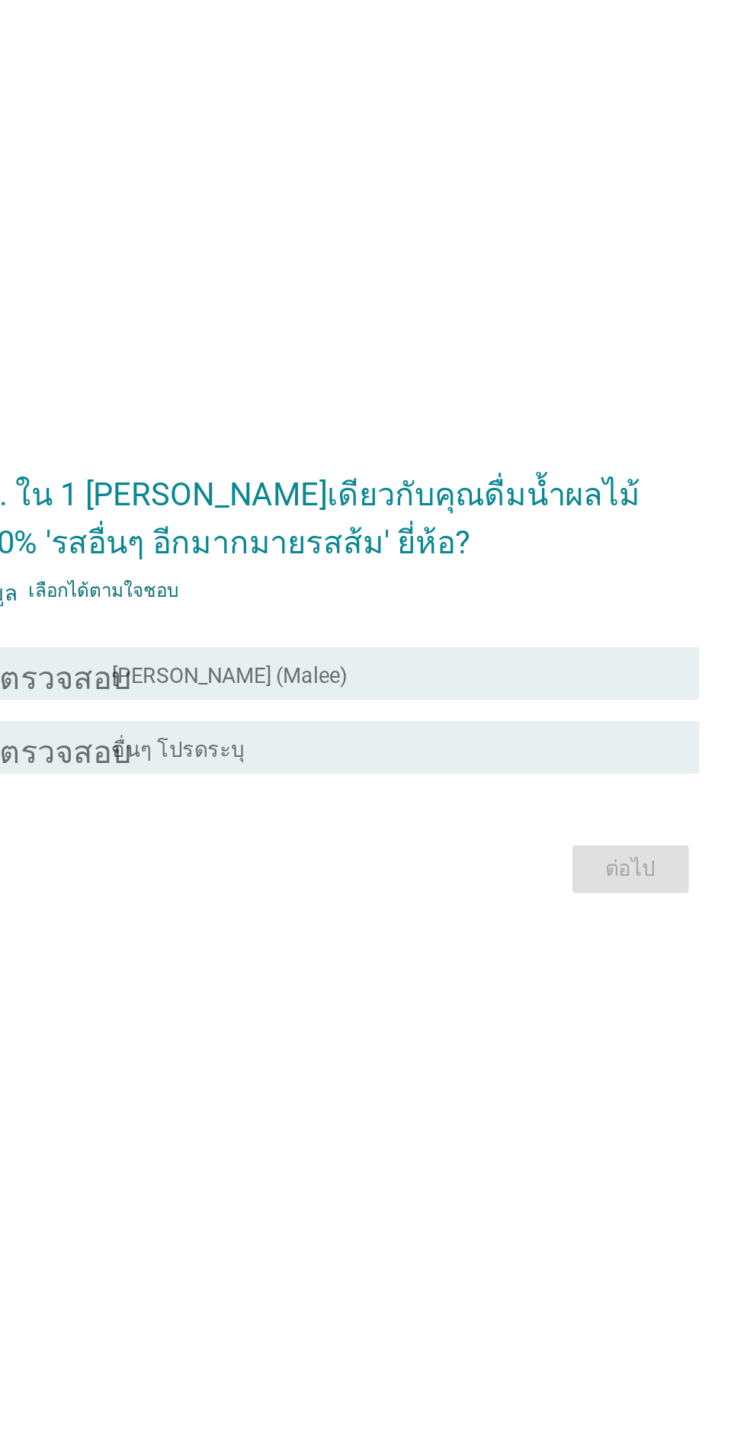
click at [502, 735] on div "โครงร่างกล่องกาเครื่องหมายว่าง มาลี (Malee)" at bounding box center [411, 726] width 326 height 18
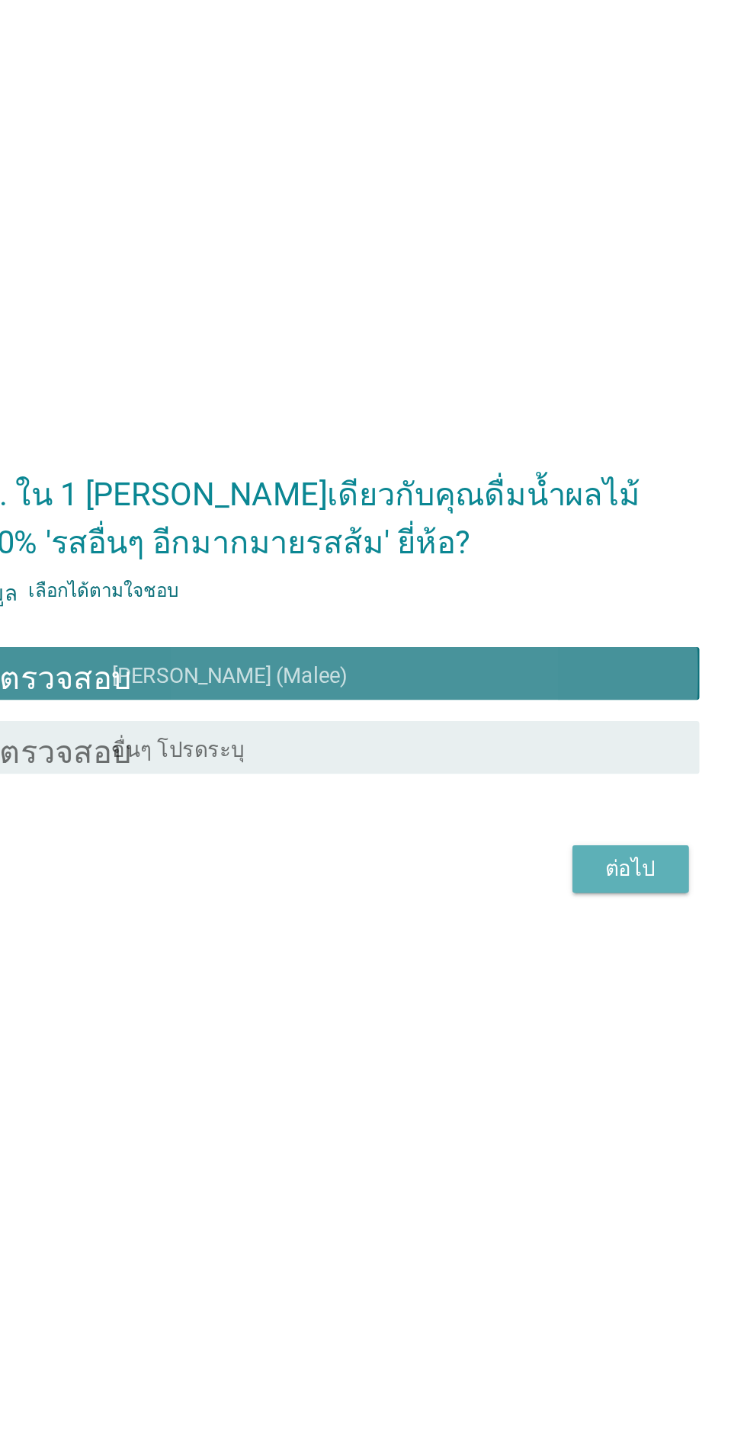
click at [552, 846] on font "ต่อไป" at bounding box center [546, 838] width 29 height 14
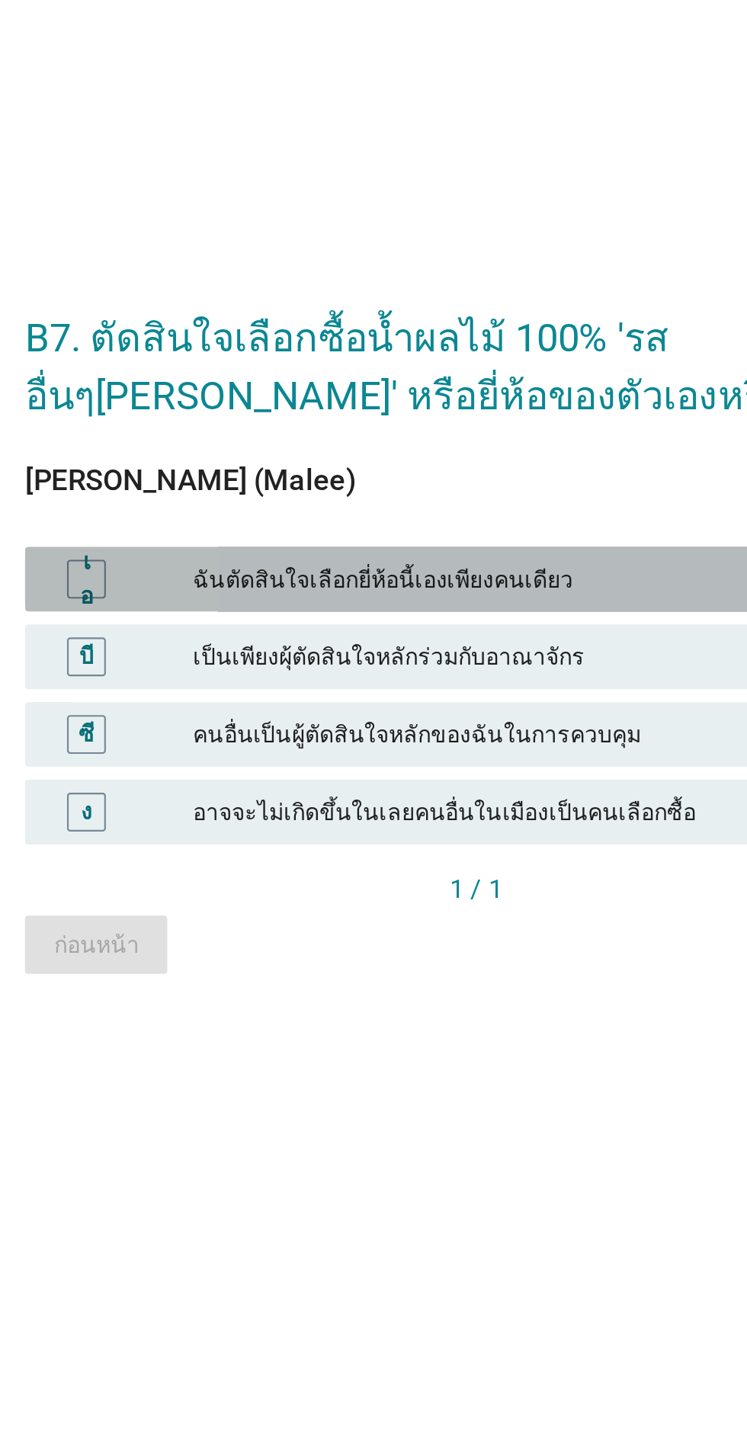
click at [454, 712] on font "ฉันตัดสินใจเลือกยี่ห้อนี้เองเพียงคนเดียว" at bounding box center [407, 704] width 334 height 16
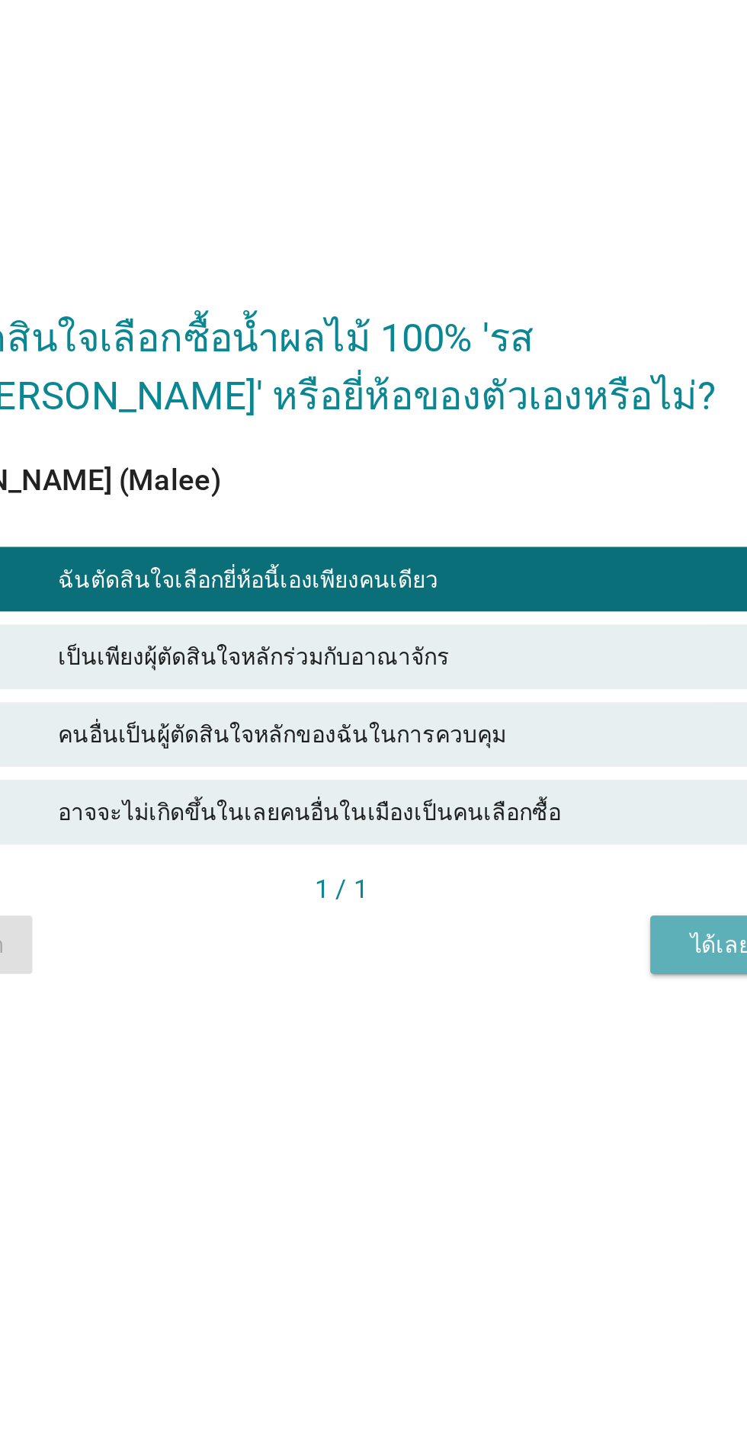
click at [540, 882] on font "ได้เลย" at bounding box center [552, 876] width 29 height 12
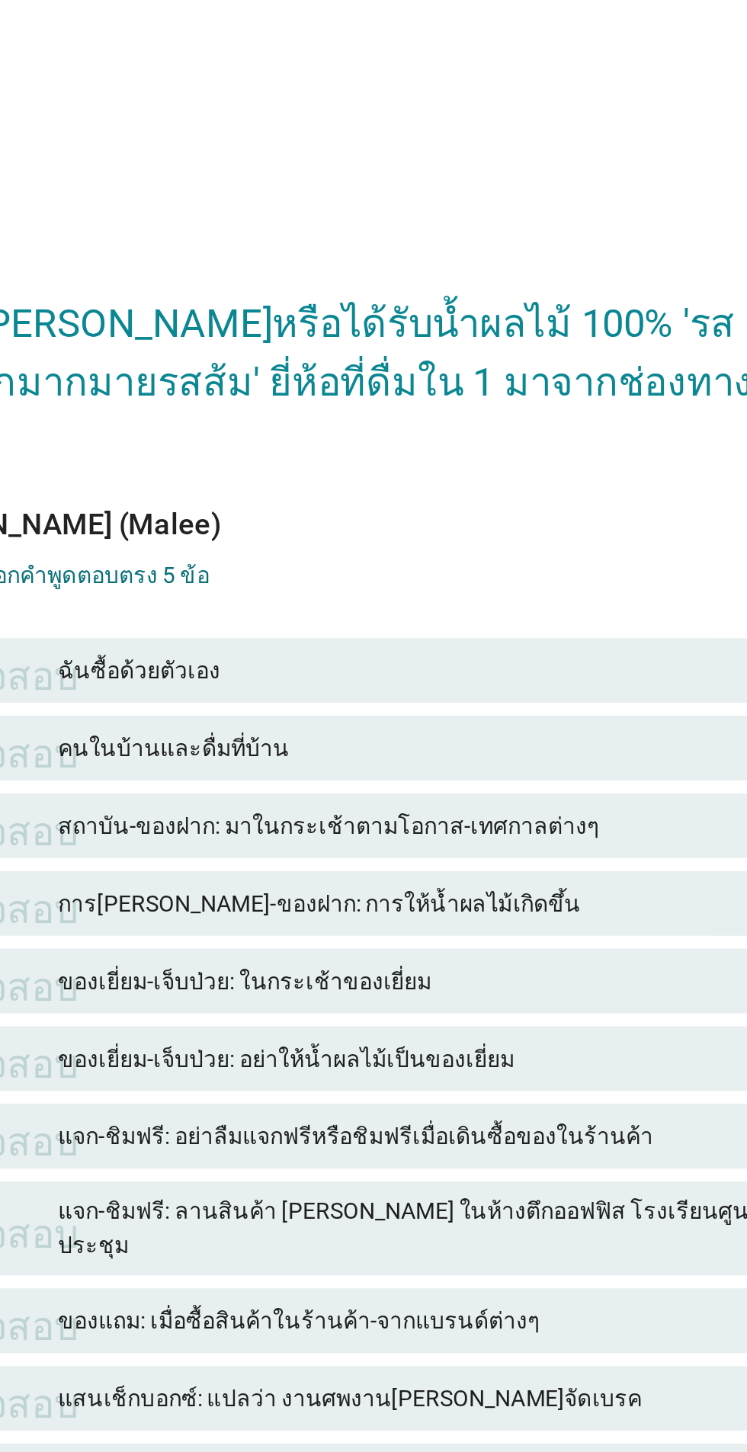
scroll to position [14, 0]
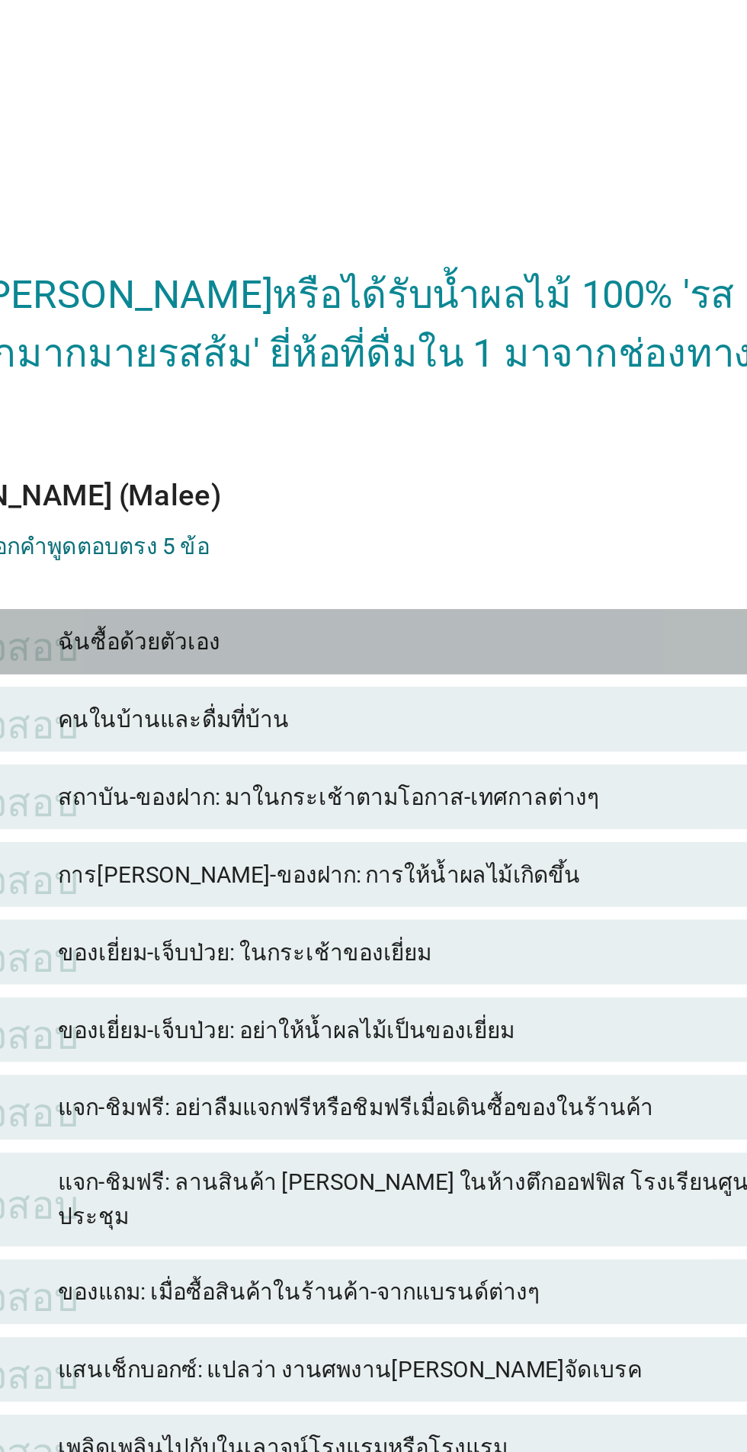
click at [518, 541] on font "ฉันซื้อด้วยตัวเอง" at bounding box center [407, 533] width 334 height 16
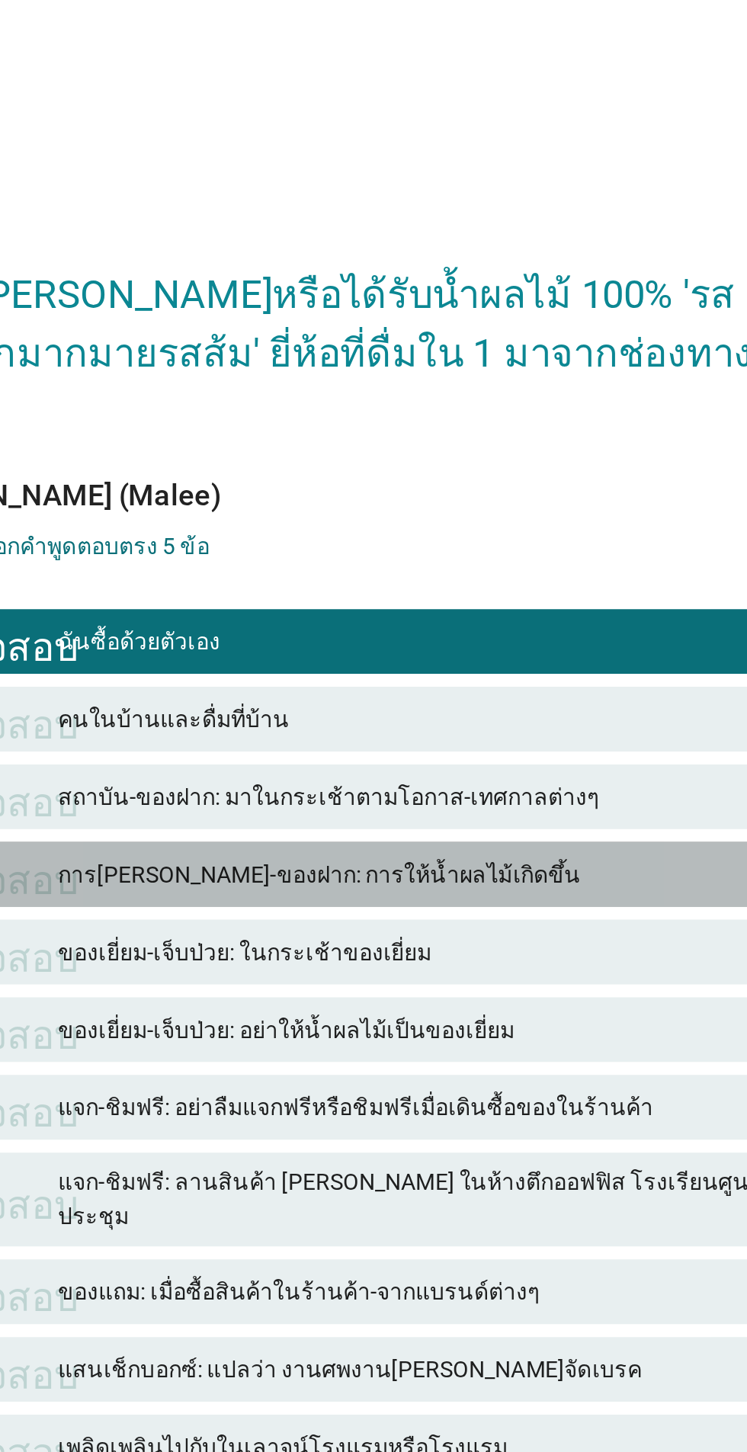
click at [498, 658] on div "ตรวจสอบ การปฏิวัติ-ของฝาก: การให้น้ำผลไม้เกิดขึ้น" at bounding box center [373, 642] width 424 height 30
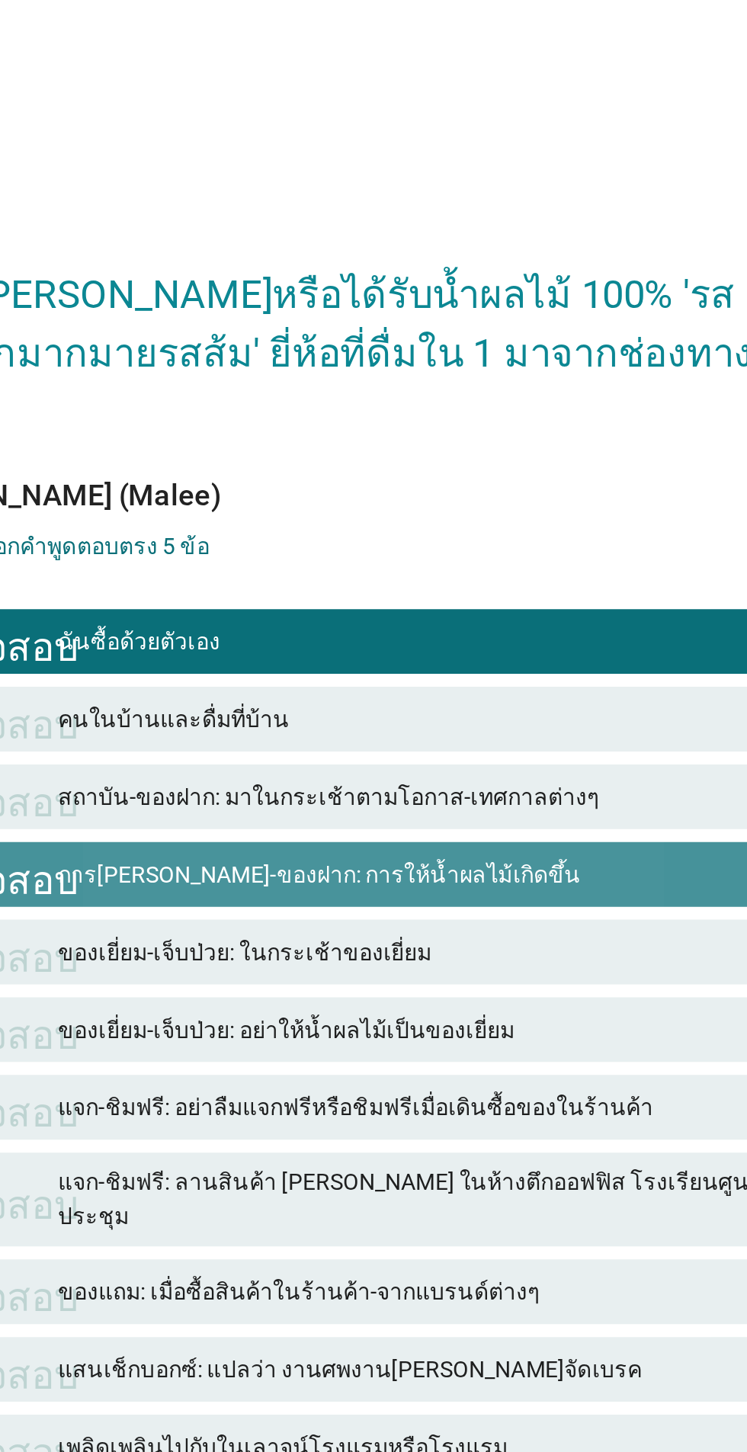
click at [498, 651] on font "การปฏิวัติ-ของฝาก: การให้น้ำผลไม้เกิดขึ้น" at bounding box center [407, 643] width 334 height 16
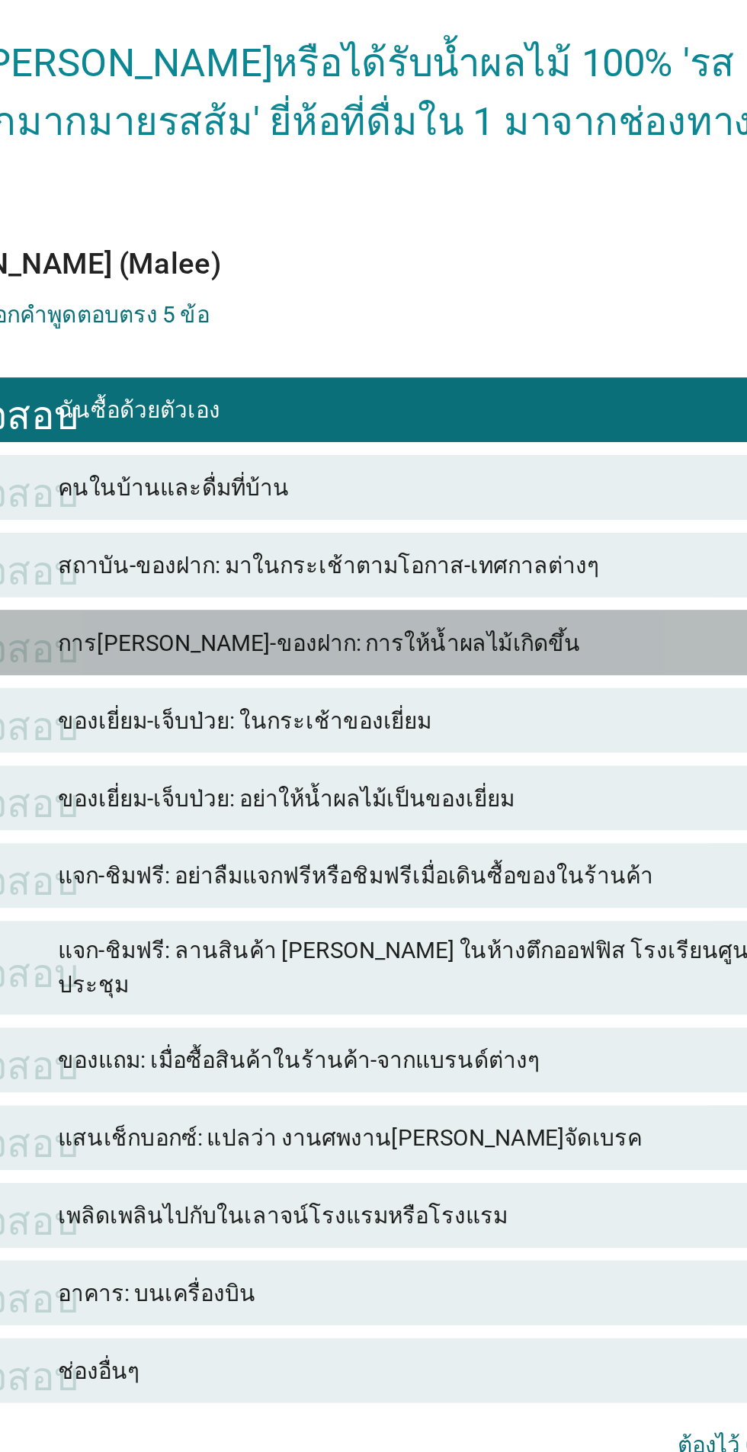
click at [517, 658] on div "ตรวจสอบ การปฏิวัติ-ของฝาก: การให้น้ำผลไม้เกิดขึ้น" at bounding box center [373, 642] width 424 height 30
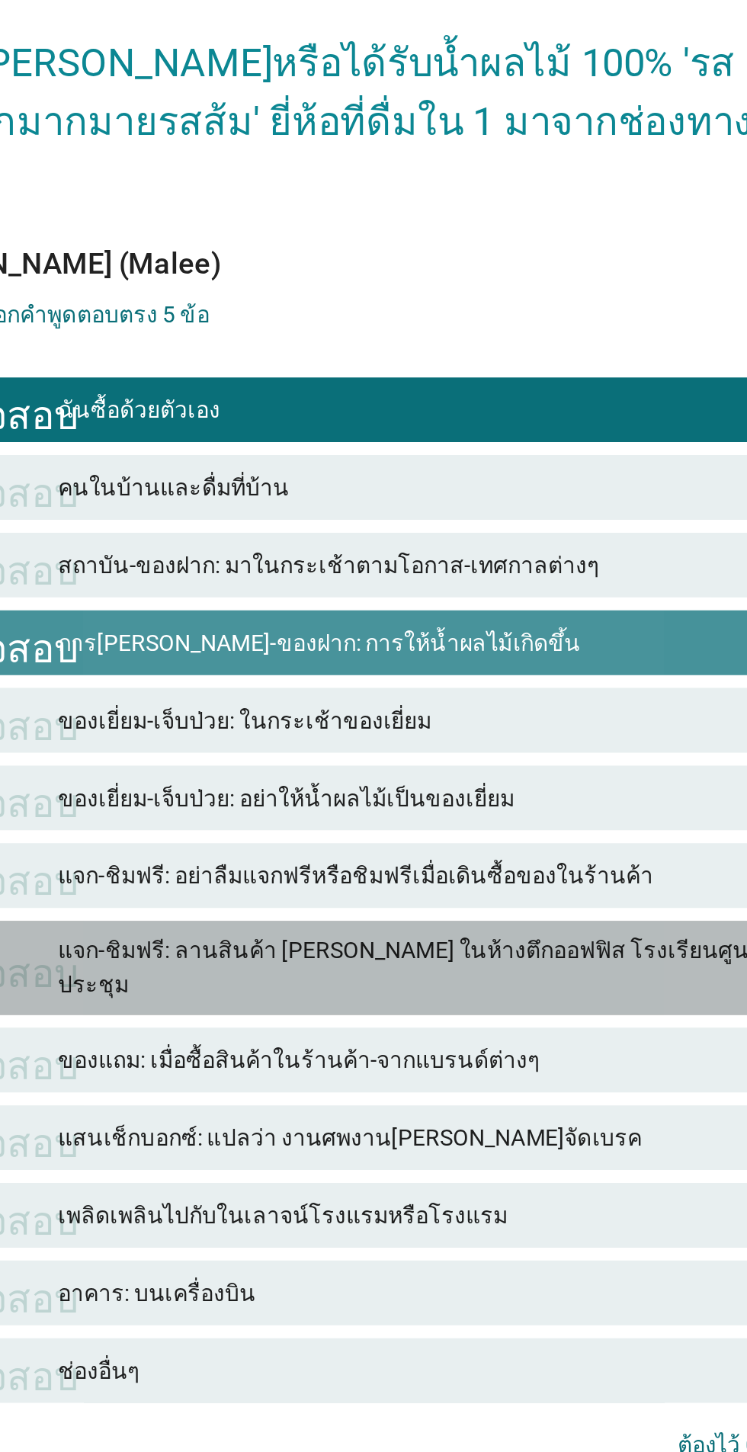
click at [508, 818] on div "ตรวจสอบ แจก-ชิมฟรี: ลานสินค้า เช่น ในห้างตึกออฟฟิส โรงเรียนศูนย์ประชุม" at bounding box center [373, 795] width 424 height 44
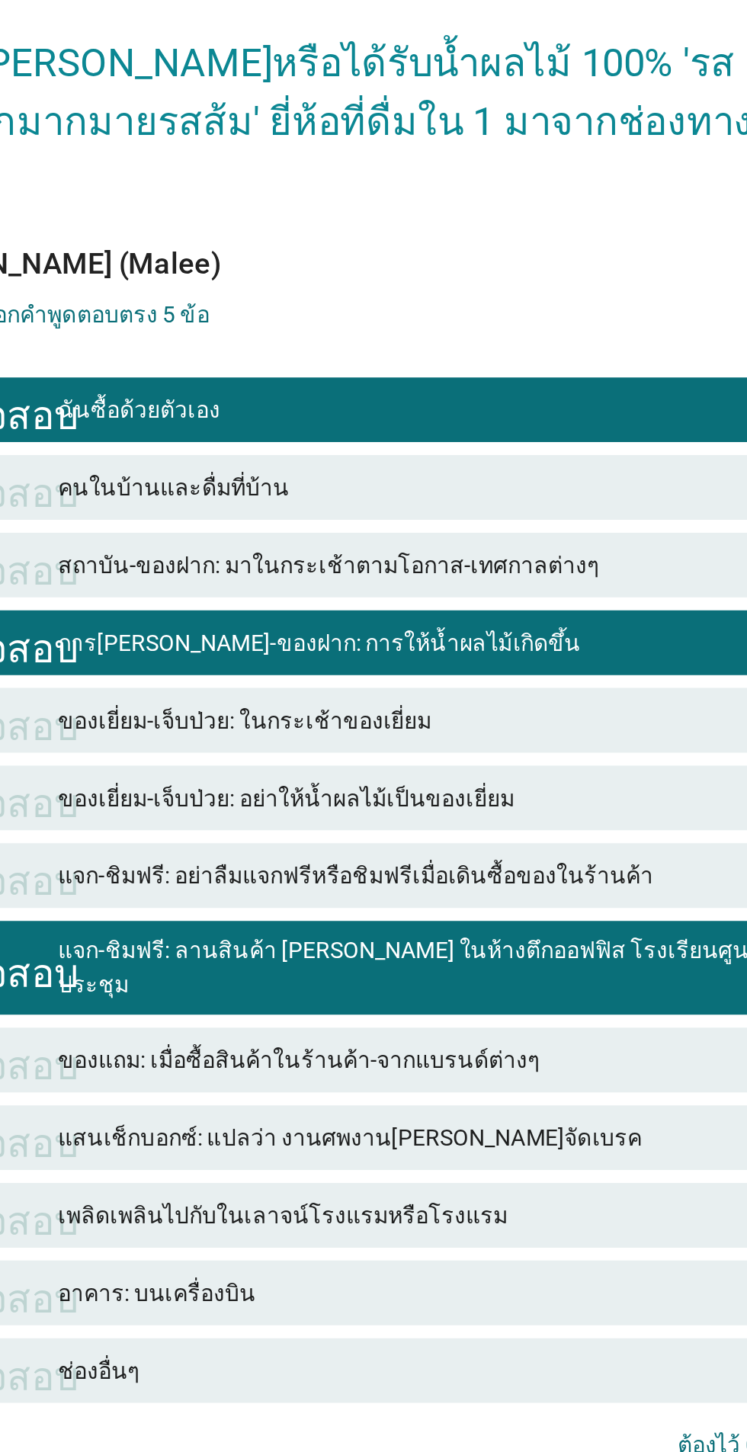
click at [504, 920] on font "เพลิดเพลินไปกับในเลาจน์โรงแรมหรือโรงแรม" at bounding box center [407, 912] width 334 height 16
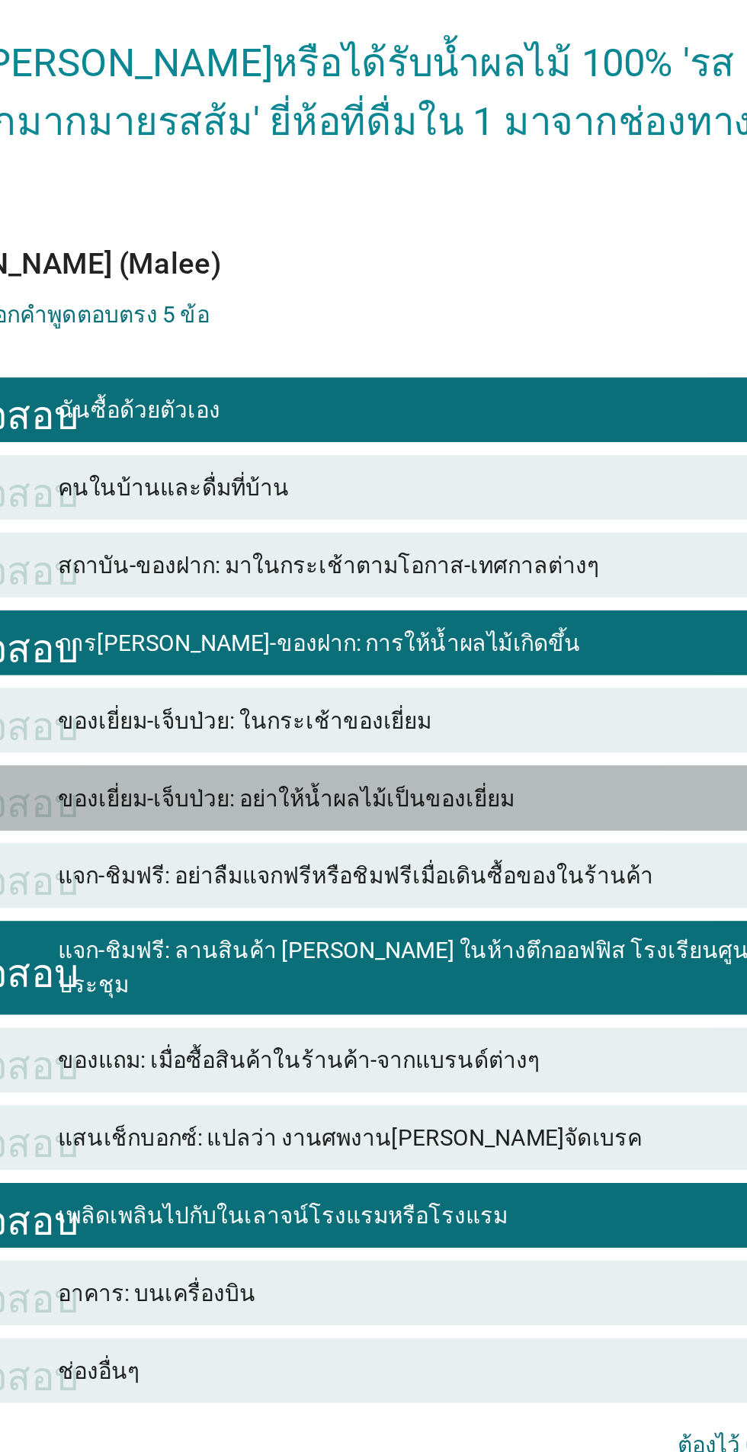
click at [526, 724] on font "ของเยี่ยม-เจ็บป่วย: อย่าให้น้ำผลไม้เป็นของเยี่ยม" at bounding box center [407, 716] width 334 height 16
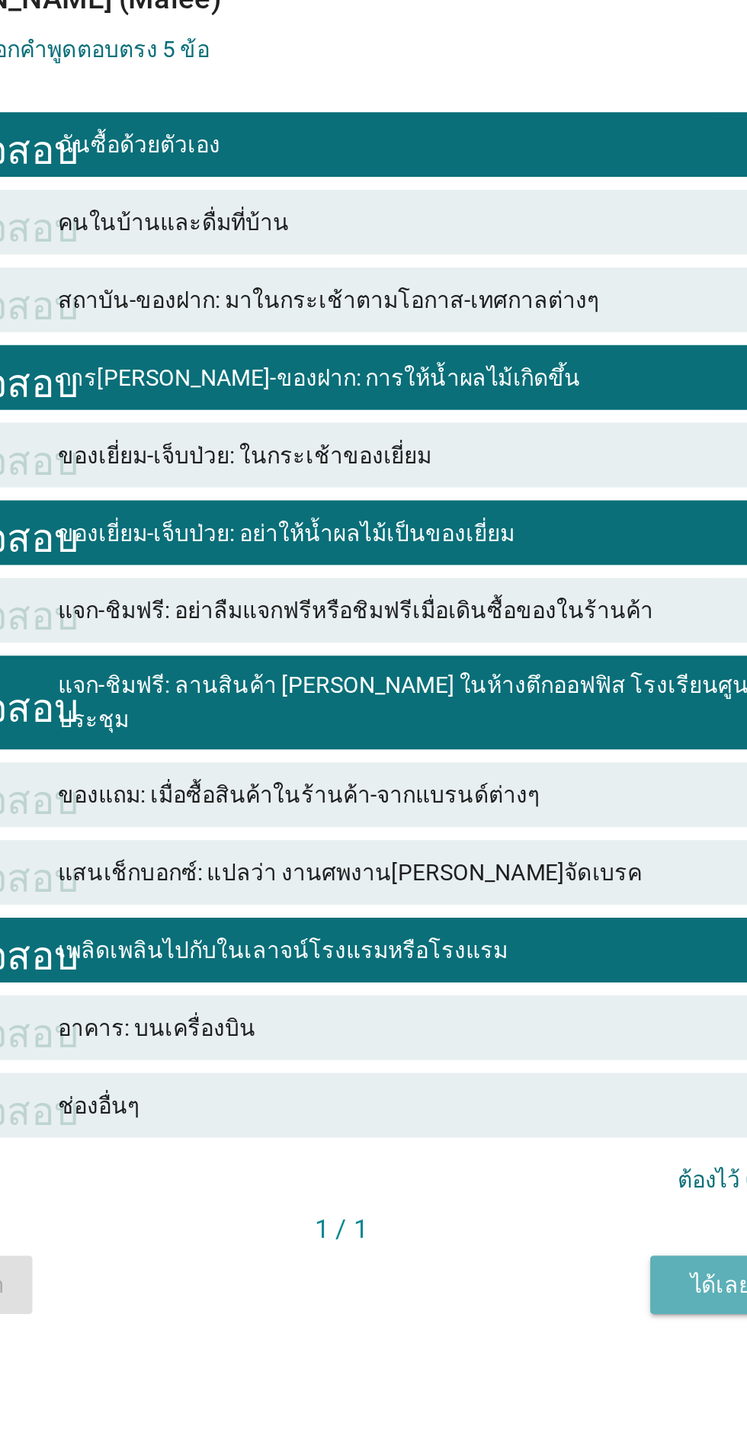
click at [546, 1078] on font "ได้เลย" at bounding box center [552, 1070] width 29 height 16
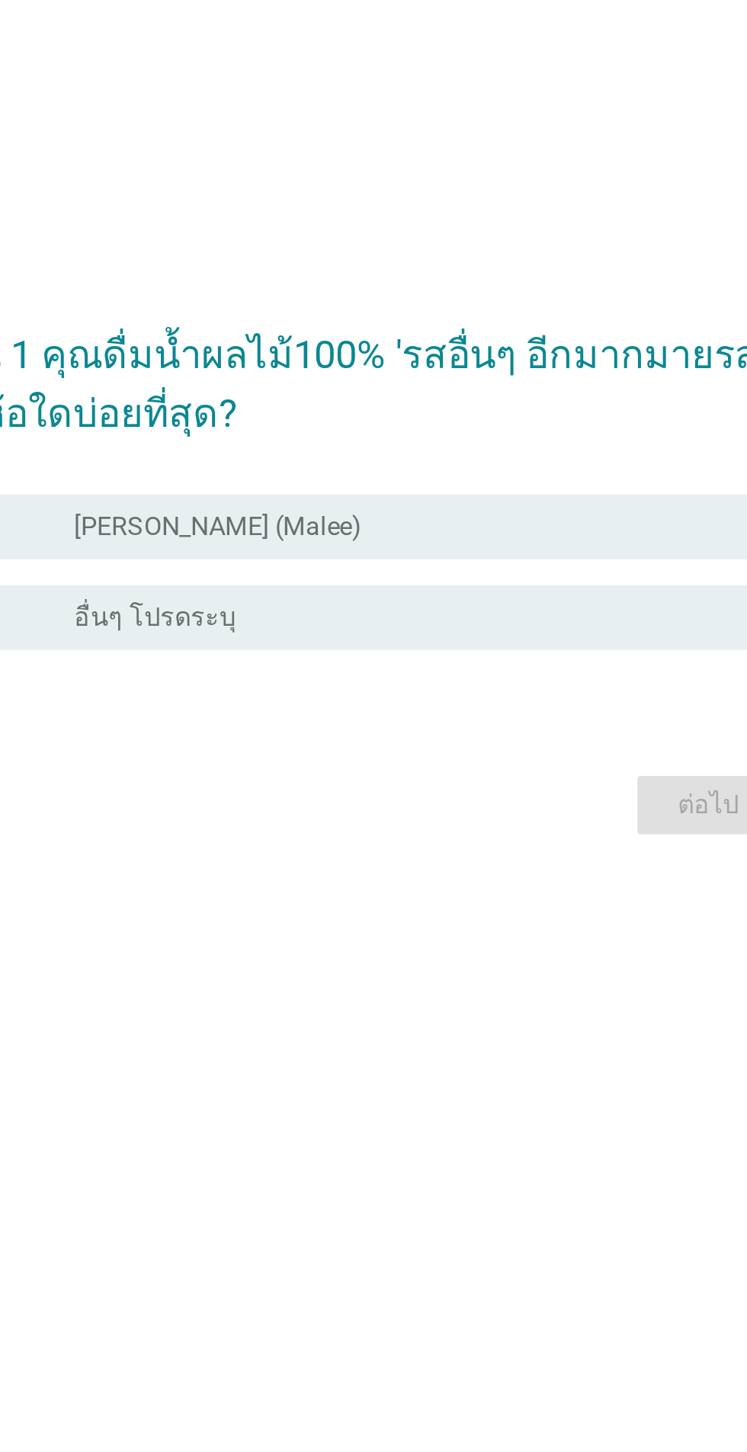
click at [442, 685] on div "เอ ปุ่มวิทยุไม่ได้เลือก มาลี (Malee)" at bounding box center [377, 670] width 415 height 30
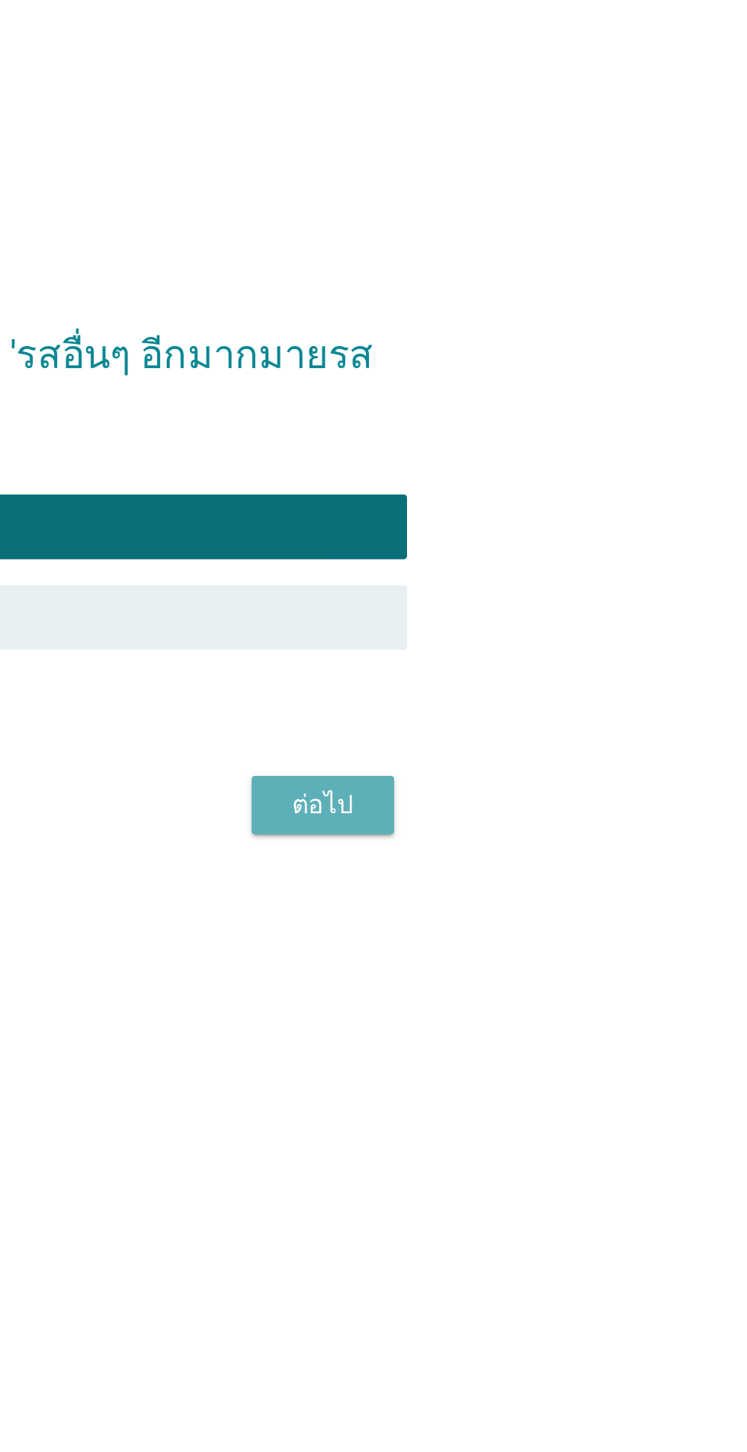
click at [549, 808] on font "ต่อไป" at bounding box center [546, 800] width 29 height 14
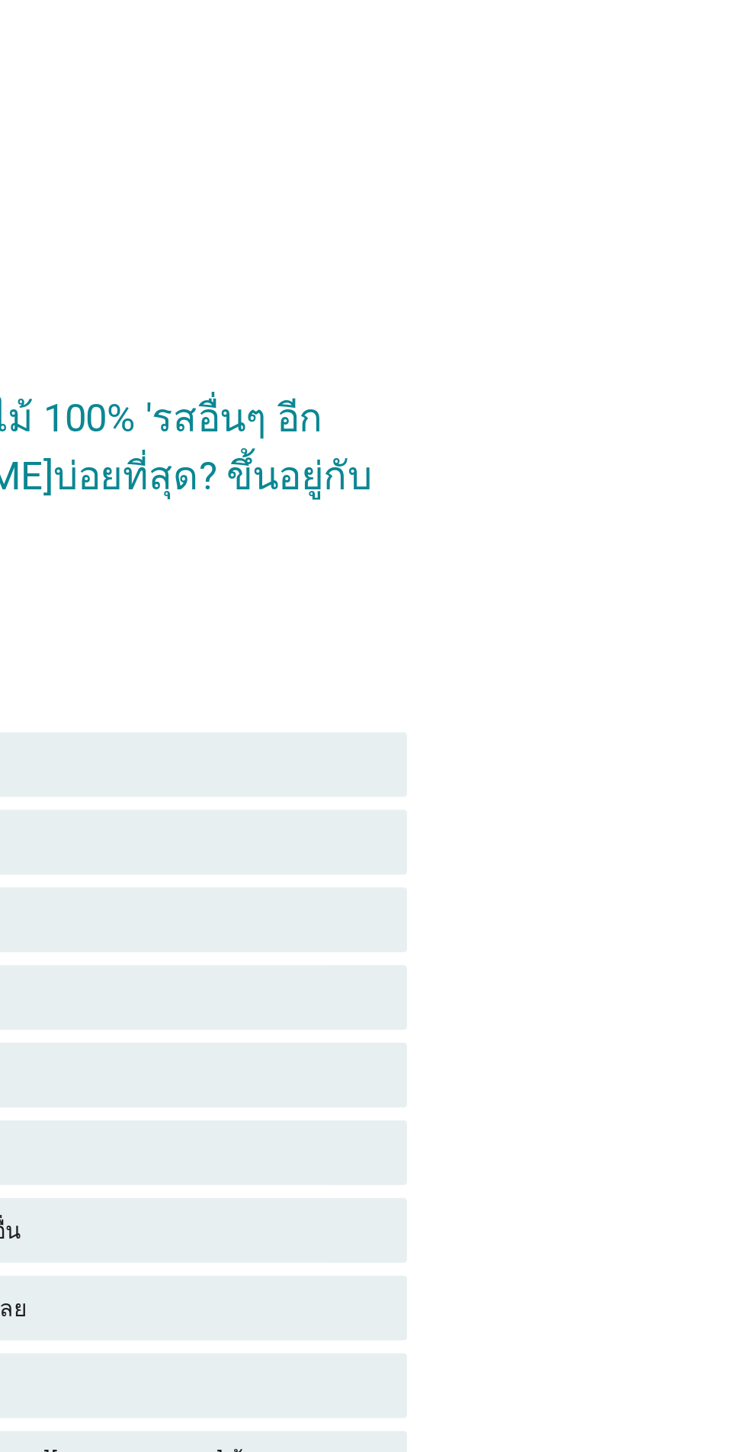
scroll to position [0, 0]
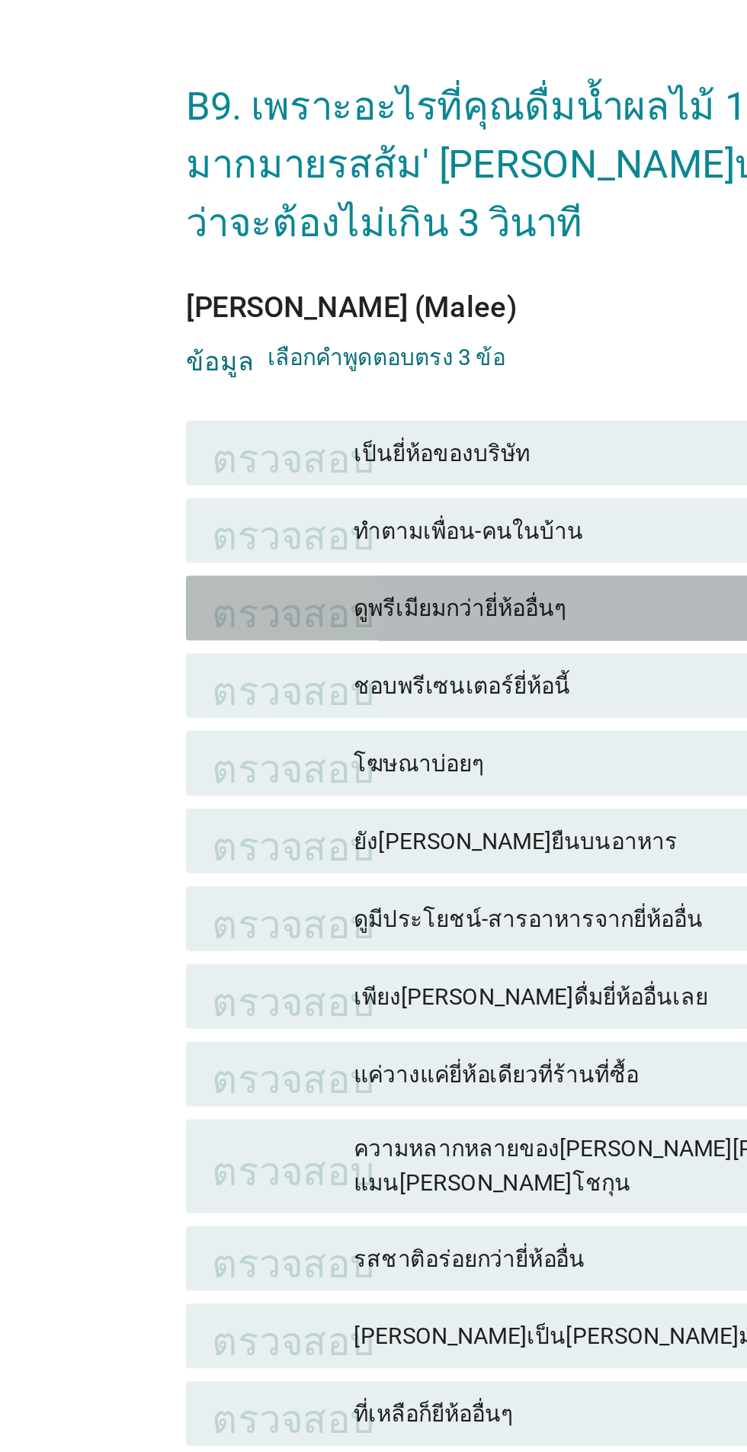
click at [286, 498] on font "ดูพรีเมียมกว่ายี่ห้ออื่นๆ" at bounding box center [290, 491] width 101 height 12
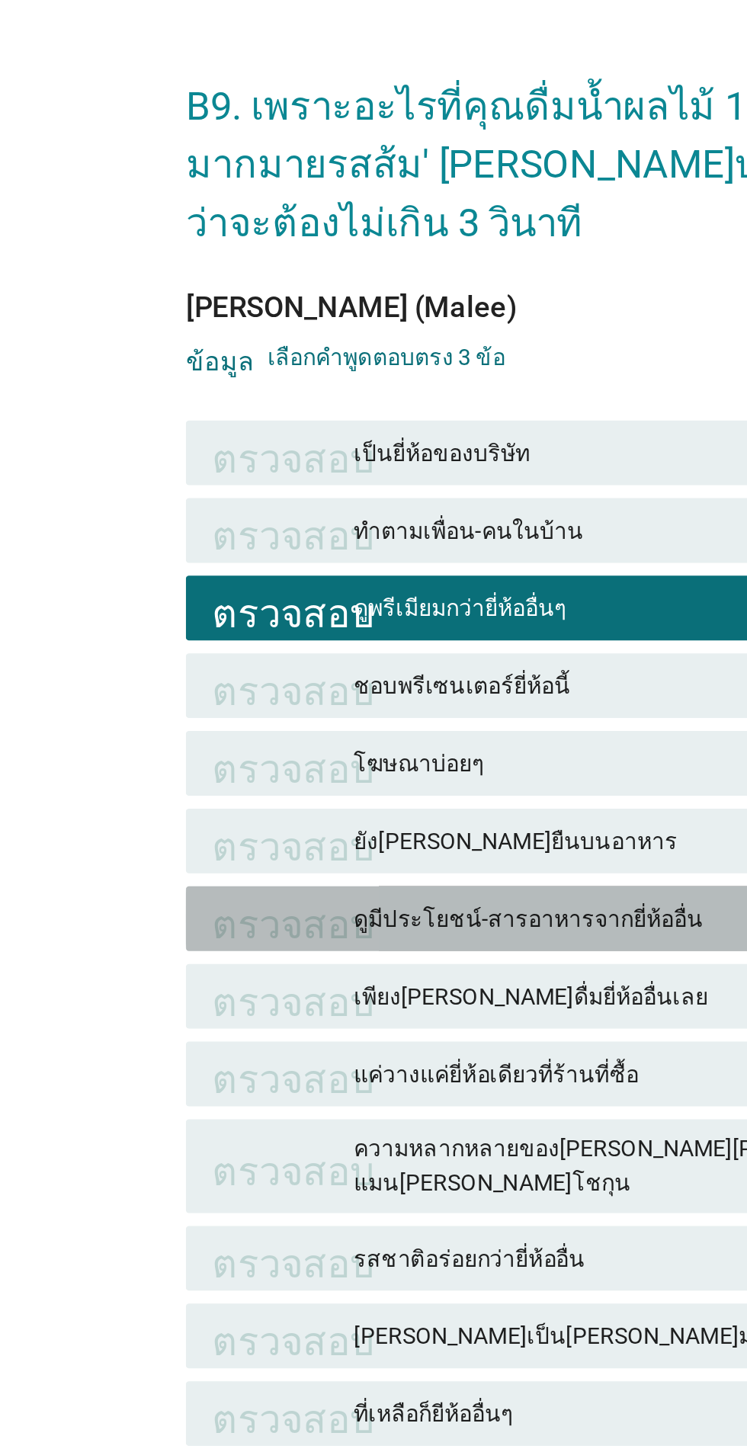
click at [286, 653] on div "ตรวจสอบ ดูมีประโยชน์-สารอาหารจากยี่ห้ออื่น" at bounding box center [373, 638] width 424 height 30
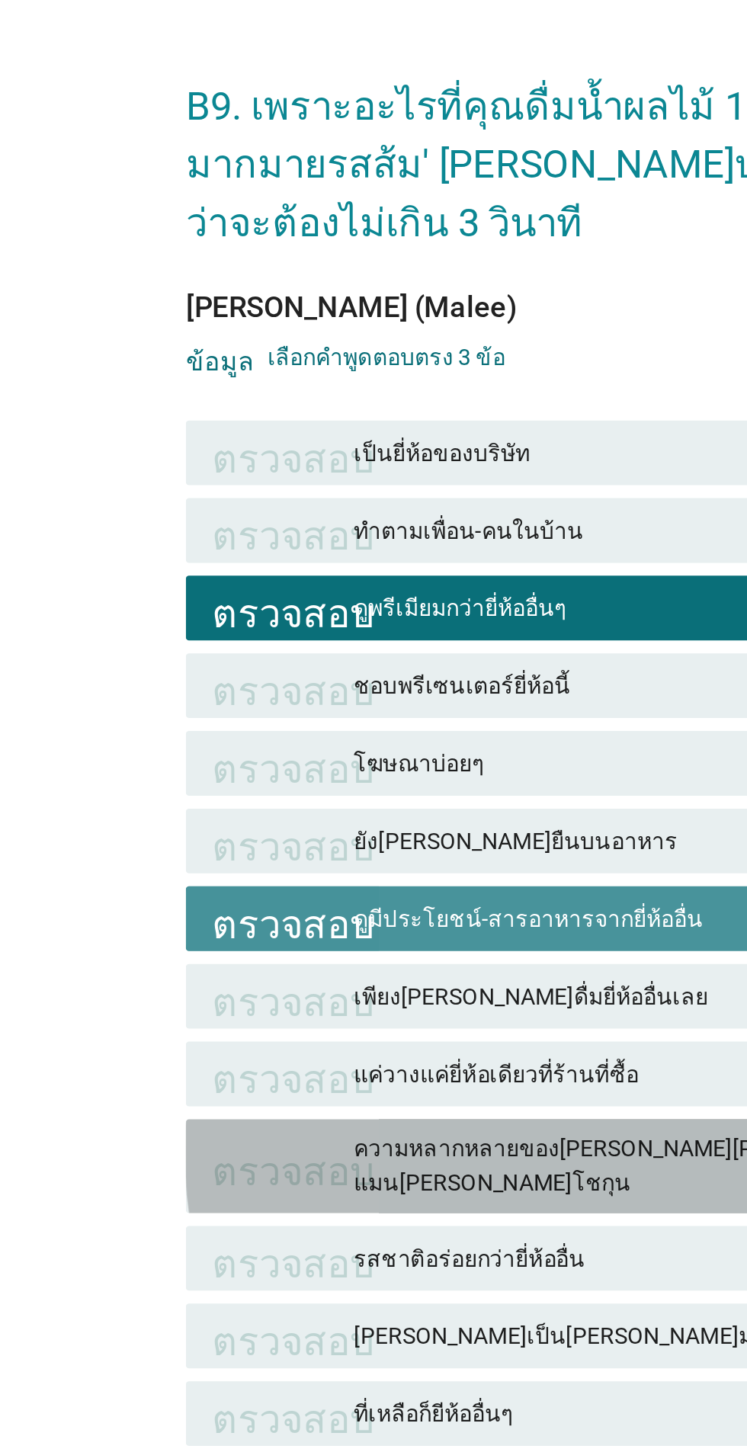
click at [299, 770] on div "ความหลากหลายของรสชาติ เช่น ส้มเขียวหวาน ส้มแมนดาริน ส้มโชกุน" at bounding box center [407, 754] width 334 height 32
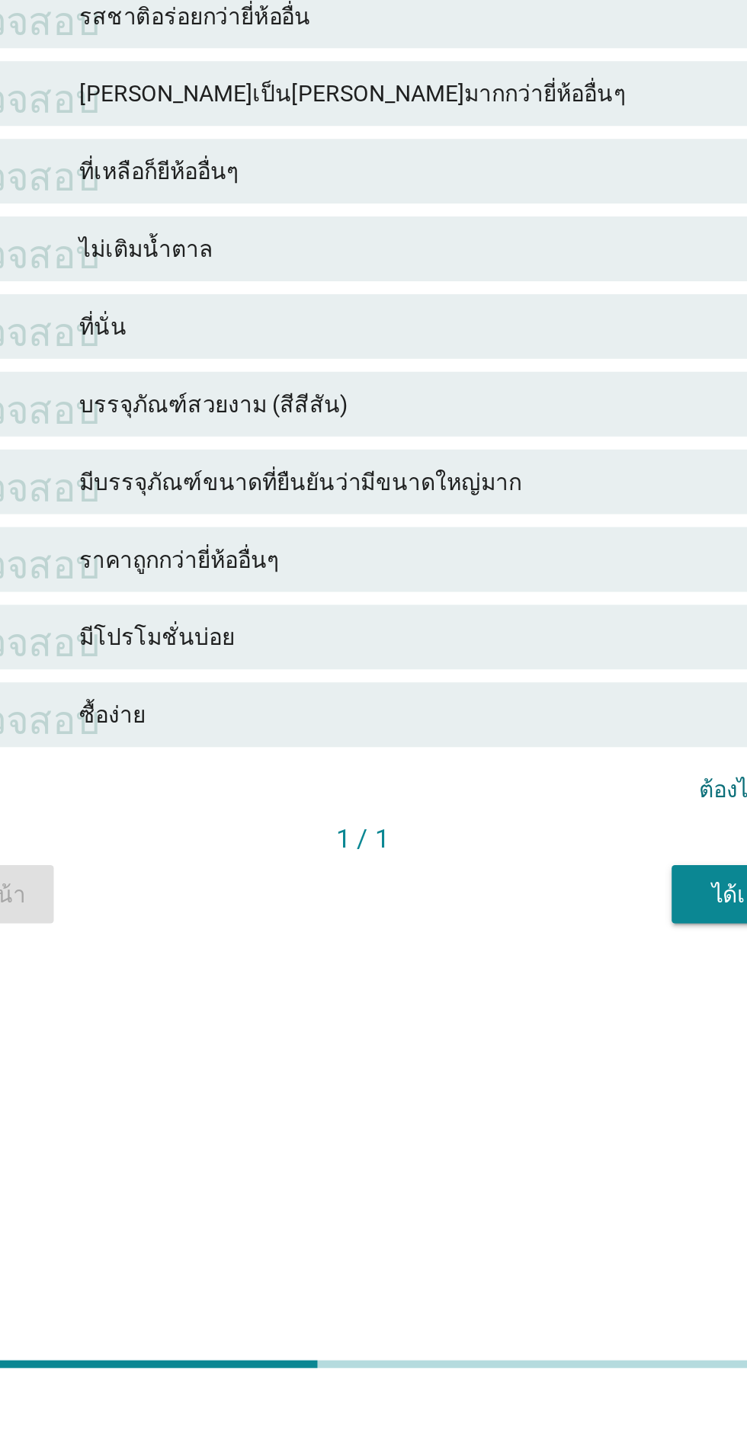
scroll to position [37, 0]
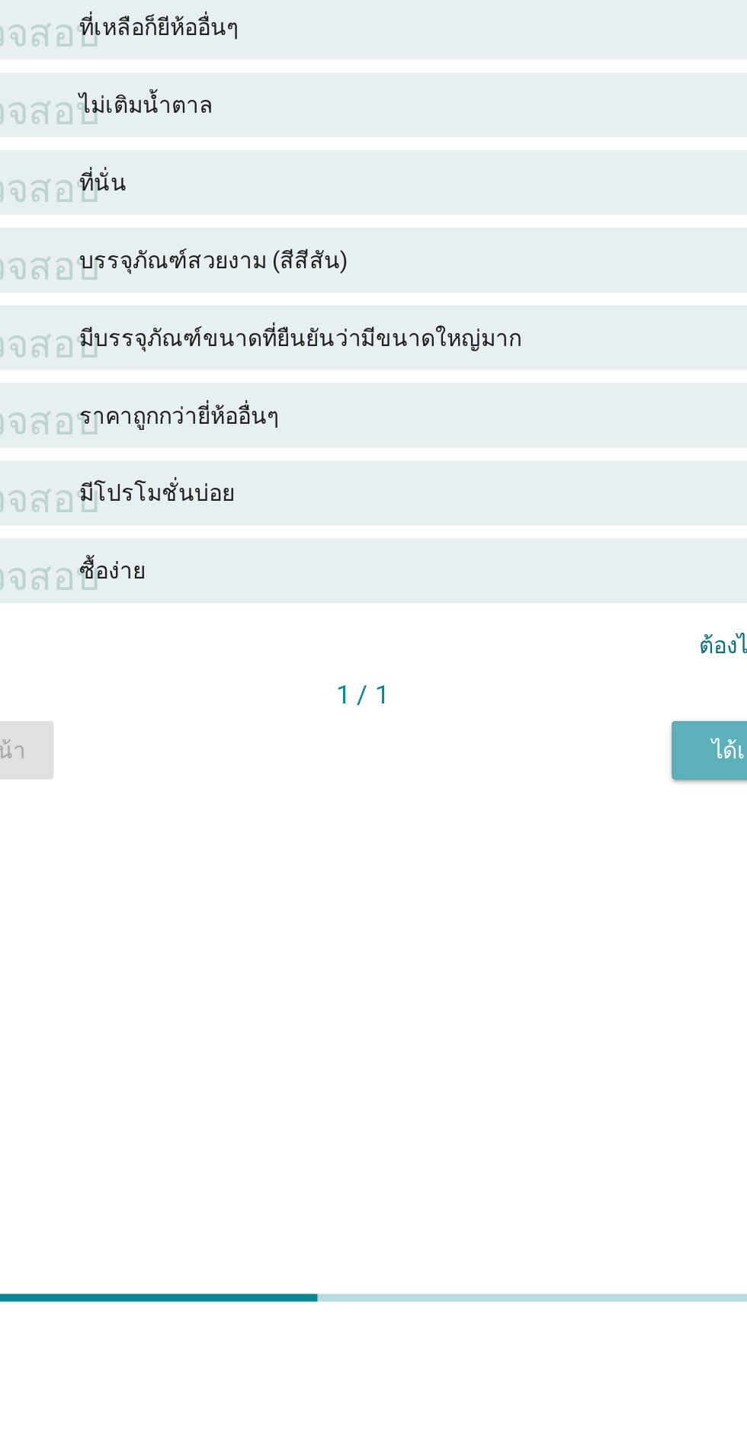
click at [532, 1183] on div "ได้เลย" at bounding box center [552, 1175] width 43 height 16
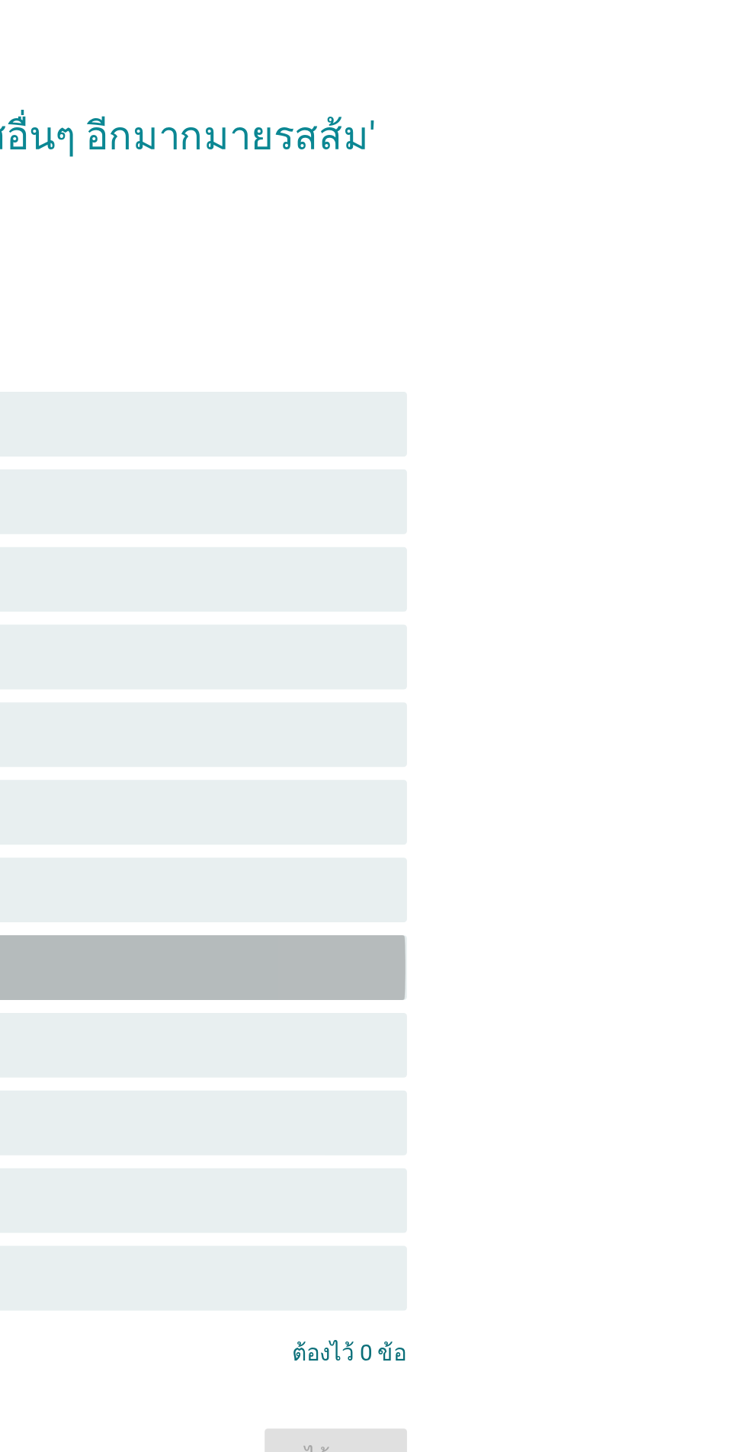
scroll to position [118, 0]
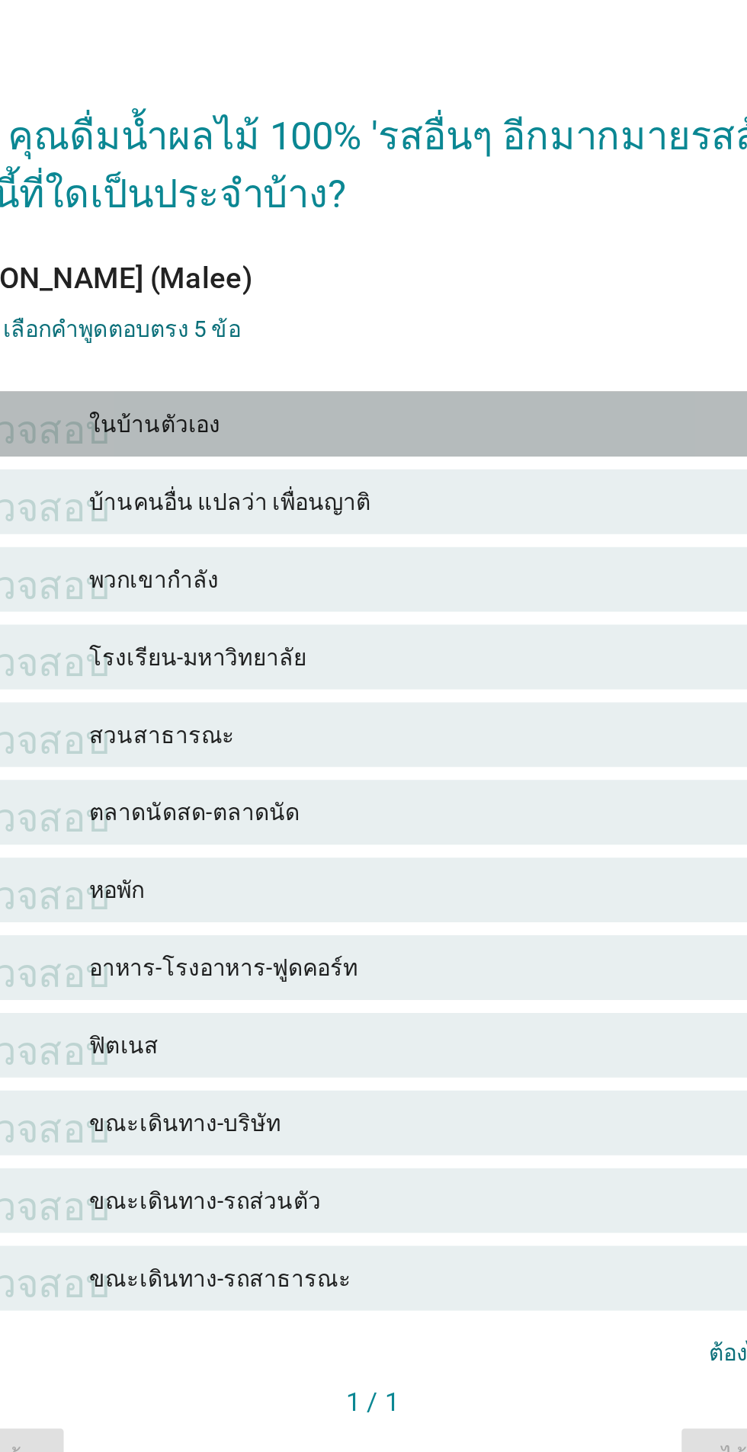
click at [390, 513] on font "ในบ้านตัวเอง" at bounding box center [407, 521] width 334 height 16
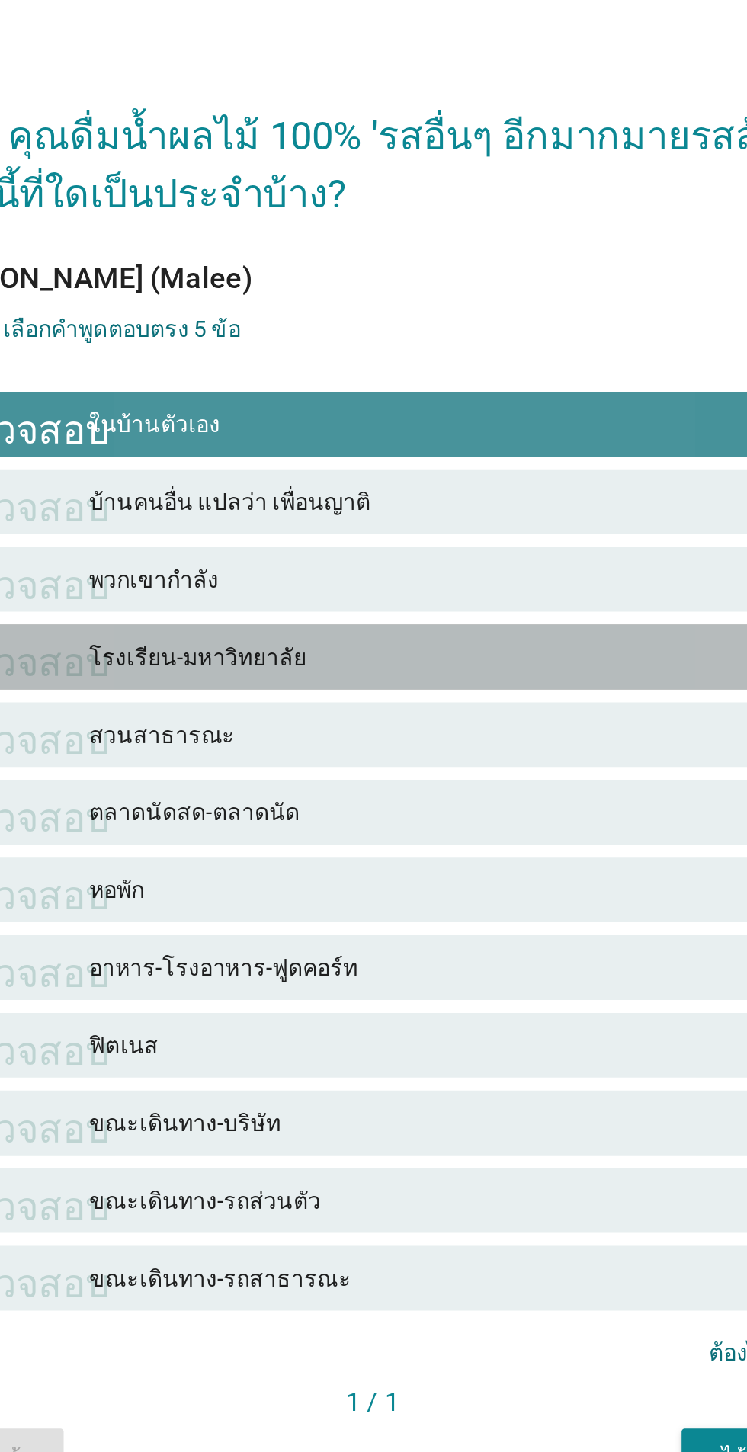
click at [371, 615] on div "ตรวจสอบ โรงเรียน-มหาวิทยาลัย" at bounding box center [373, 630] width 424 height 30
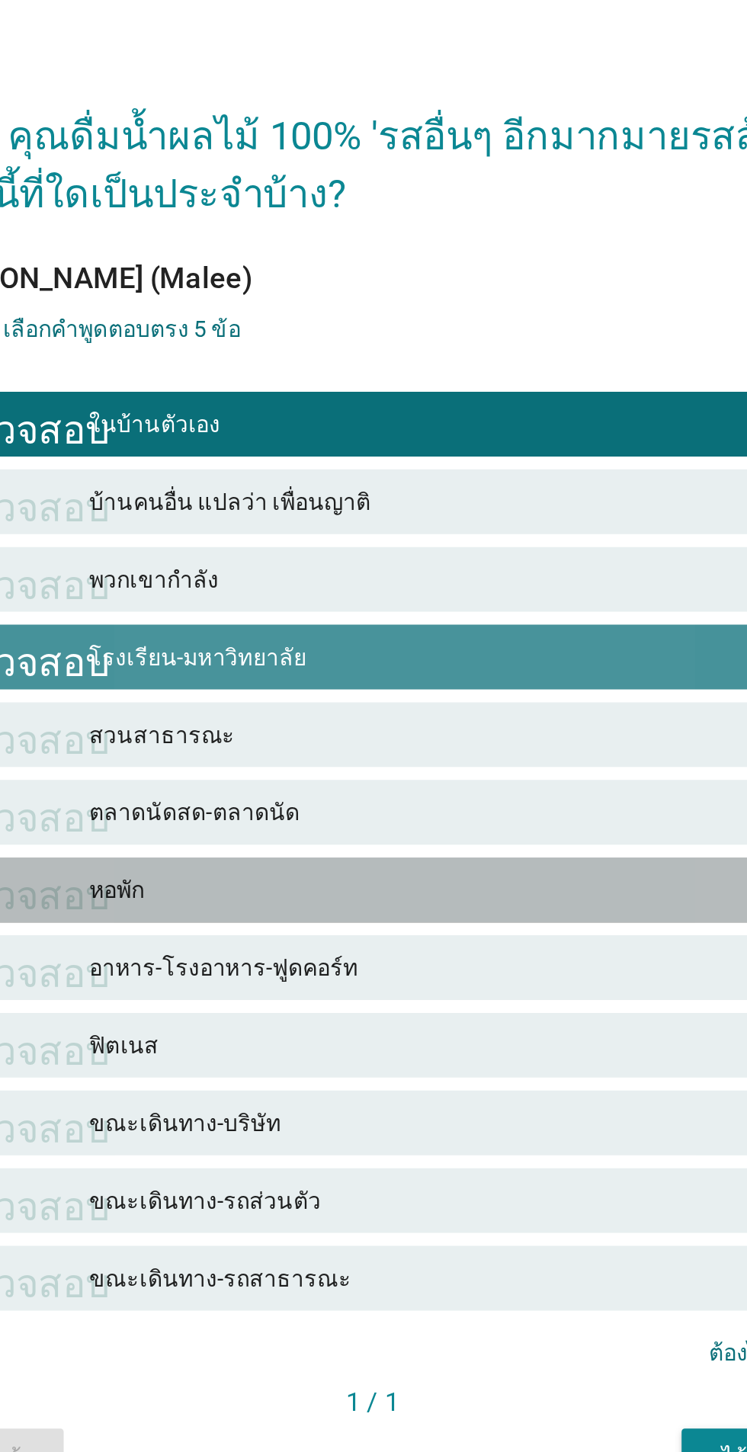
click at [355, 732] on font "หอพัก" at bounding box center [407, 740] width 334 height 16
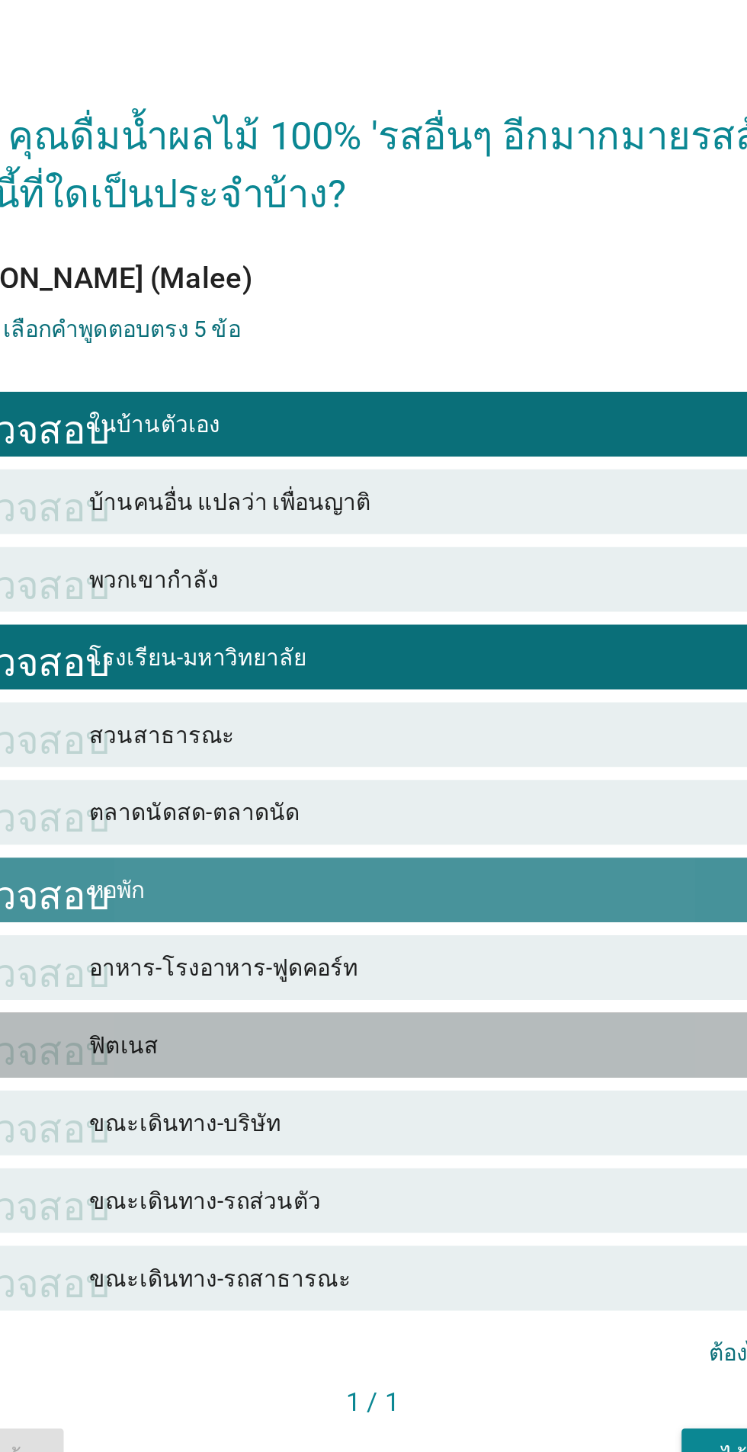
click at [363, 805] on font "ฟิตเนส" at bounding box center [407, 813] width 334 height 16
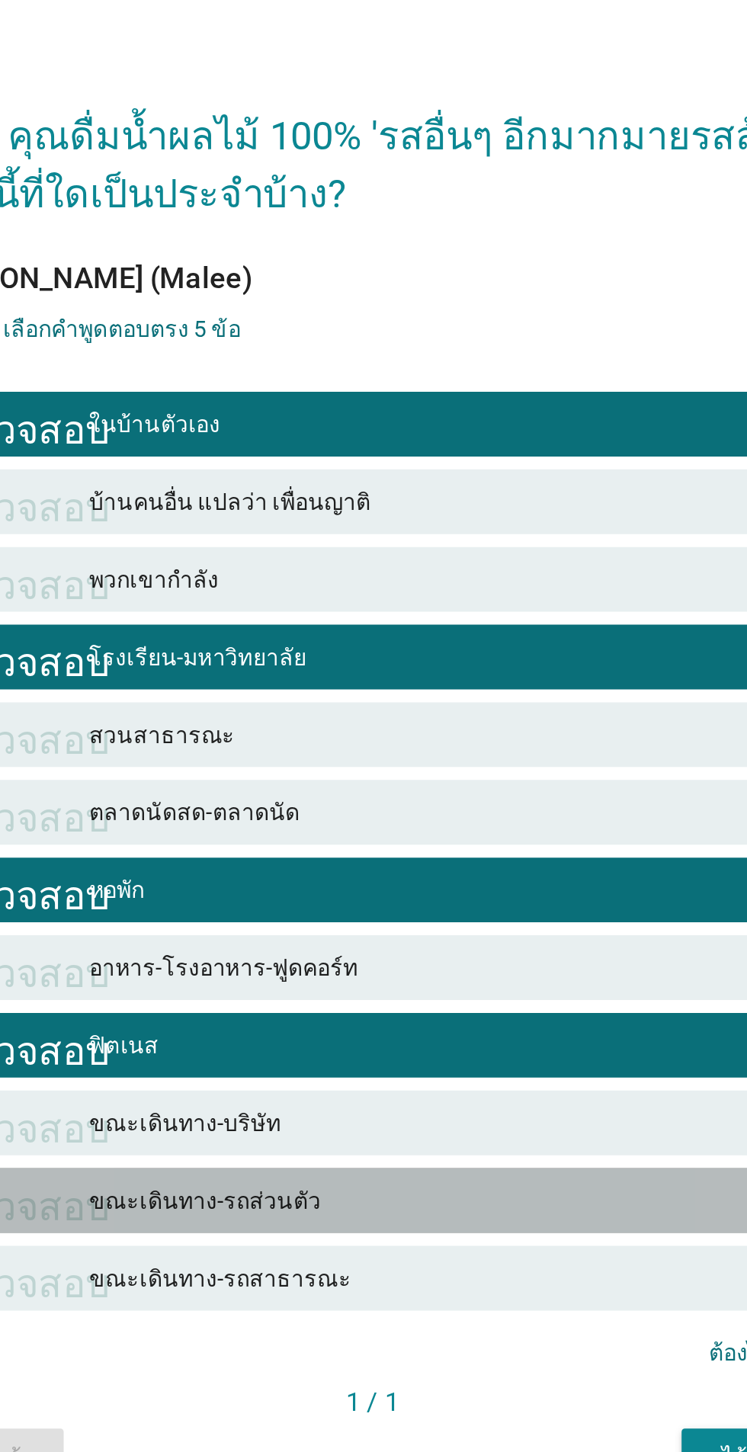
click at [371, 871] on div "ตรวจสอบ ขณะเดินทาง-รถส่วนตัว" at bounding box center [373, 886] width 424 height 30
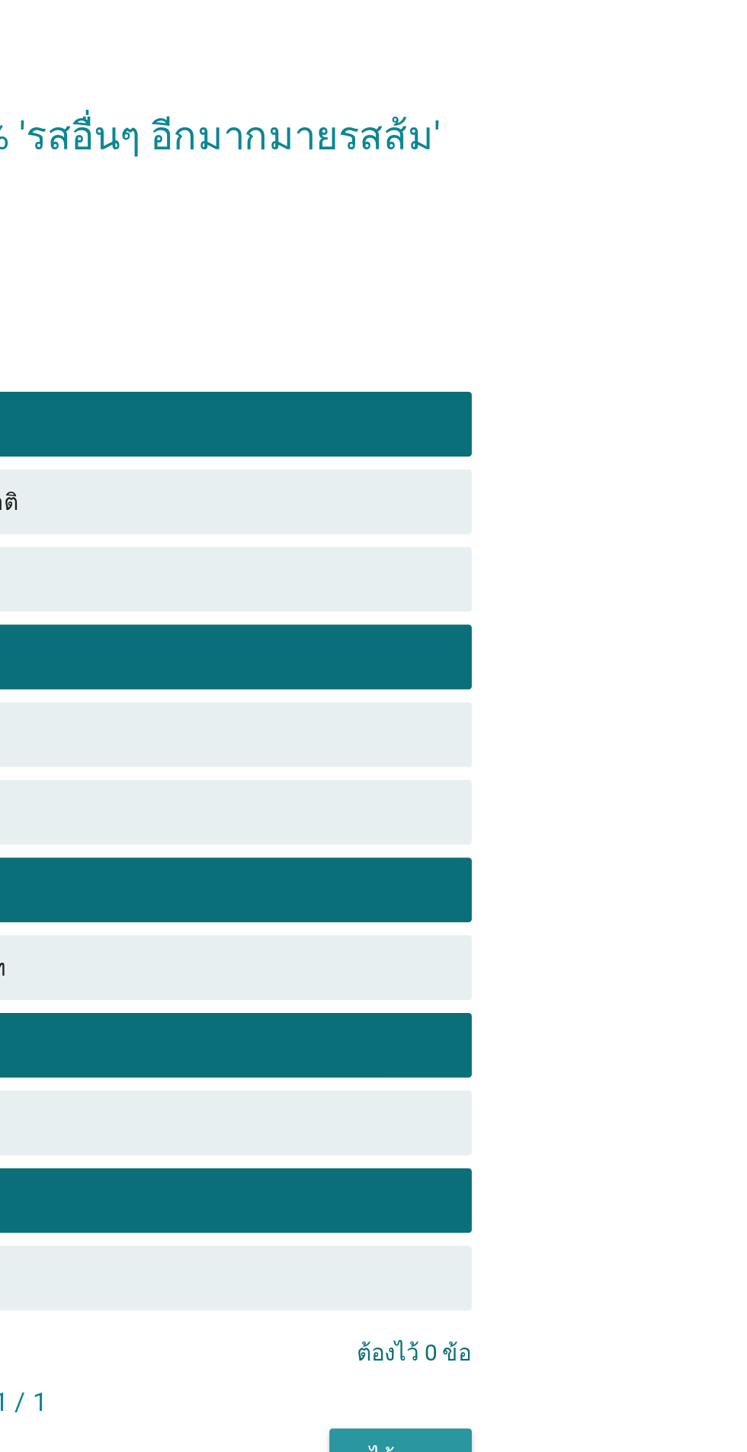
click at [556, 994] on button "ได้เลย" at bounding box center [552, 1007] width 67 height 27
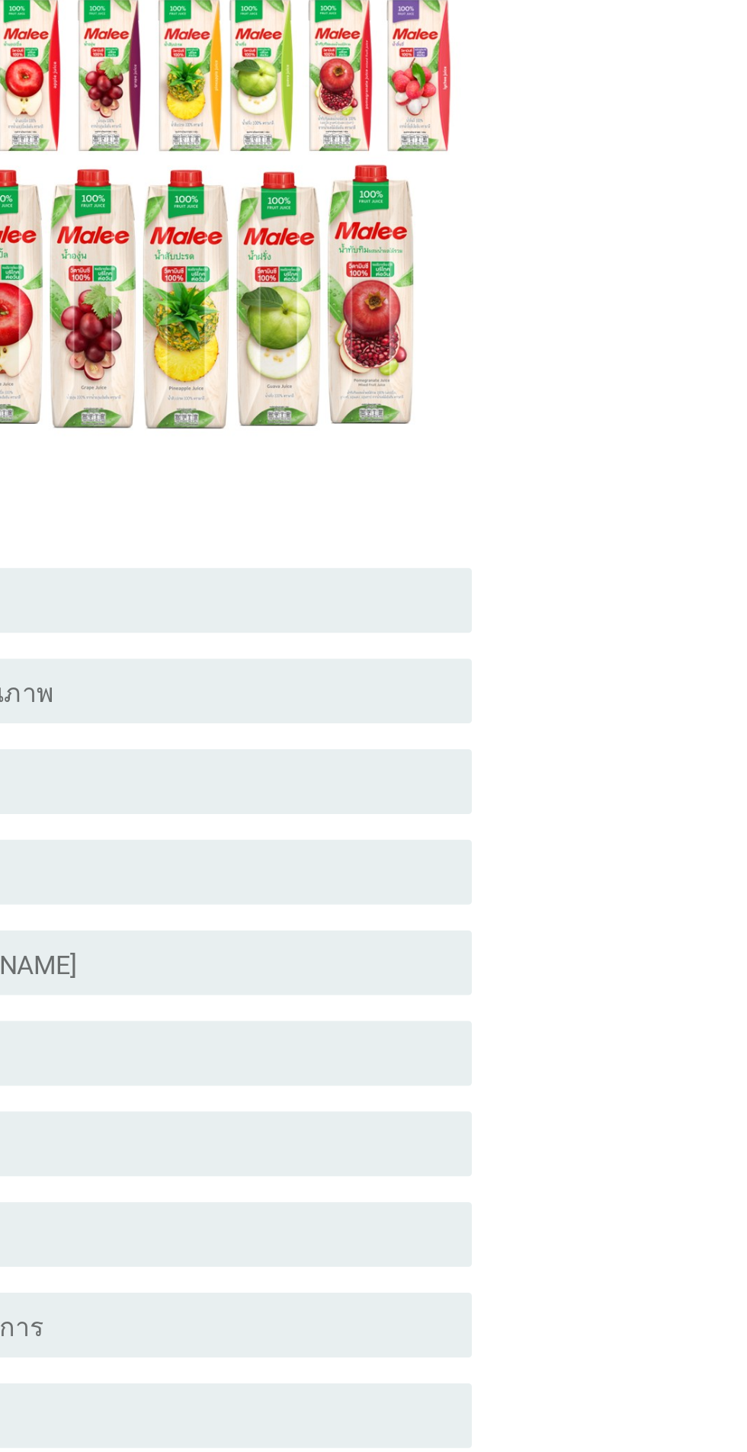
scroll to position [0, 0]
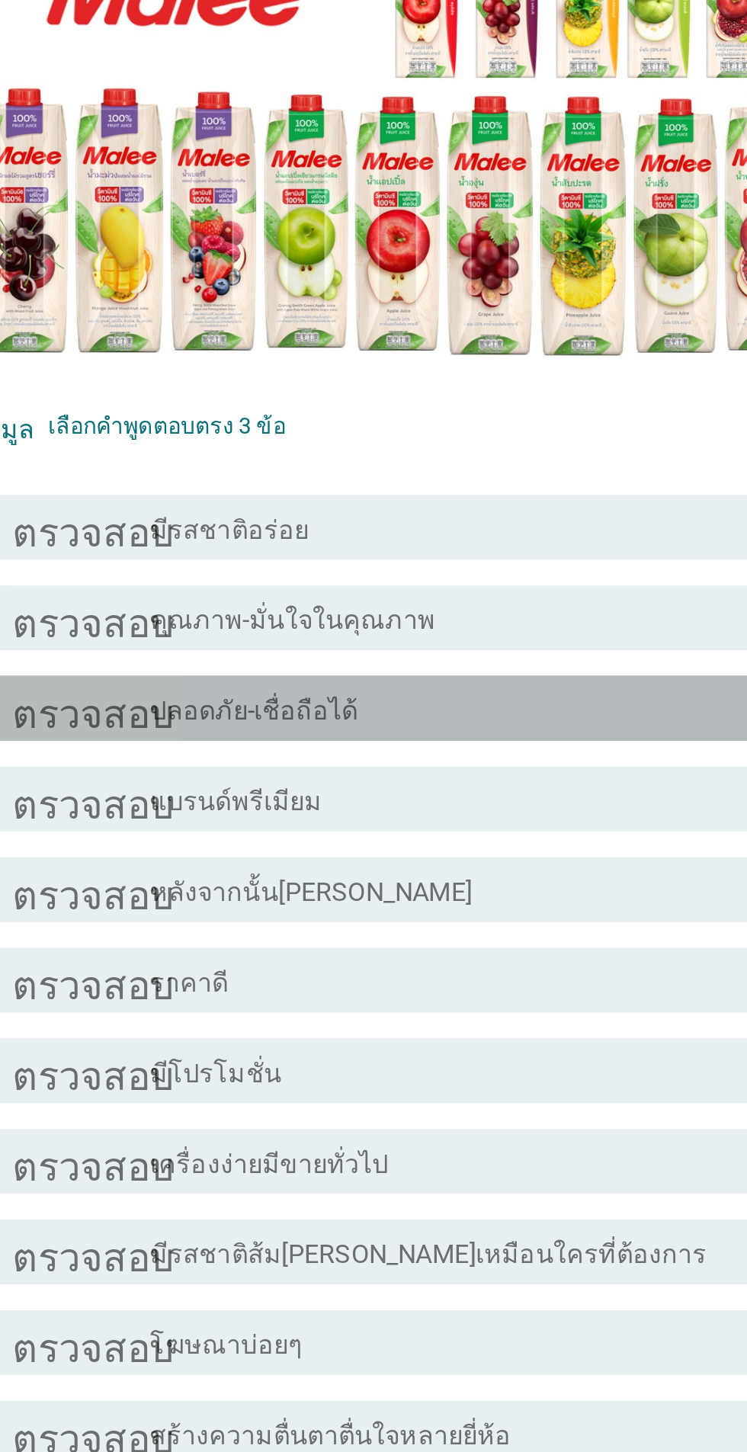
click at [351, 741] on div "ตรวจสอบ โครงร่างกล่องกาเครื่องหมายว่าง ปลอดภัย-เชื่อถือได้" at bounding box center [377, 726] width 415 height 30
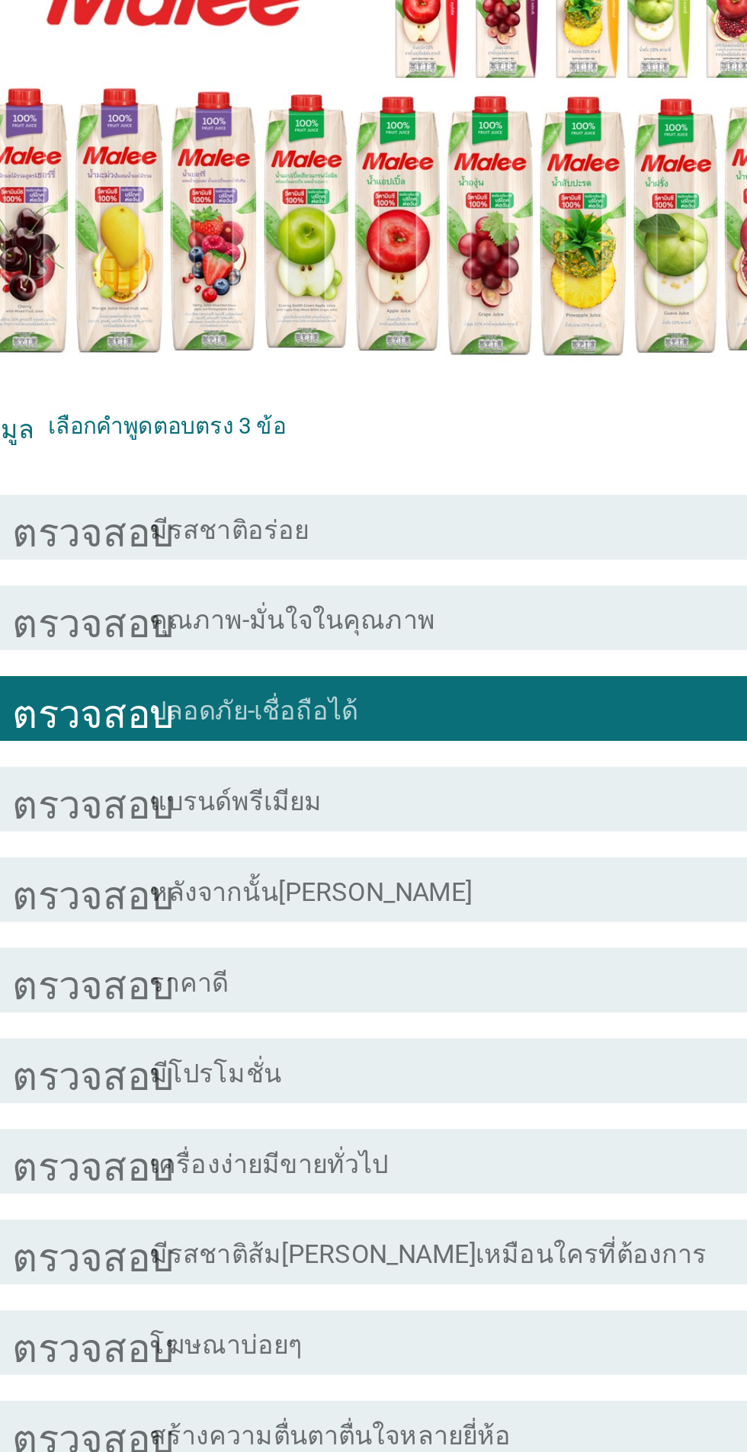
click at [349, 863] on div "โครงร่างกล่องกาเครื่องหมายว่าง ราคาดี" at bounding box center [411, 854] width 326 height 18
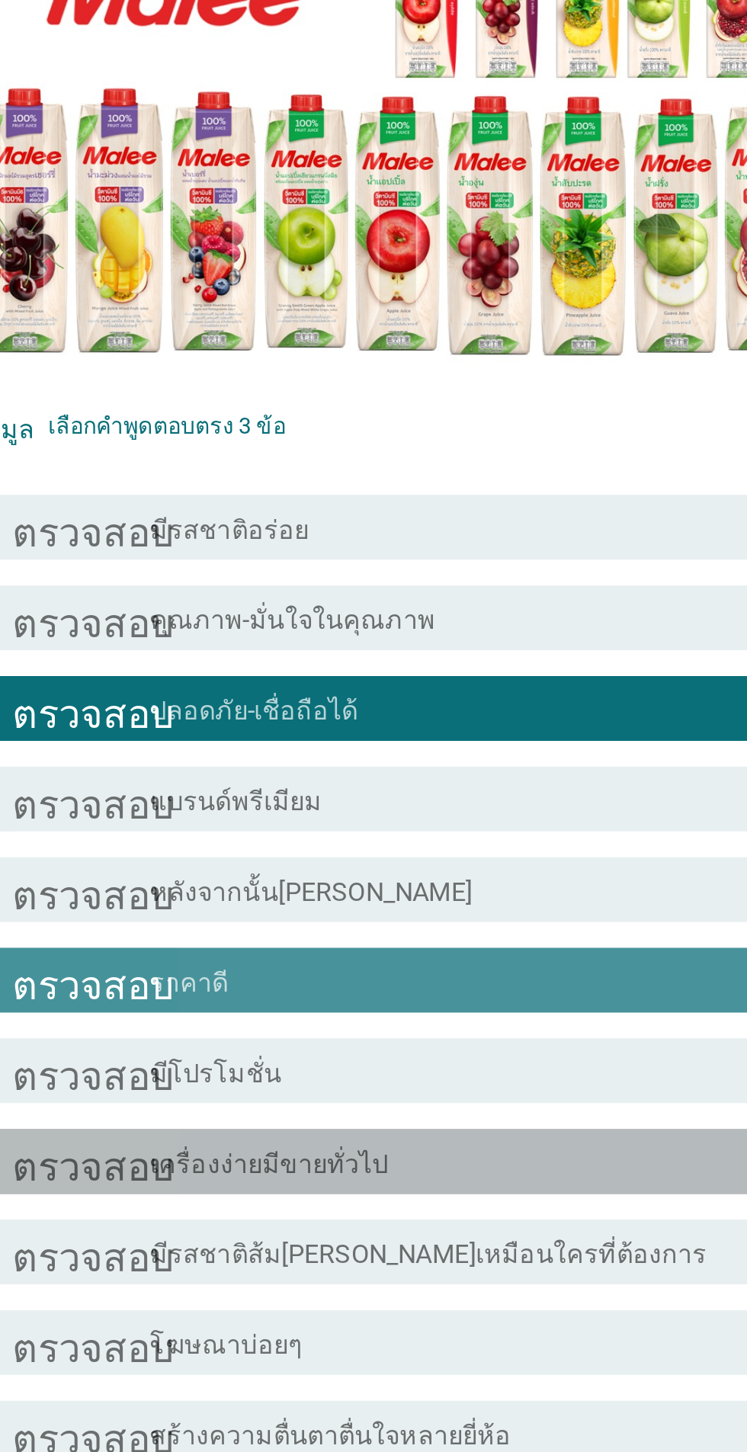
click at [354, 955] on div "ตรวจสอบ โครงร่างกล่องกาเครื่องหมายว่าง เครื่องง่ายมีขายทั่วไป" at bounding box center [377, 939] width 415 height 30
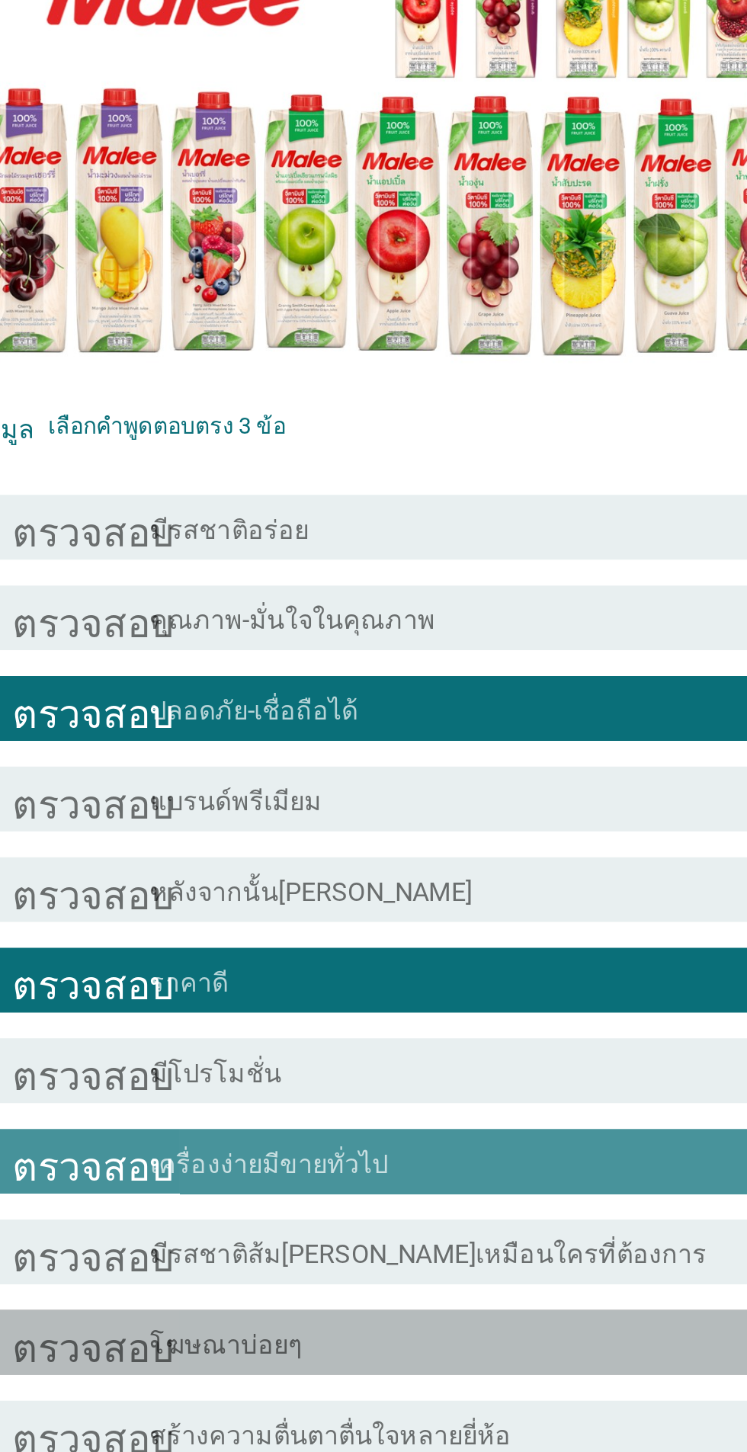
click at [342, 1034] on div "โครงร่างกล่องกาเครื่องหมายว่าง โฆษณาบ่อยๆ" at bounding box center [411, 1025] width 326 height 18
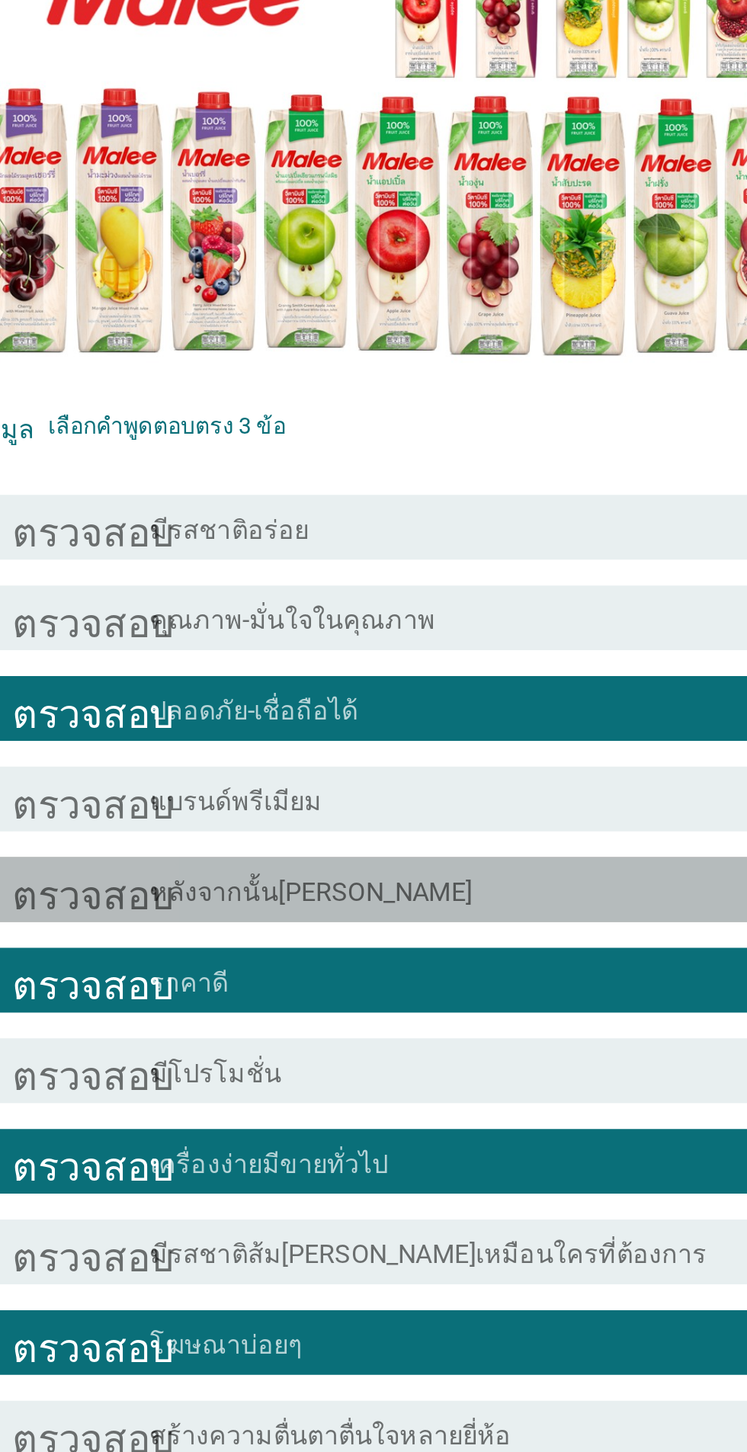
click at [500, 827] on div "ตรวจสอบ โครงร่างกล่องกาเครื่องหมายว่าง หลังจากนั้นกำลังดี" at bounding box center [377, 811] width 415 height 30
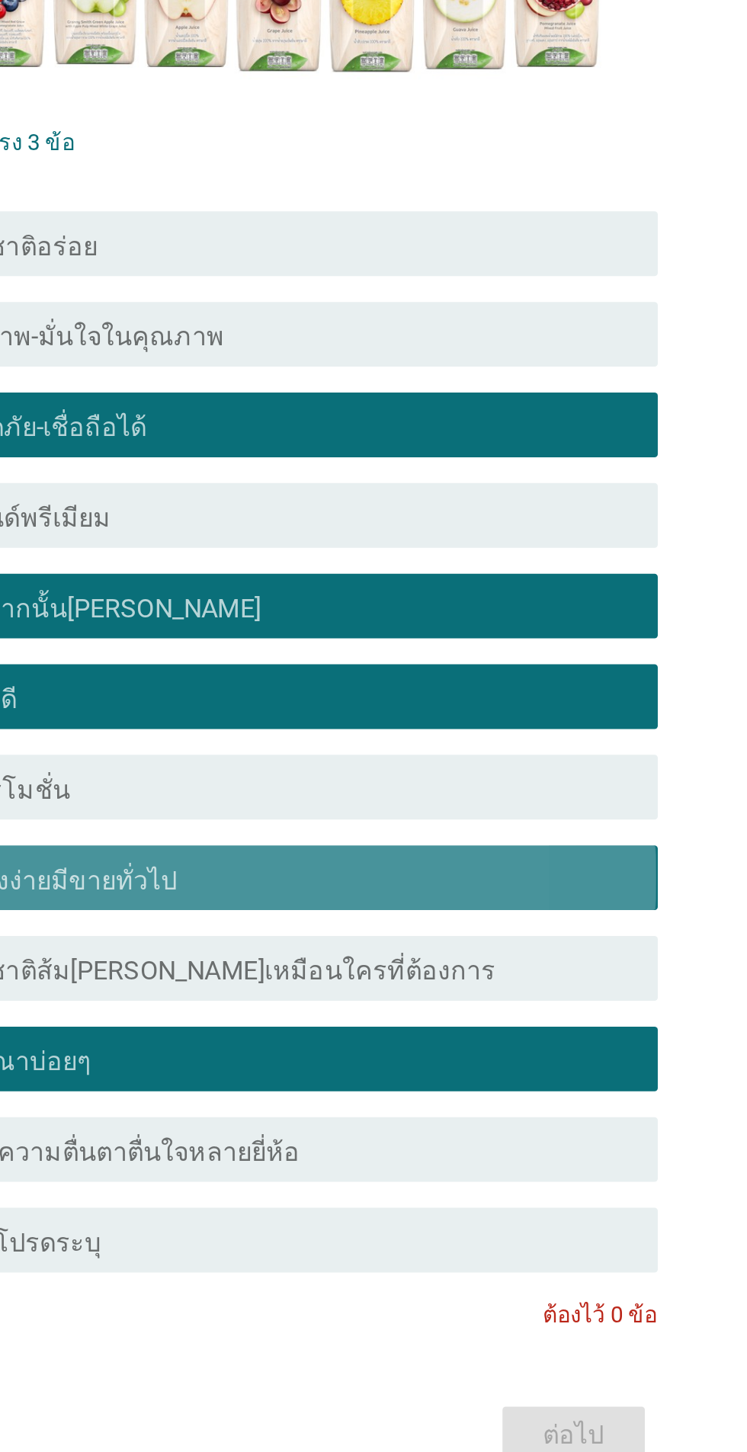
scroll to position [37, 0]
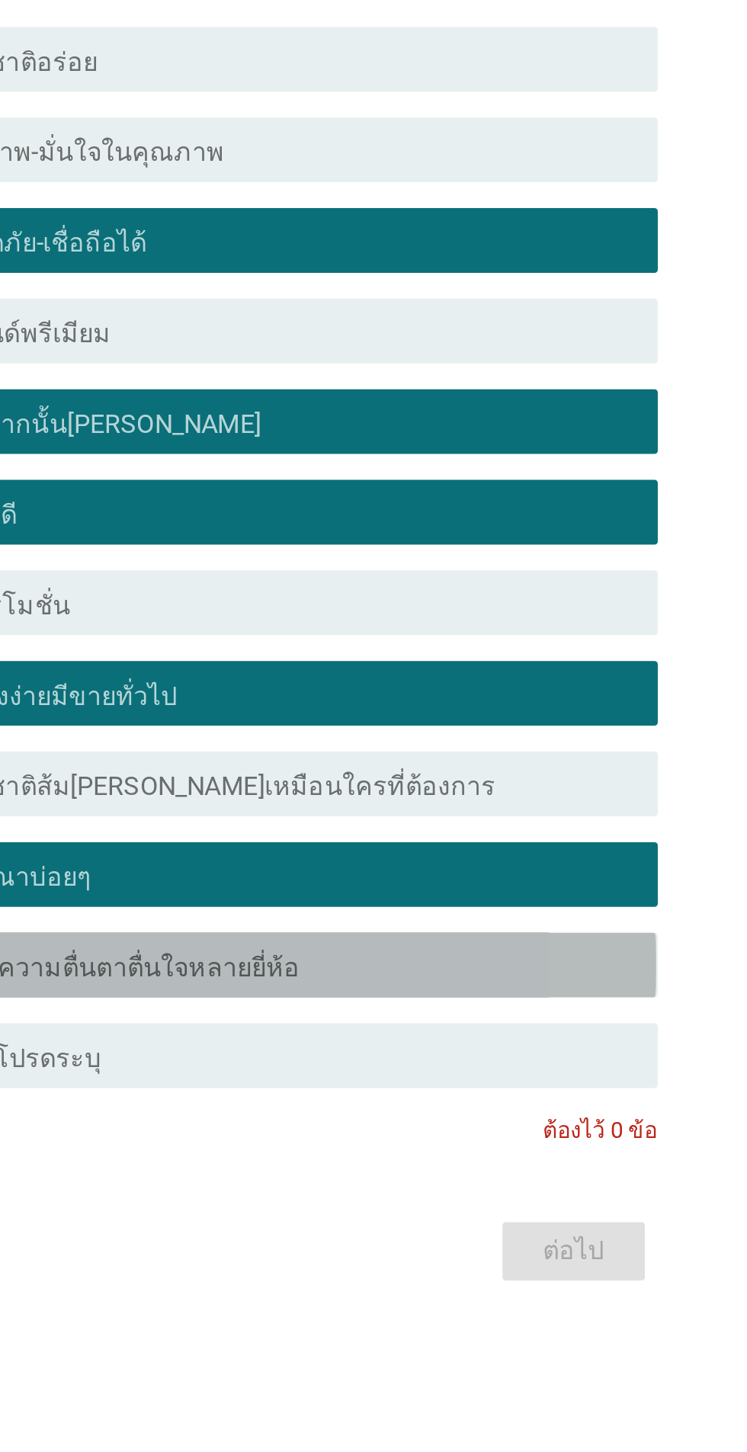
click at [533, 1046] on div "ตรวจสอบ โครงร่างกล่องกาเครื่องหมายว่าง สร้างความตื่นตาตื่นใจหลายยี่ห้อ" at bounding box center [377, 1031] width 415 height 30
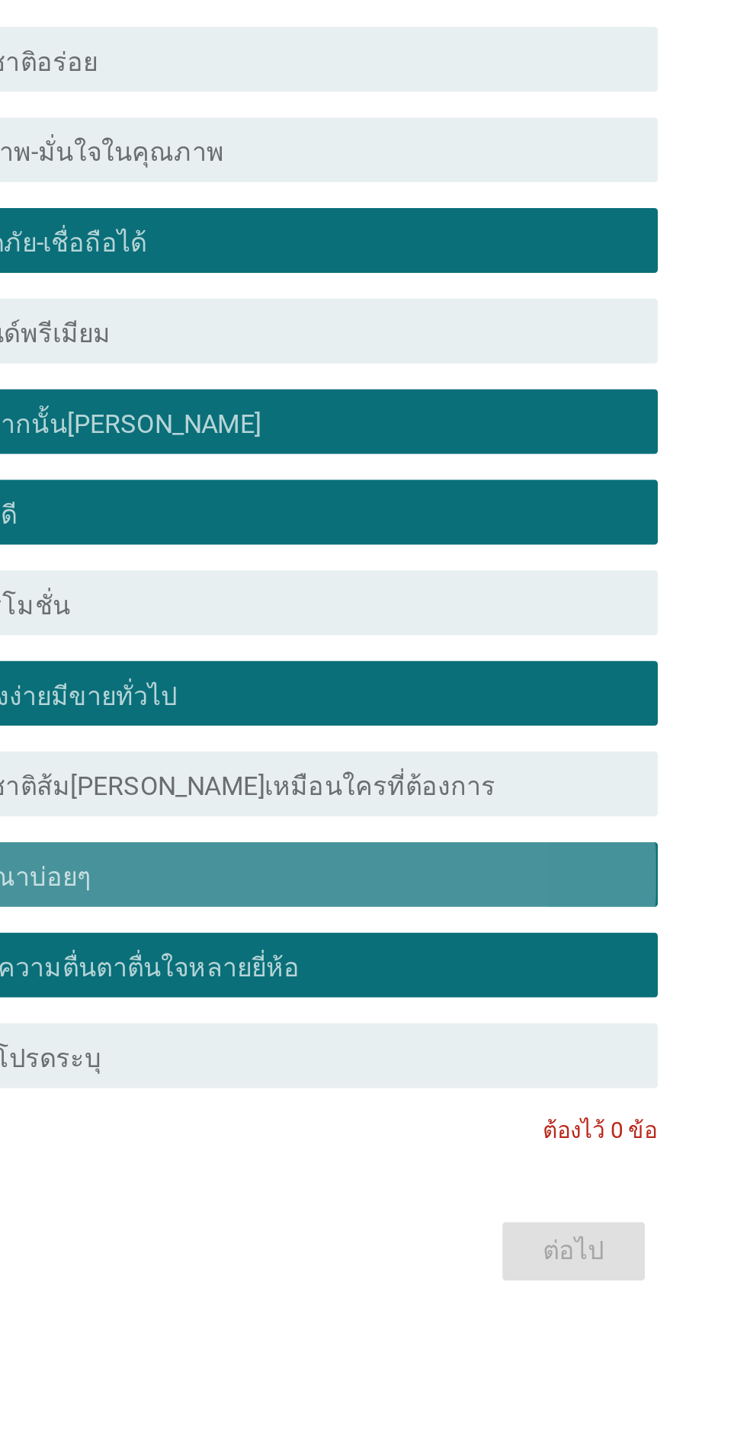
click at [523, 997] on div "โครงร่างกล่องกาเครื่องหมายว่าง โฆษณาบ่อยๆ" at bounding box center [411, 988] width 326 height 18
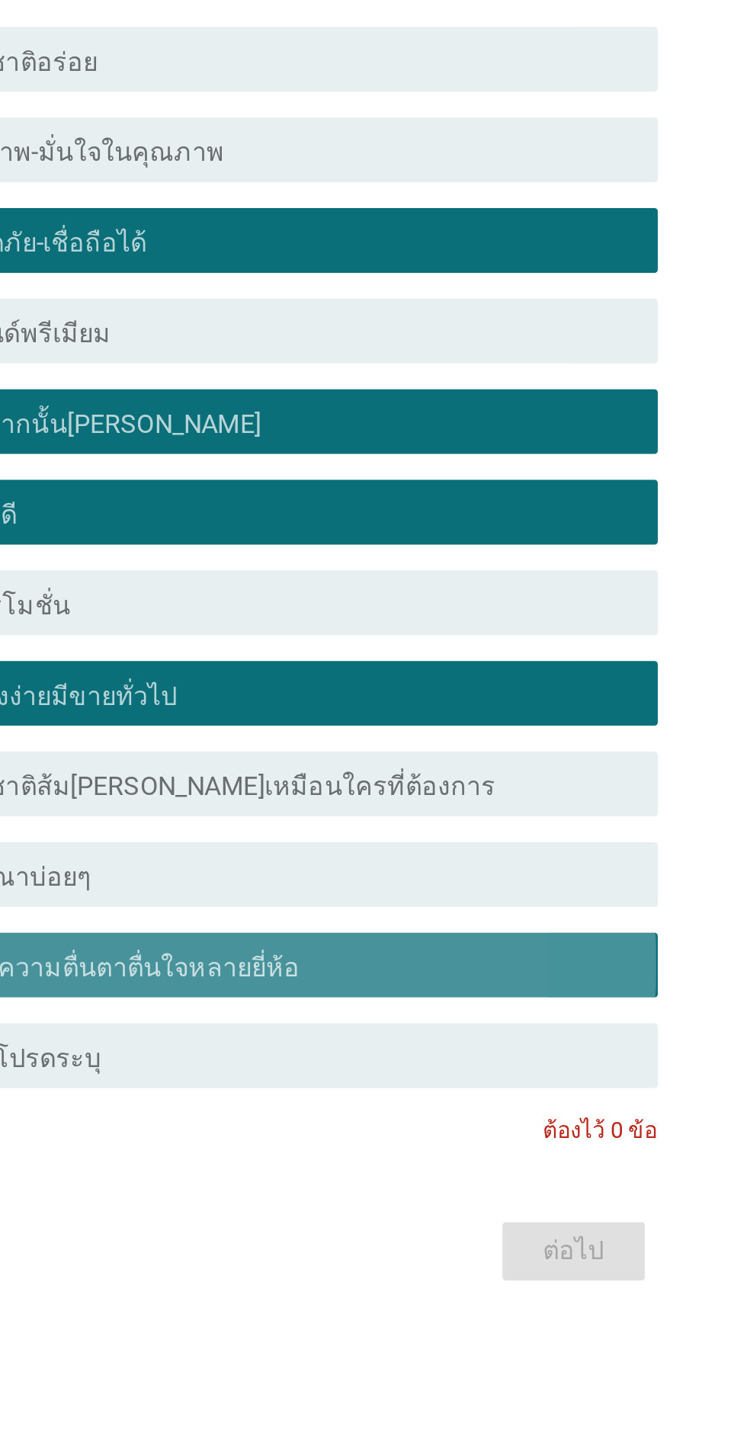
click at [518, 1046] on div "ตรวจสอบ โครงร่างกล่องกาเครื่องหมายว่าง สร้างความตื่นตาตื่นใจหลายยี่ห้อ" at bounding box center [377, 1031] width 415 height 30
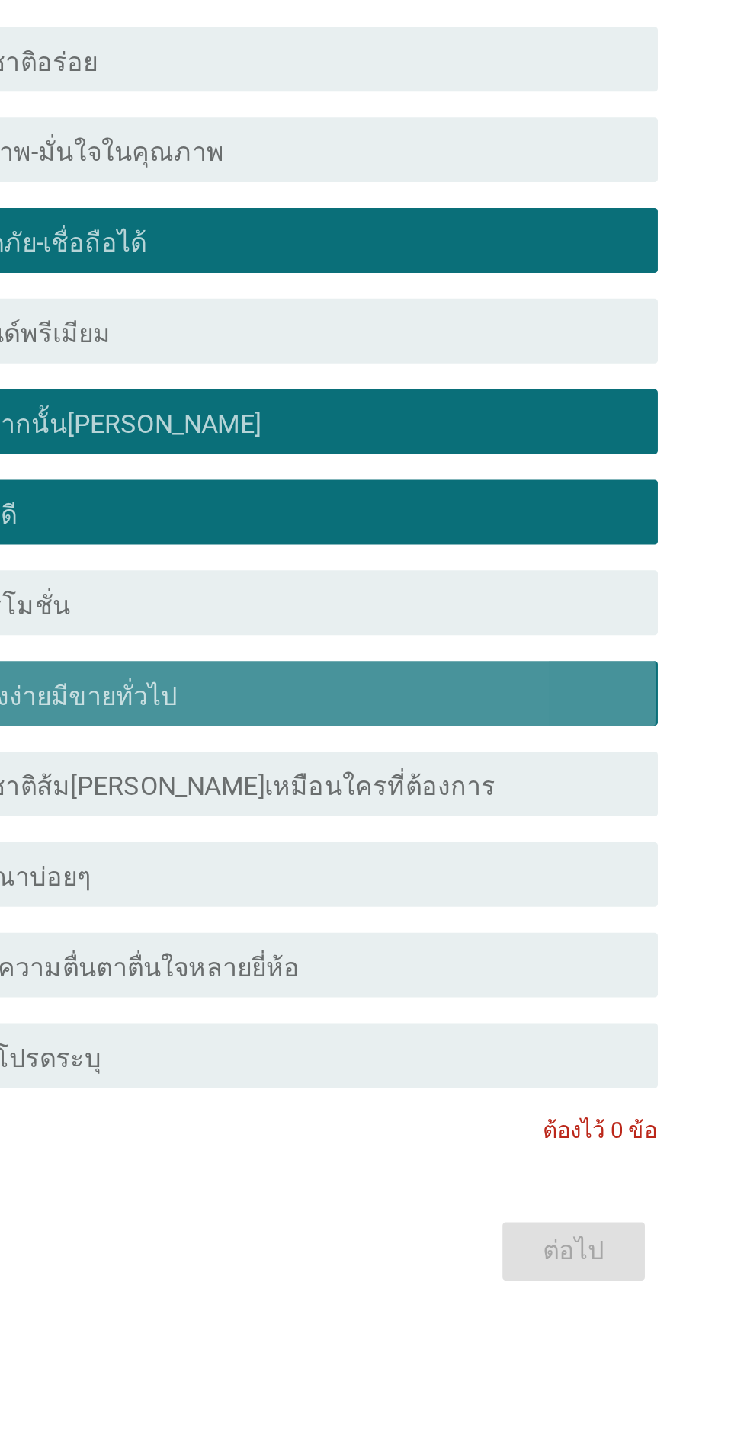
click at [546, 912] on div "โครงร่างกล่องกาเครื่องหมายว่าง เครื่องง่ายมีขายทั่วไป" at bounding box center [411, 903] width 326 height 18
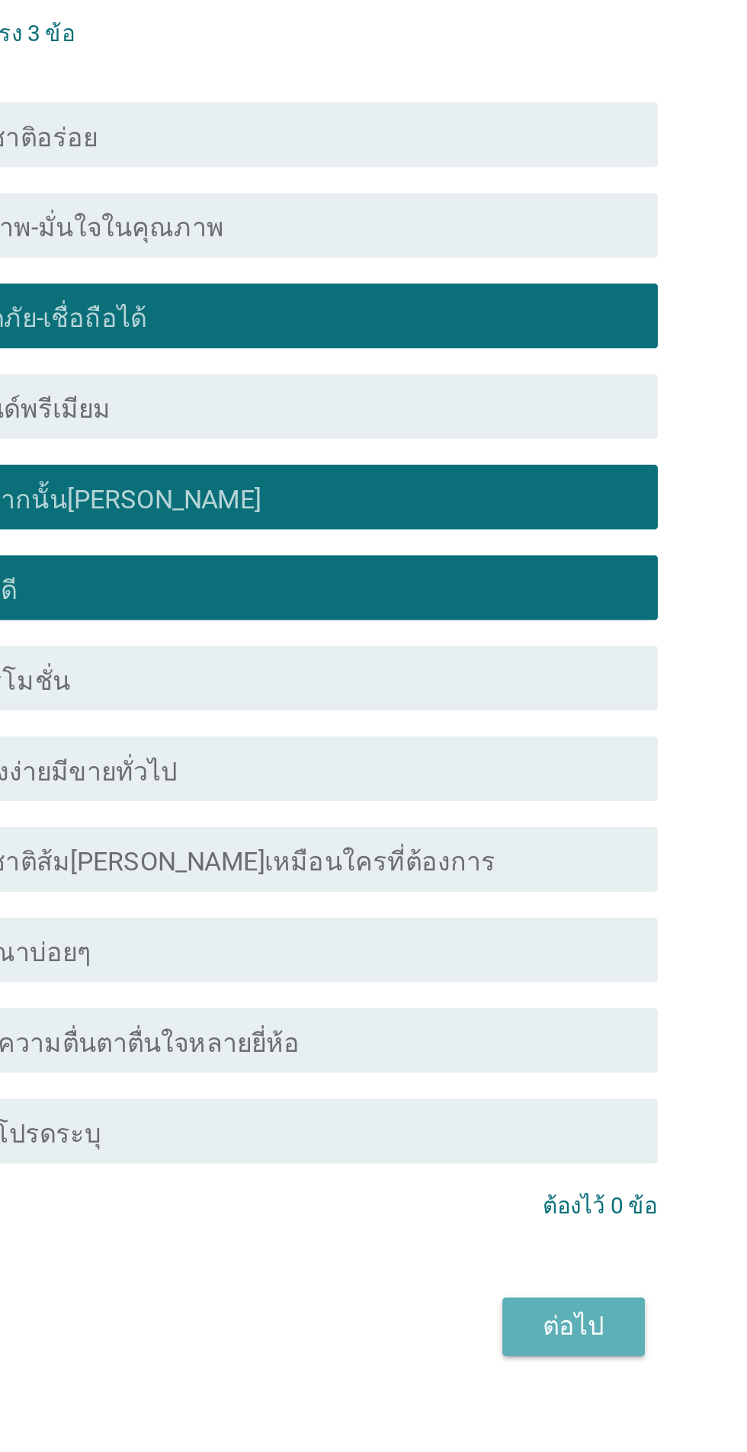
click at [562, 1175] on div "ต่อไป" at bounding box center [546, 1166] width 43 height 18
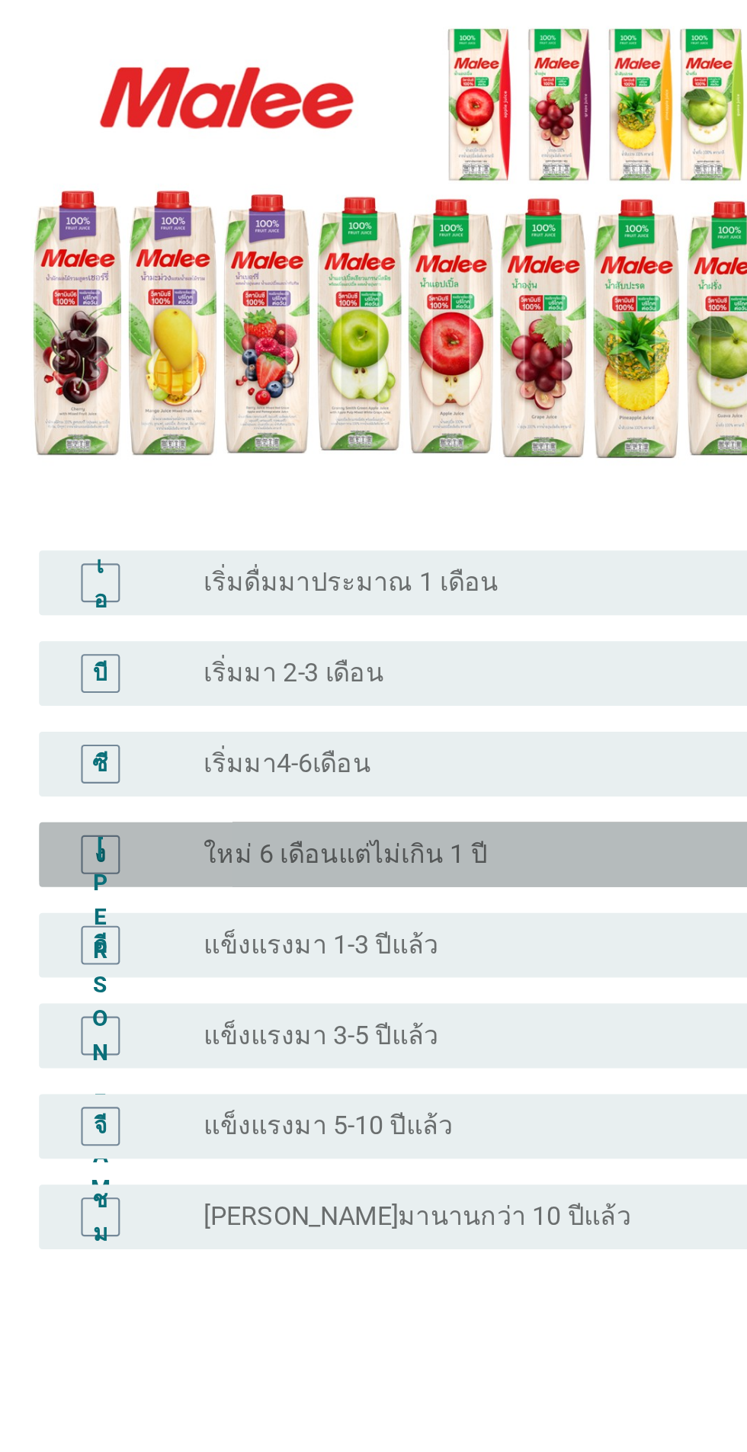
click at [434, 810] on div "ง ปุ่มวิทยุไม่ได้เลือก ใหม่ 6 เดือนแต่ไม่เกิน 1 ปี" at bounding box center [377, 794] width 415 height 30
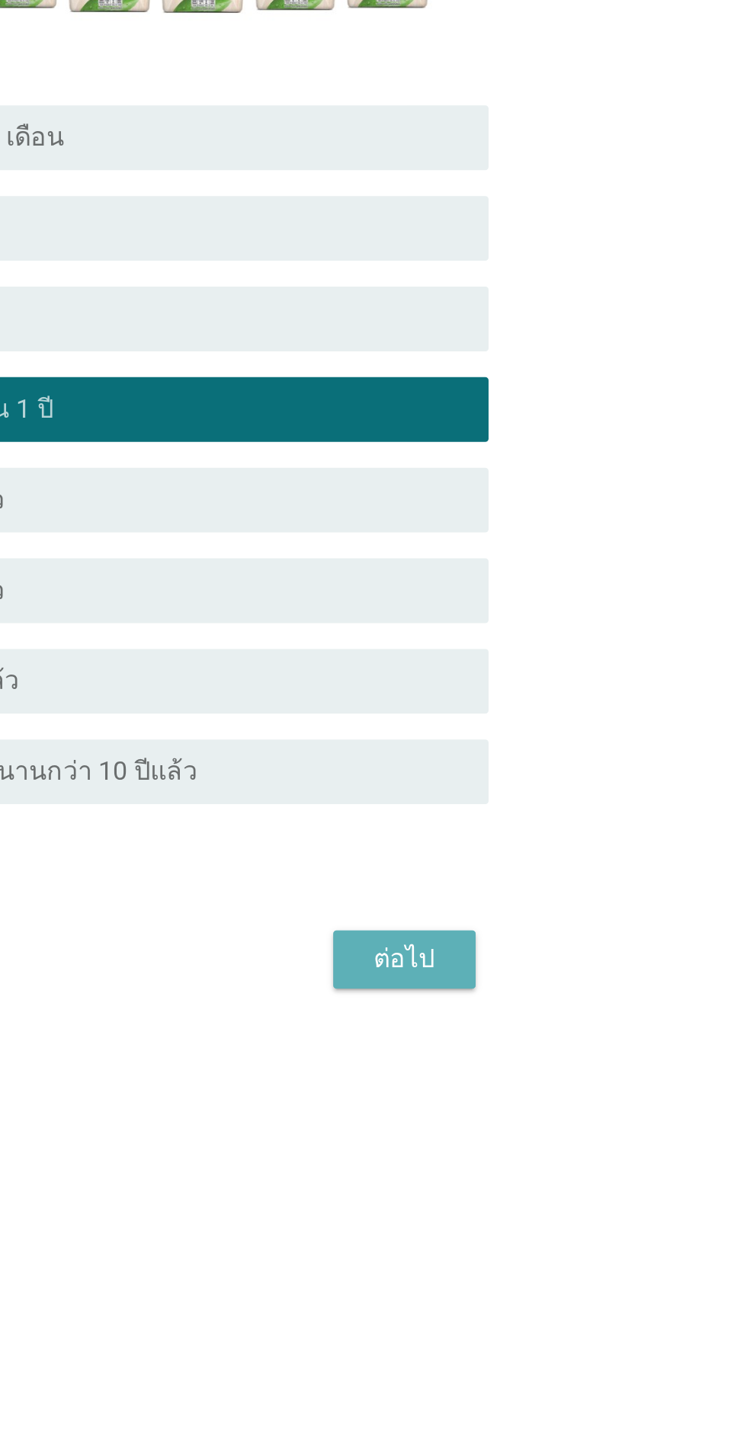
click at [563, 1063] on div "ต่อไป" at bounding box center [546, 1054] width 43 height 18
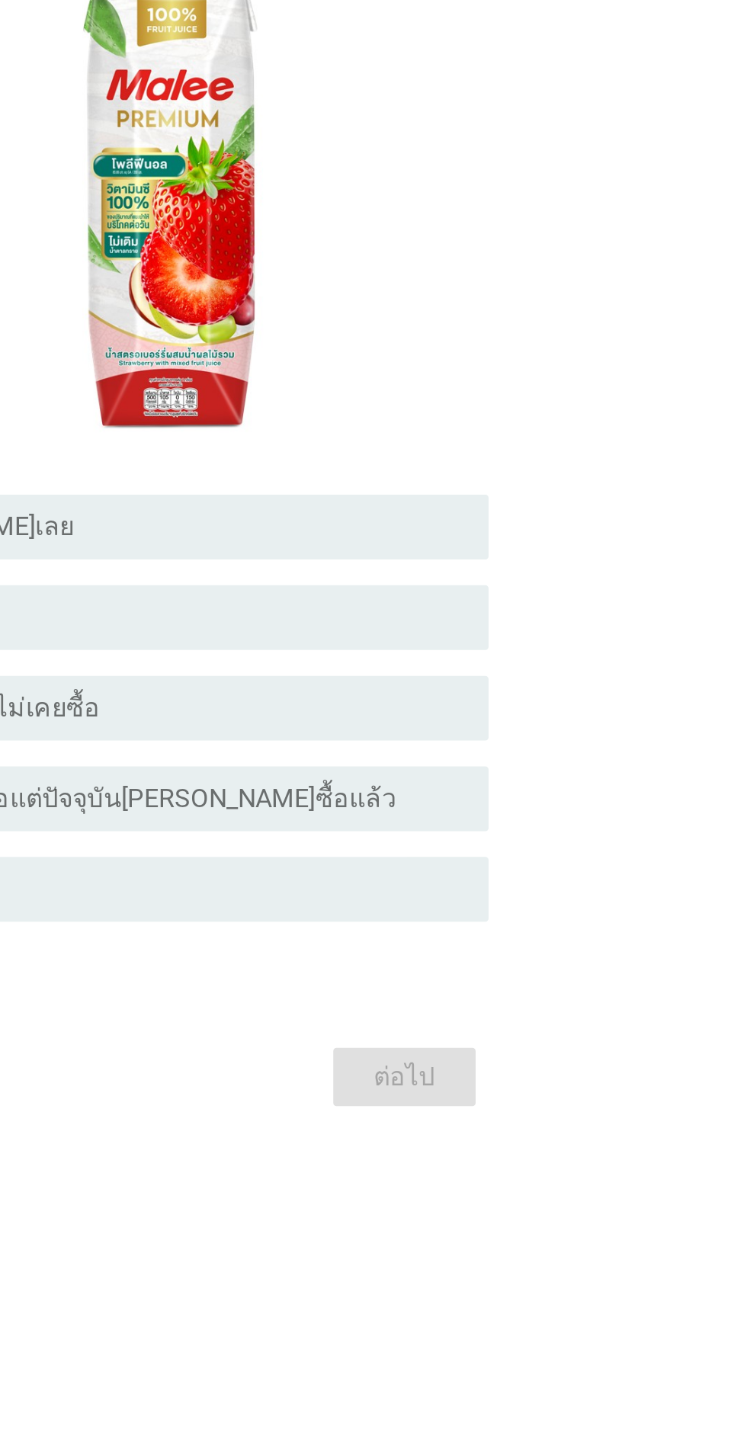
scroll to position [0, 0]
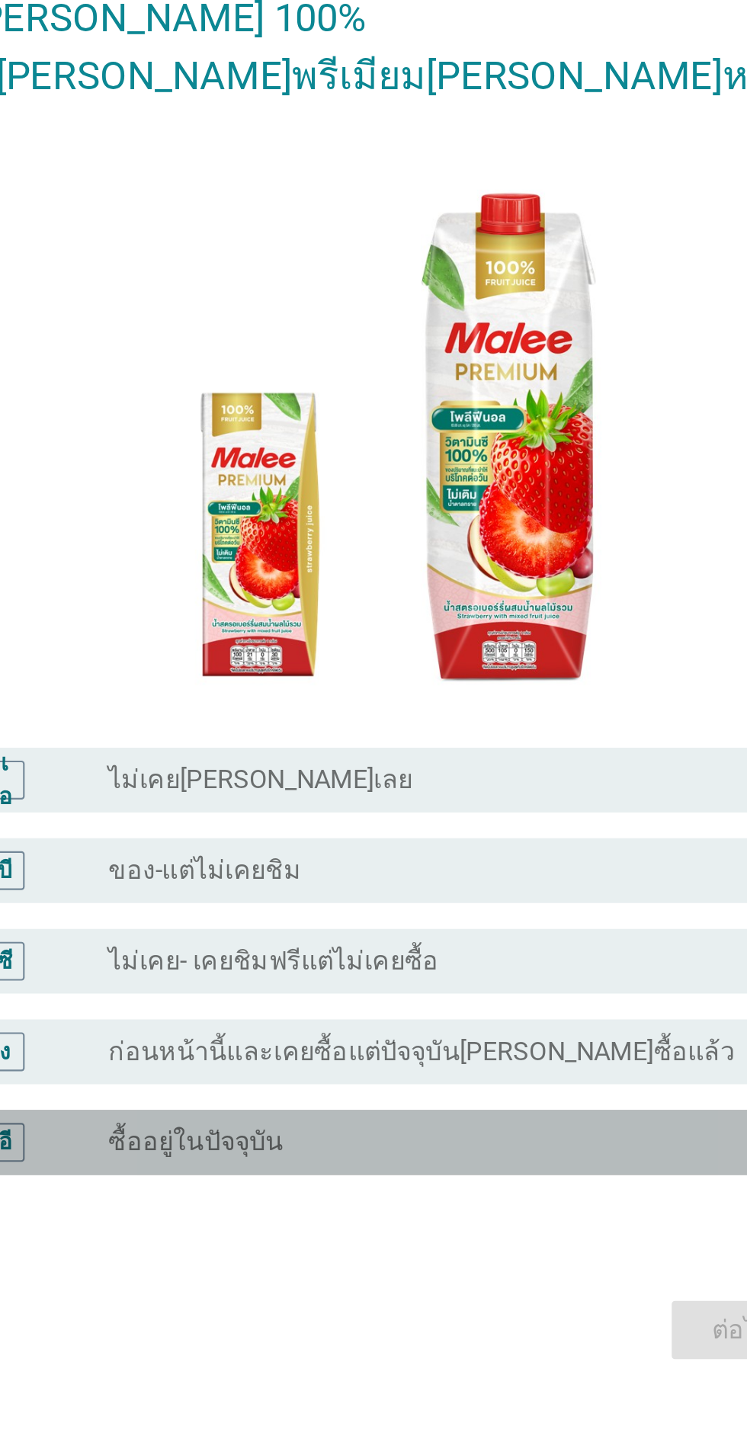
click at [491, 973] on div "ปุ่มวิทยุไม่ได้เลือก ซื้ออยู่ในปัจจุบัน" at bounding box center [405, 965] width 314 height 15
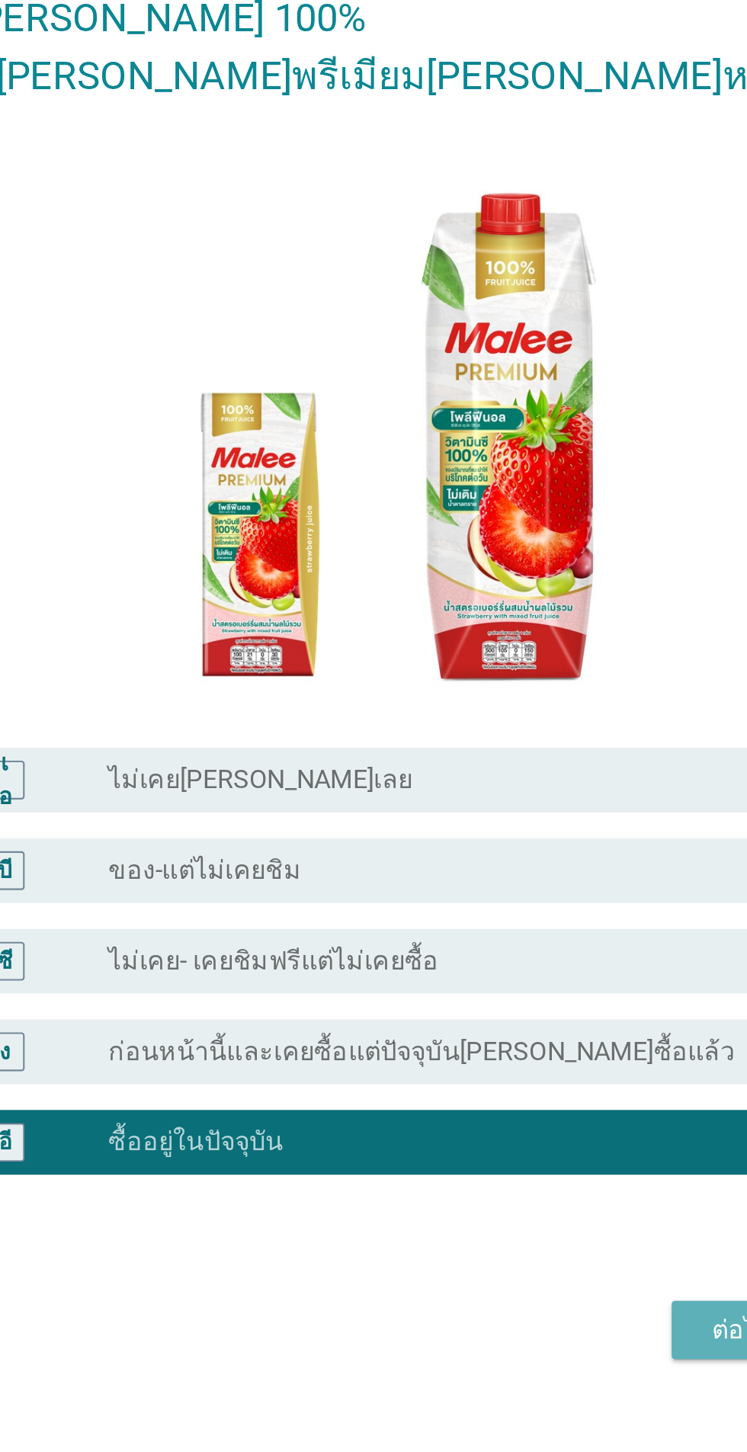
click at [530, 1063] on div "ต่อไป" at bounding box center [546, 1054] width 43 height 18
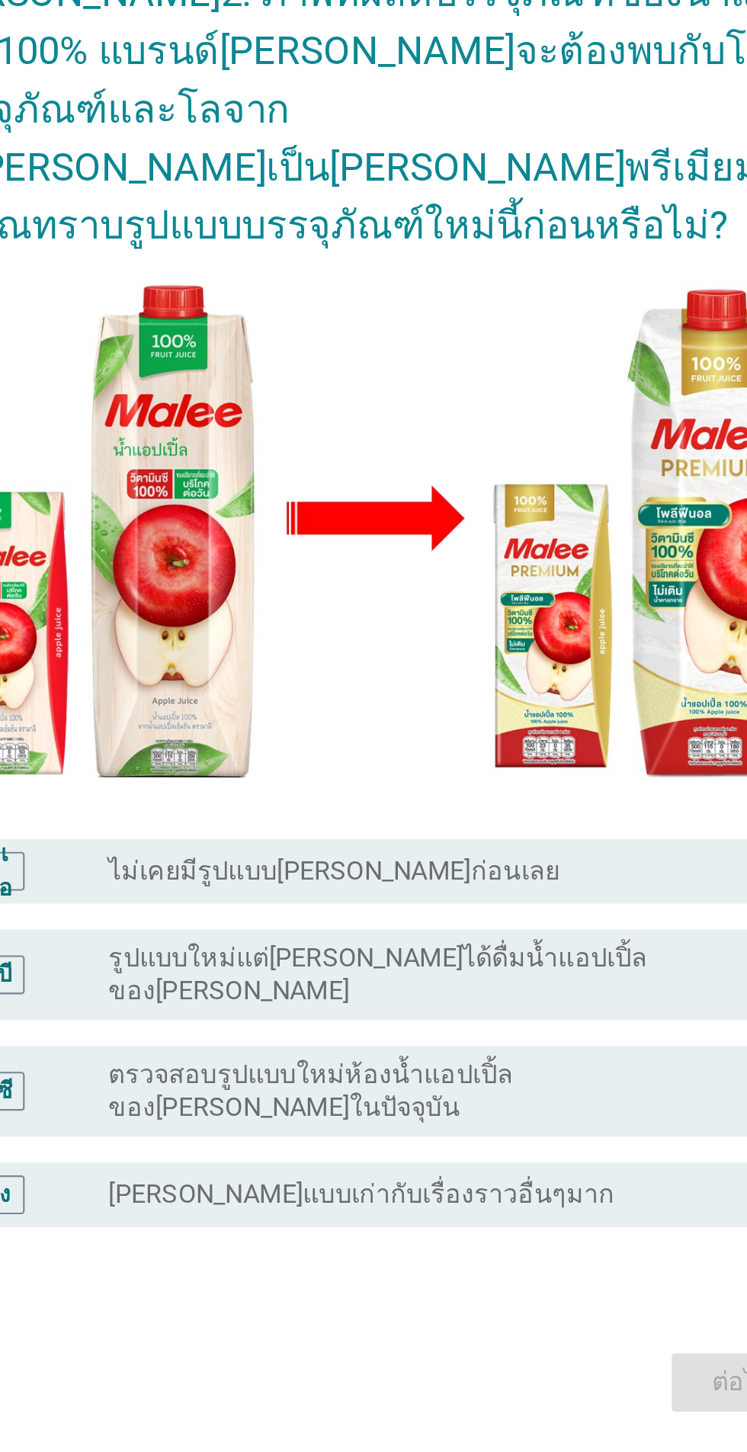
scroll to position [14, 0]
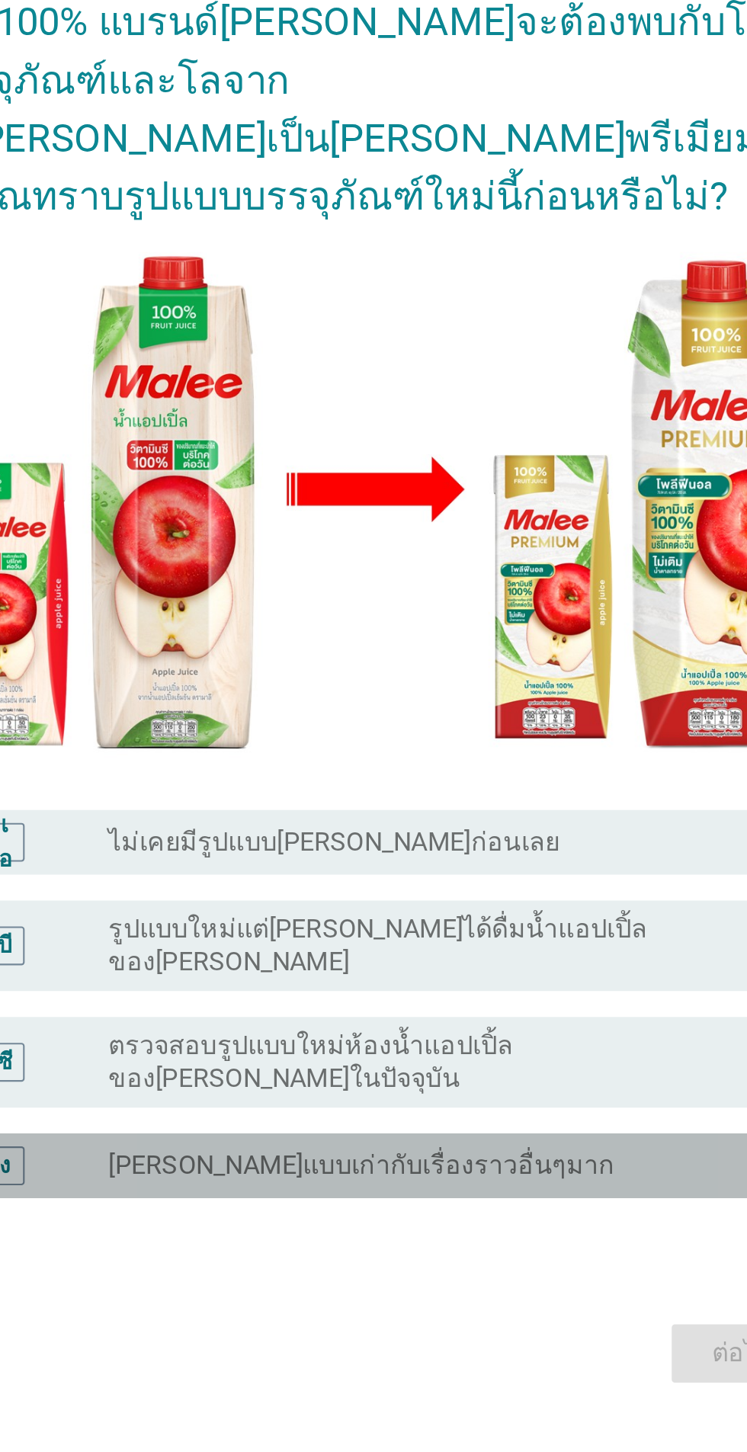
click at [523, 965] on div "ปุ่มวิทยุไม่ได้เลือก นักร้องแบบเก่ากับเรื่องราวอื่นๆมาก" at bounding box center [411, 956] width 326 height 18
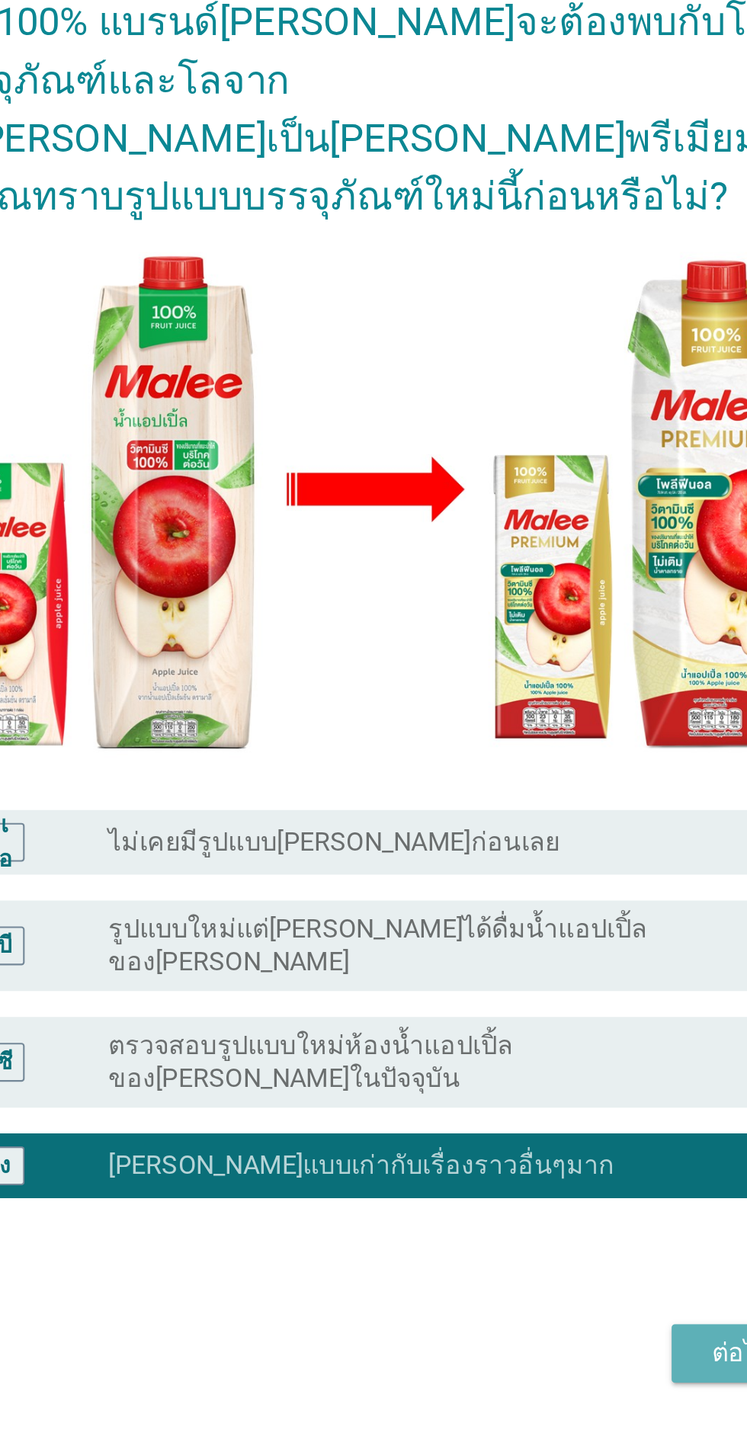
click at [536, 1052] on font "ต่อไป" at bounding box center [546, 1044] width 29 height 14
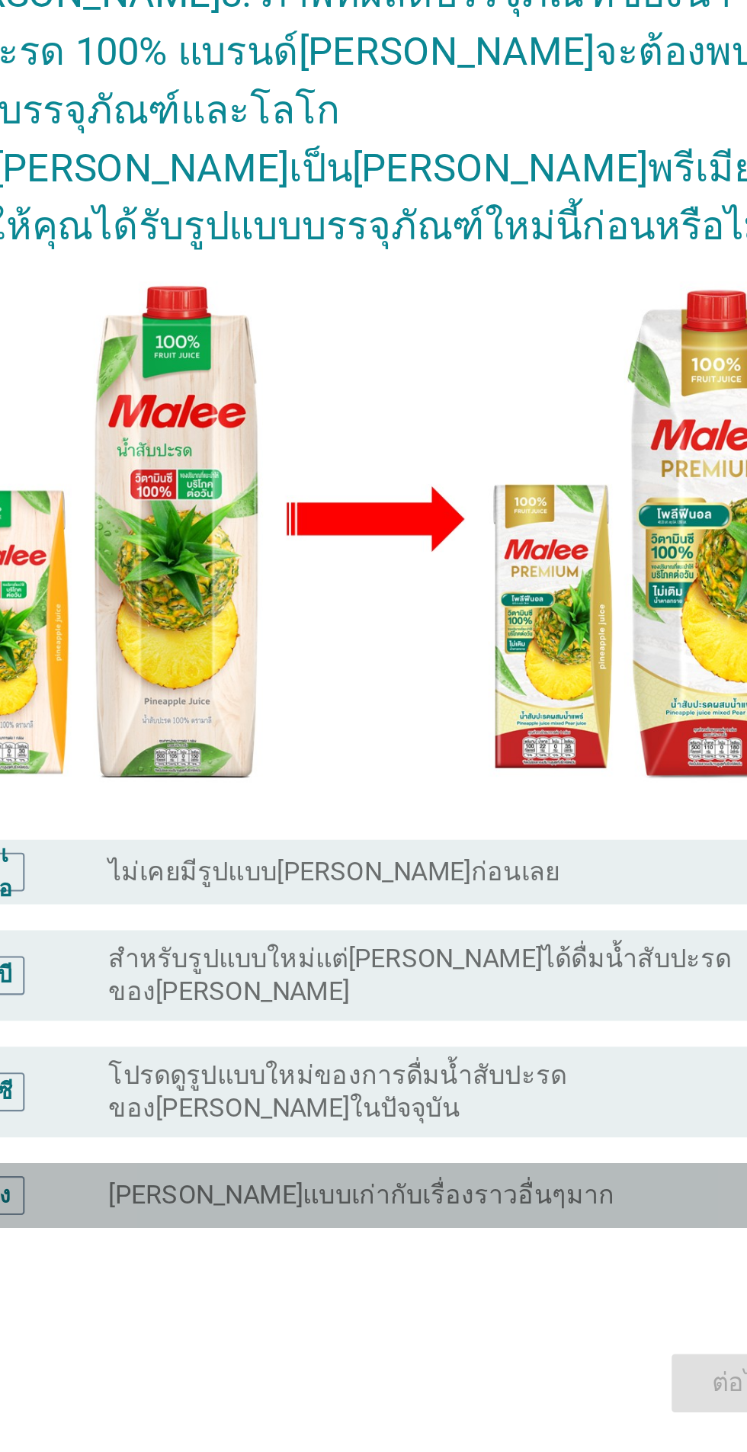
click at [538, 964] on div "ปุ่มวิทยุไม่ได้เลือก นักร้องแบบเก่ากับเรื่องราวอื่นๆมาก" at bounding box center [405, 956] width 314 height 15
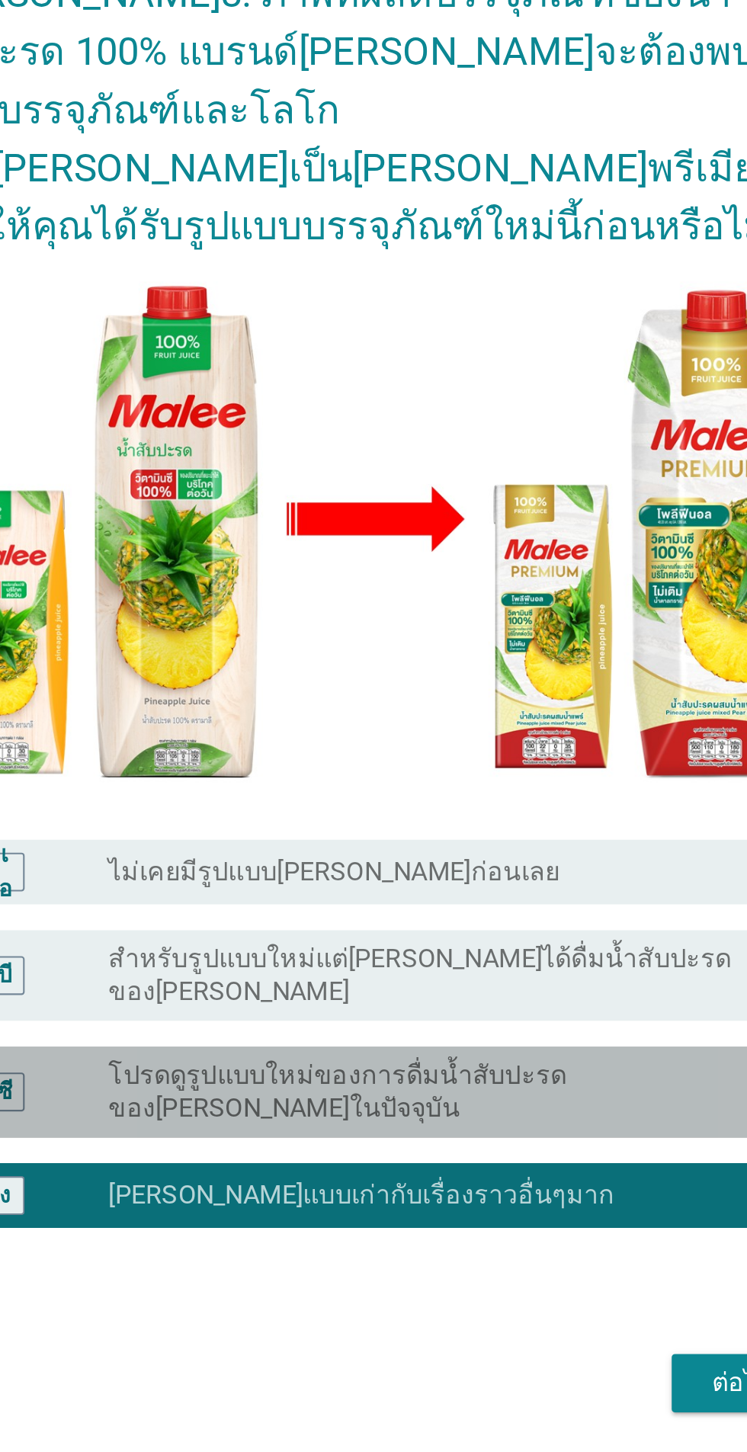
click at [463, 922] on font "โปรดดูรูปแบบใหม่ของการดื่มน้ำสับปะรดของมาลีในปัจจุบัน" at bounding box center [356, 907] width 216 height 30
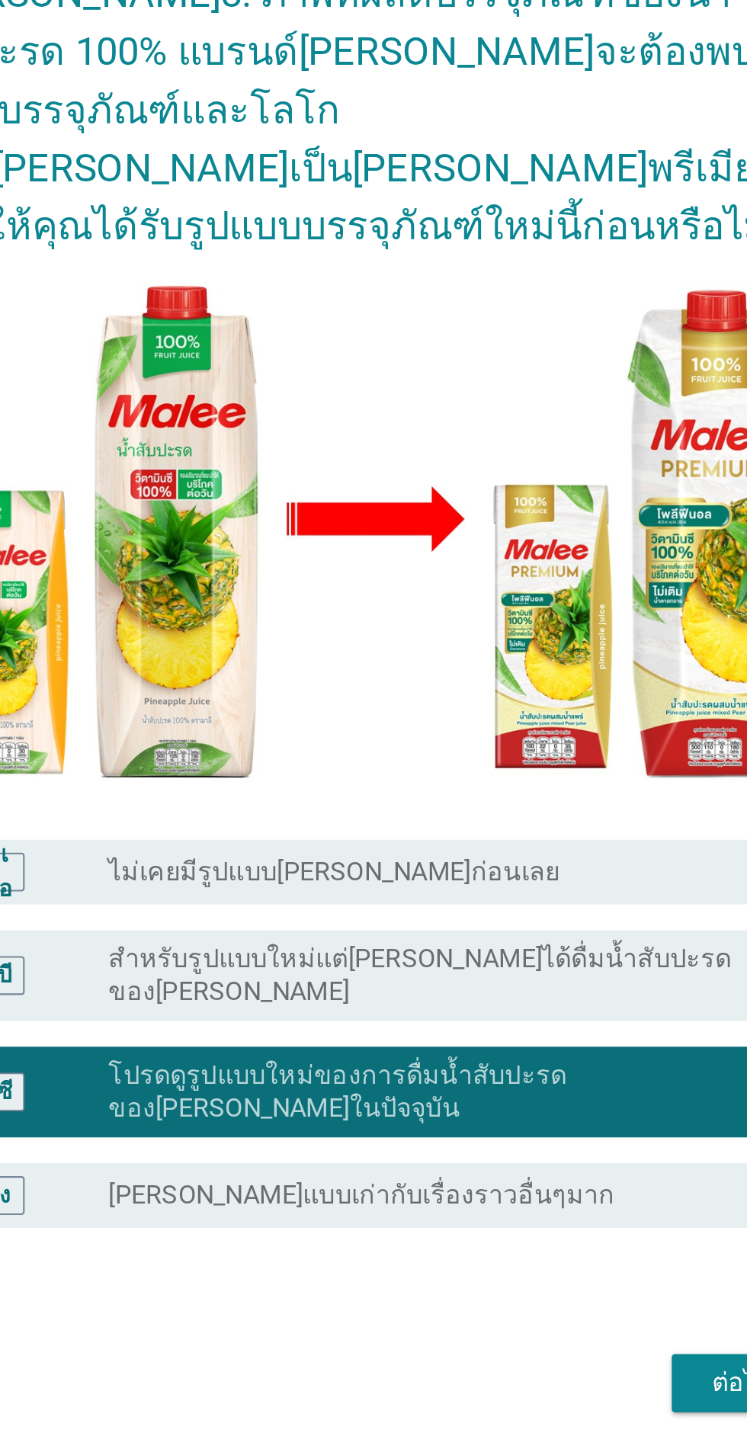
click at [510, 867] on font "สำหรับรูปแบบใหม่แต่ปกติไม่ได้ดื่มน้ำสับปะรดของมาลี" at bounding box center [394, 852] width 293 height 30
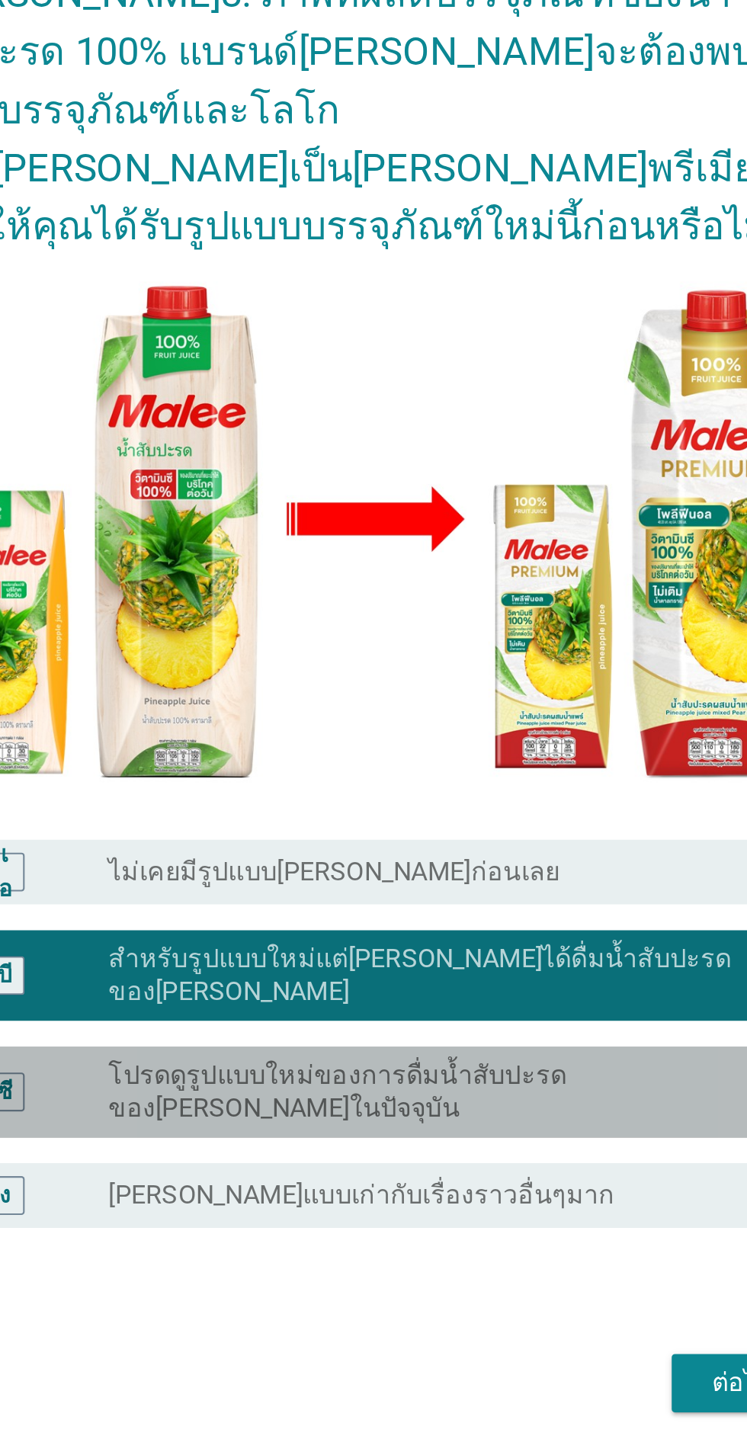
click at [463, 922] on font "โปรดดูรูปแบบใหม่ของการดื่มน้ำสับปะรดของมาลีในปัจจุบัน" at bounding box center [356, 907] width 216 height 30
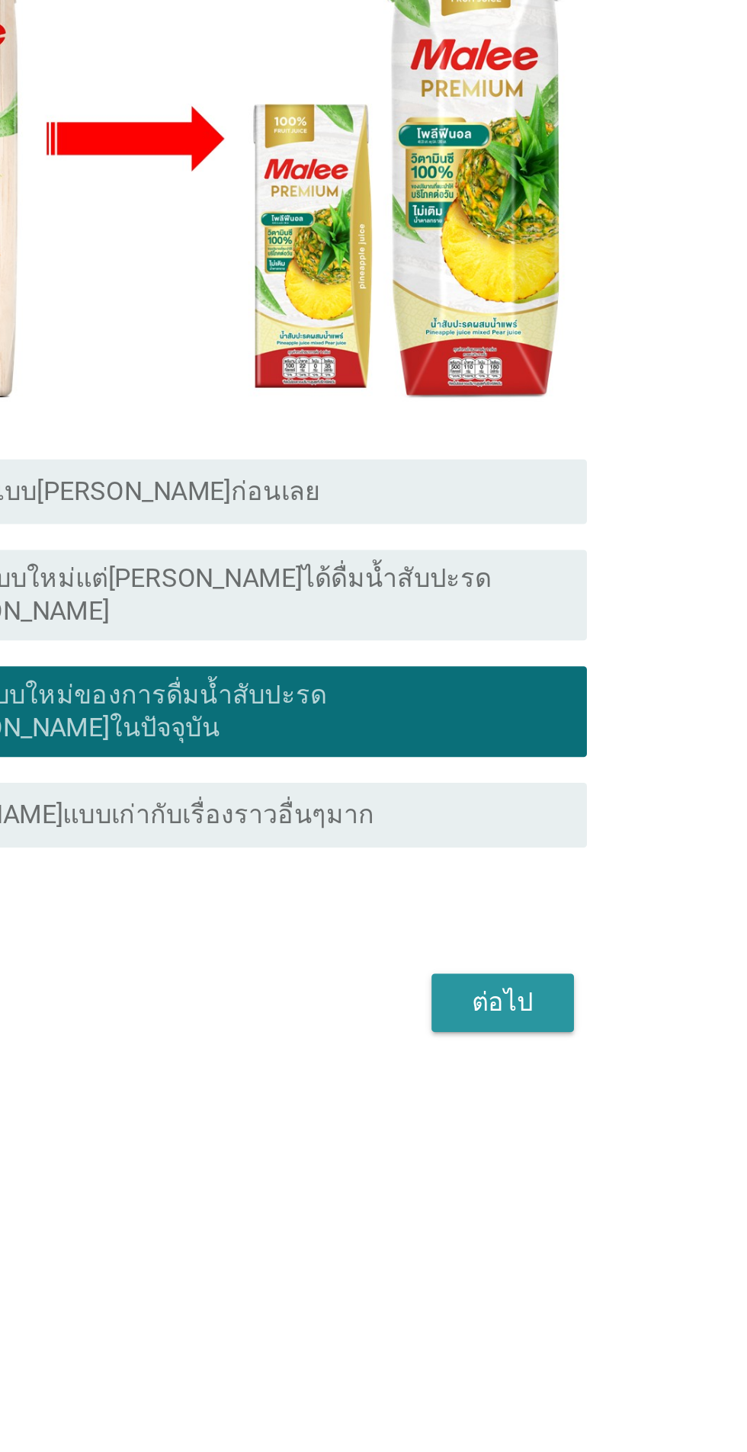
click at [565, 1054] on div "ต่อไป" at bounding box center [546, 1045] width 43 height 18
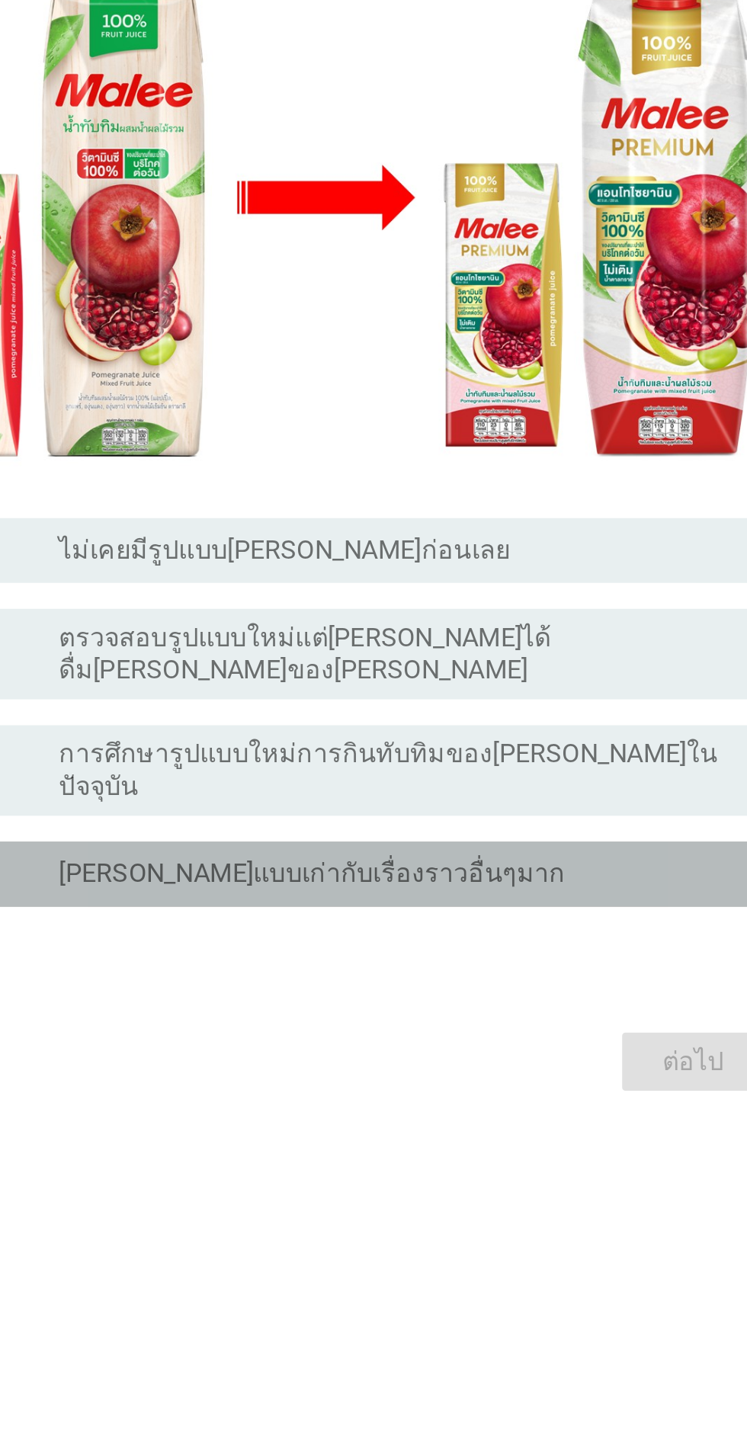
click at [519, 978] on div "ปุ่มวิทยุไม่ได้เลือก นักร้องแบบเก่ากับเรื่องราวอื่นๆมาก" at bounding box center [405, 969] width 314 height 15
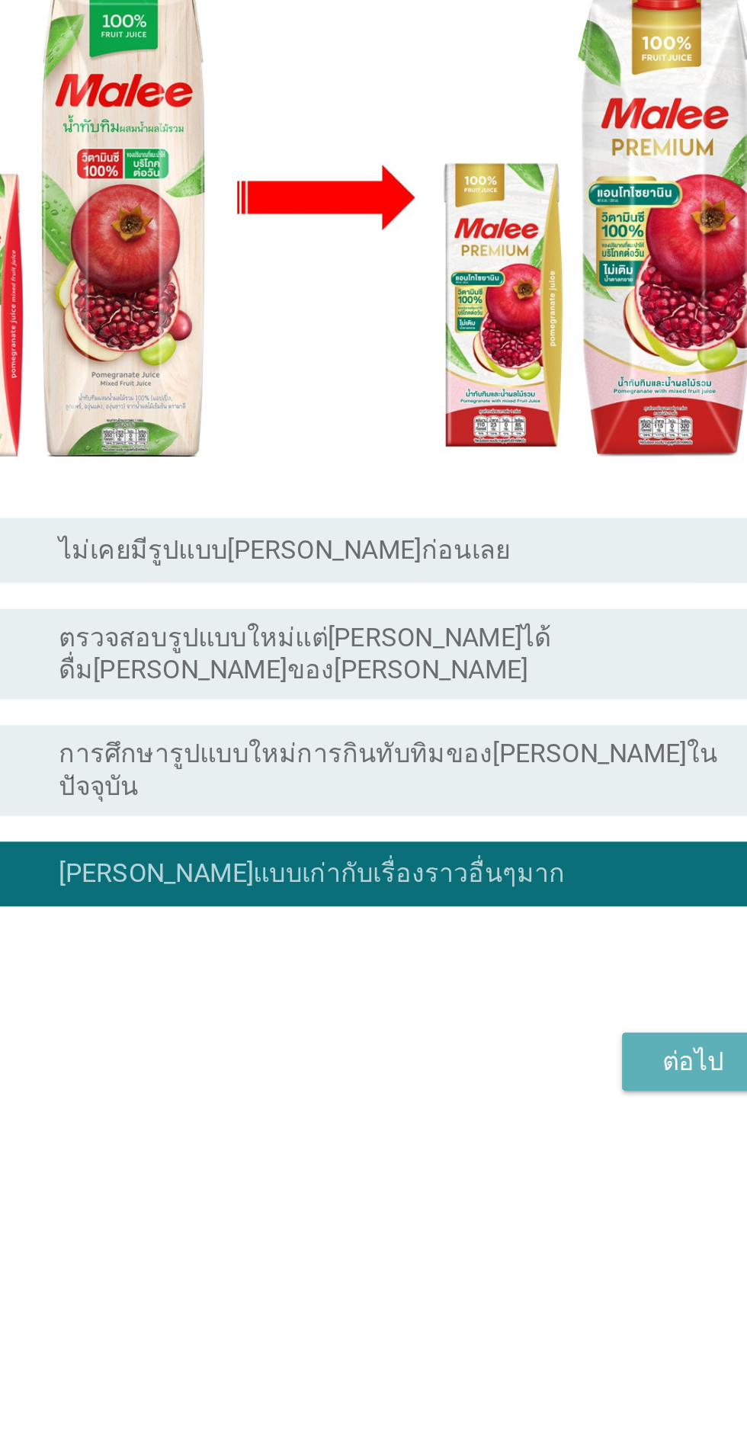
click at [546, 1065] on font "ต่อไป" at bounding box center [546, 1058] width 29 height 14
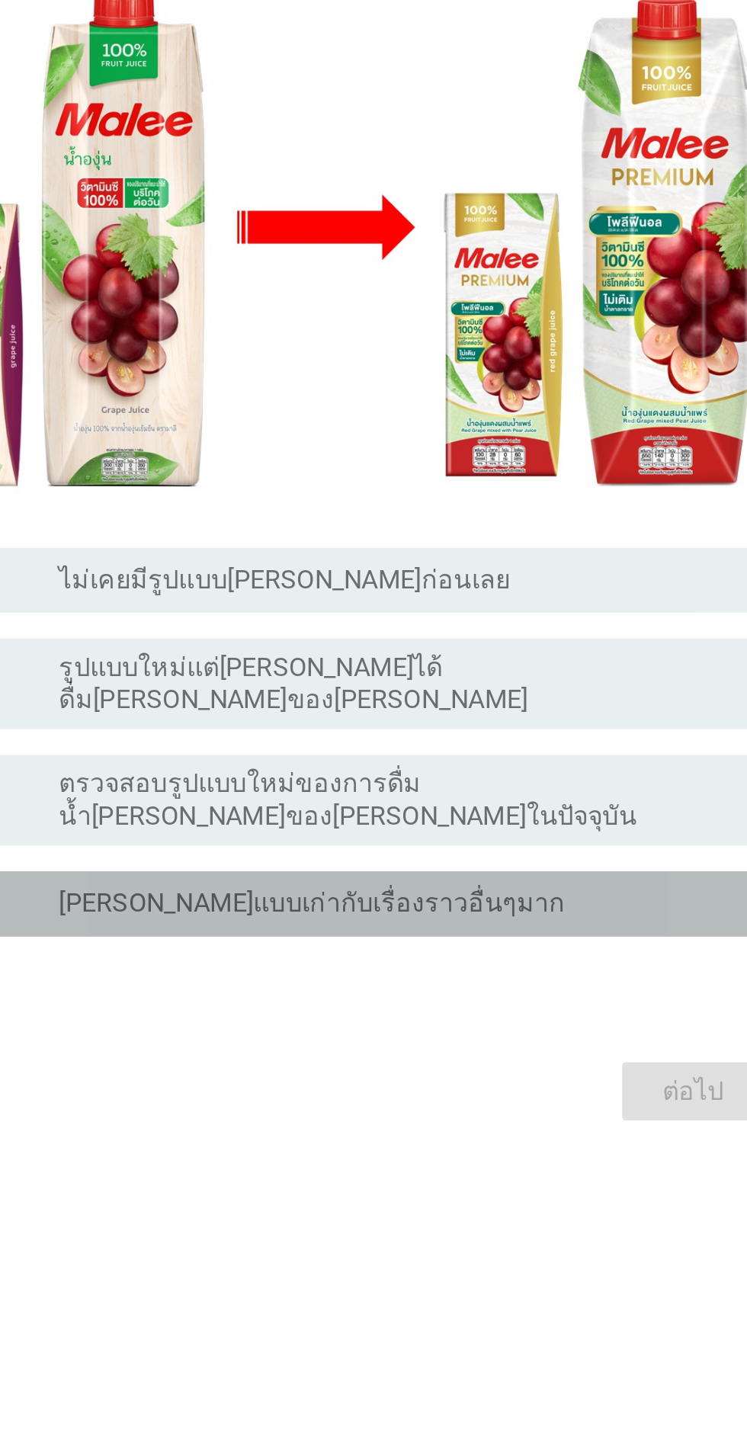
click at [501, 978] on div "ปุ่มวิทยุไม่ได้เลือก นักร้องแบบเก่ากับเรื่องราวอื่นๆมาก" at bounding box center [405, 969] width 314 height 15
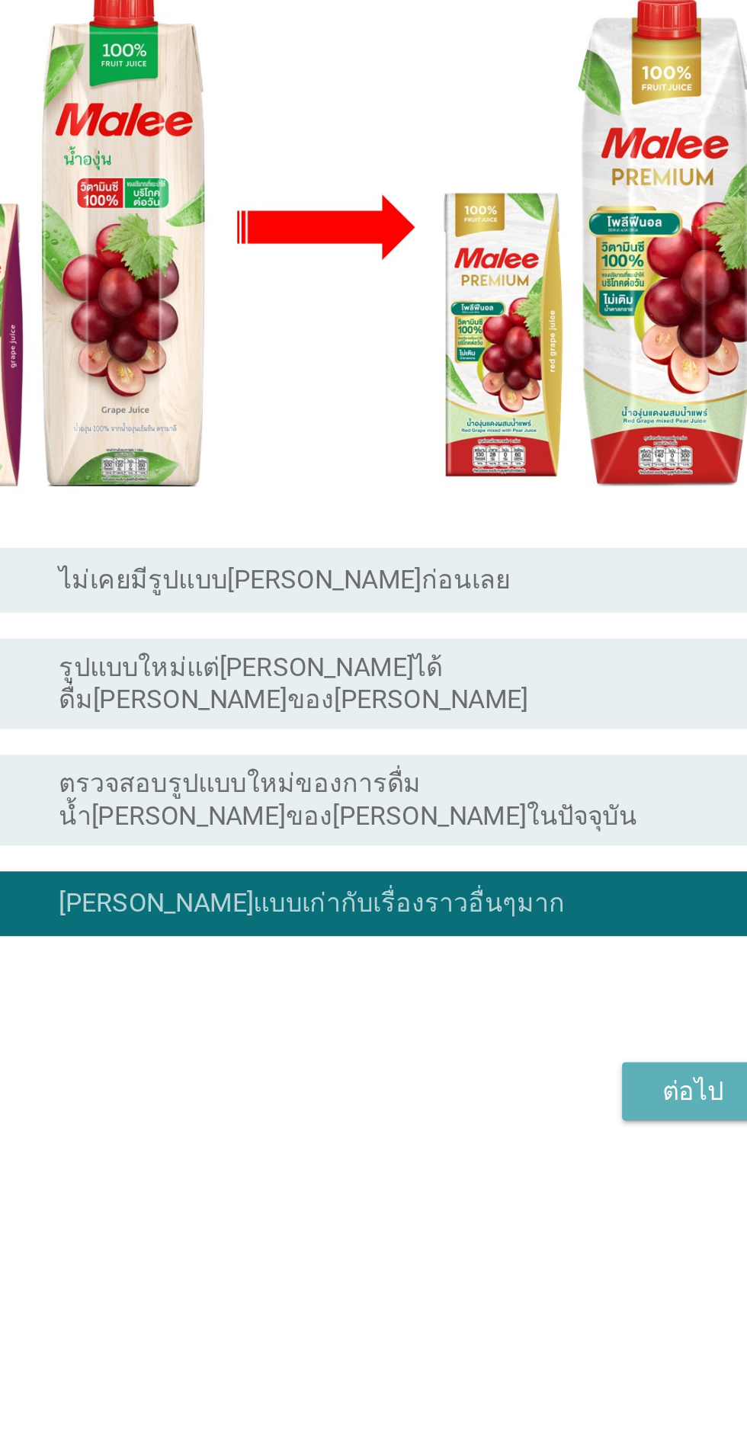
click at [546, 1072] on button "ต่อไป" at bounding box center [546, 1058] width 67 height 27
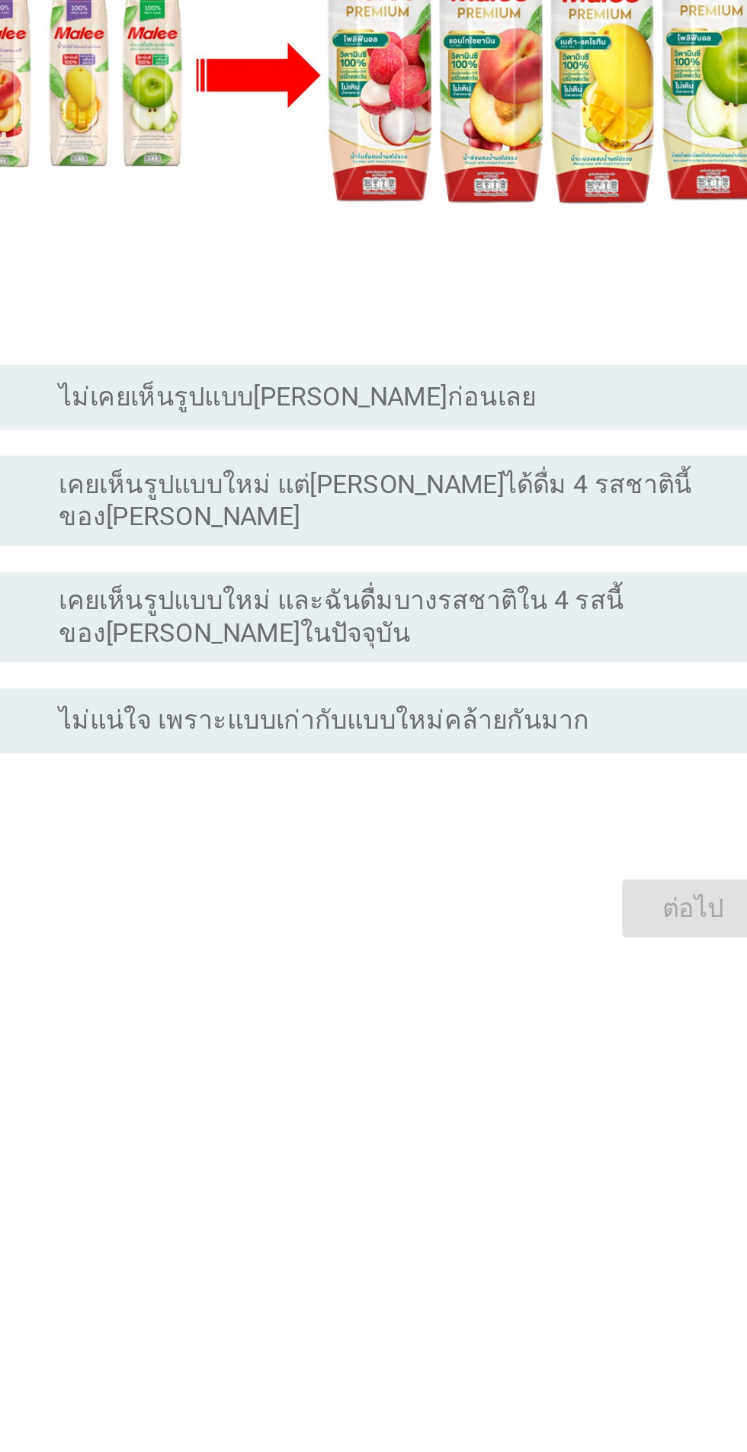
scroll to position [0, 0]
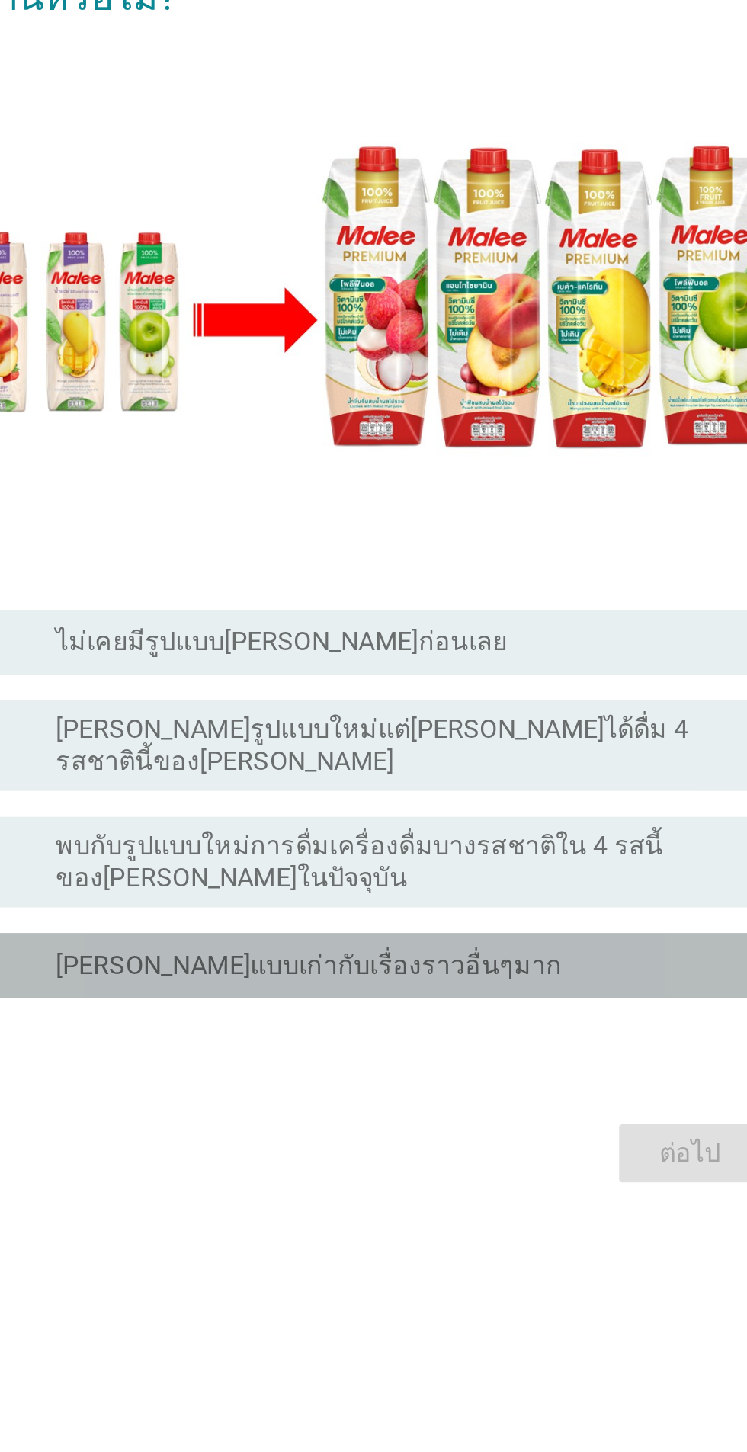
click at [526, 1007] on div "ปุ่มวิทยุไม่ได้เลือก นักร้องแบบเก่ากับเรื่องราวอื่นๆมาก" at bounding box center [411, 997] width 326 height 18
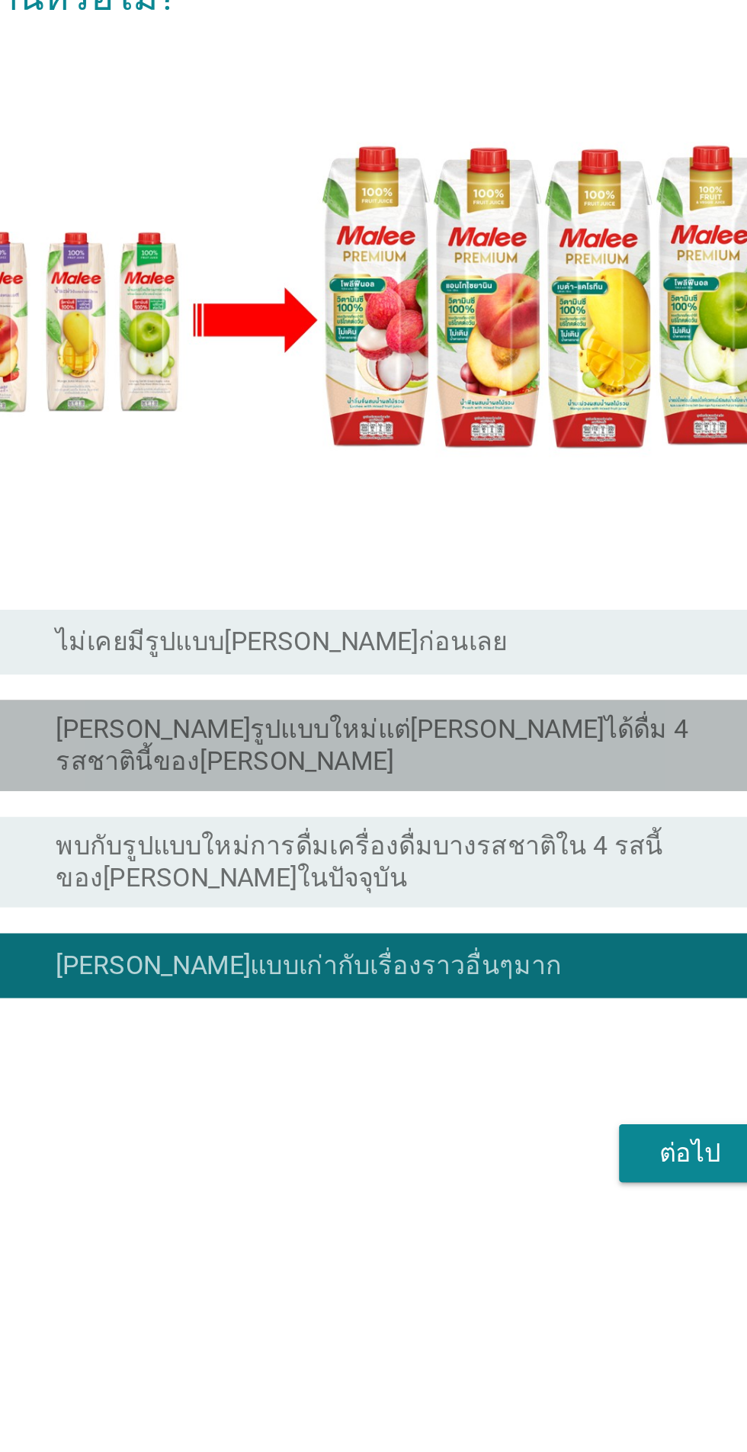
click at [539, 909] on div "ปุ่มวิทยุไม่ได้เลือก เชิญรูปแบบใหม่แต่ปกติไม่ได้ดื่ม 4 รสชาตินี้ของมาลี" at bounding box center [405, 894] width 314 height 30
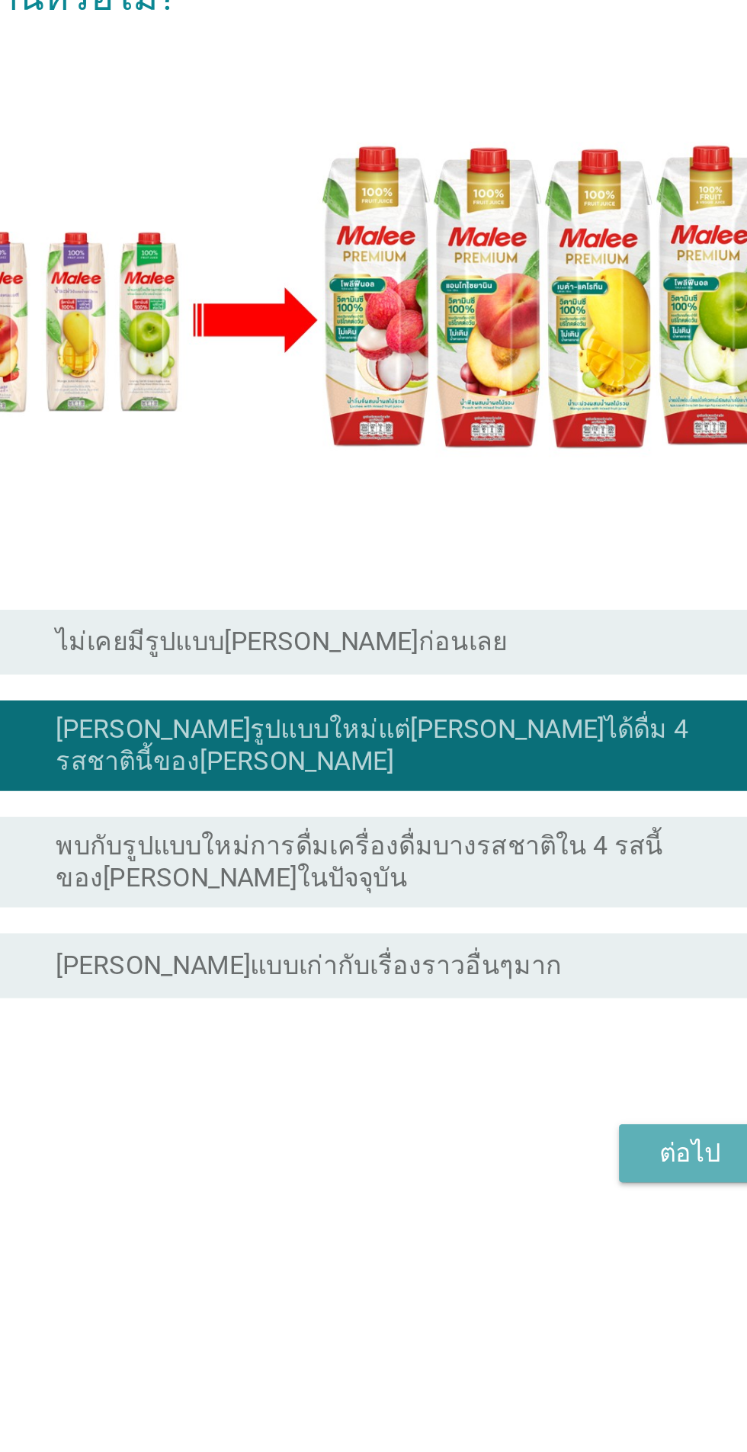
click at [548, 1100] on button "ต่อไป" at bounding box center [546, 1085] width 67 height 27
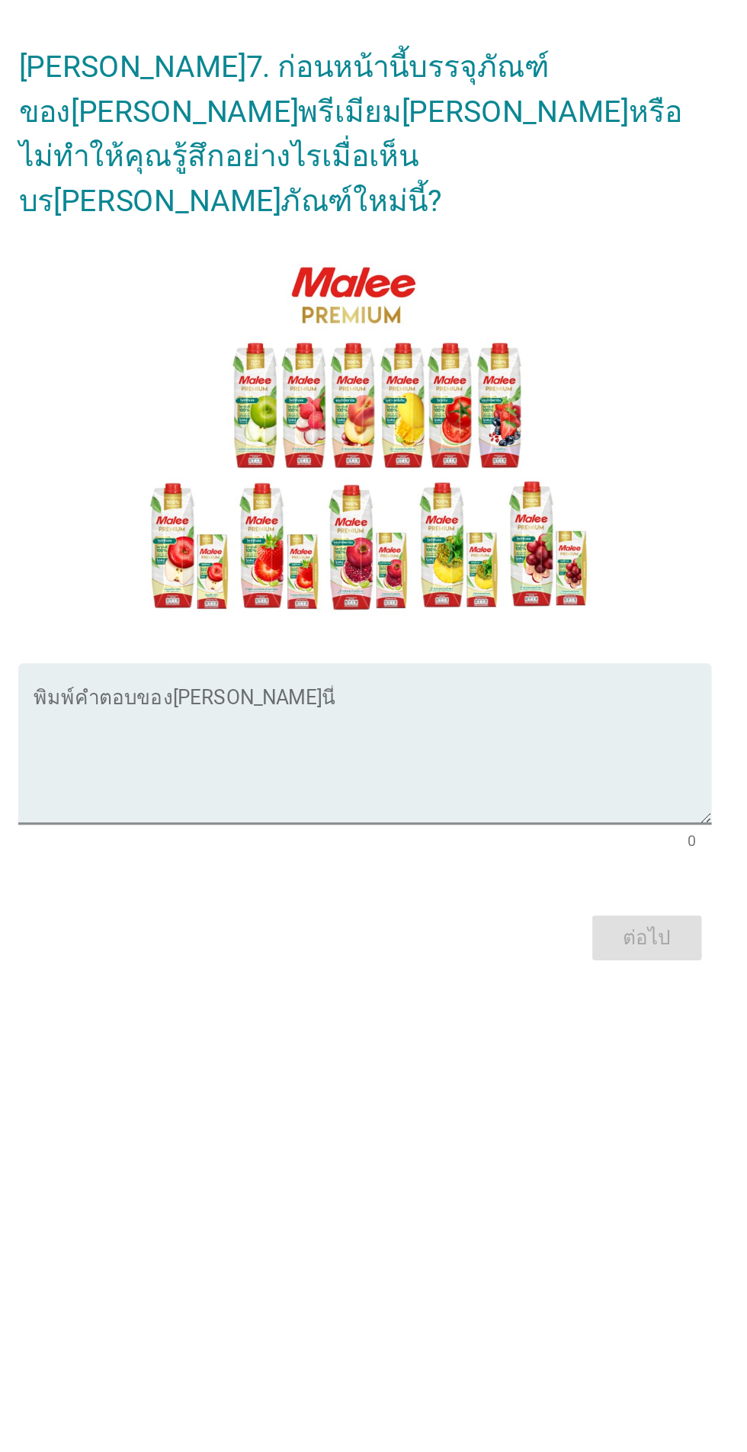
click at [270, 879] on textarea "พิมพ์คำตอบของคุณที่นี่" at bounding box center [377, 888] width 415 height 80
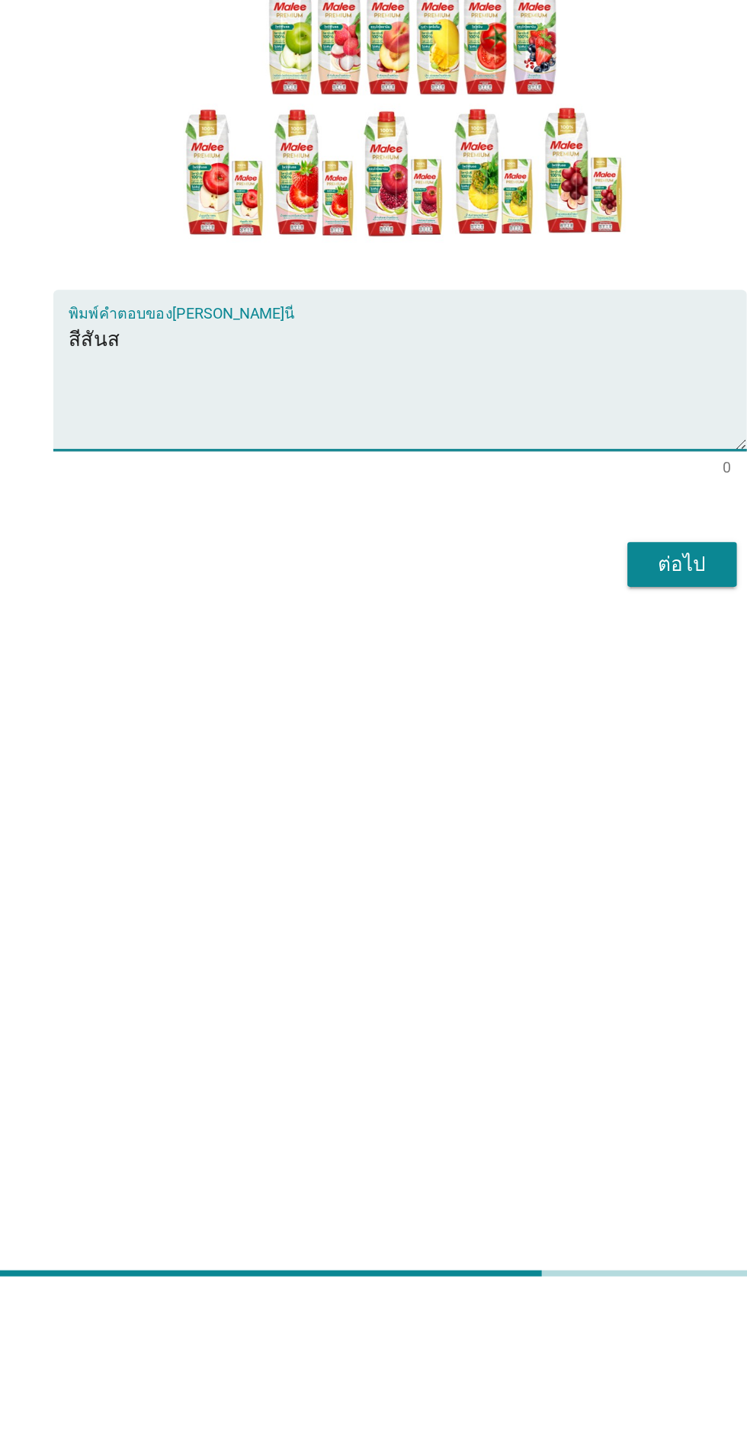
type textarea "สีสันสา"
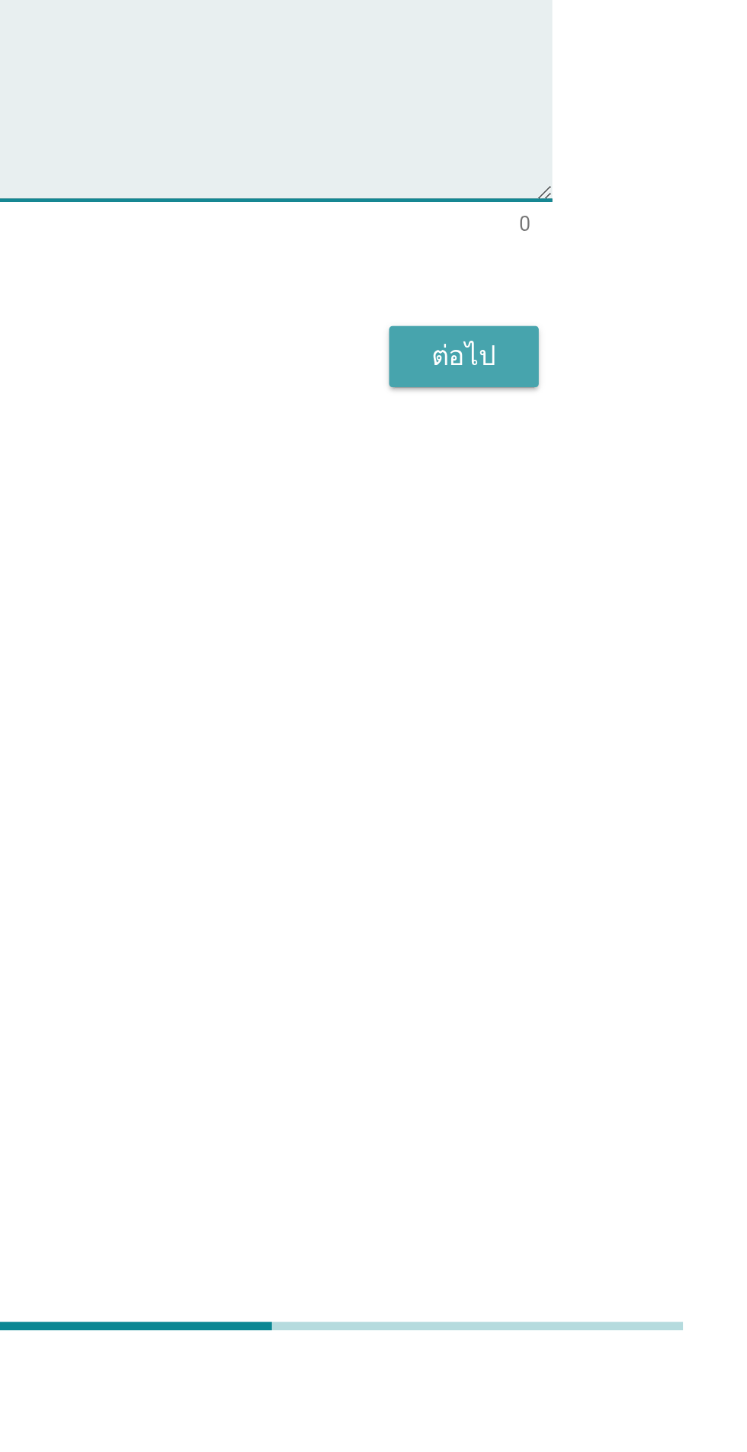
type textarea "สีสันสวยงาม"
click at [553, 1005] on font "ต่อไป" at bounding box center [546, 998] width 29 height 14
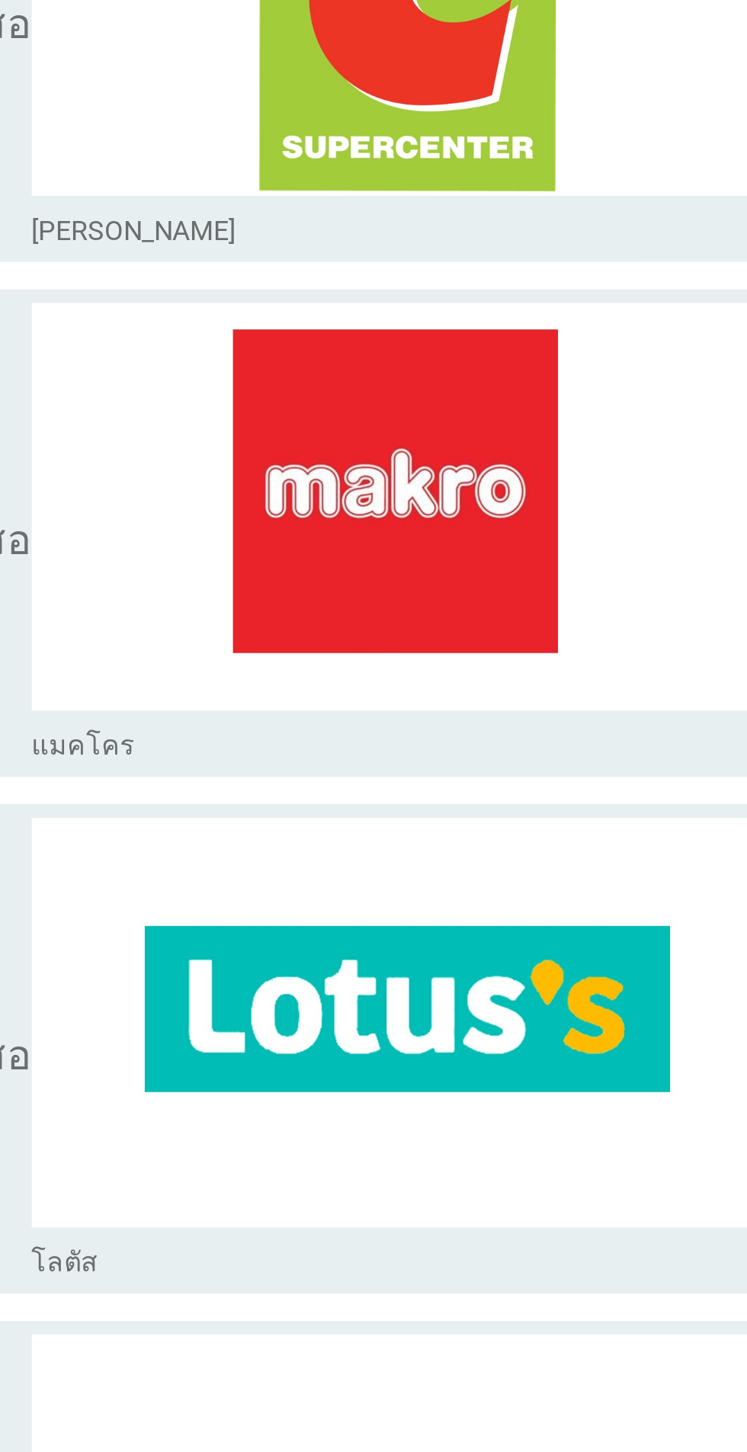
scroll to position [1673, 0]
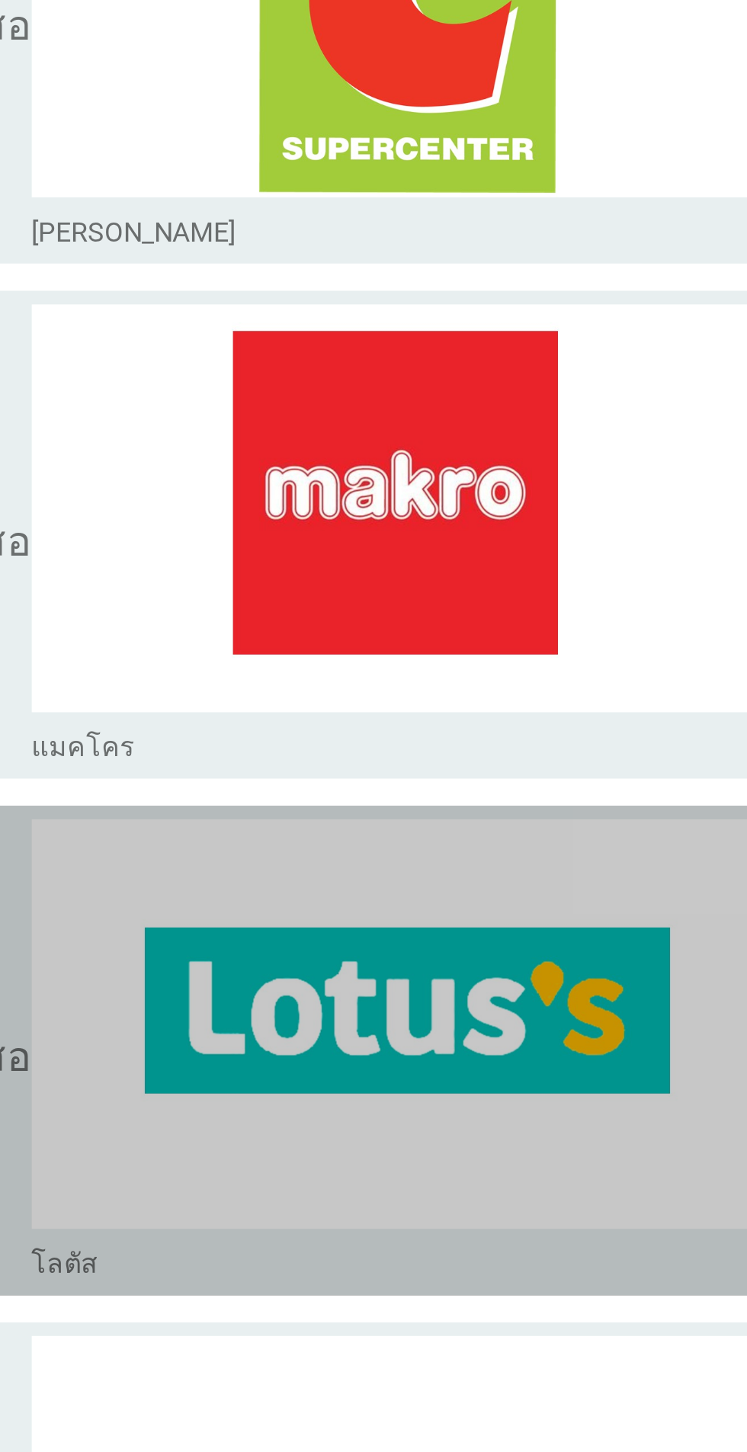
click at [462, 427] on img at bounding box center [411, 459] width 326 height 184
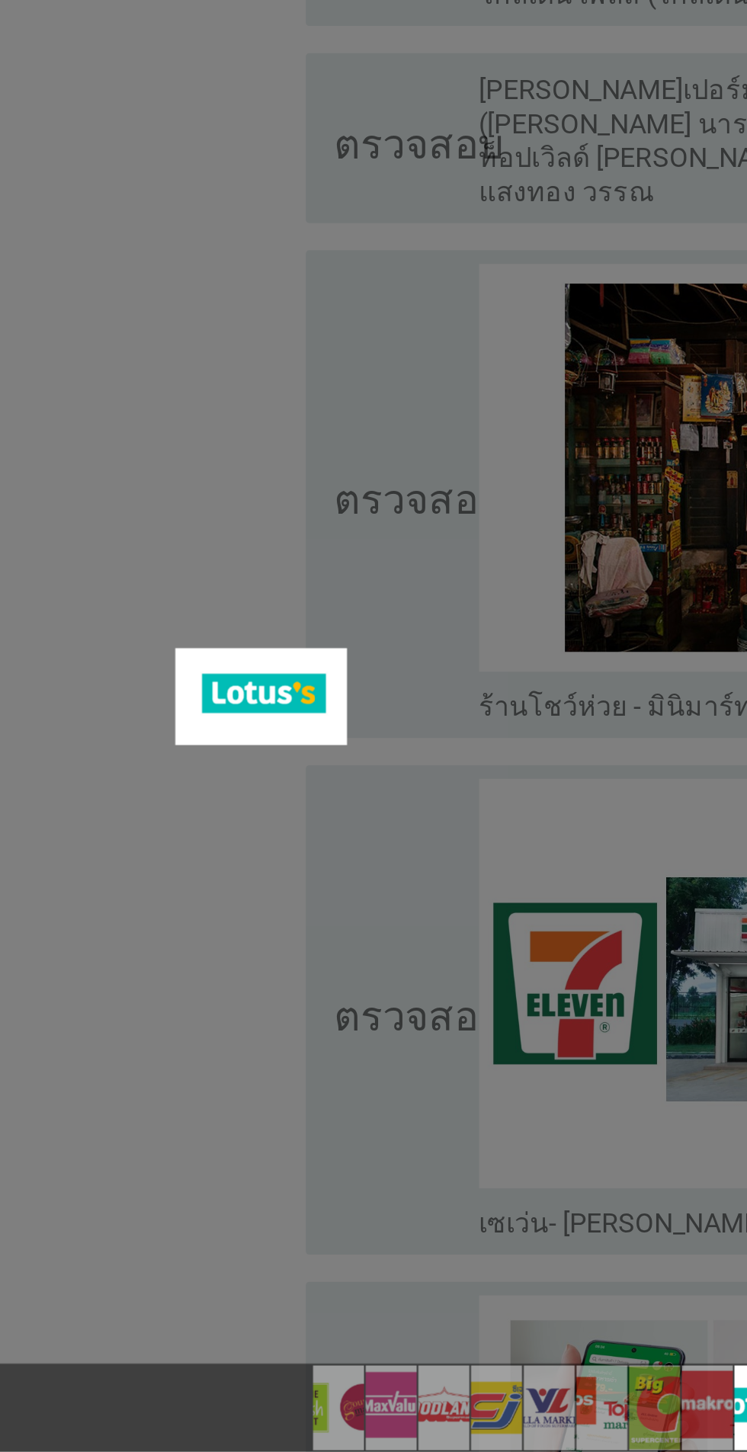
click at [171, 1117] on img at bounding box center [149, 1112] width 77 height 43
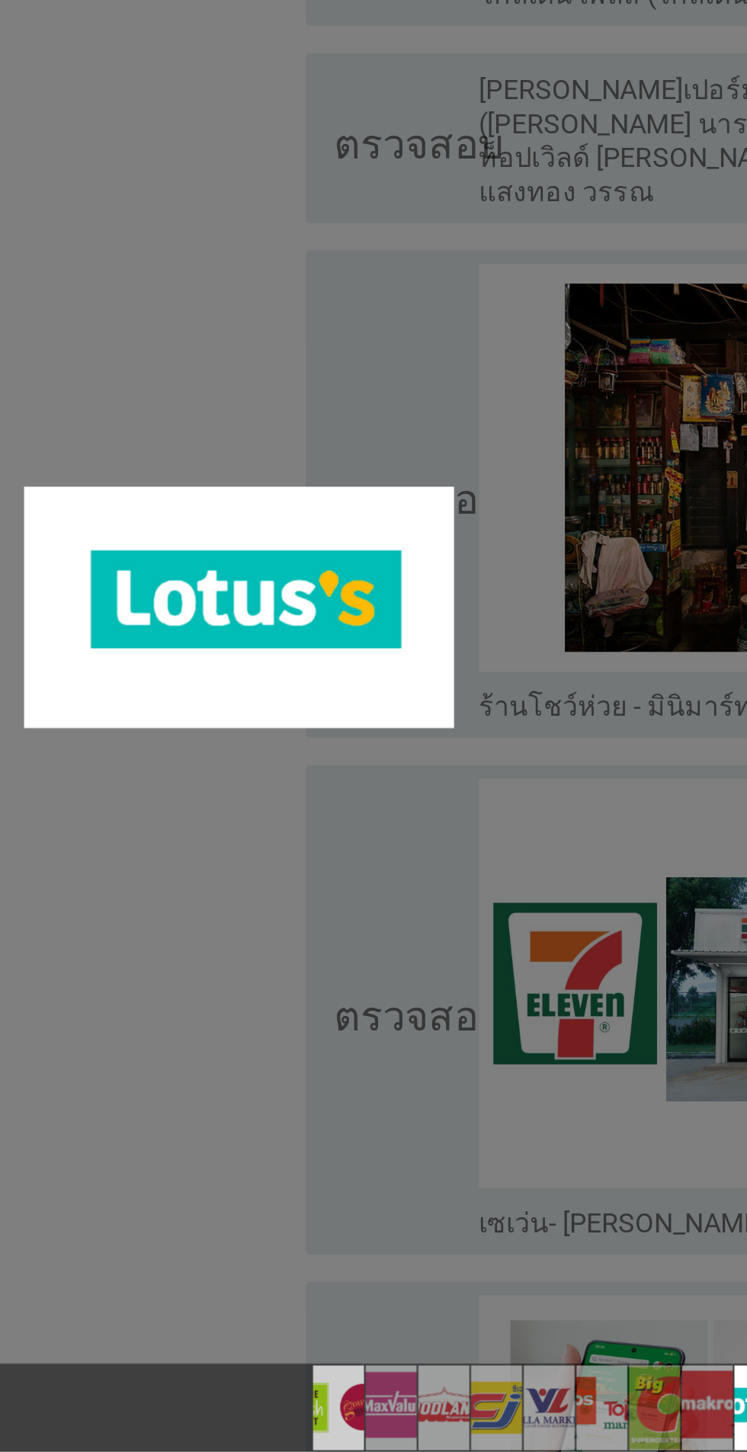
click at [189, 1433] on img at bounding box center [185, 1432] width 68 height 38
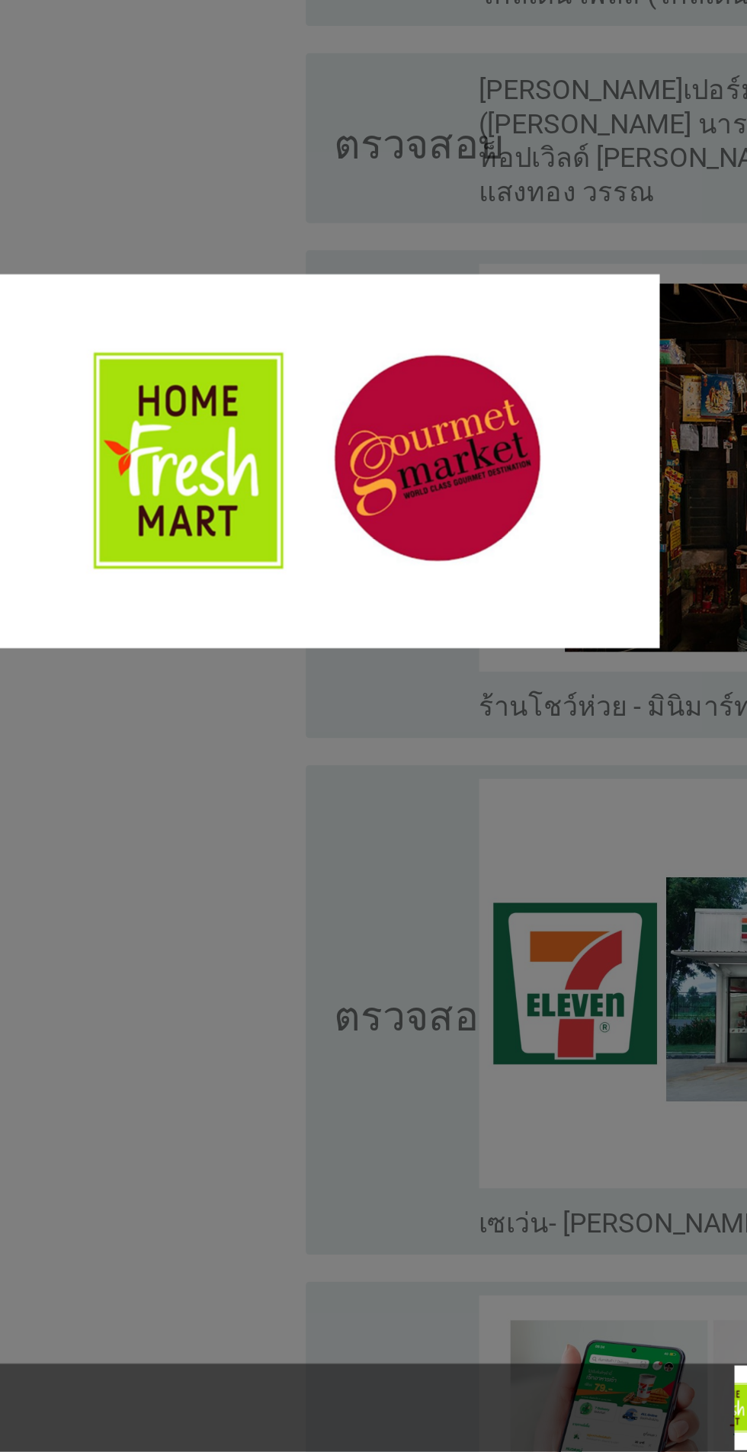
click at [326, 928] on img at bounding box center [179, 1007] width 298 height 168
click at [186, 1164] on div at bounding box center [373, 726] width 747 height 1452
click at [216, 1171] on div at bounding box center [373, 726] width 747 height 1452
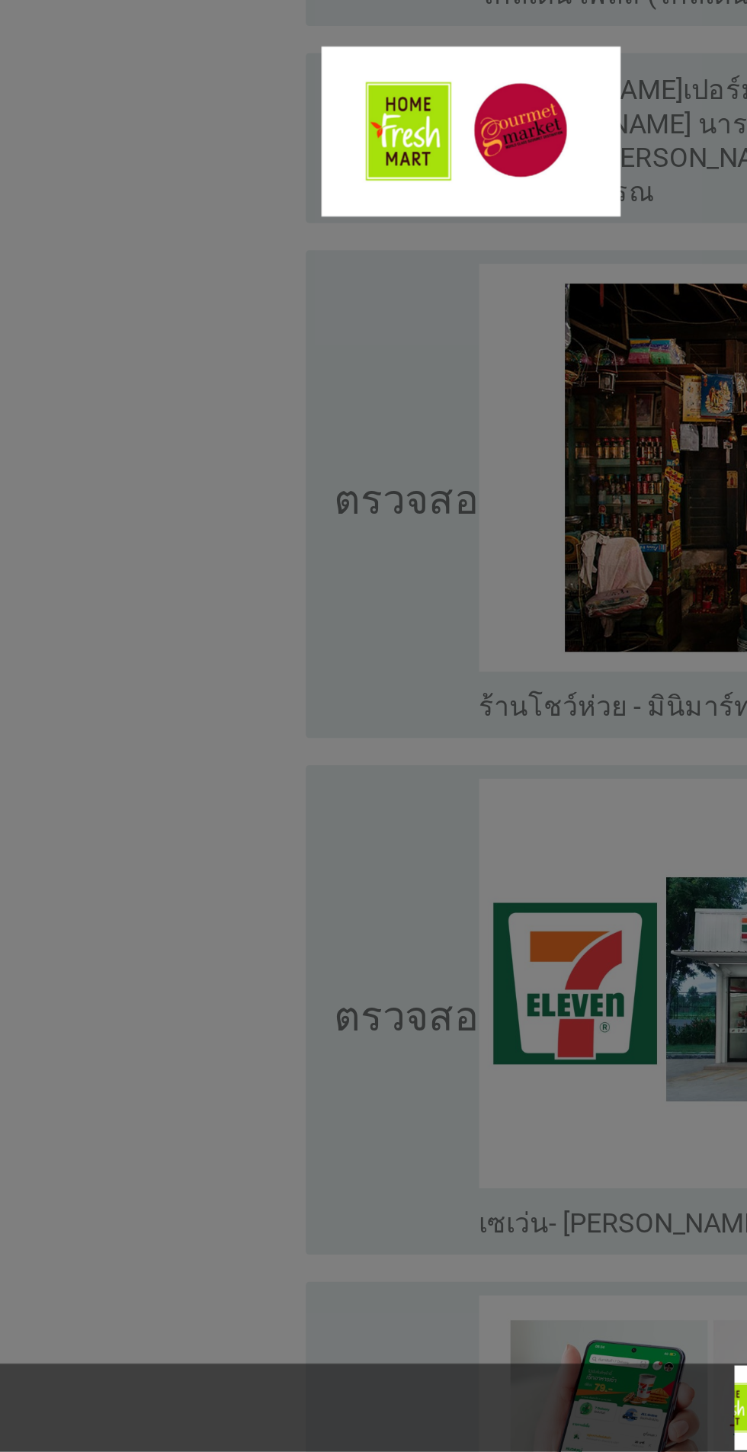
click at [217, 1294] on div at bounding box center [373, 726] width 747 height 1452
click at [276, 1431] on div at bounding box center [373, 1432] width 747 height 40
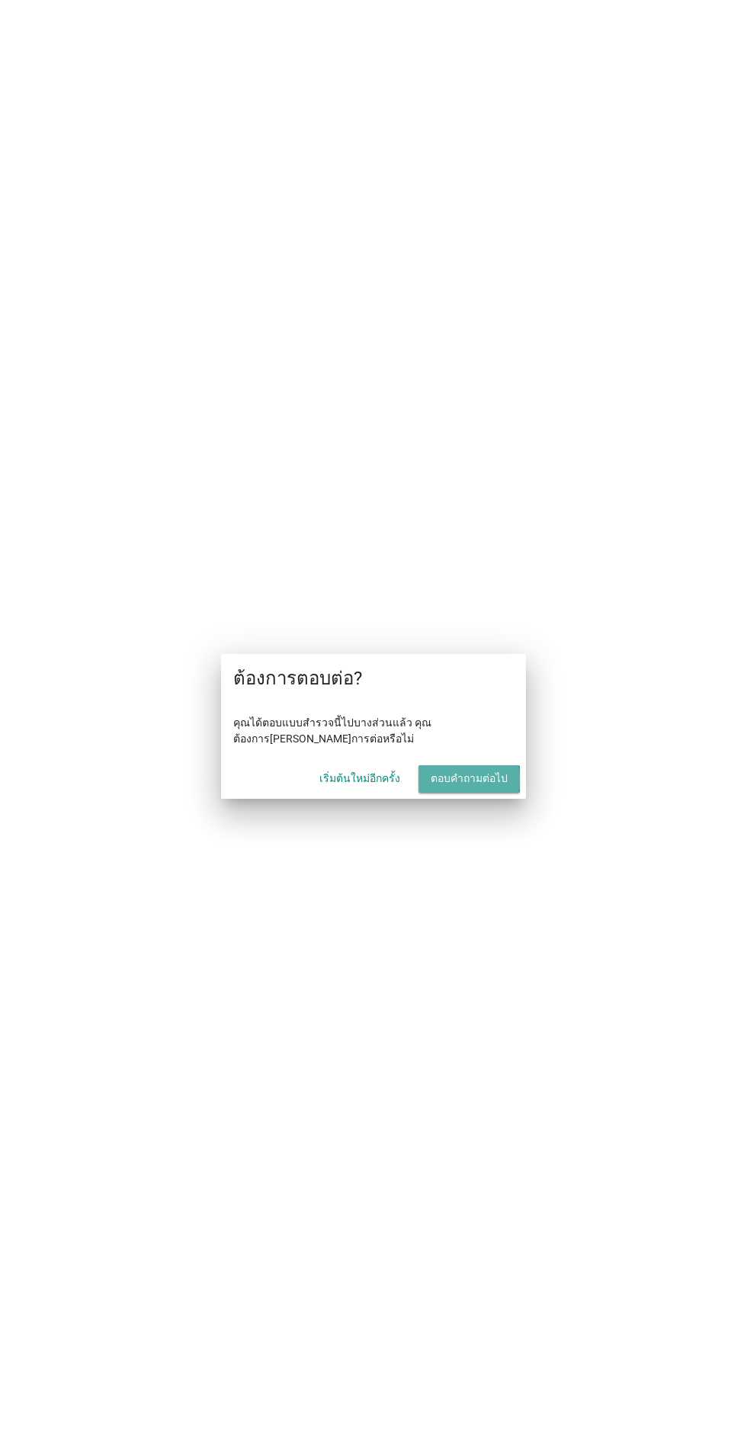
click at [514, 777] on button "ตอบคำถามต่อไป" at bounding box center [468, 778] width 101 height 27
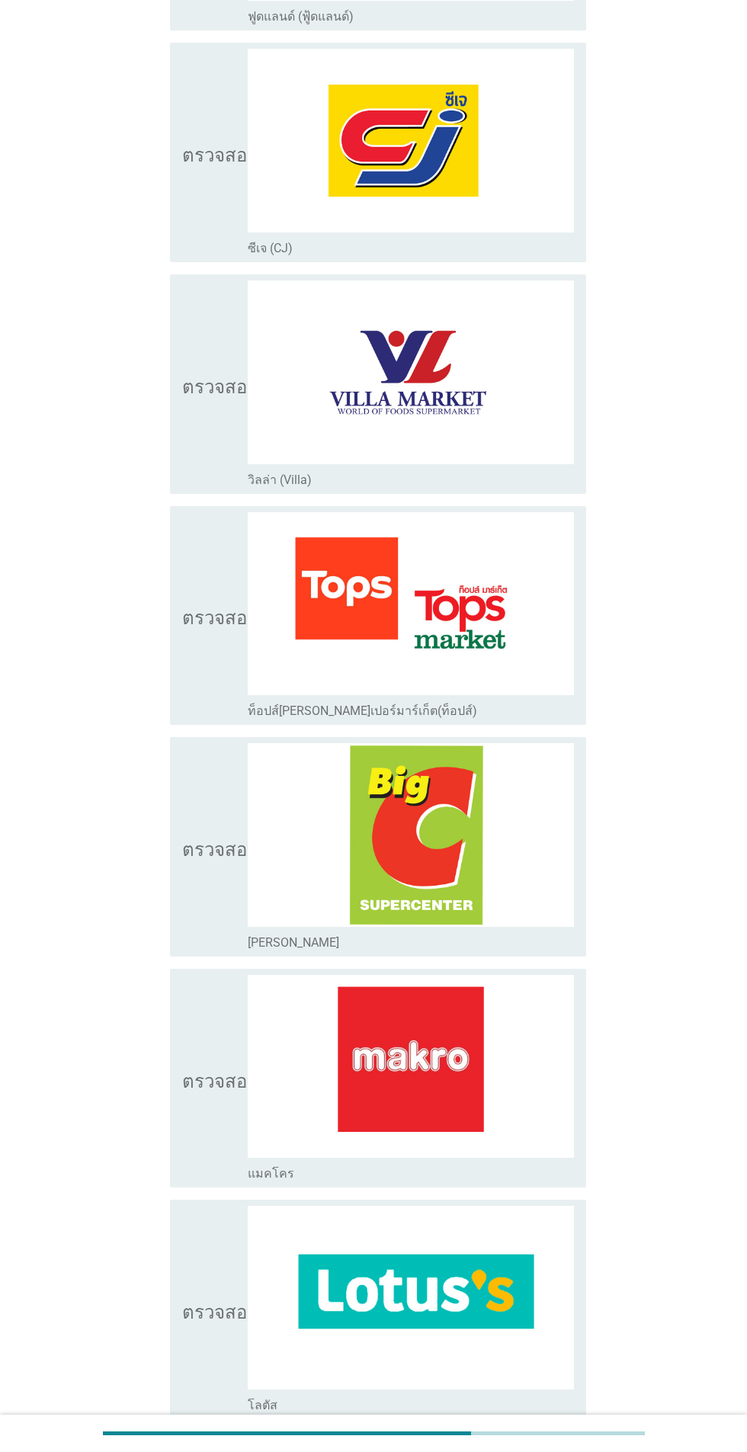
scroll to position [840, 0]
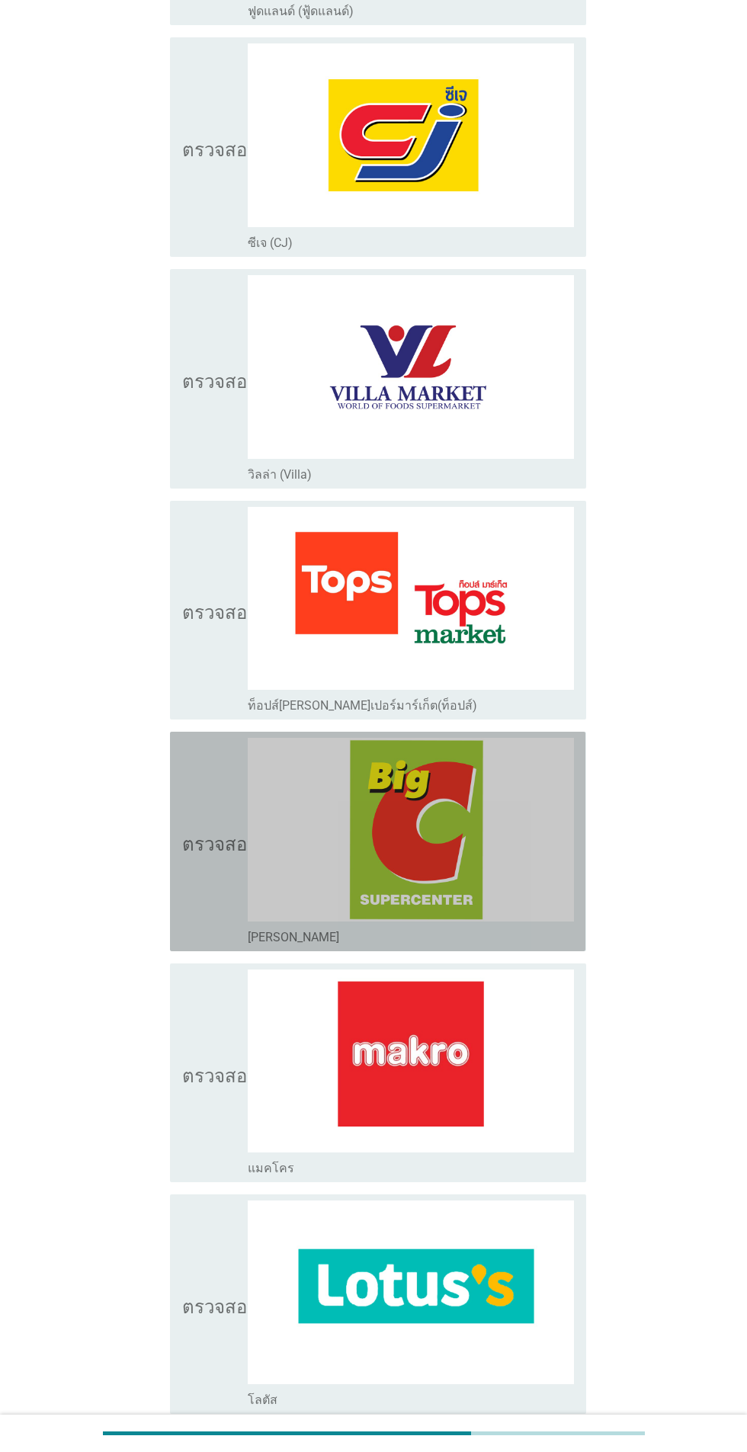
click at [226, 869] on icon "ตรวจสอบ" at bounding box center [220, 841] width 76 height 207
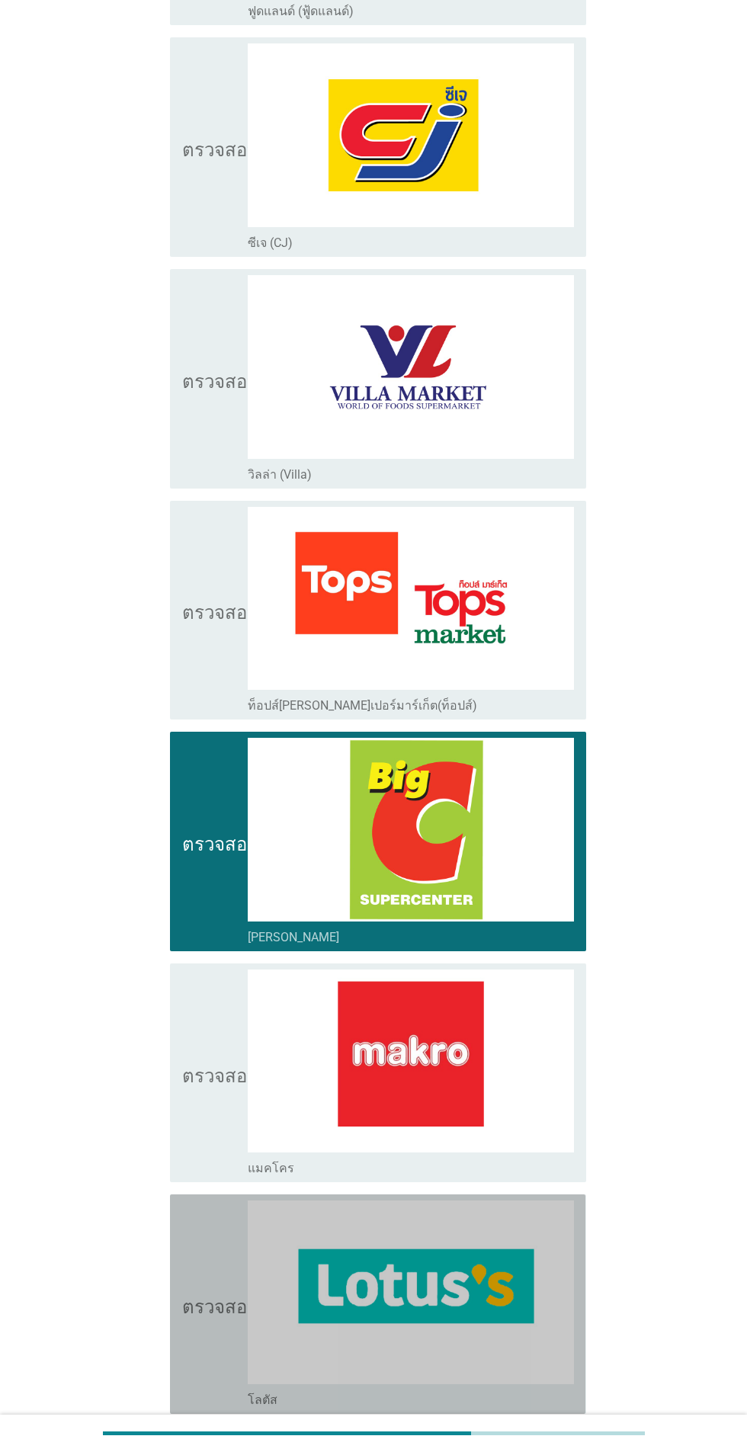
click at [248, 1305] on img at bounding box center [411, 1292] width 326 height 184
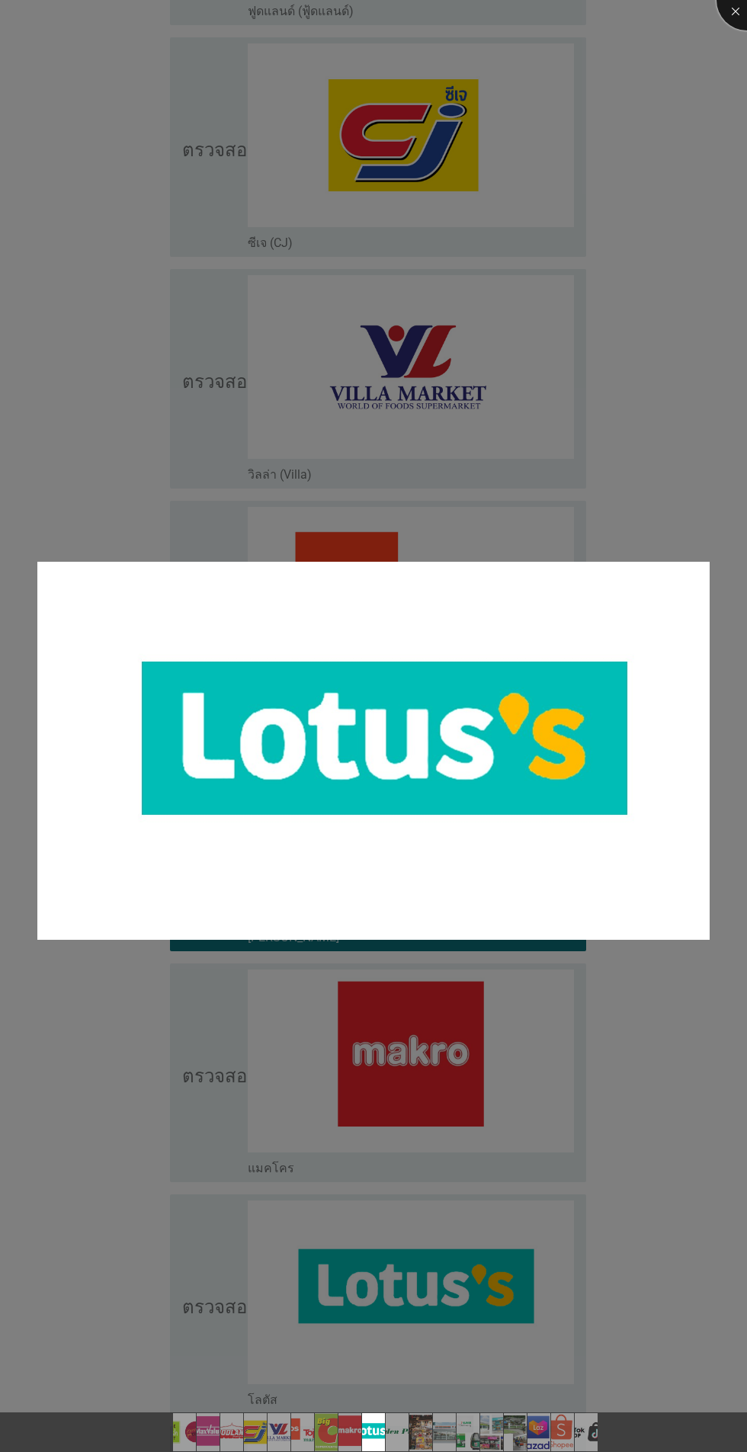
click at [732, 9] on div at bounding box center [746, 0] width 61 height 61
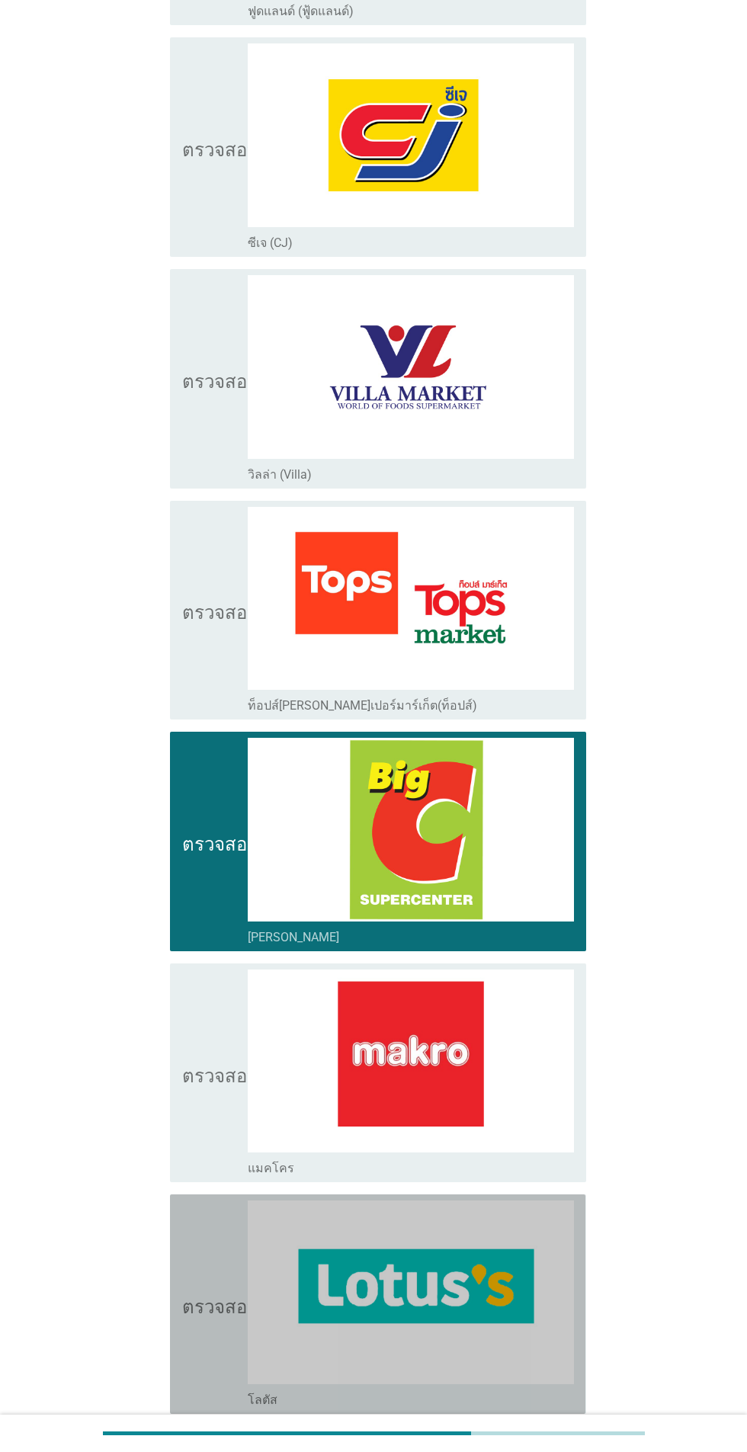
click at [196, 1304] on font "ตรวจสอบ" at bounding box center [220, 1304] width 76 height 18
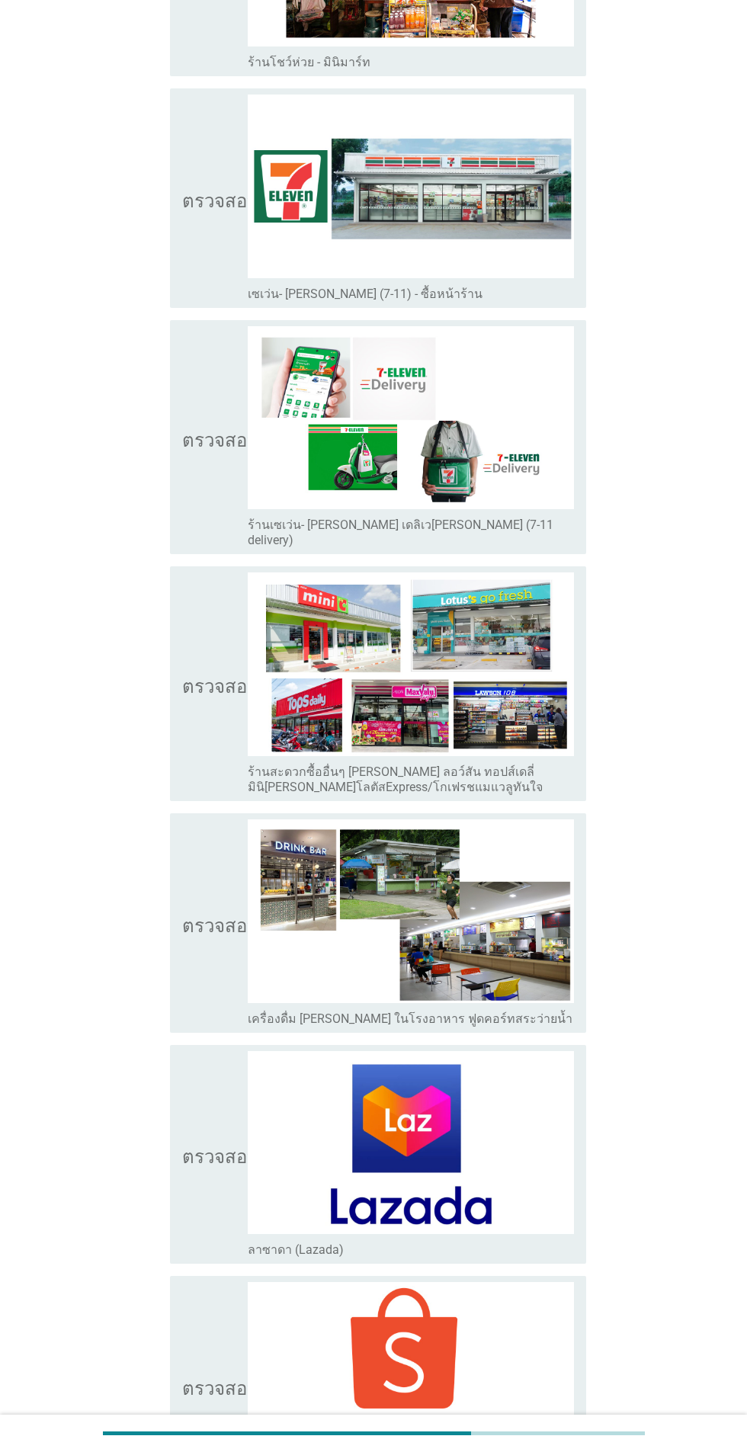
scroll to position [3068, 0]
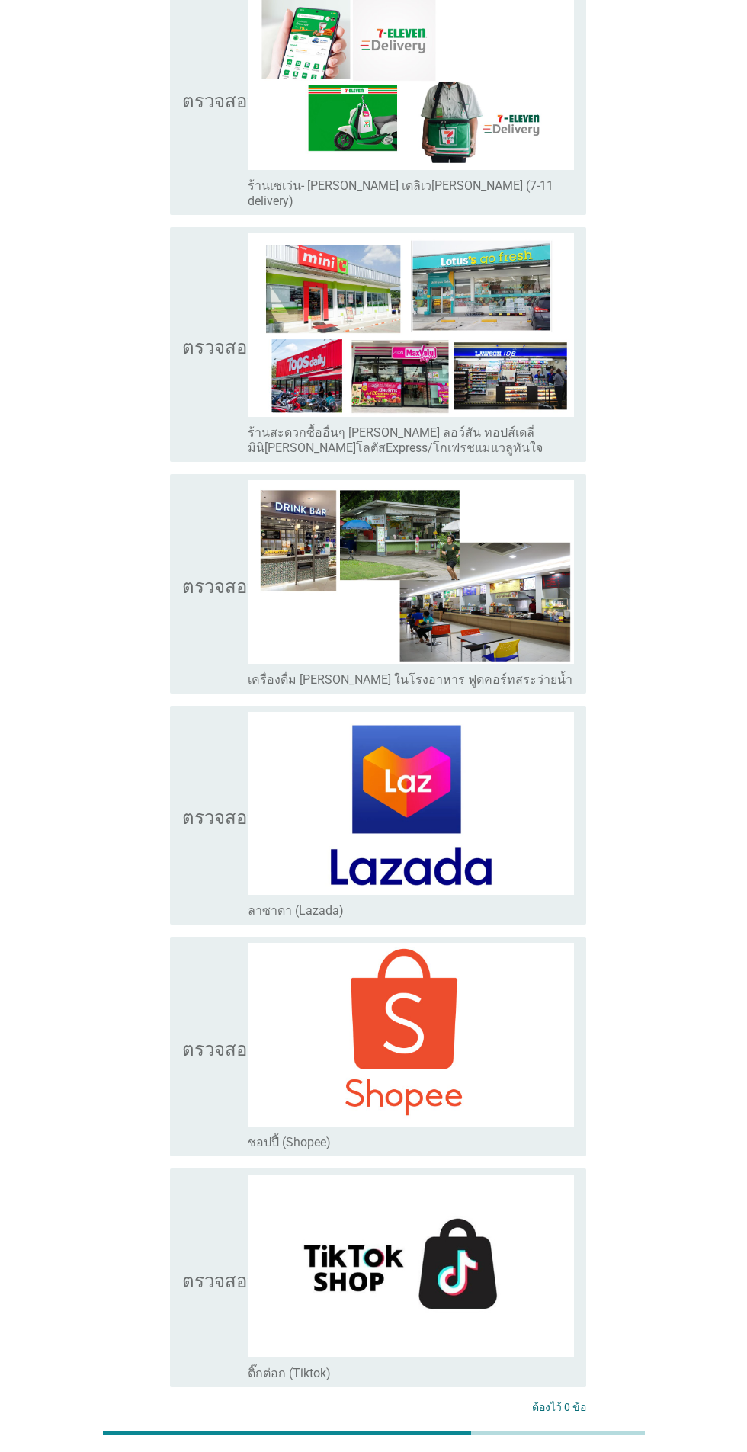
click at [563, 1451] on div "ต่อไป" at bounding box center [546, 1464] width 43 height 18
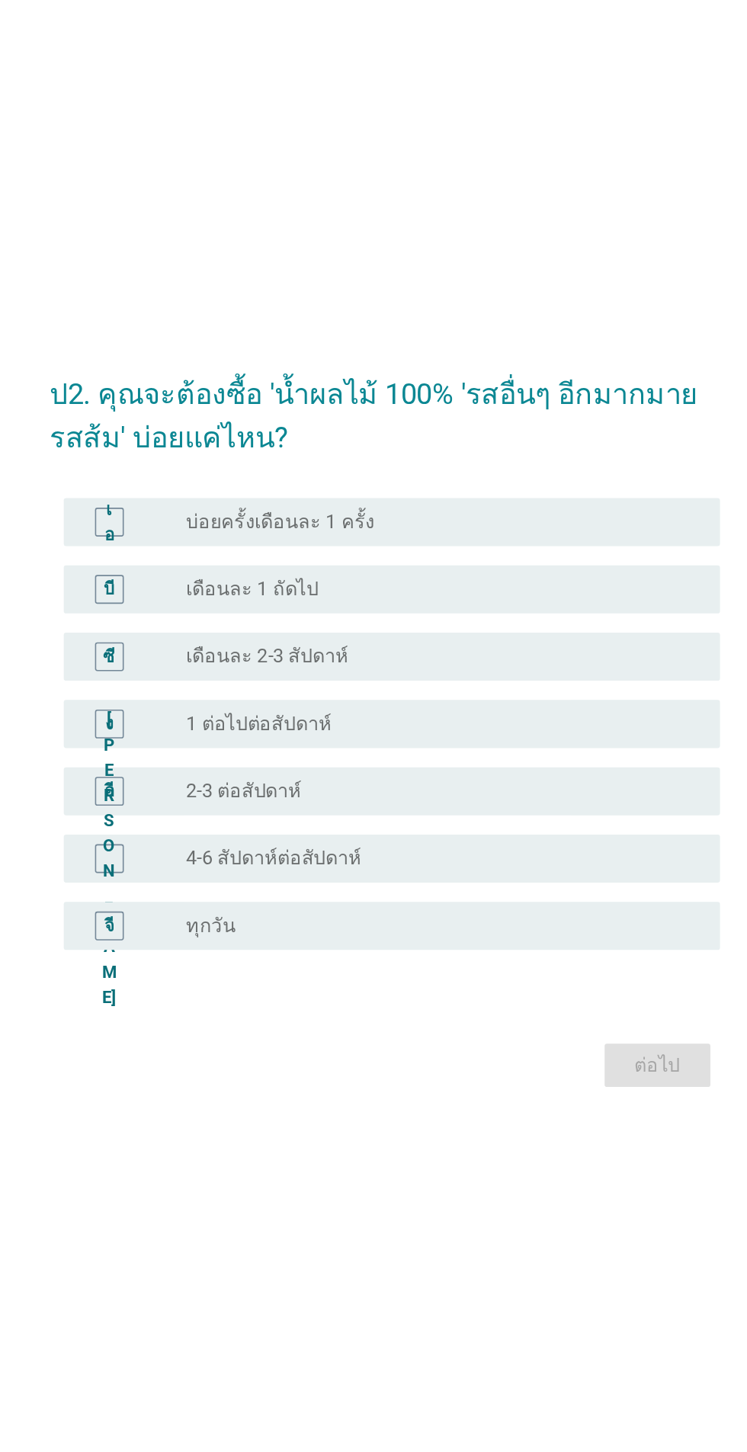
scroll to position [2, 0]
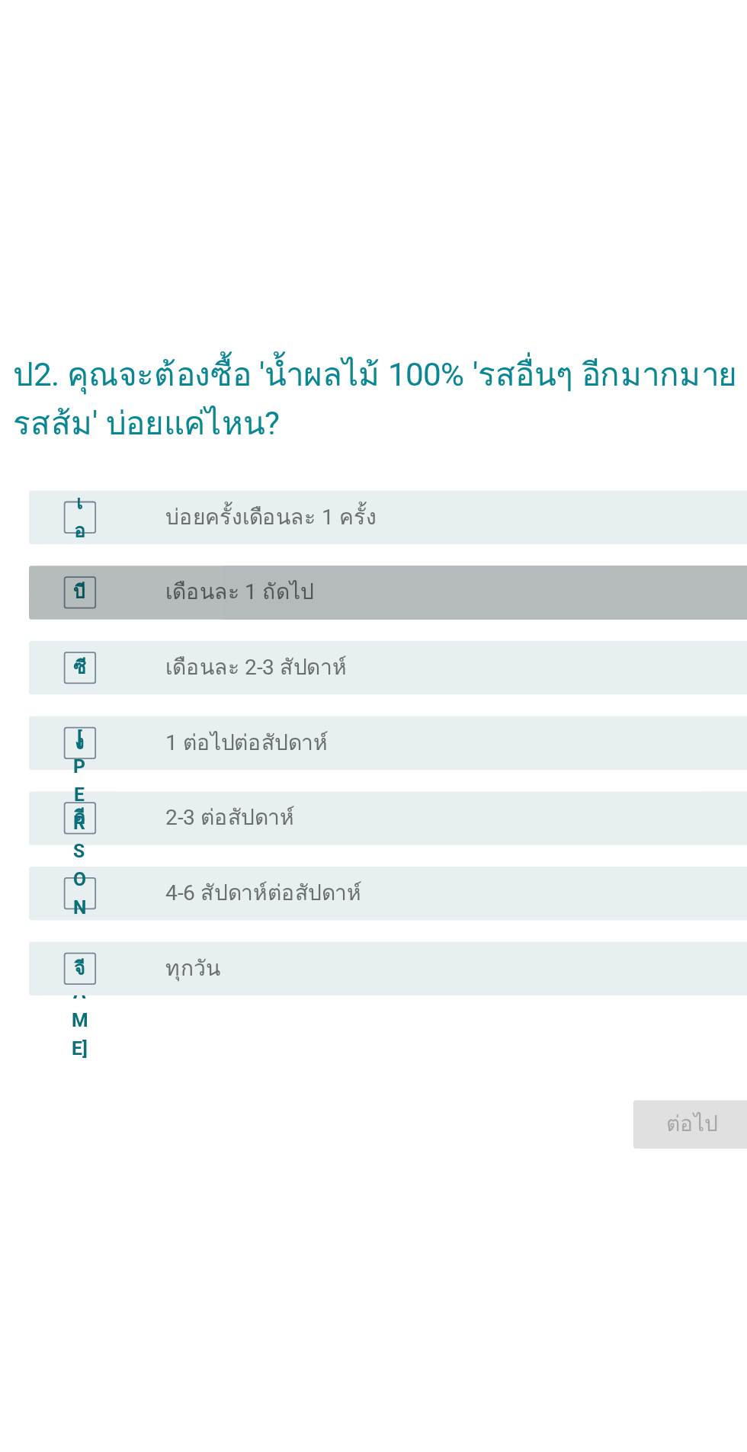
click at [378, 648] on div "ปุ่มวิทยุ[PERSON_NAME]เลือก เดือนละ 1 ถัดไป" at bounding box center [405, 639] width 314 height 15
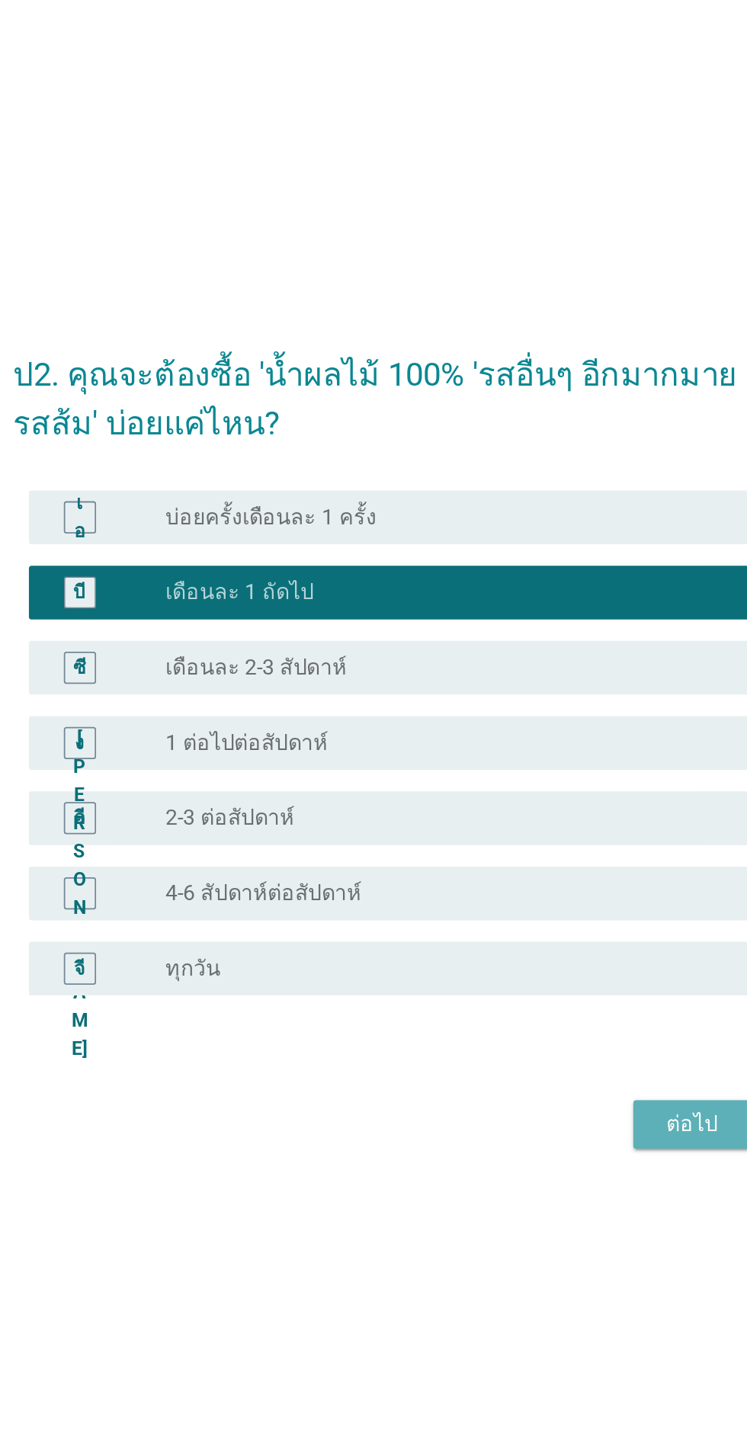
click at [543, 951] on font "ต่อไป" at bounding box center [546, 942] width 29 height 18
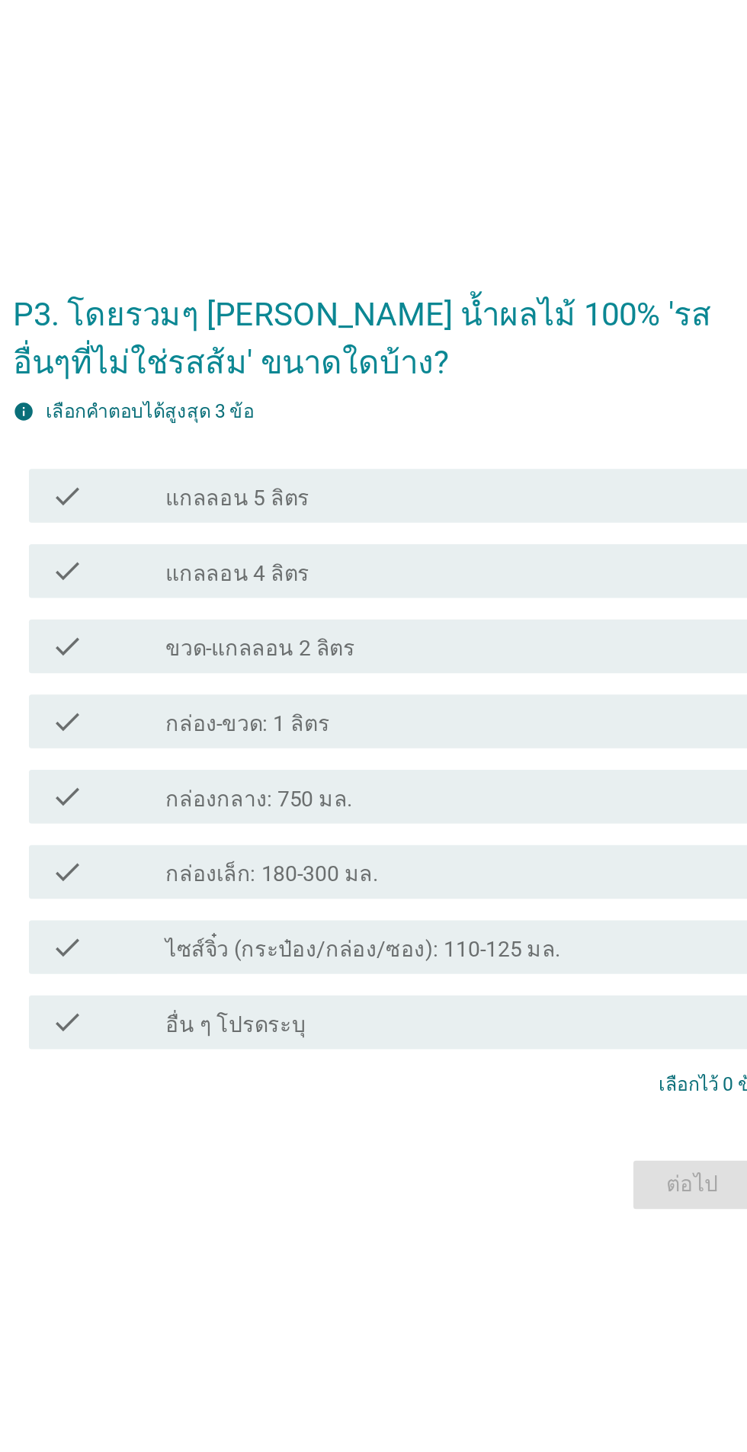
scroll to position [0, 0]
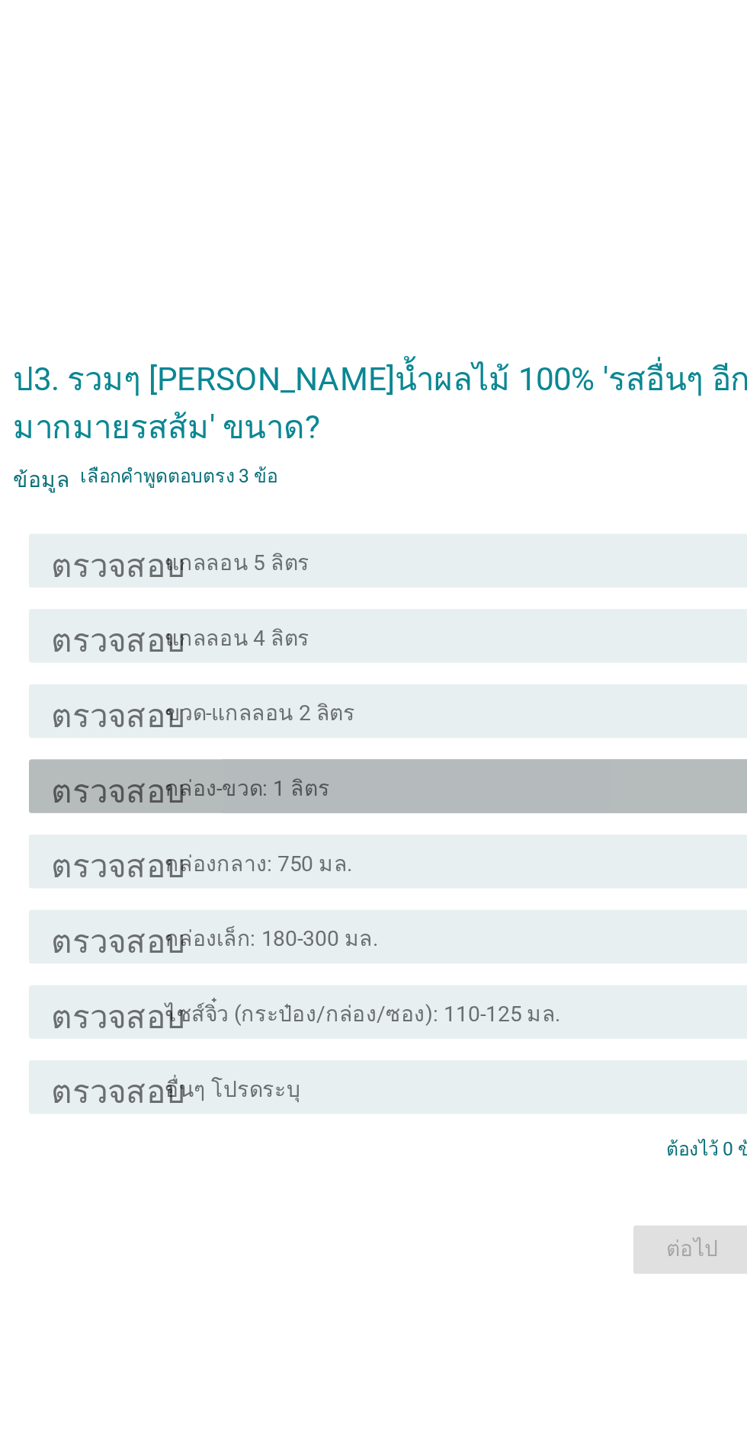
click at [425, 725] on div "โครงร่างกล่องกาเครื่องหมายว่าง กล่อง-ขวด: 1 ลิตร" at bounding box center [411, 715] width 326 height 18
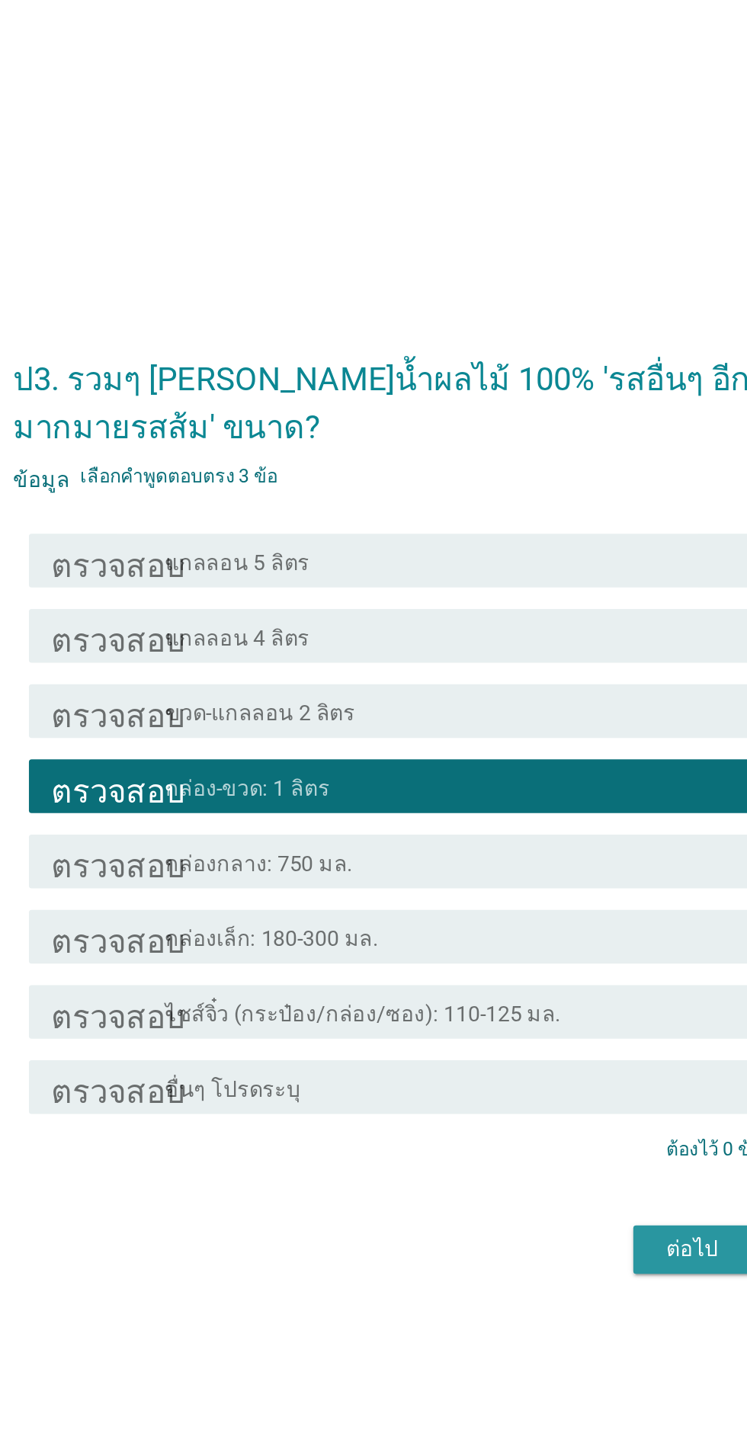
click at [550, 985] on font "ต่อไป" at bounding box center [546, 978] width 29 height 14
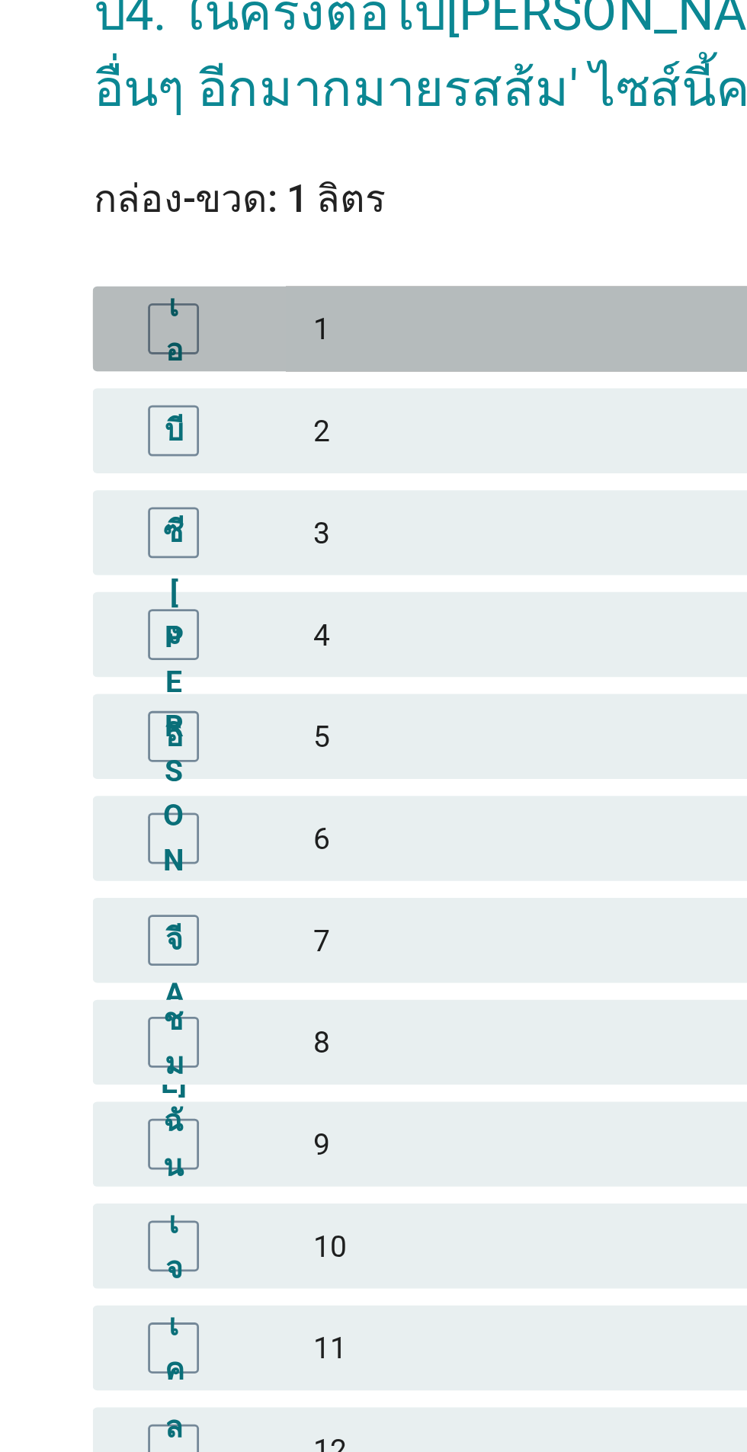
click at [334, 511] on font "1" at bounding box center [407, 503] width 334 height 16
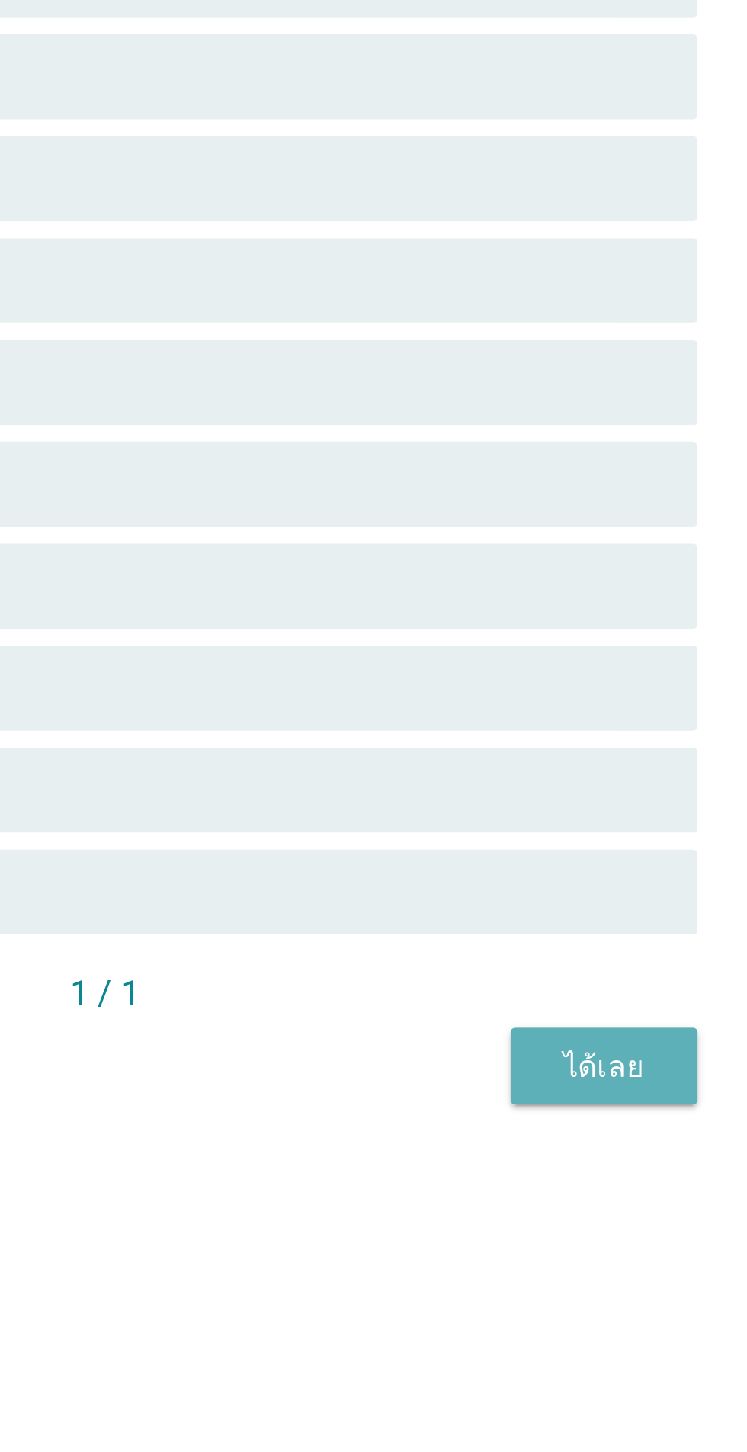
click at [574, 1091] on button "ได้เลย" at bounding box center [552, 1077] width 67 height 27
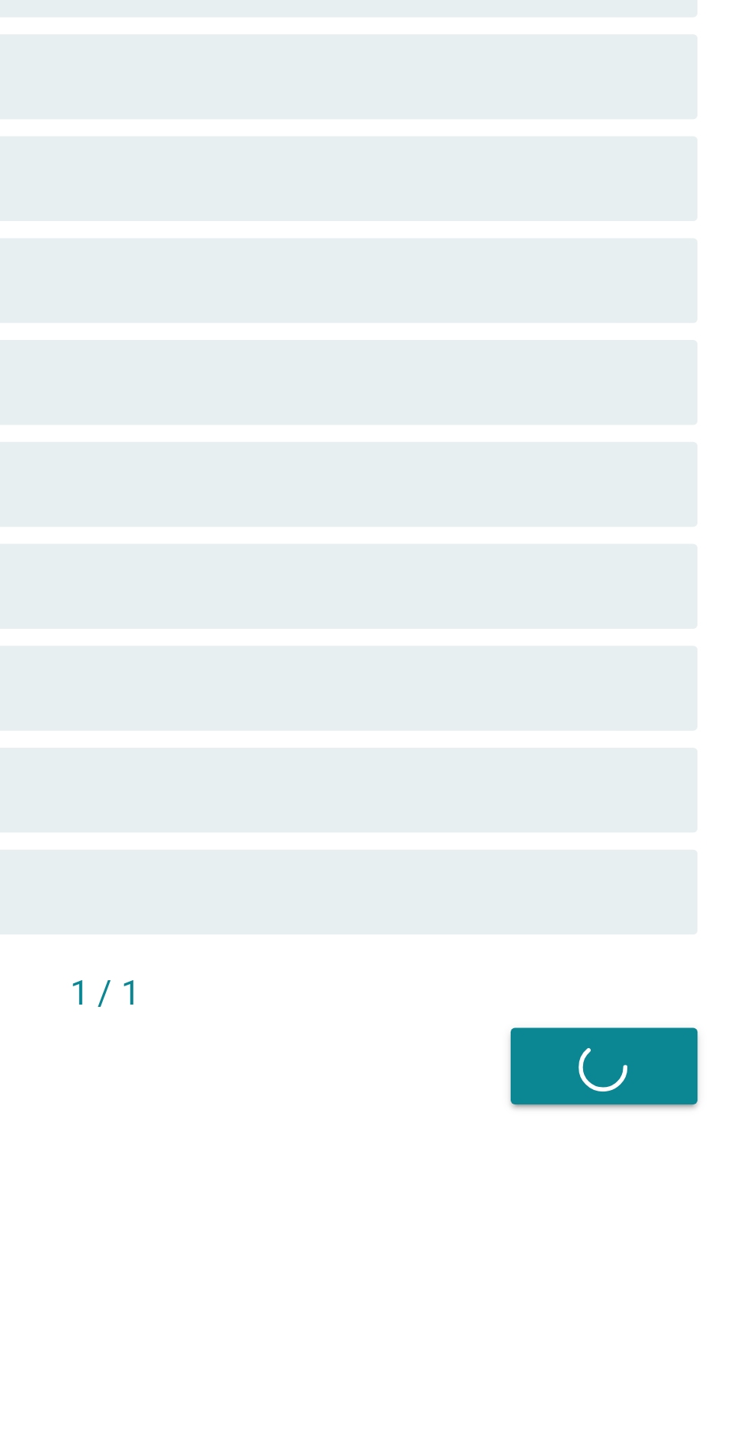
scroll to position [37, 0]
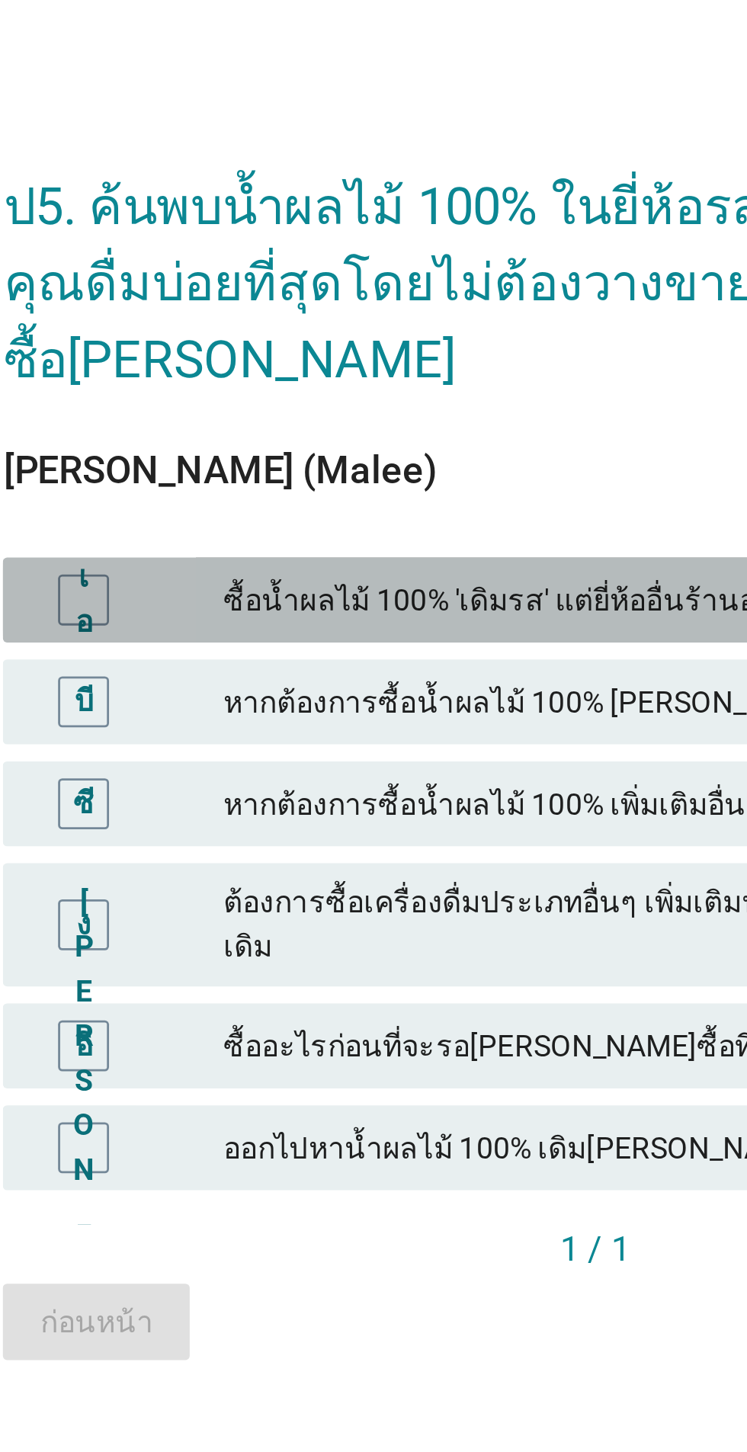
click at [362, 644] on font "ซื้อน้ำผลไม้ 100% 'เดิมรส' แต่ยี่ห้ออื่นร้านอาหารเดิม" at bounding box center [357, 638] width 234 height 12
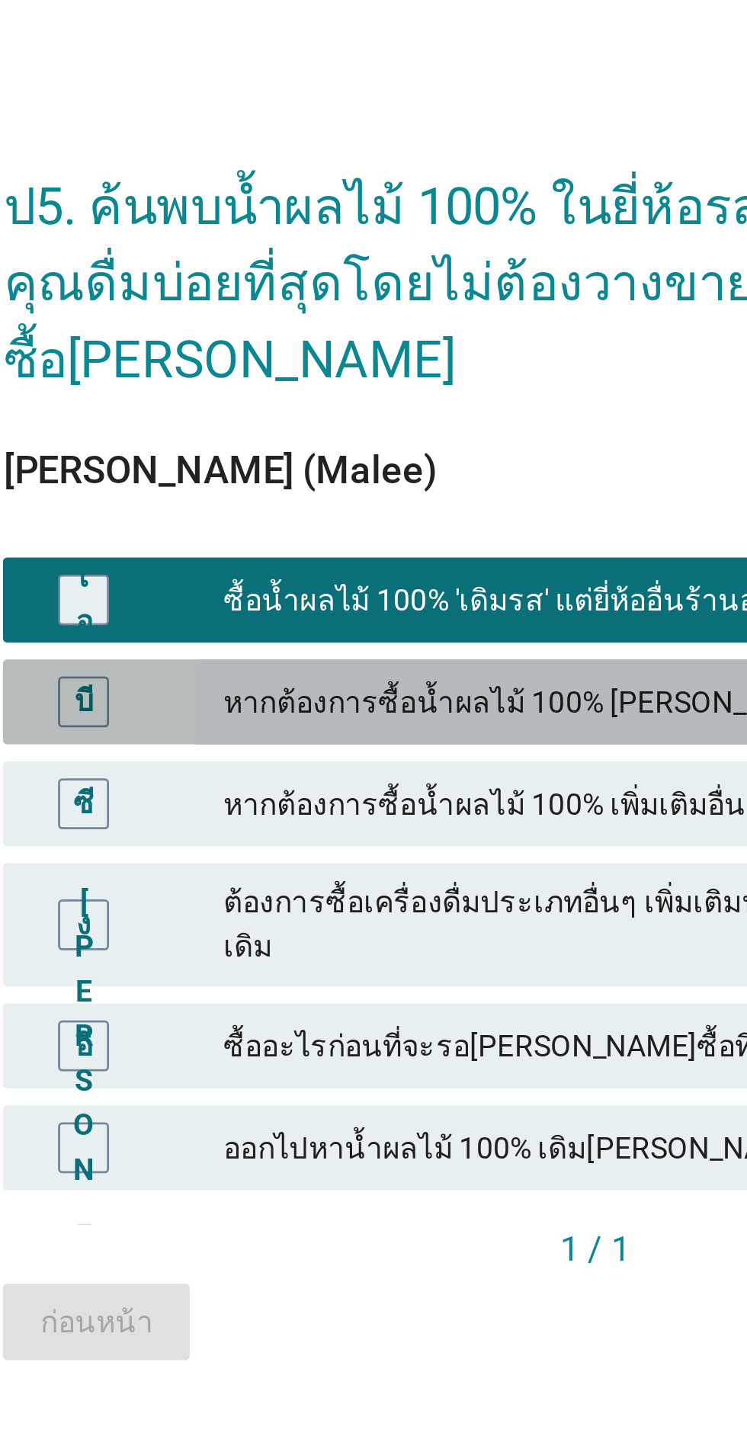
click at [362, 680] on font "หากต้องการซื้อน้ำผลไม้ 100% [PERSON_NAME]อื่น ๆ ของ 'ยี่ห้อเดิม' แทน" at bounding box center [404, 674] width 329 height 12
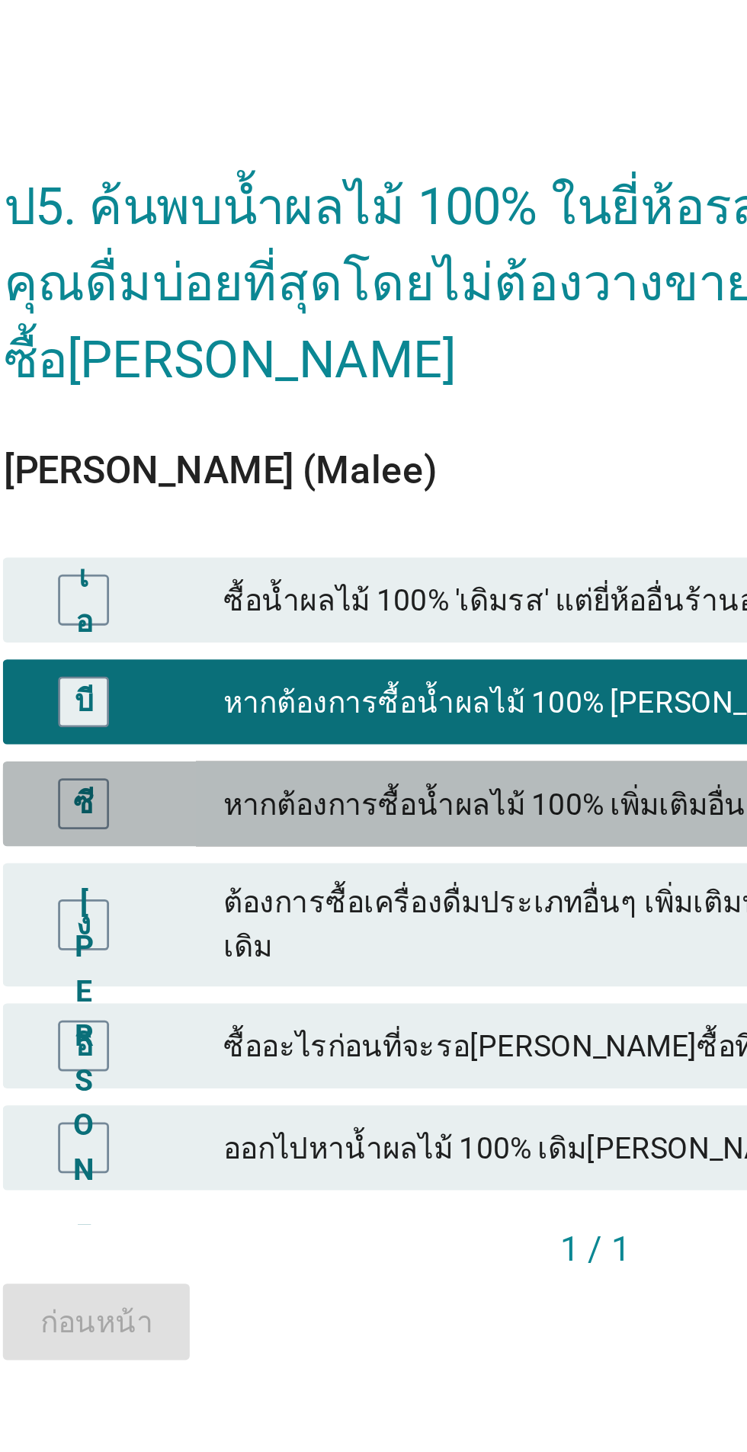
click at [354, 717] on font "หากต้องการซื้อน้ำผลไม้ 100% เพิ่มเติมอื่นๆ ของ 'ยี่ห้ออื่น' แทน" at bounding box center [378, 711] width 277 height 12
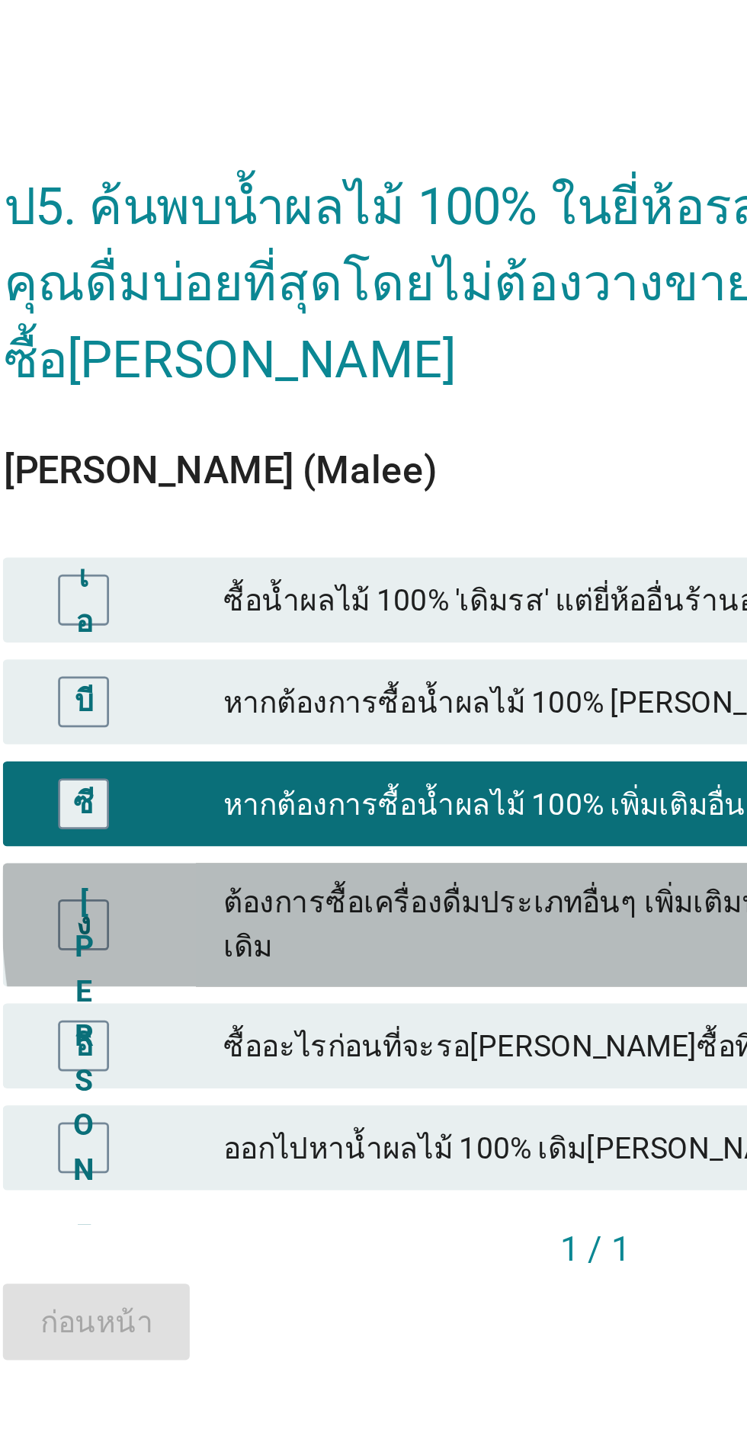
click at [348, 770] on div "ต้องการซื้อเครื่องดื่มประเภทอื่นๆ เพิ่มเติมน้ำผลไม้ 100% แทนร้านอาหารเดิม" at bounding box center [407, 754] width 334 height 32
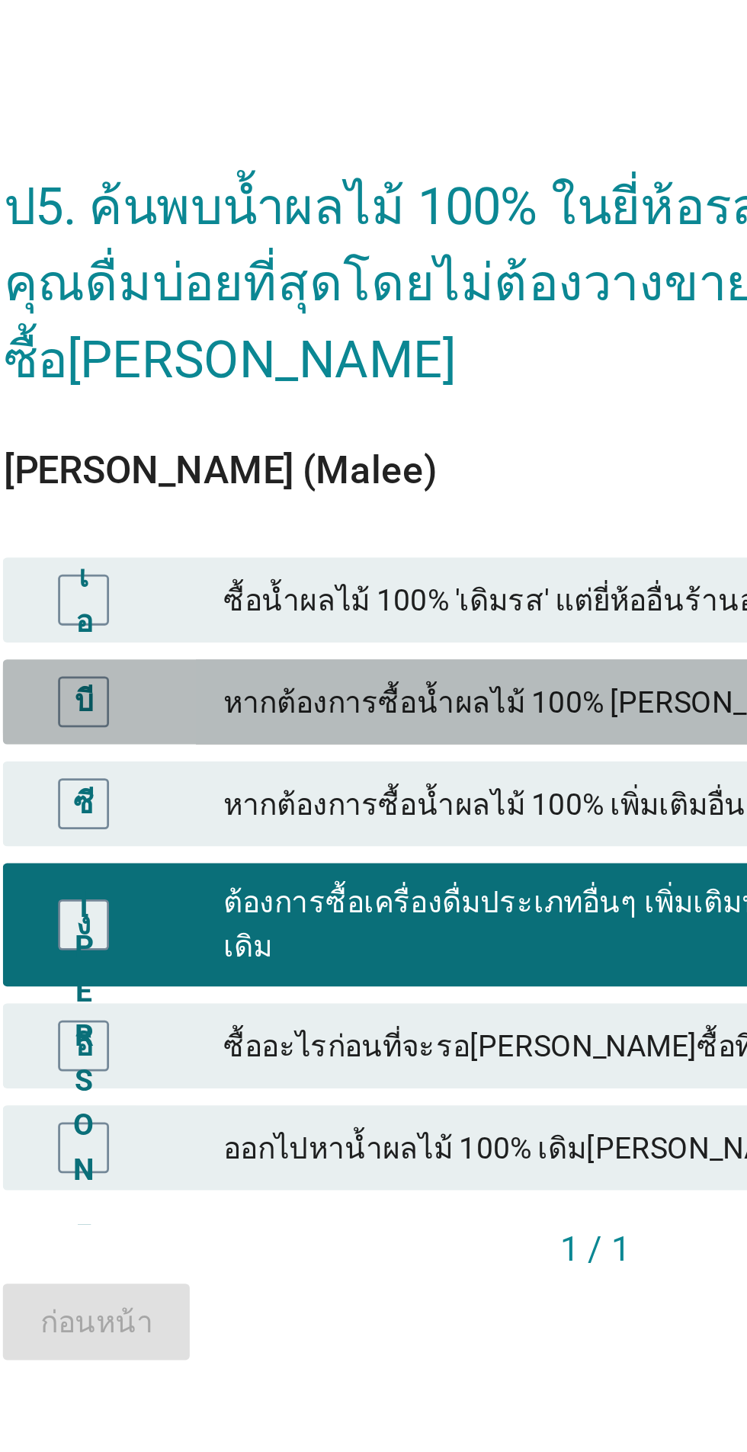
click at [354, 680] on font "หากต้องการซื้อน้ำผลไม้ 100% [PERSON_NAME]อื่น ๆ ของ 'ยี่ห้อเดิม' แทน" at bounding box center [404, 674] width 329 height 12
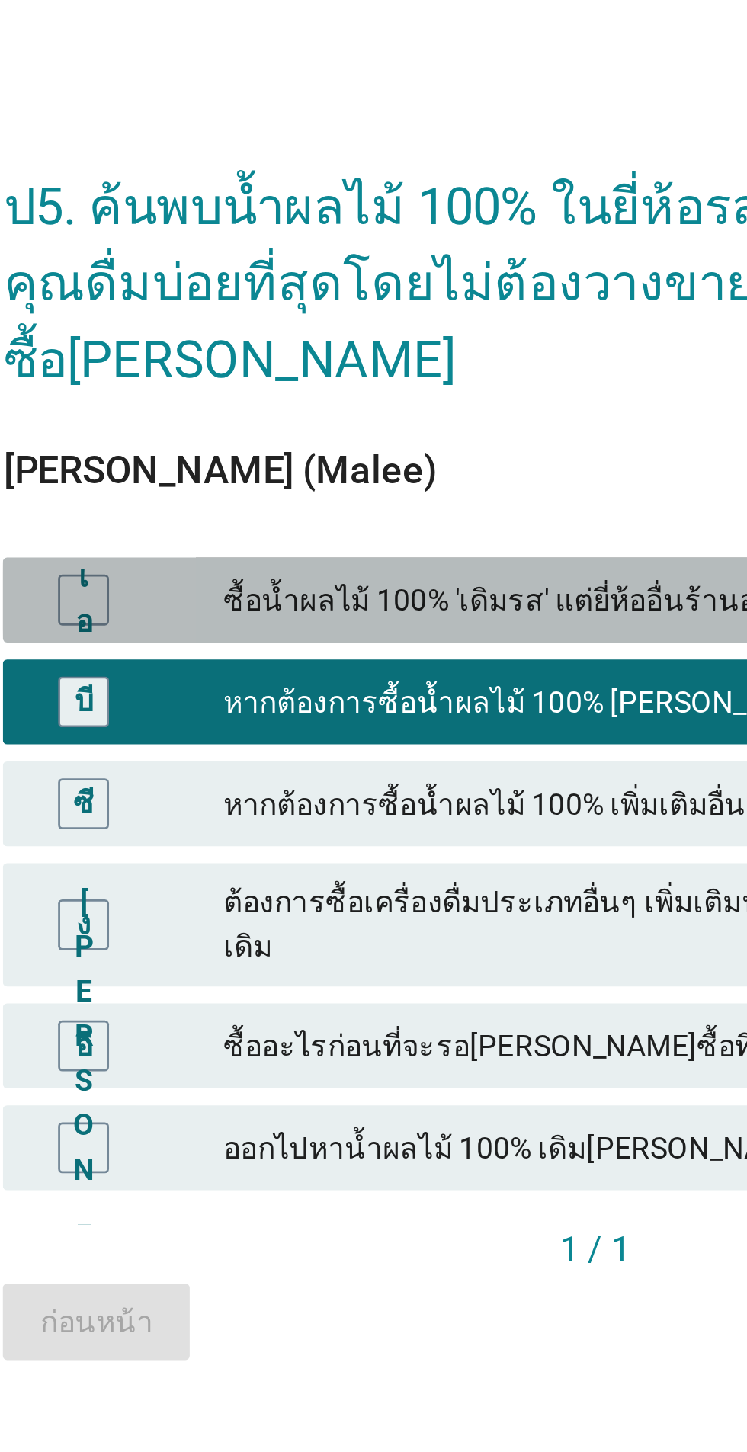
click at [360, 644] on font "ซื้อน้ำผลไม้ 100% 'เดิมรส' แต่ยี่ห้ออื่นร้านอาหารเดิม" at bounding box center [357, 638] width 234 height 12
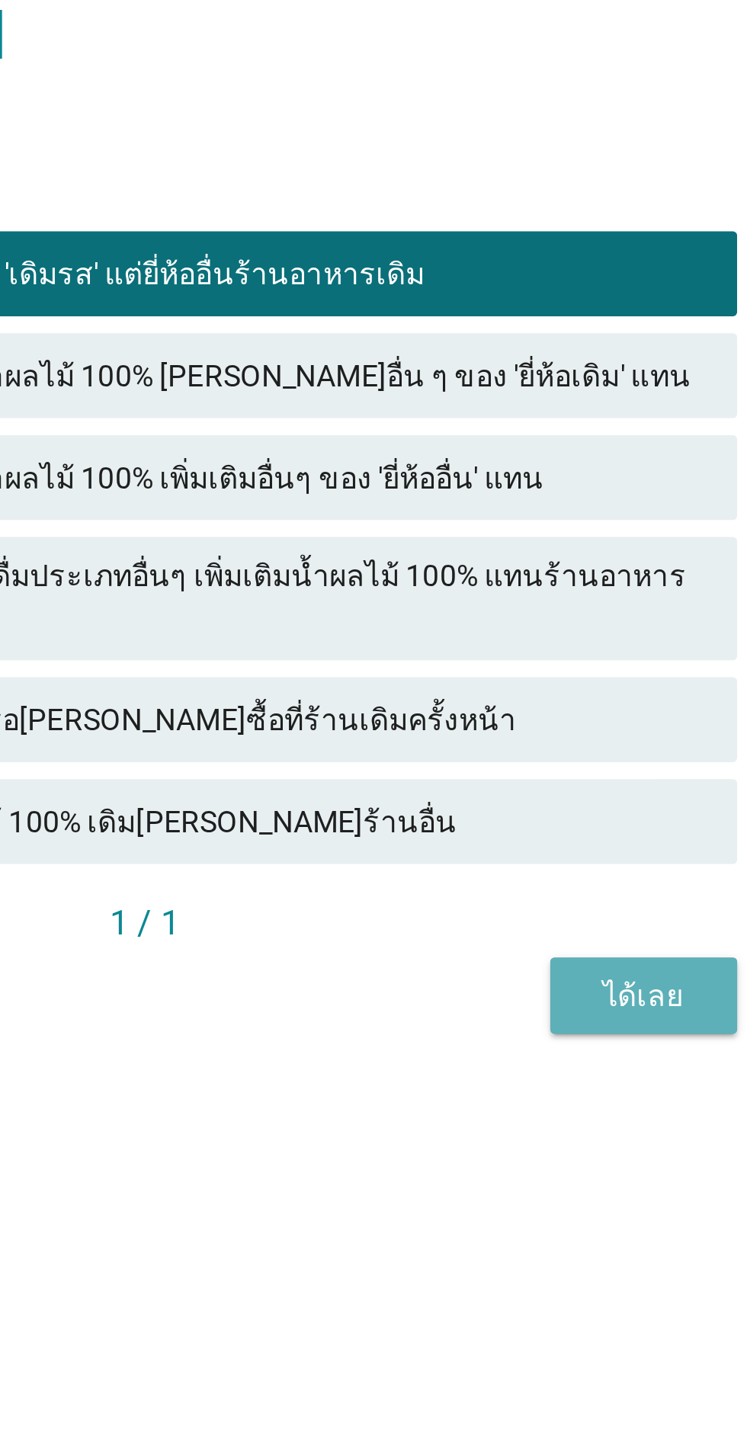
click at [565, 903] on font "ได้เลย" at bounding box center [552, 897] width 29 height 12
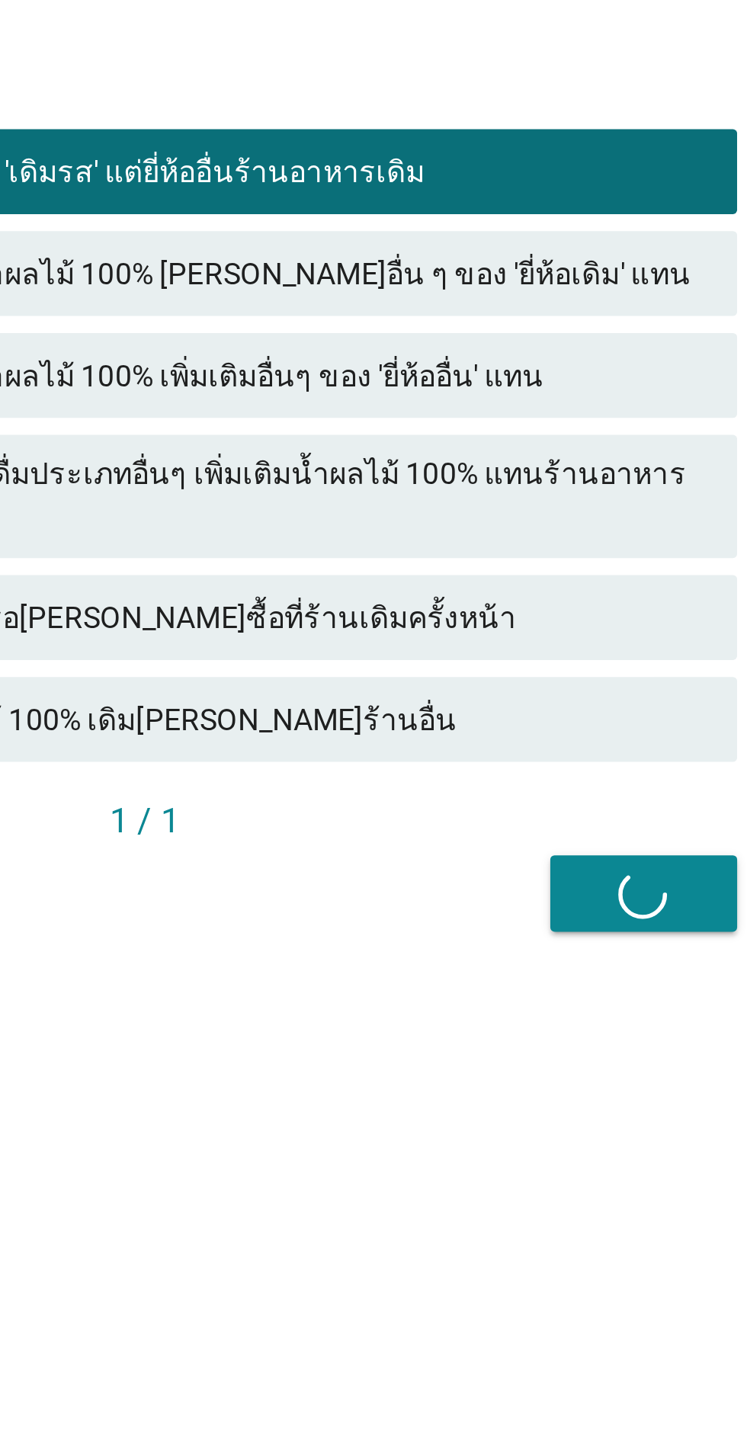
scroll to position [0, 0]
